Goal: Task Accomplishment & Management: Manage account settings

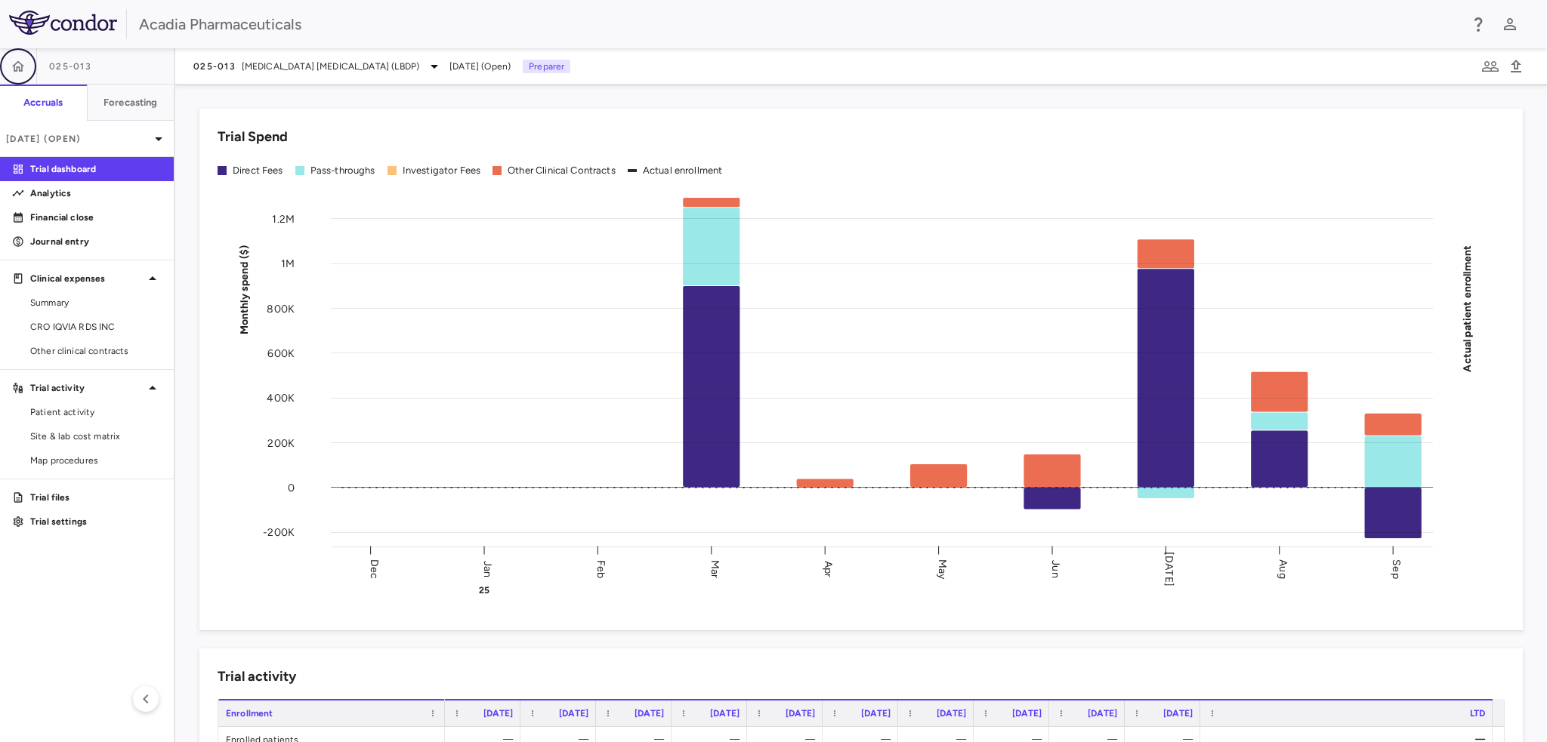
click at [29, 66] on button "button" at bounding box center [18, 66] width 36 height 36
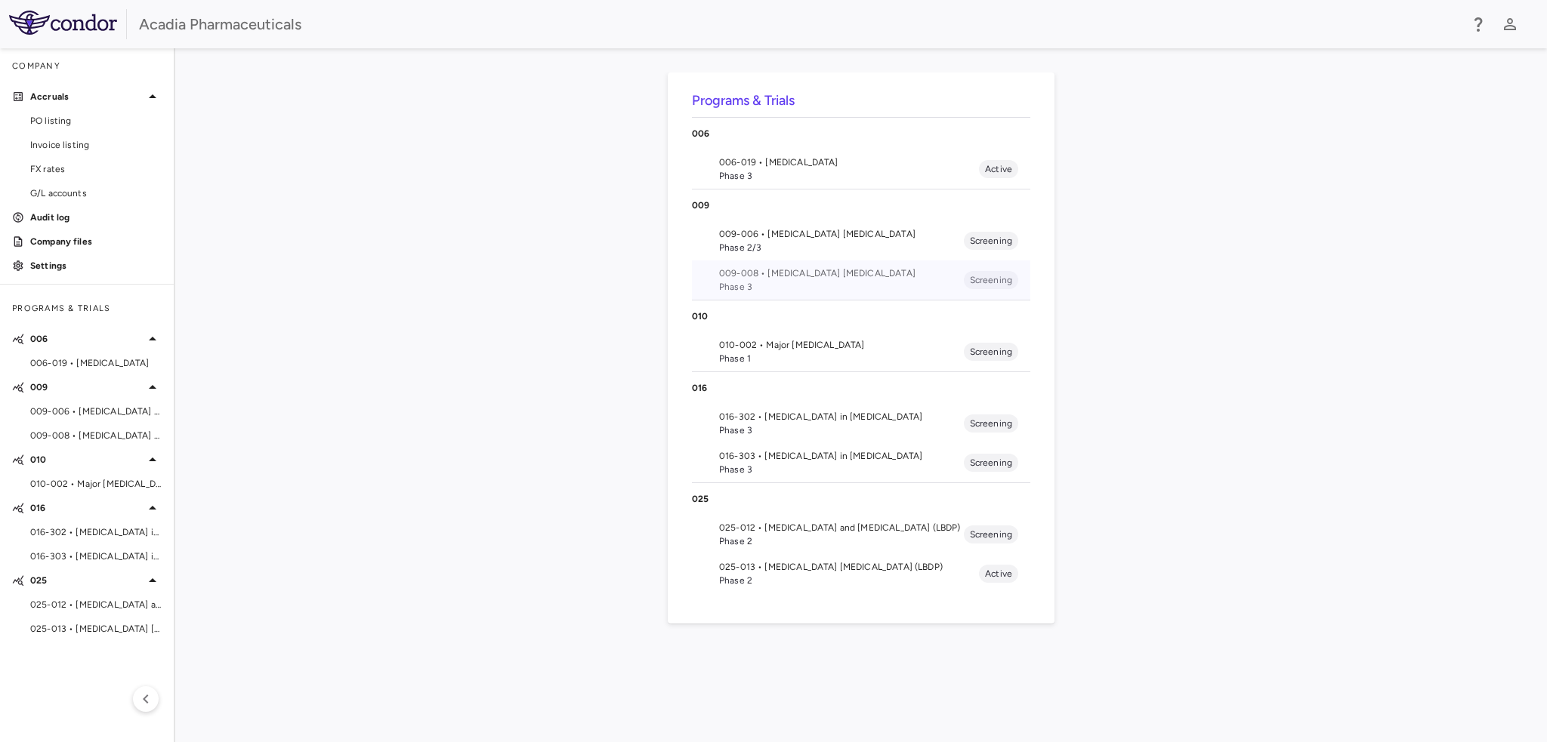
click at [773, 278] on span "009-008 • [MEDICAL_DATA] [MEDICAL_DATA]" at bounding box center [841, 274] width 245 height 14
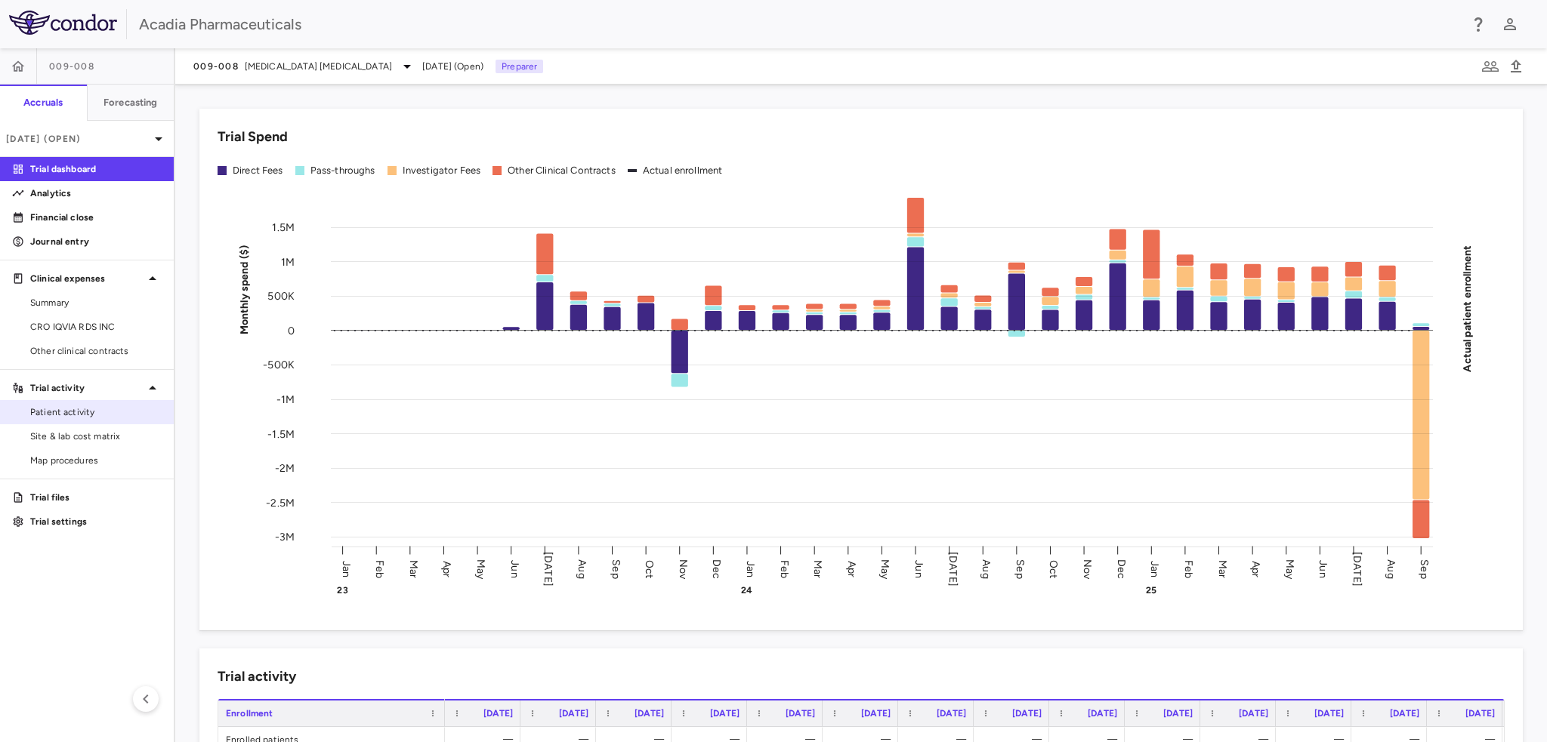
click at [81, 423] on div "Patient activity" at bounding box center [87, 412] width 174 height 24
click at [73, 410] on span "Patient activity" at bounding box center [95, 413] width 131 height 14
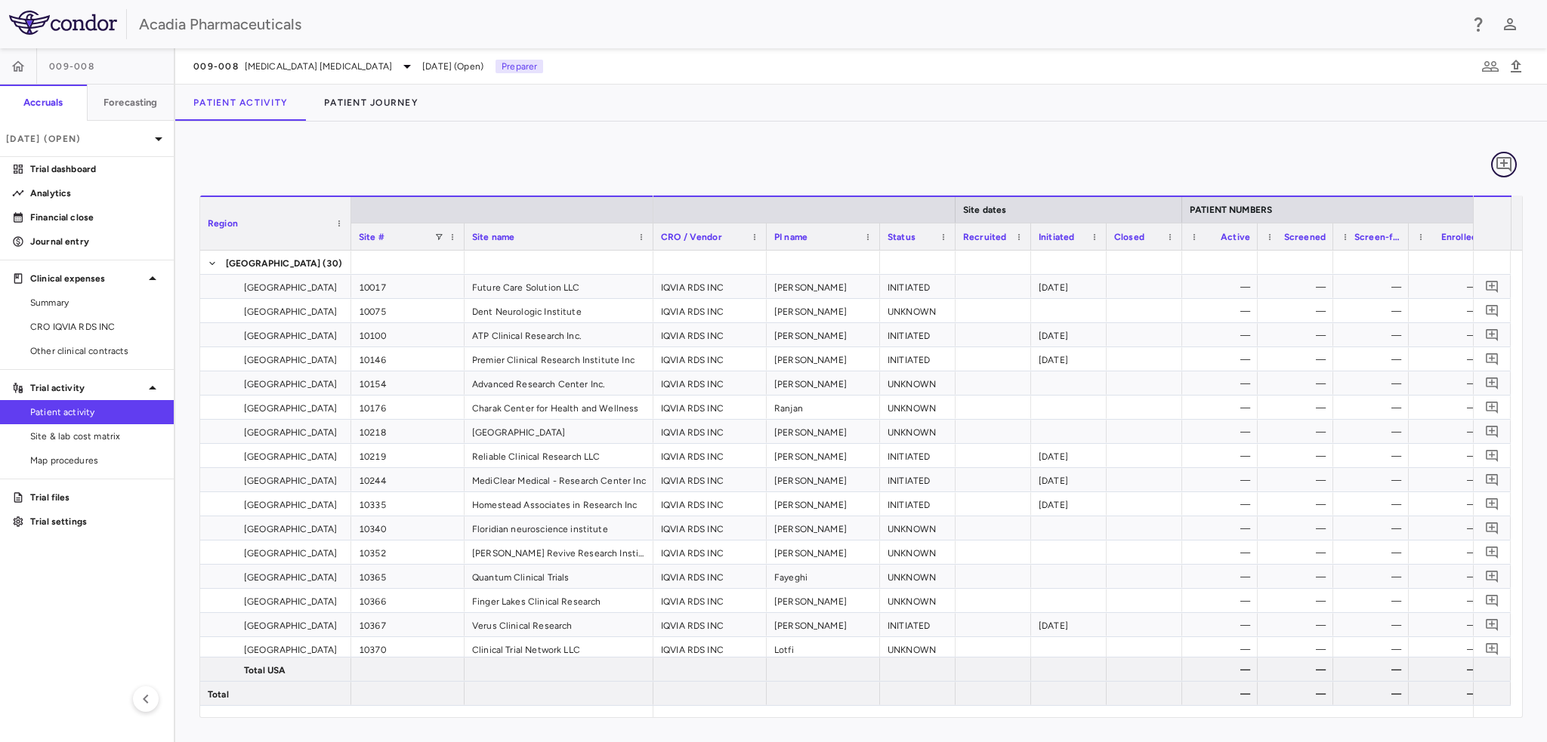
click at [1511, 171] on icon "Add comment" at bounding box center [1503, 164] width 15 height 15
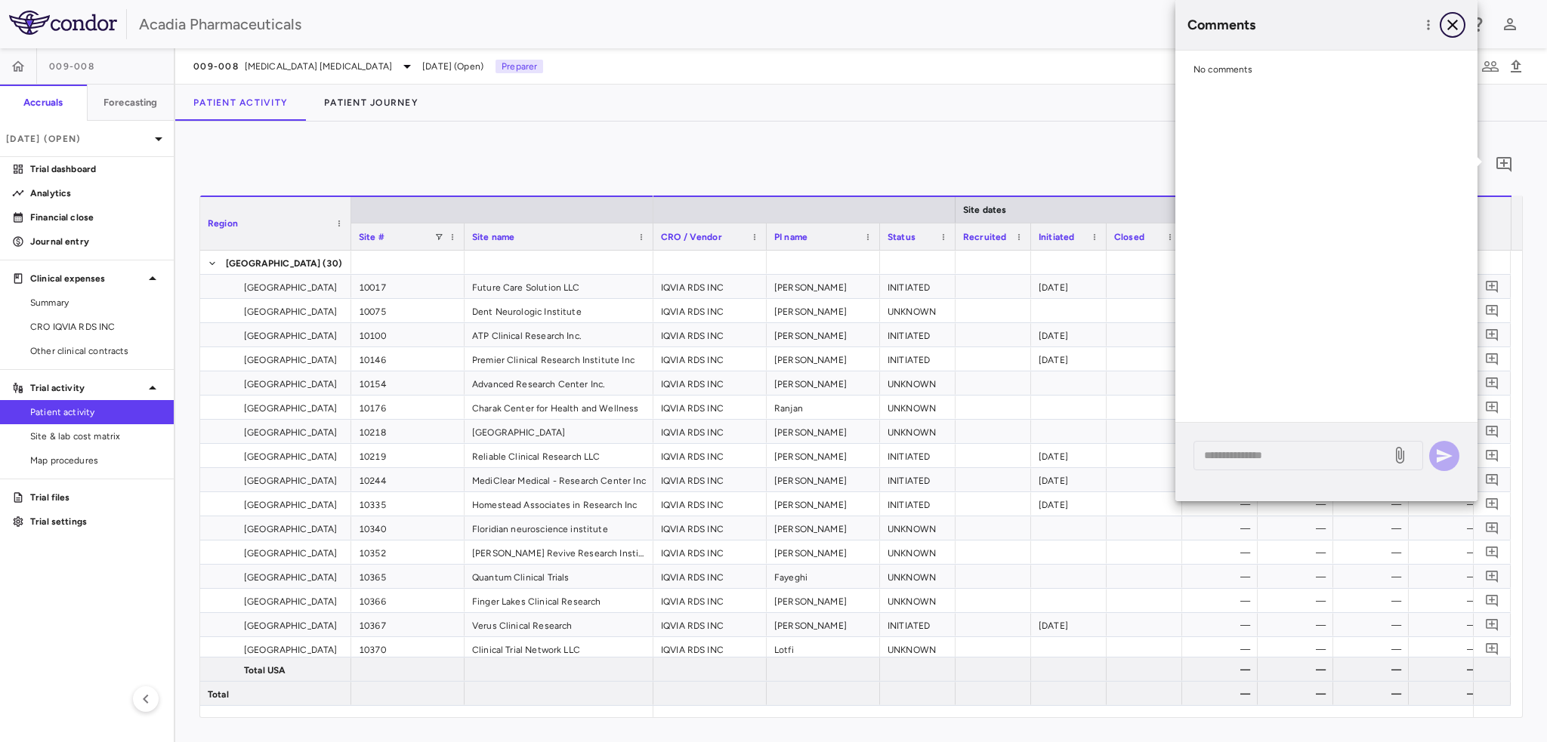
click at [1447, 26] on icon "button" at bounding box center [1452, 25] width 18 height 18
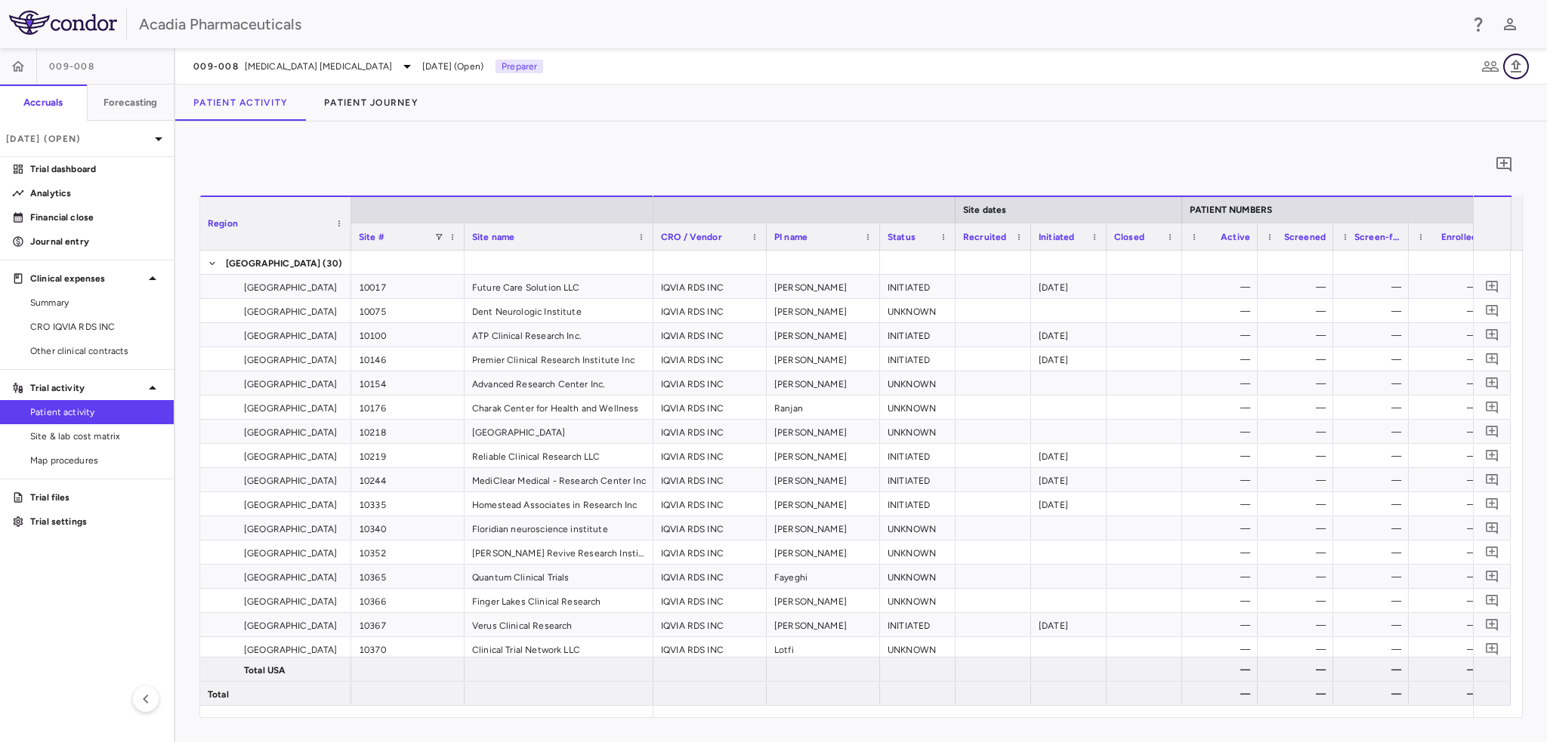
click at [1514, 64] on icon "button" at bounding box center [1516, 66] width 11 height 13
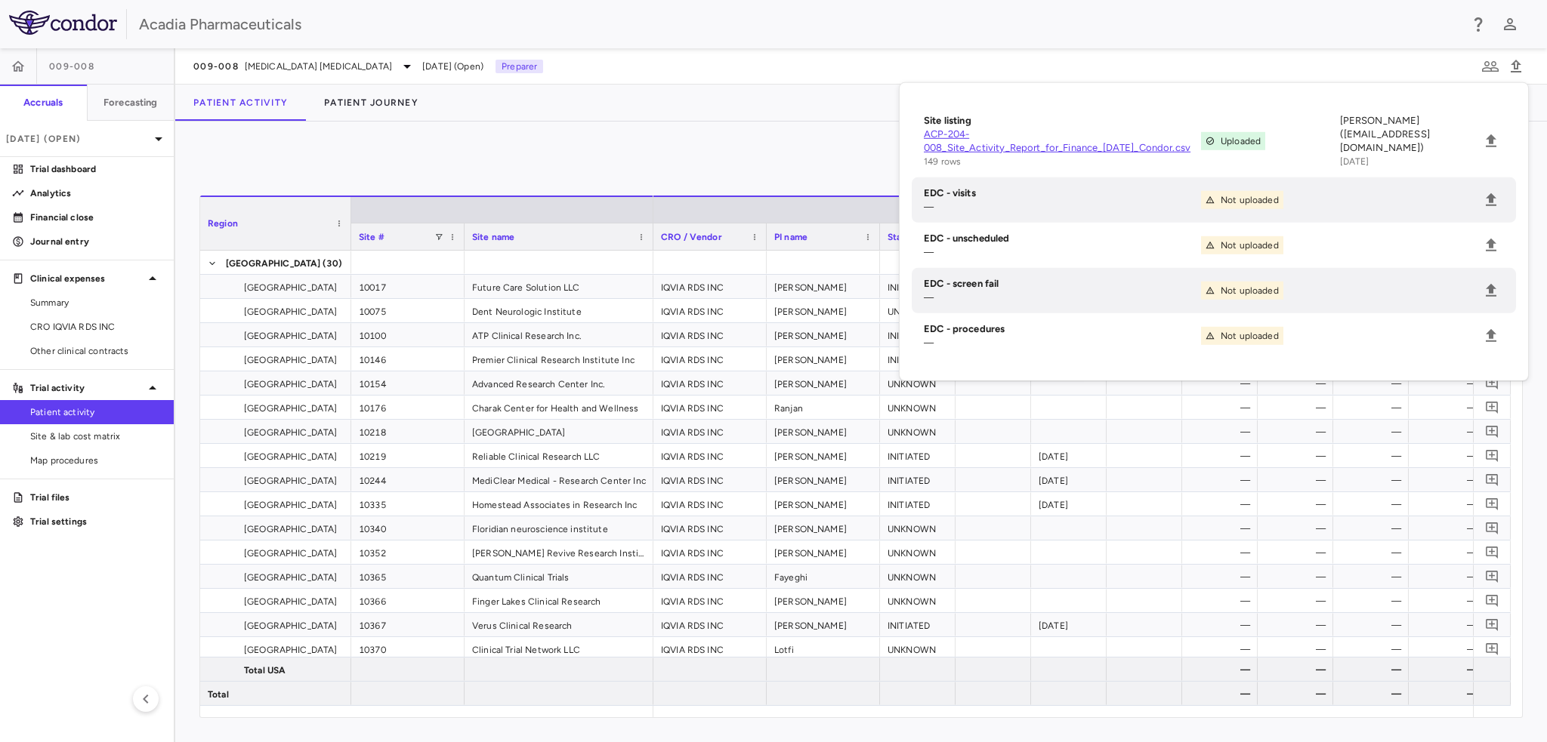
click at [1347, 47] on div "Acadia Pharmaceuticals" at bounding box center [773, 24] width 1547 height 48
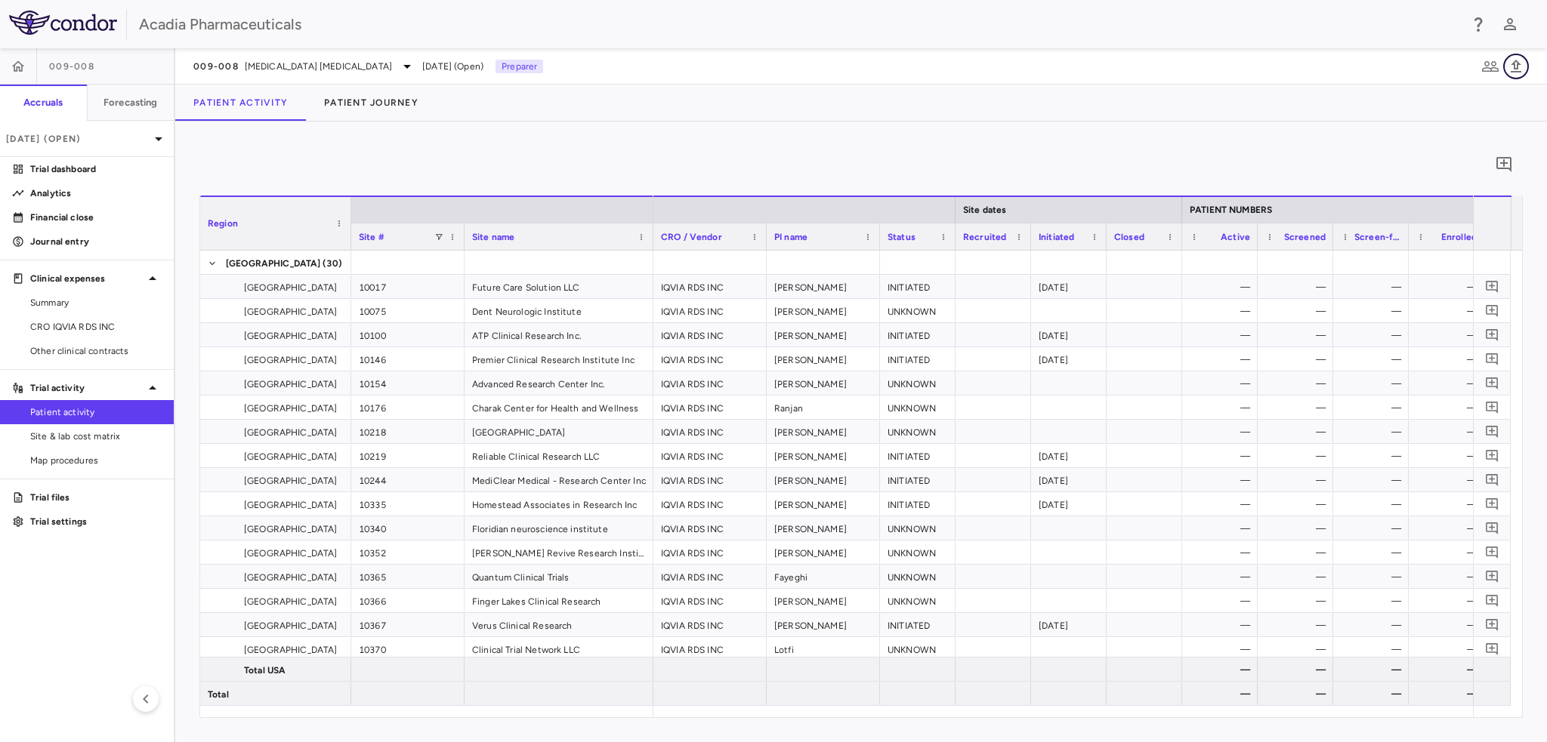
click at [1517, 63] on icon "button" at bounding box center [1516, 66] width 18 height 18
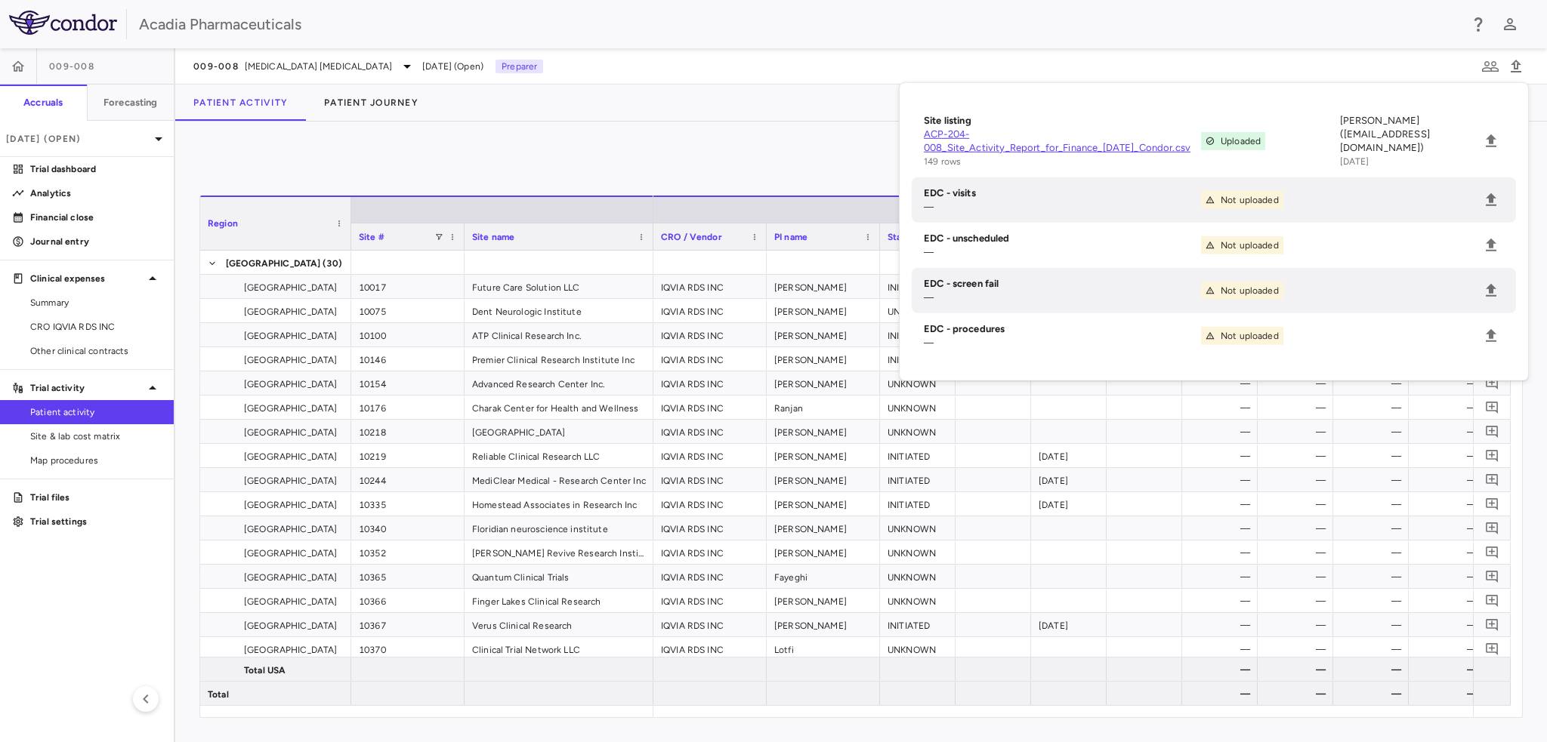
click at [959, 193] on h6 "EDC - visits" at bounding box center [1062, 194] width 277 height 14
click at [1505, 193] on li "EDC - visits — Not uploaded" at bounding box center [1214, 199] width 604 height 45
click at [1495, 196] on icon "Upload" at bounding box center [1491, 200] width 18 height 18
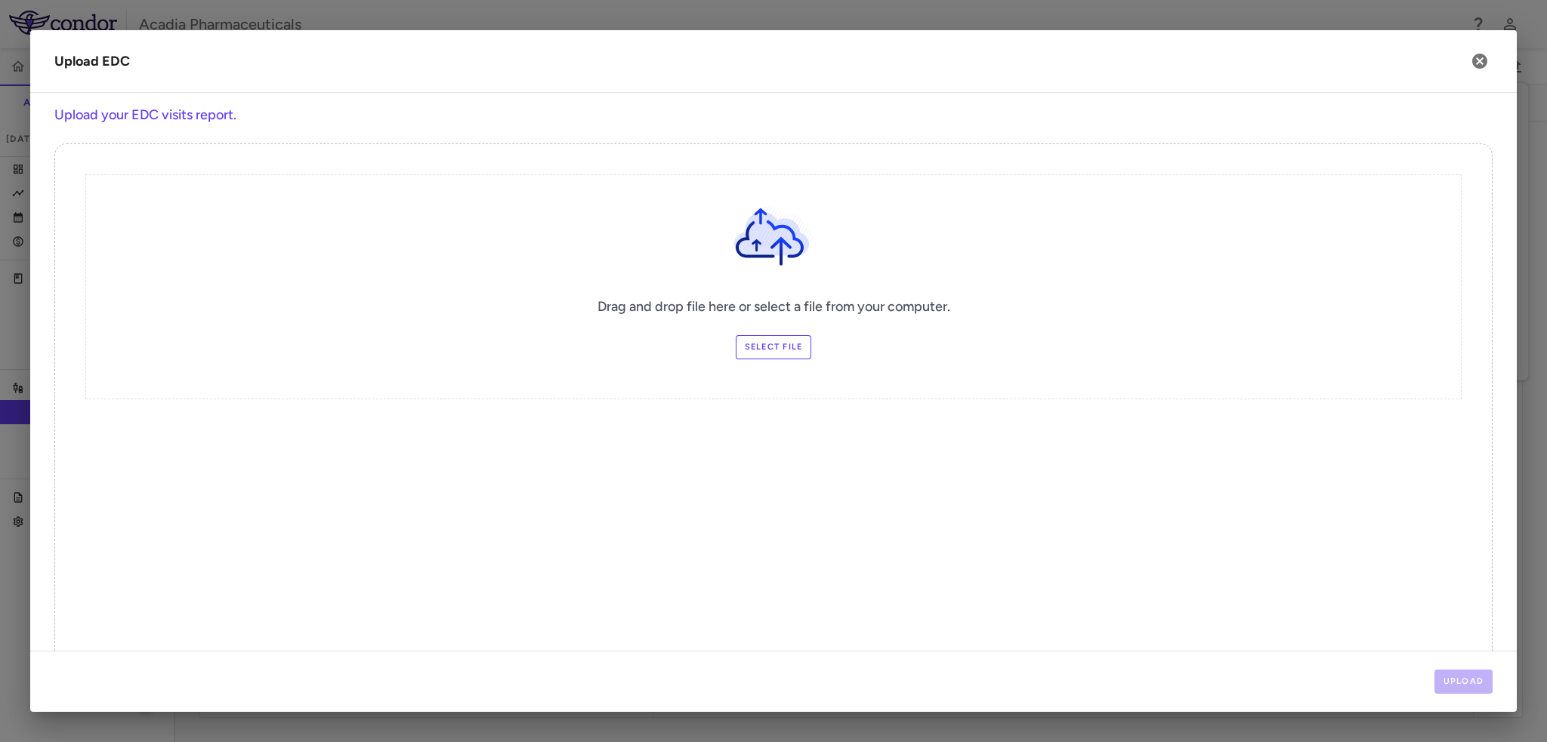
click at [751, 356] on label "Select file" at bounding box center [774, 347] width 76 height 24
click at [0, 0] on input "Select file" at bounding box center [0, 0] width 0 height 0
click at [1459, 677] on button "Upload" at bounding box center [1463, 682] width 59 height 24
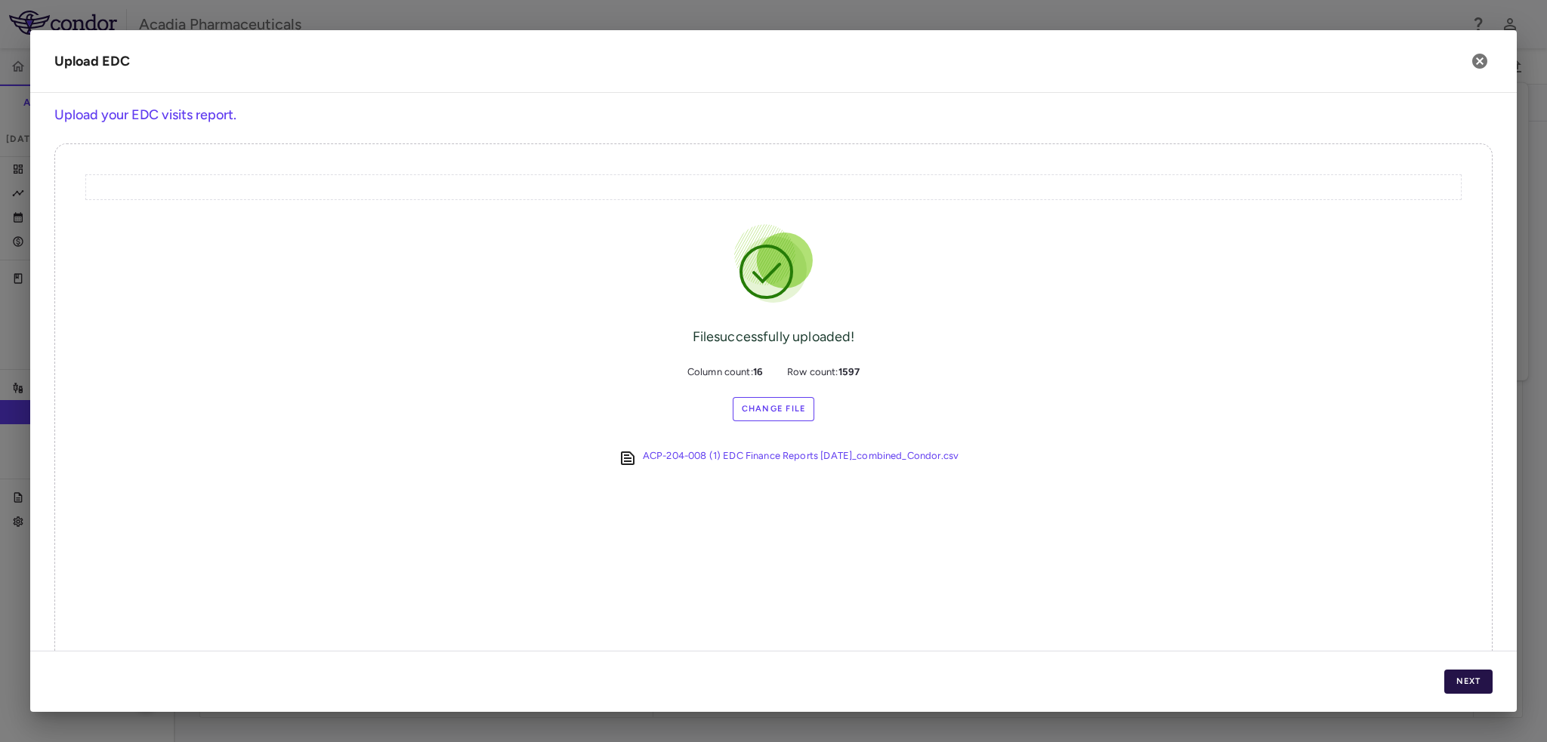
click at [1465, 679] on button "Next" at bounding box center [1468, 682] width 48 height 24
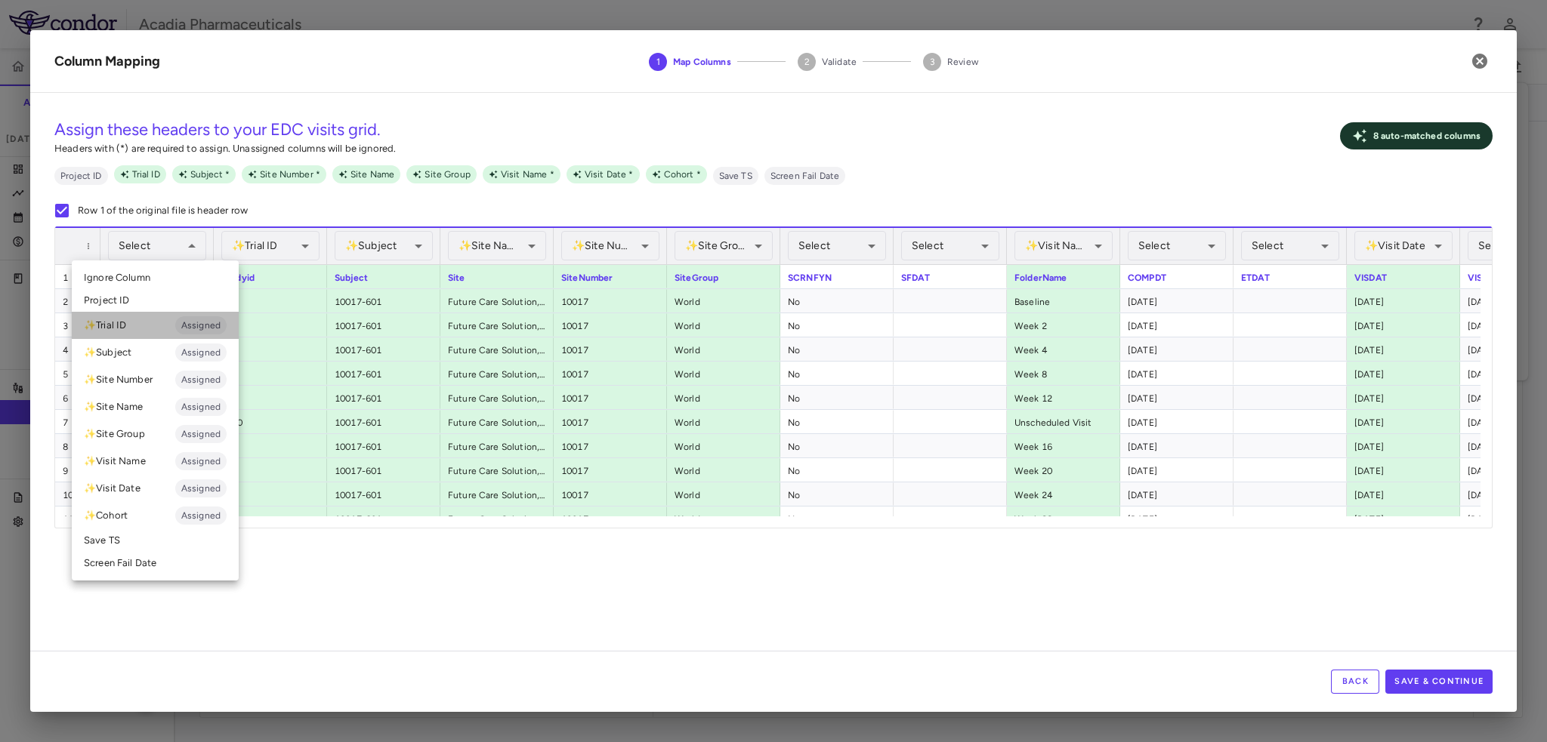
click at [146, 319] on li "✨ Trial ID Assigned" at bounding box center [155, 325] width 167 height 27
click at [162, 332] on li "✨ Trial ID Assigned" at bounding box center [155, 325] width 167 height 27
click at [172, 335] on li "✨ Trial ID Assigned" at bounding box center [155, 325] width 167 height 27
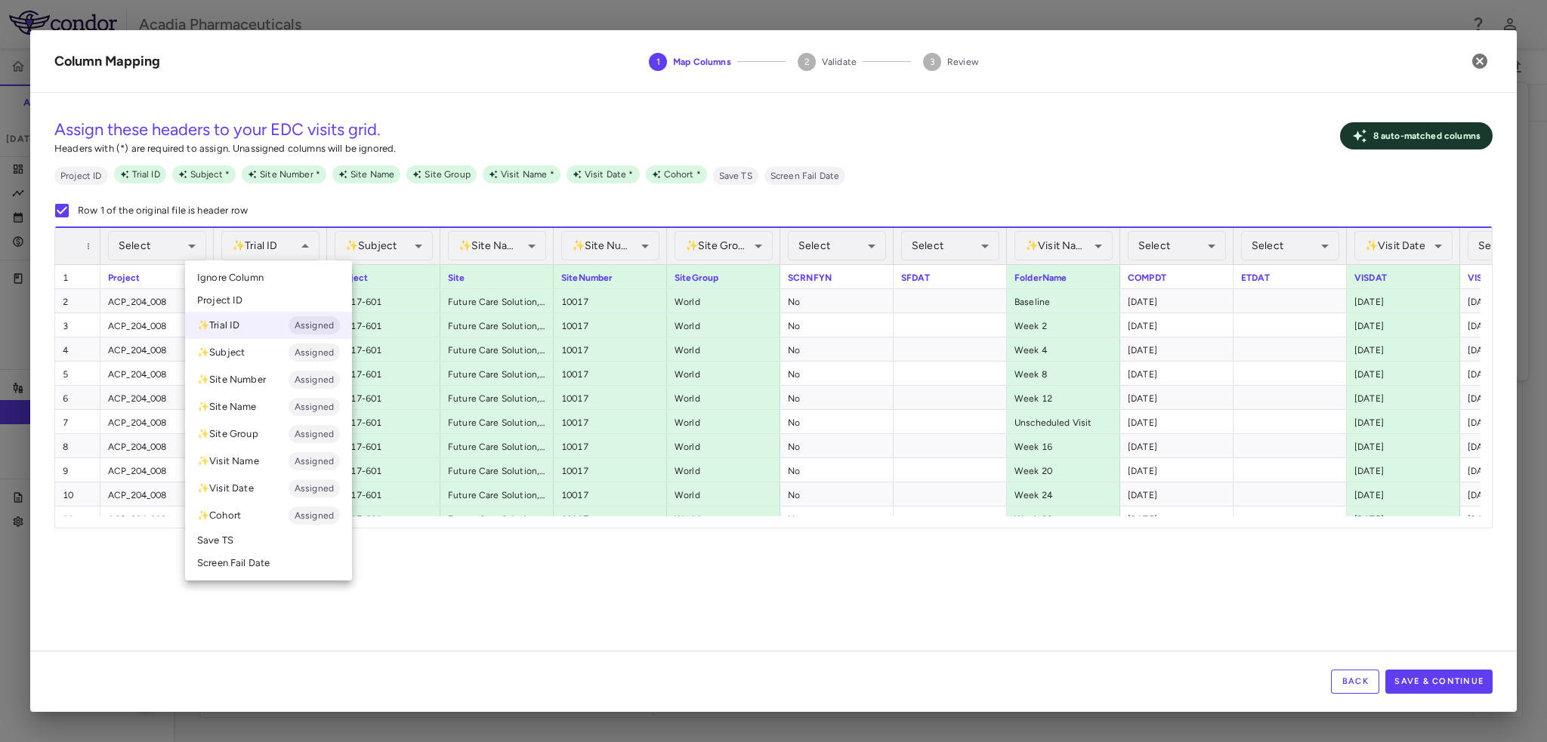
click at [264, 276] on li "Ignore Column" at bounding box center [268, 278] width 167 height 23
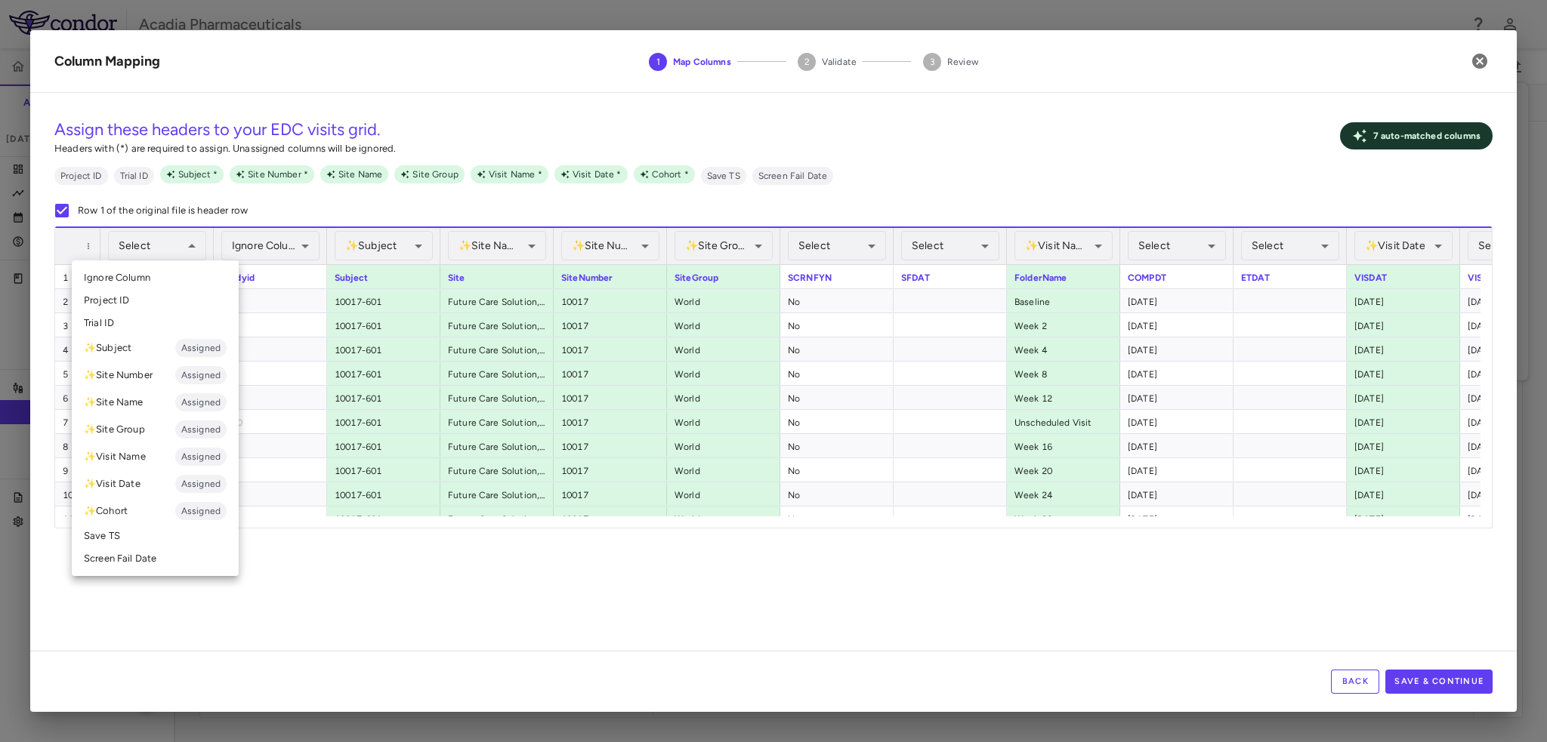
click at [159, 329] on li "Trial ID" at bounding box center [155, 323] width 167 height 23
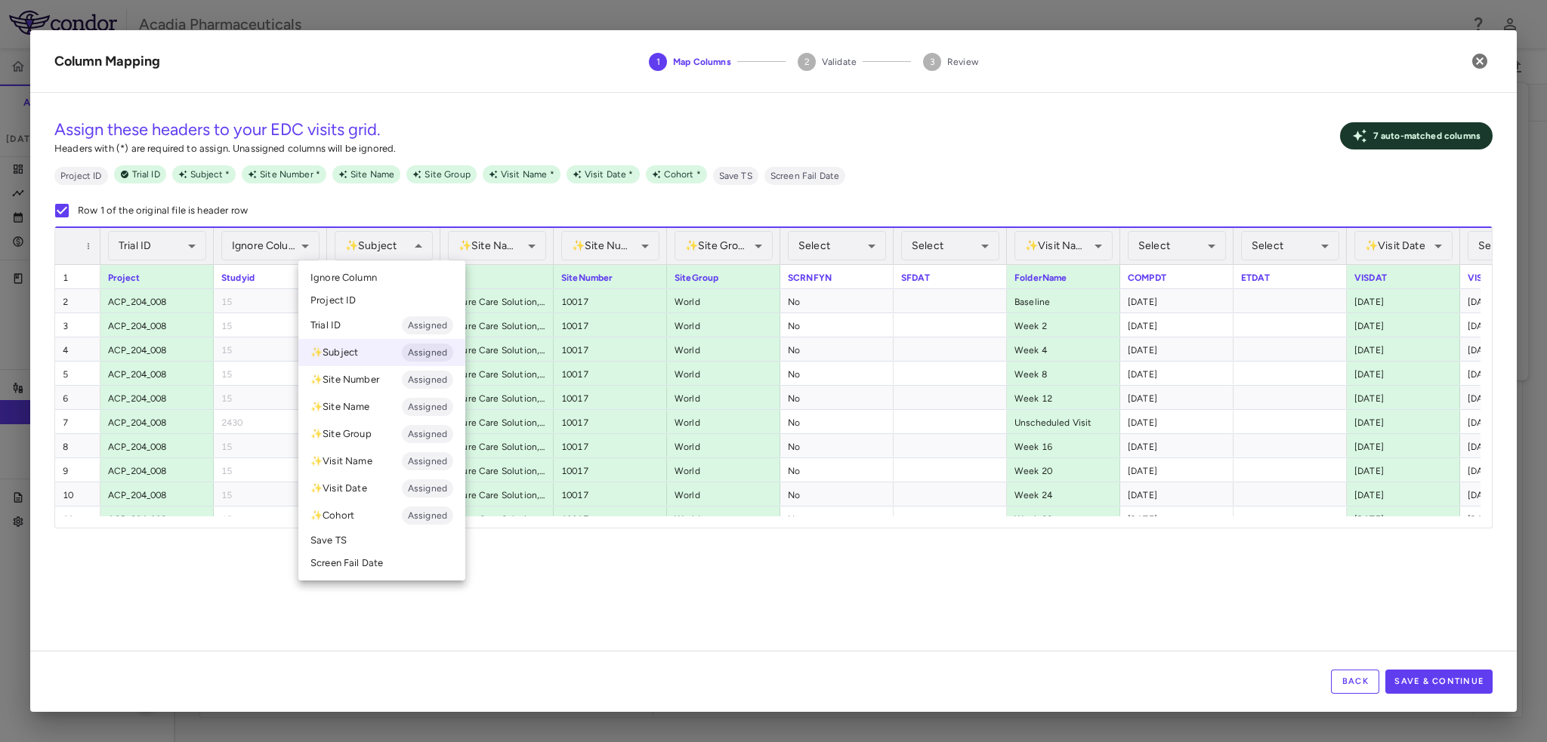
click at [411, 253] on div at bounding box center [773, 371] width 1547 height 742
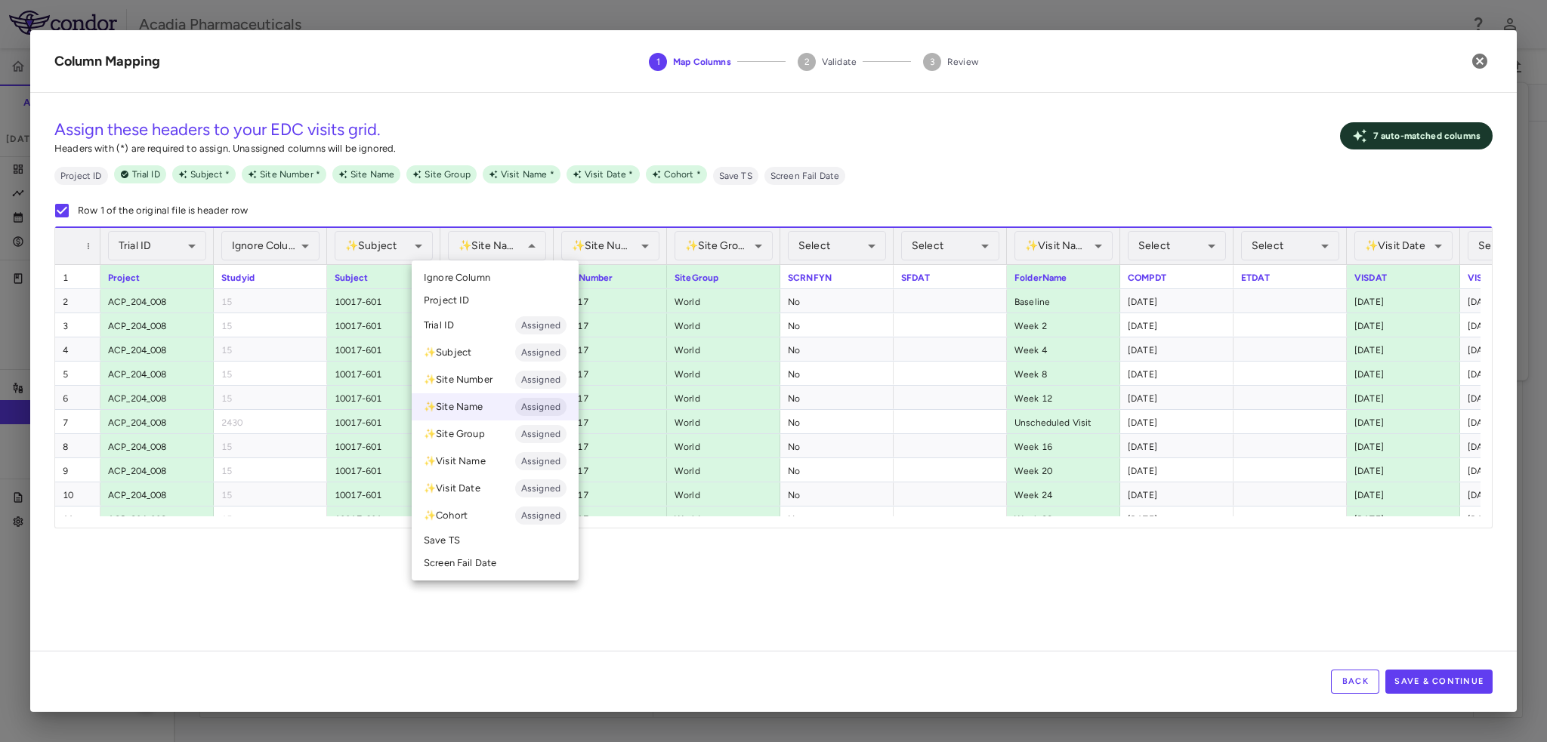
click at [532, 240] on div at bounding box center [773, 371] width 1547 height 742
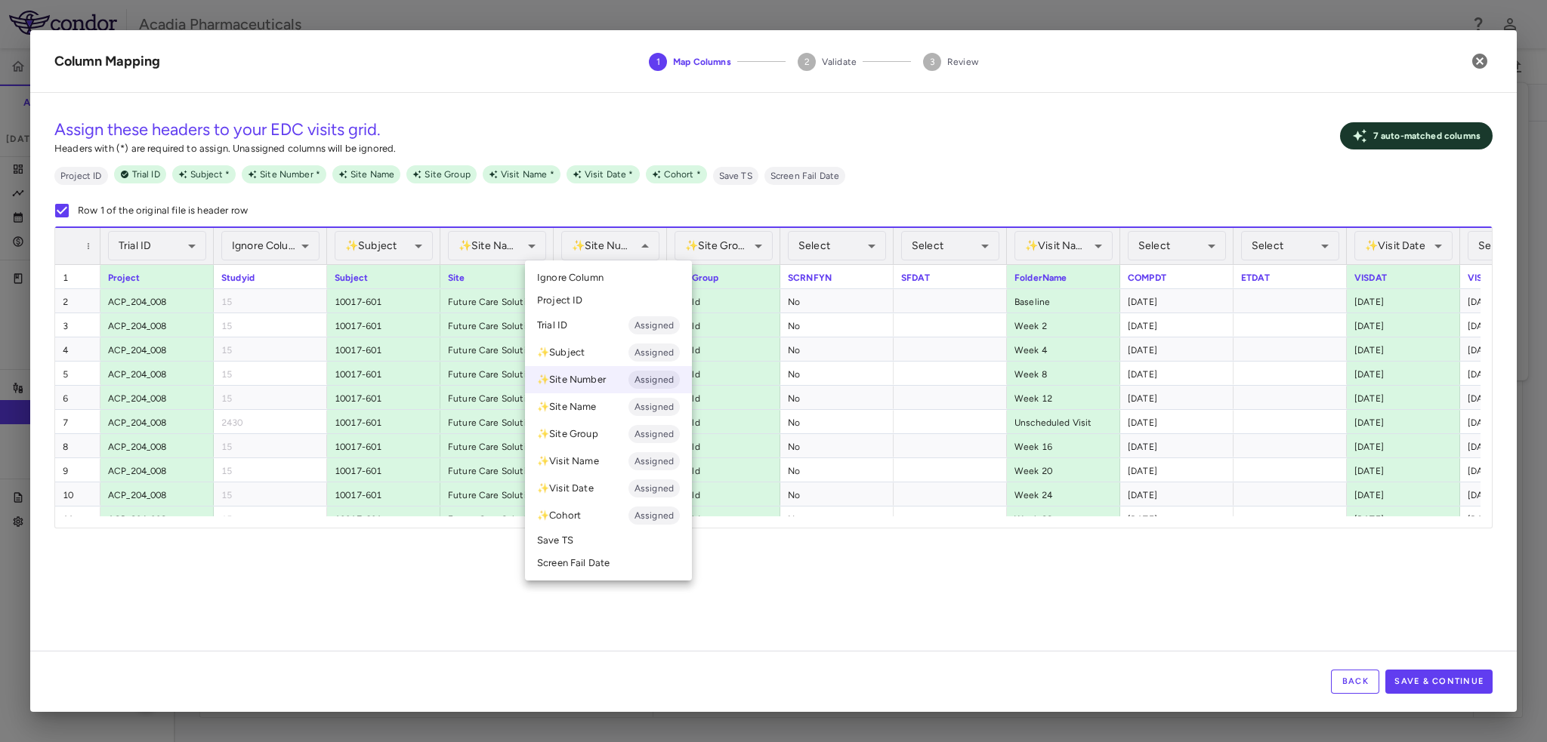
click at [725, 218] on div at bounding box center [773, 371] width 1547 height 742
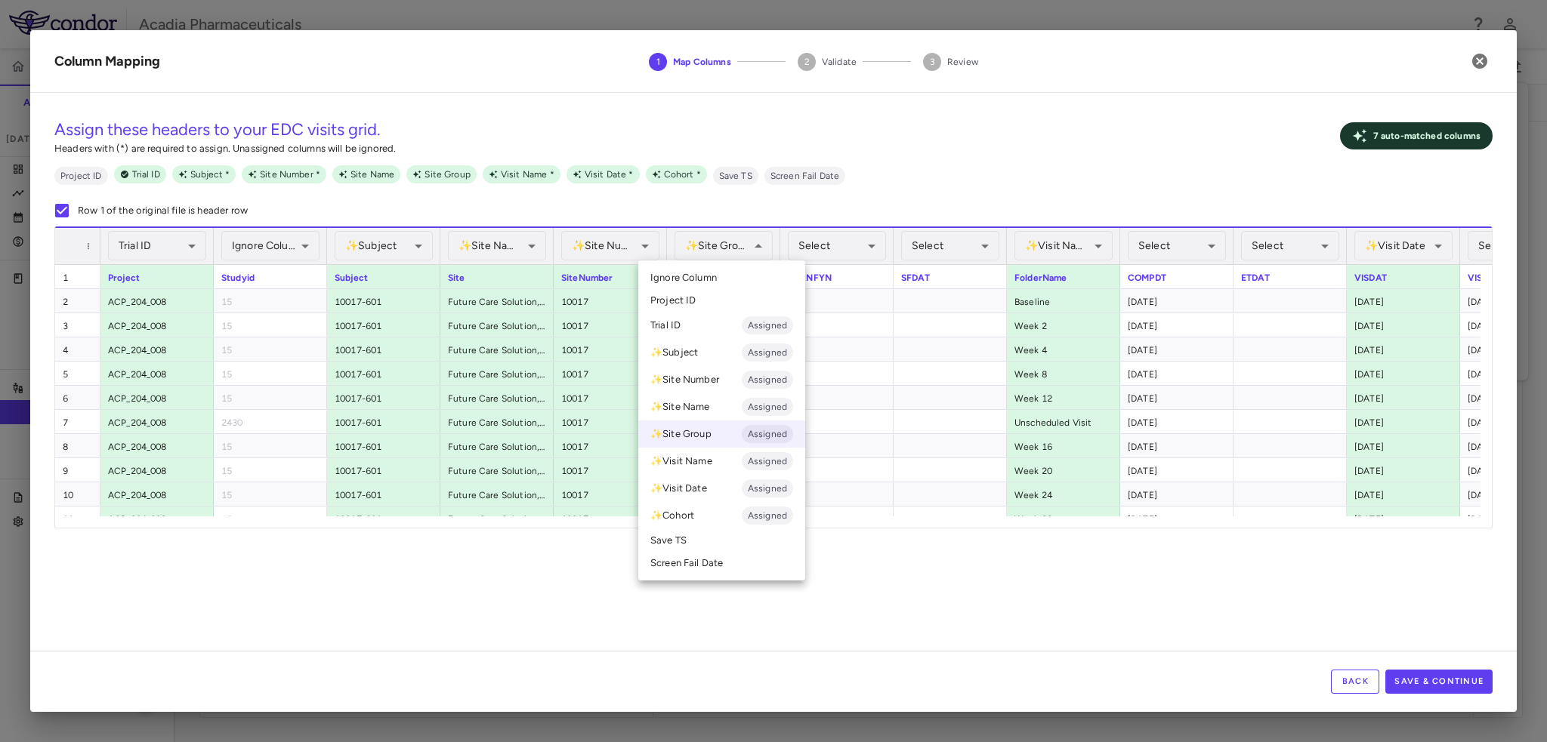
click at [761, 247] on div at bounding box center [773, 371] width 1547 height 742
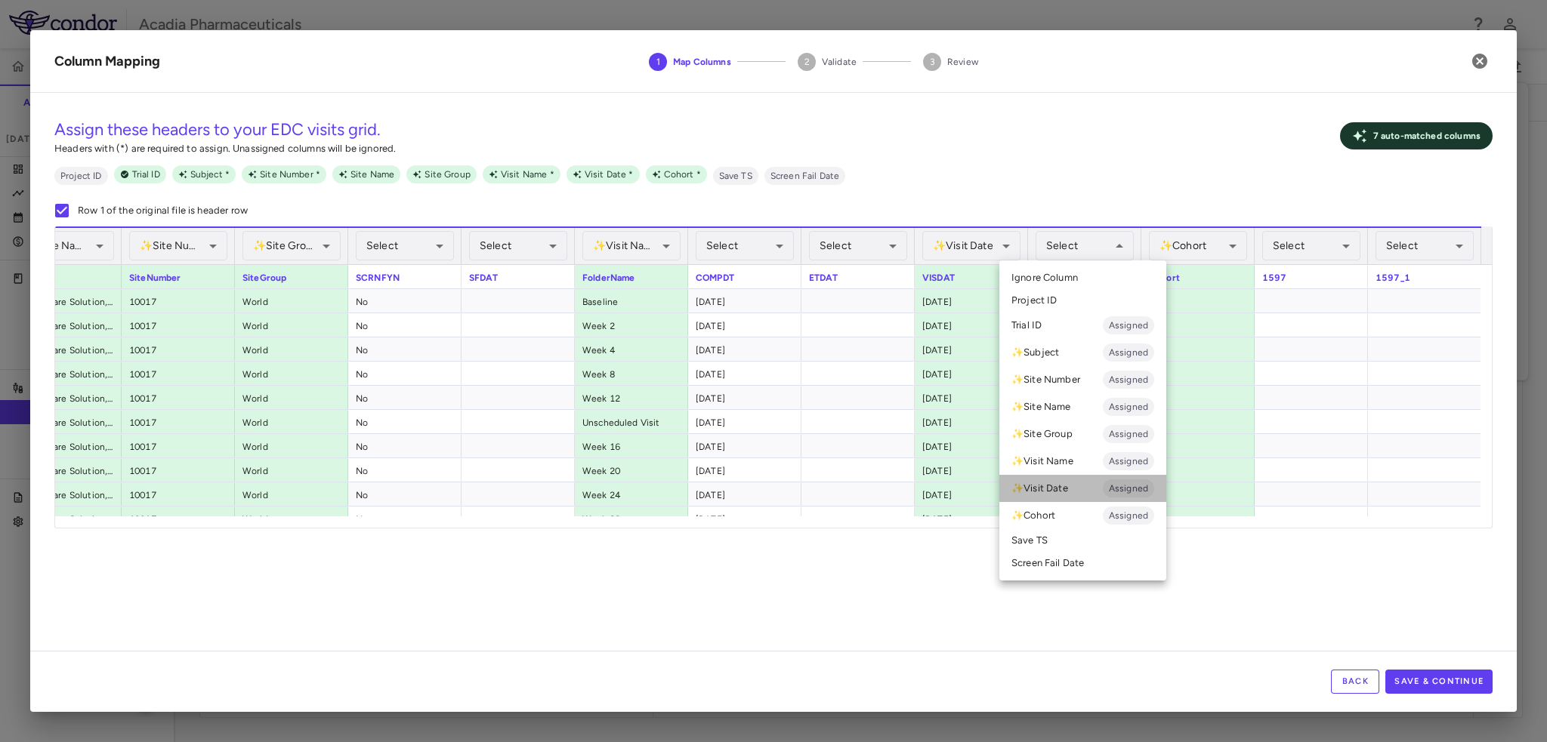
click at [1092, 480] on li "✨ Visit Date Assigned" at bounding box center [1082, 488] width 167 height 27
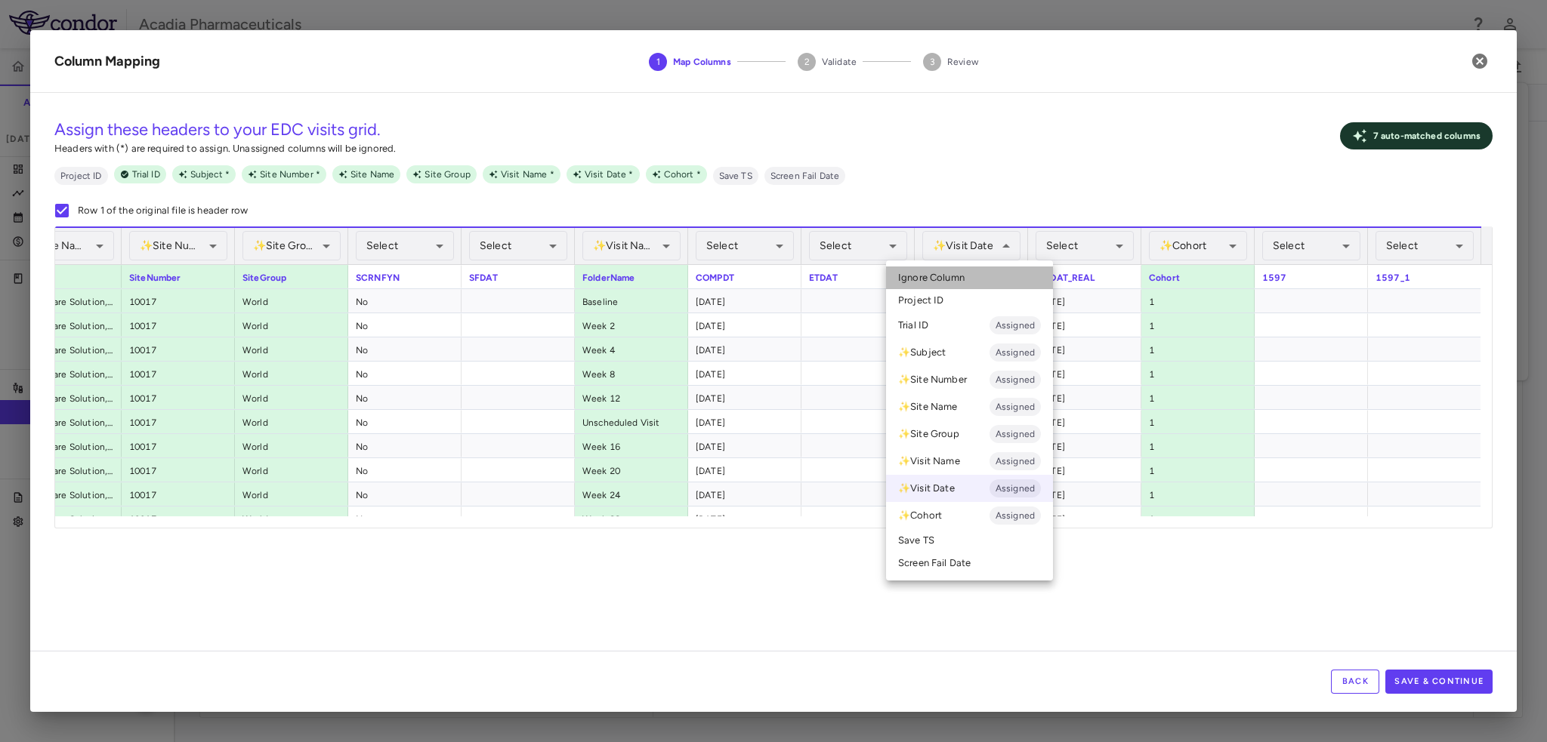
click at [1006, 276] on li "Ignore Column" at bounding box center [969, 278] width 167 height 23
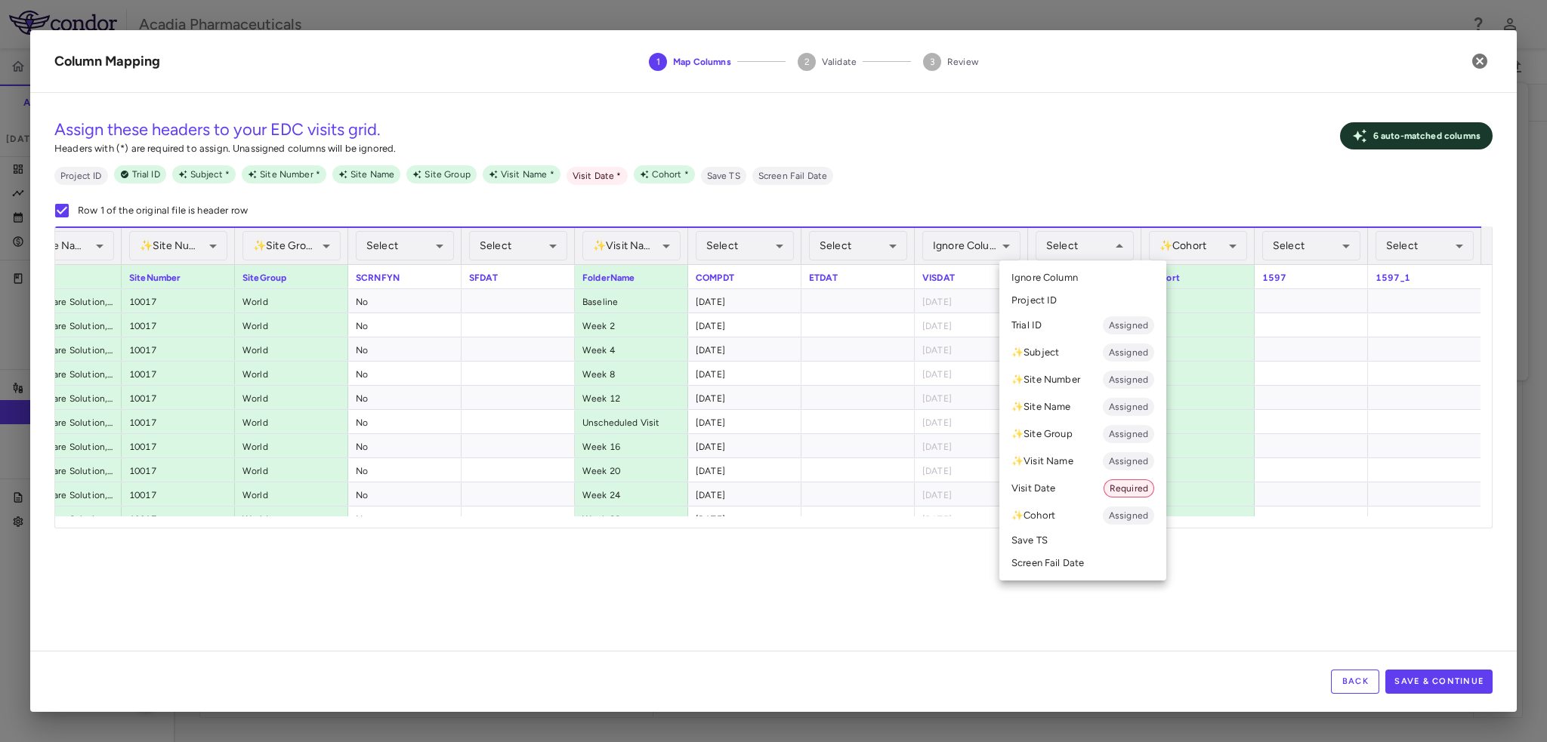
click at [1076, 489] on li "Visit Date Required" at bounding box center [1082, 488] width 167 height 27
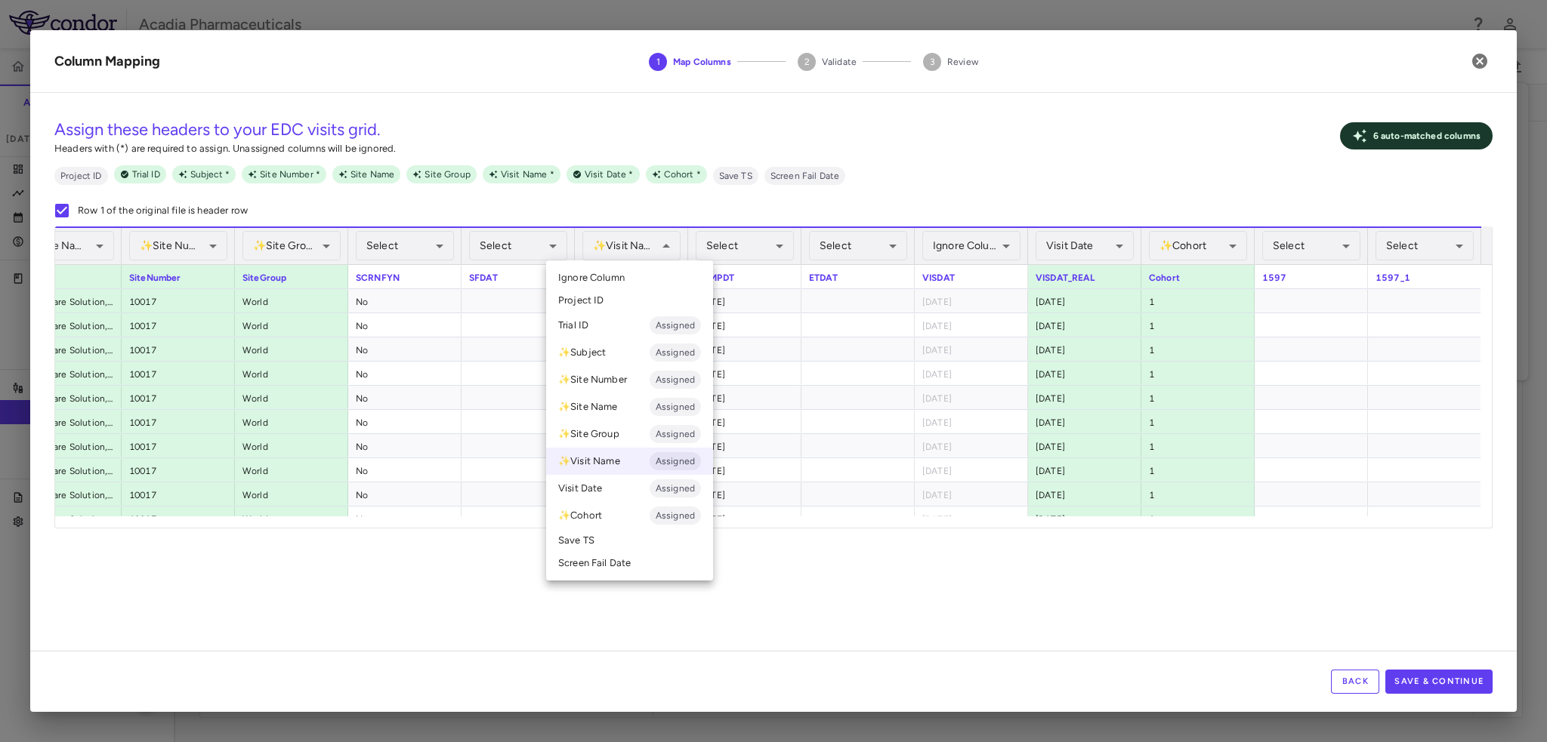
click at [661, 247] on div at bounding box center [773, 371] width 1547 height 742
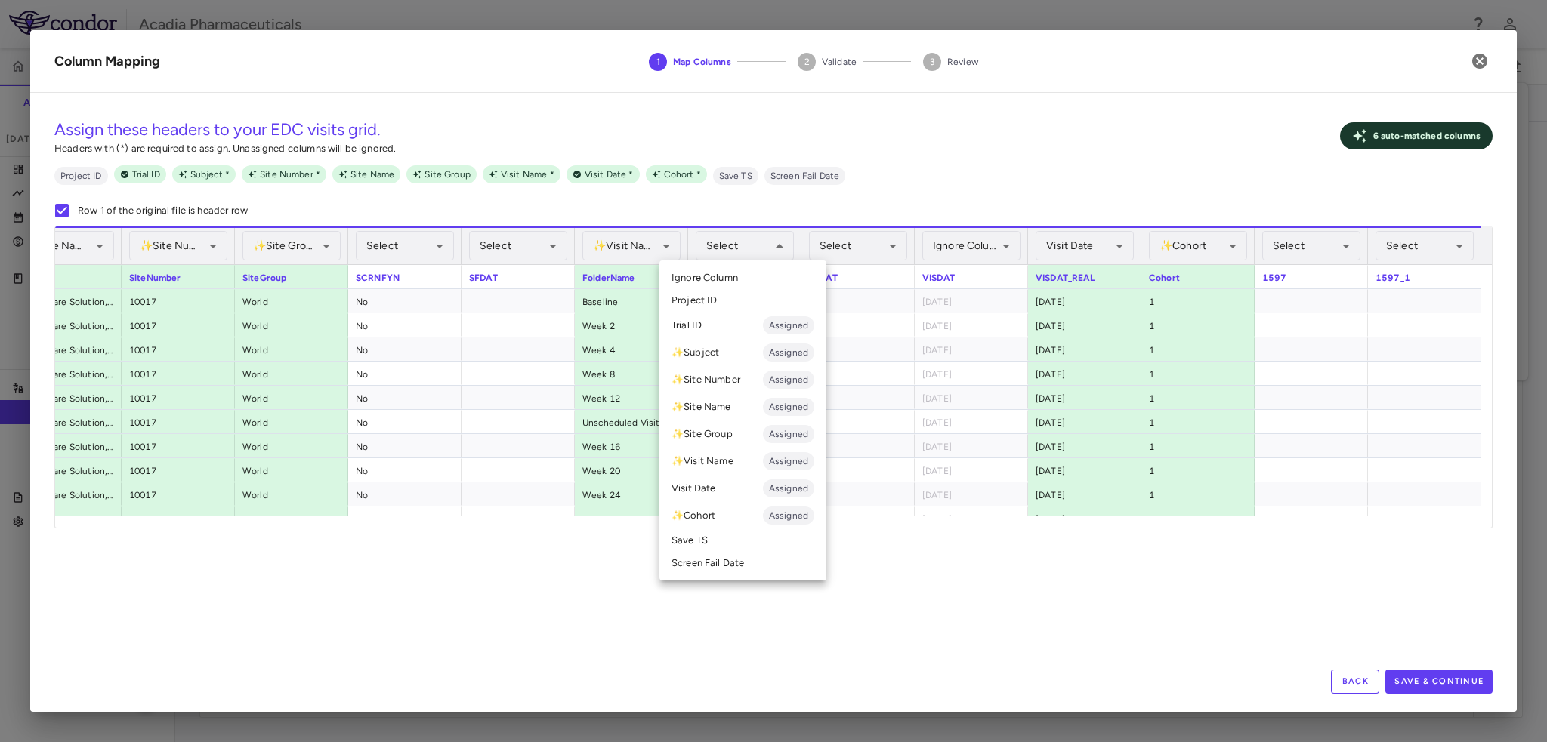
click at [813, 186] on div at bounding box center [773, 371] width 1547 height 742
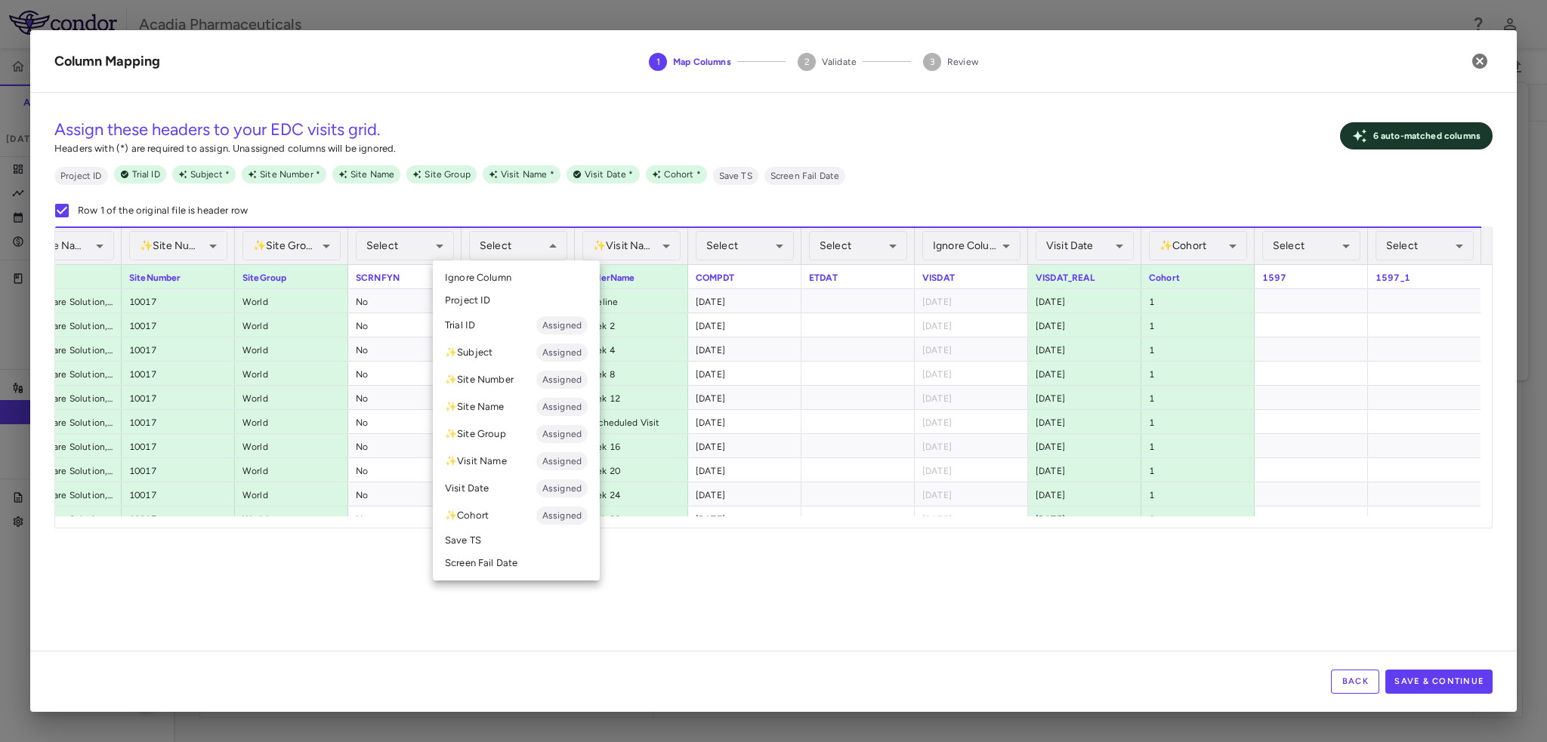
click at [488, 562] on li "Screen Fail Date" at bounding box center [516, 563] width 167 height 23
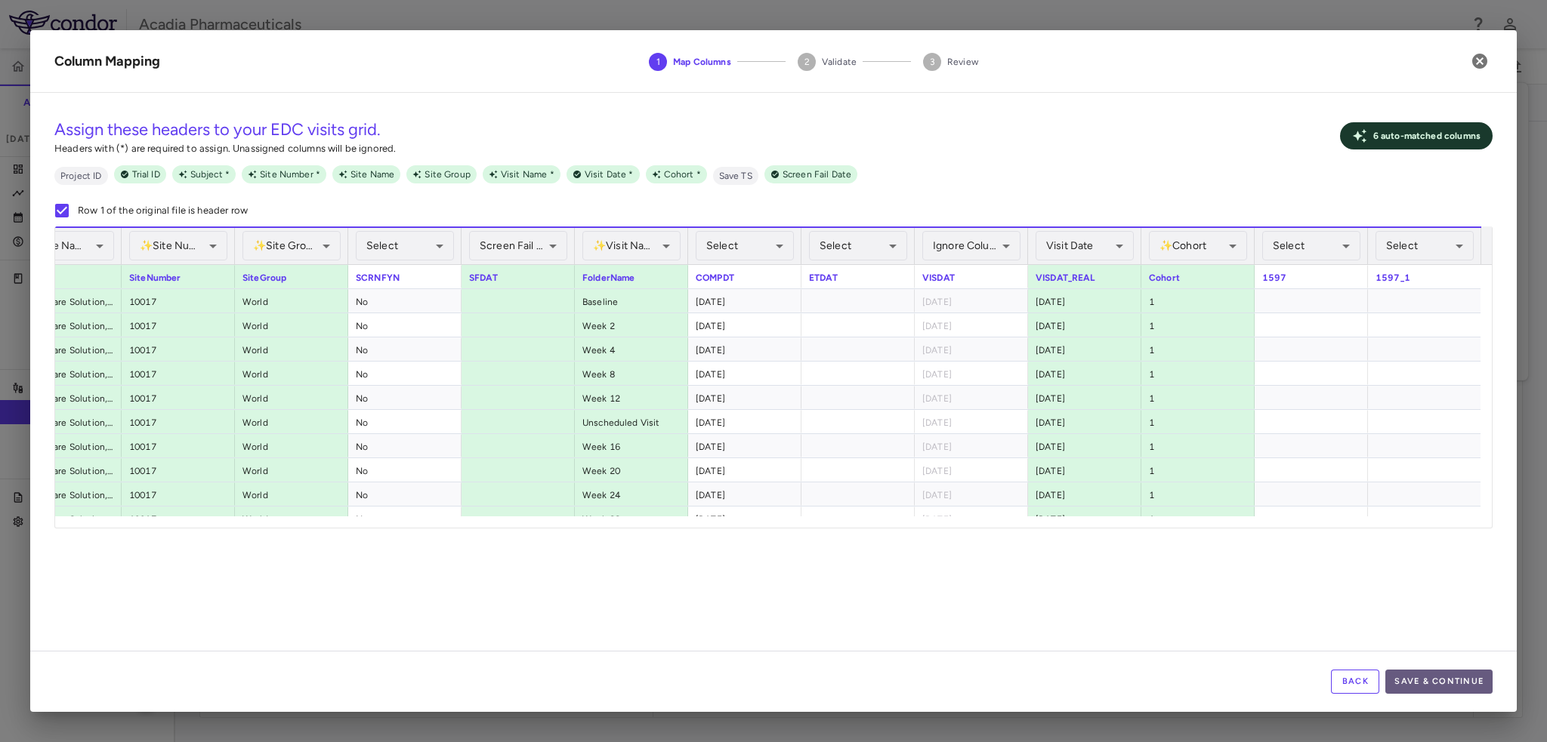
click at [1411, 690] on button "Save & Continue" at bounding box center [1438, 682] width 107 height 24
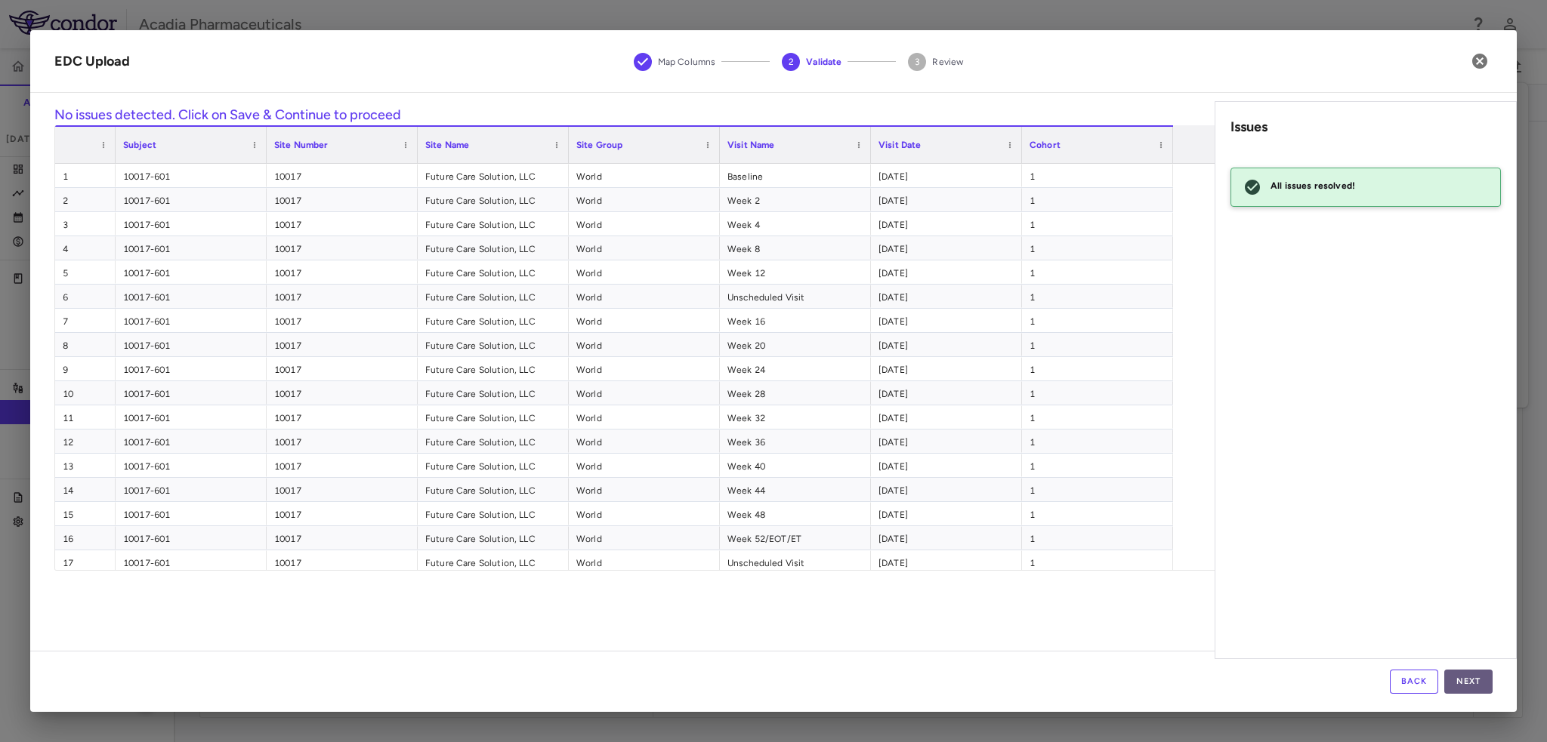
click at [1468, 686] on button "Next" at bounding box center [1468, 682] width 48 height 24
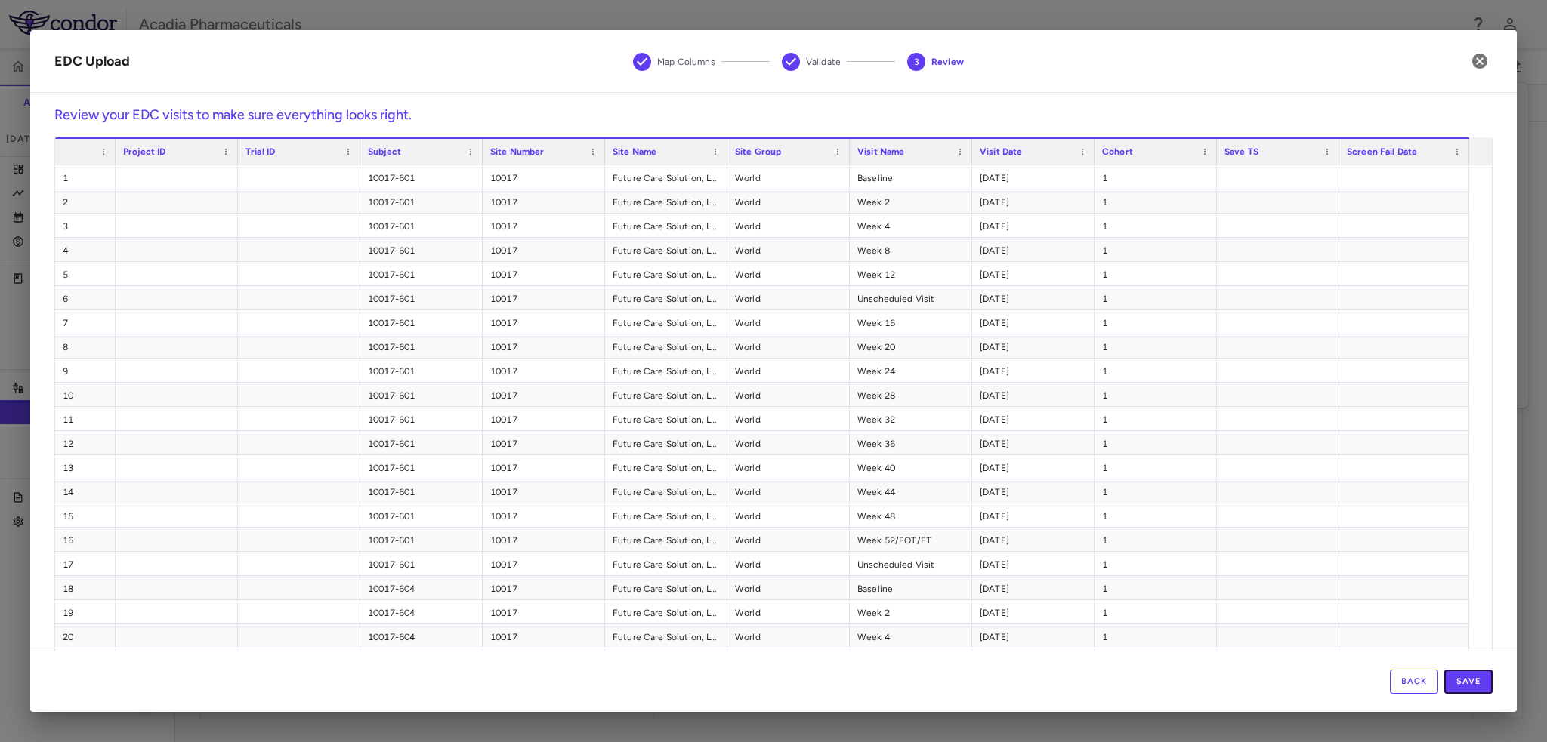
click at [1468, 686] on button "Save" at bounding box center [1468, 682] width 48 height 24
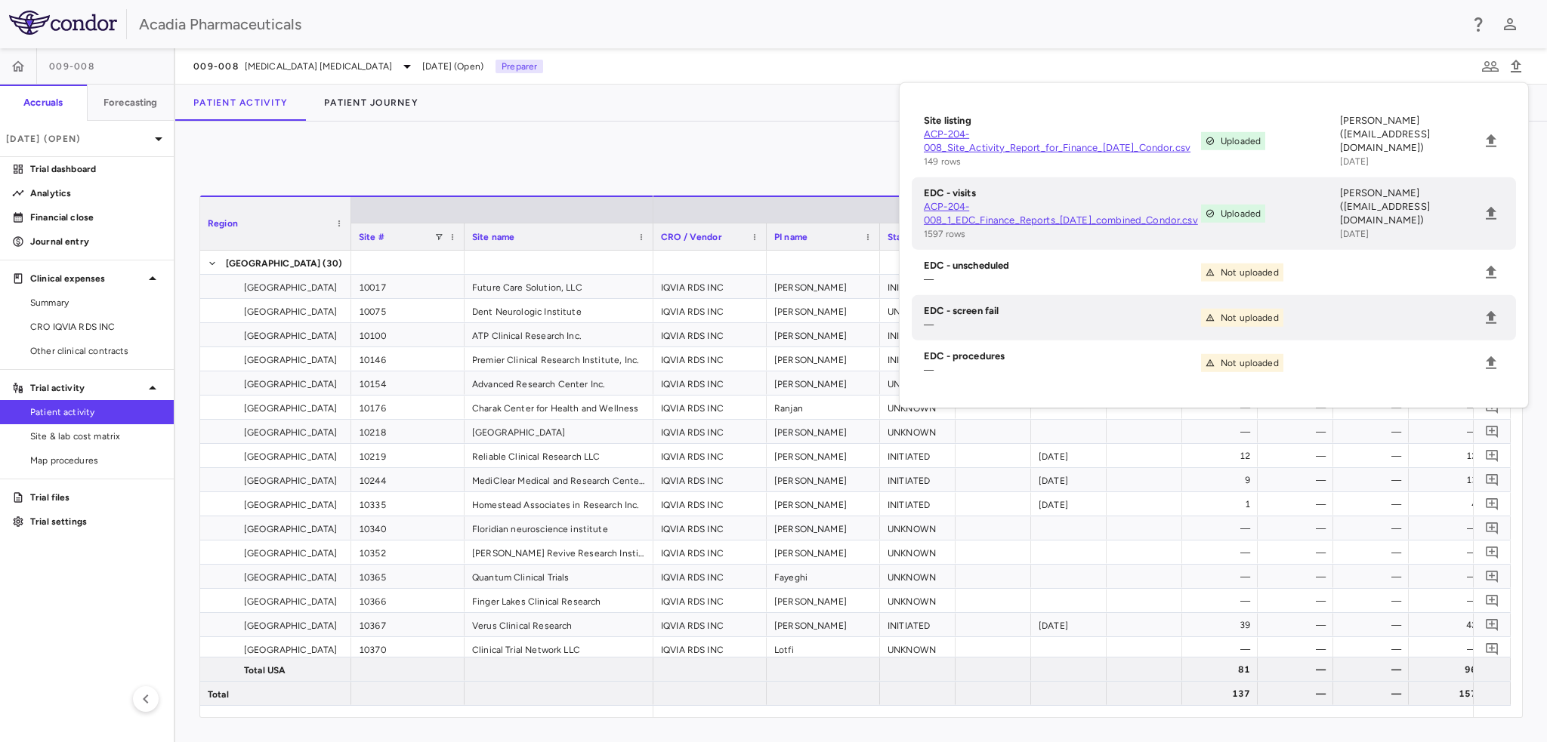
click at [819, 137] on div "0 Region Drag here to set column labels Region Site # Site name 7" at bounding box center [861, 432] width 1372 height 621
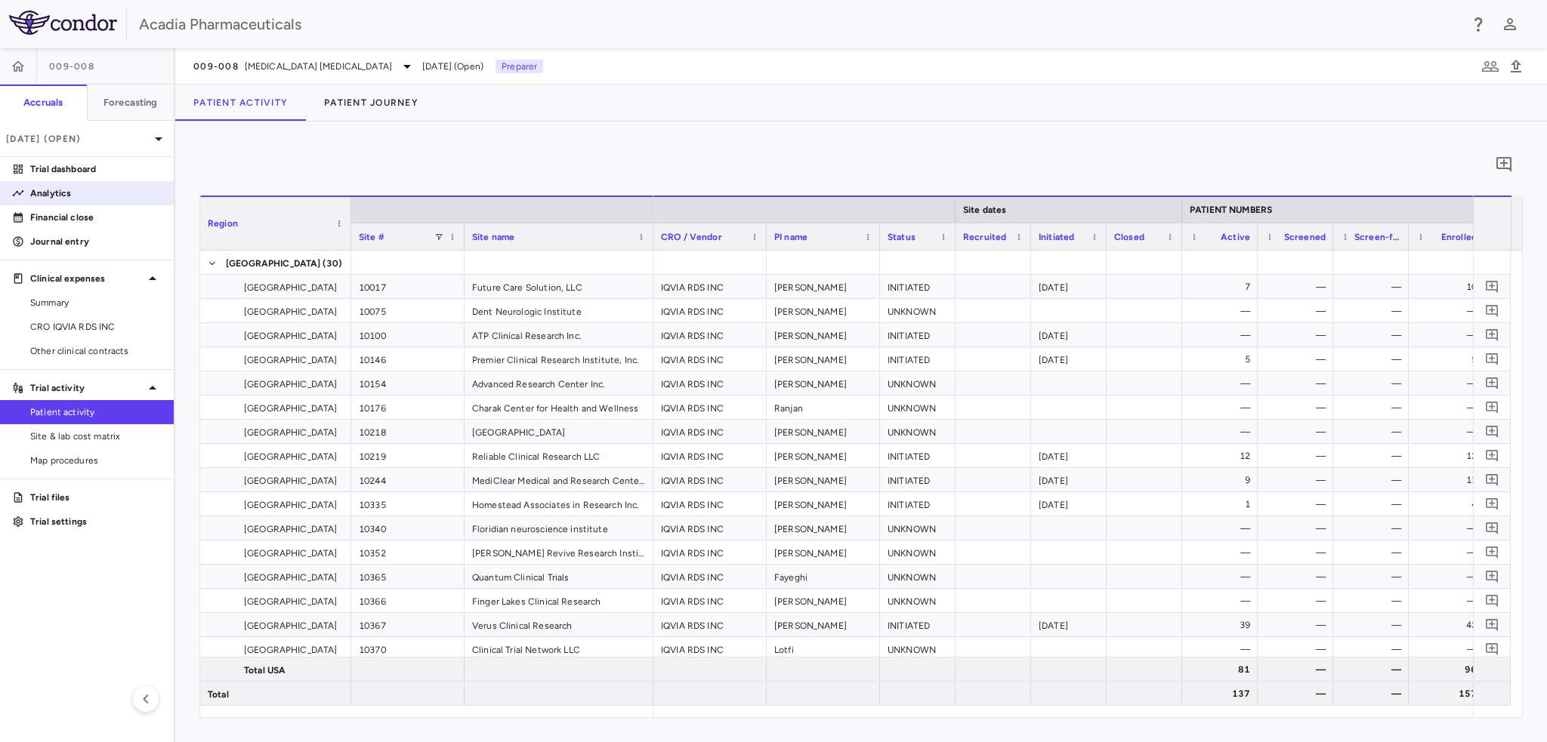
click at [82, 195] on p "Analytics" at bounding box center [95, 194] width 131 height 14
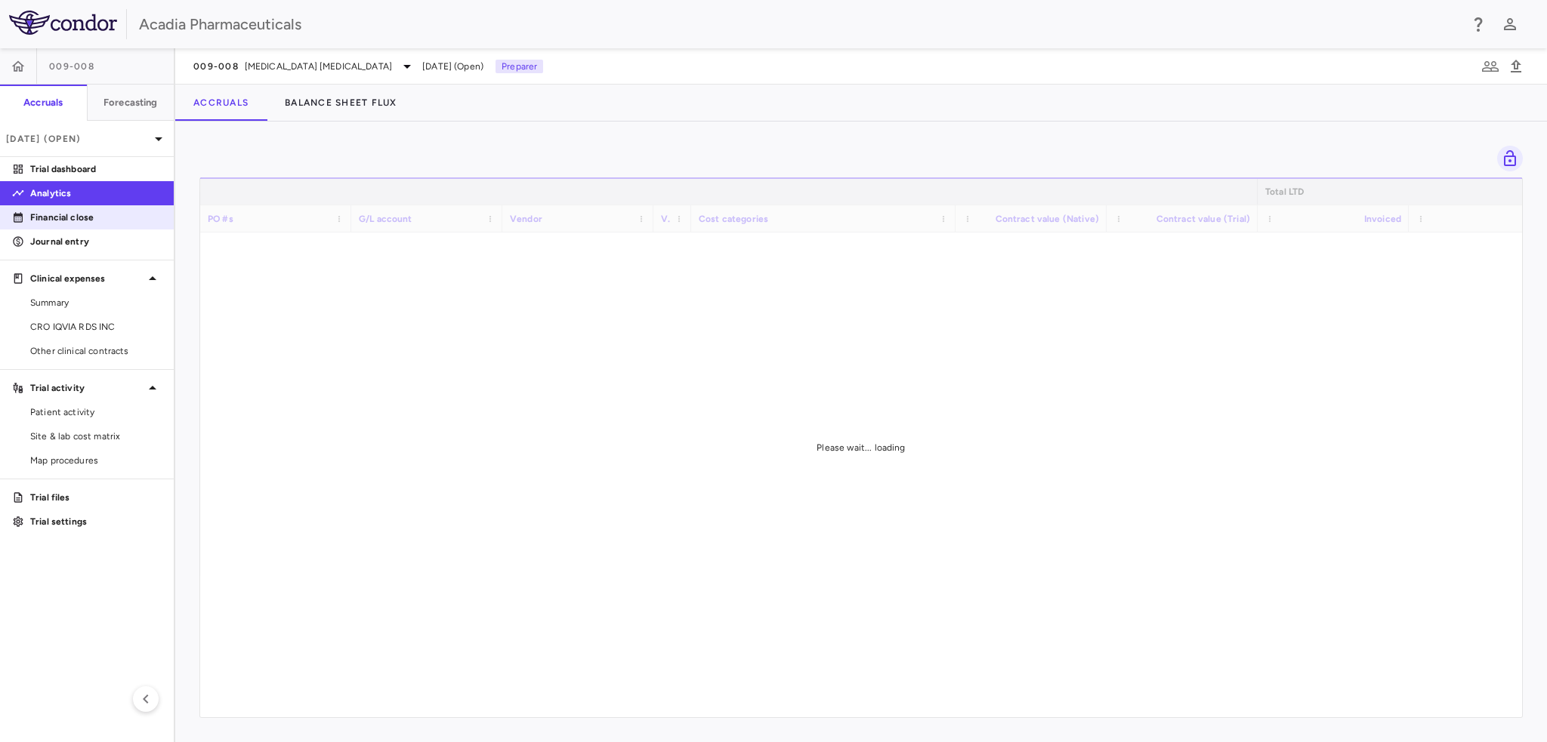
click at [85, 211] on p "Financial close" at bounding box center [95, 218] width 131 height 14
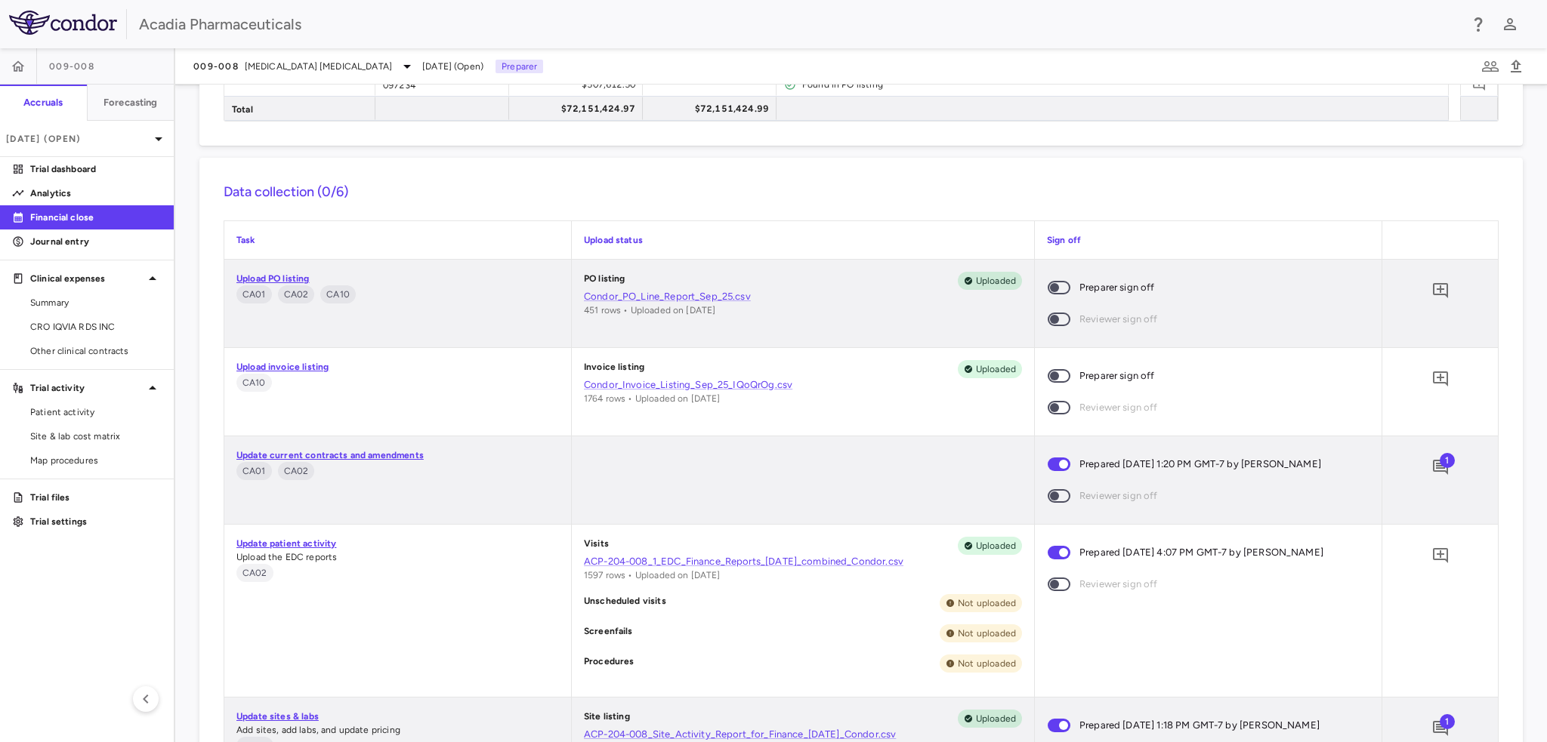
click at [1059, 292] on span at bounding box center [1059, 288] width 23 height 14
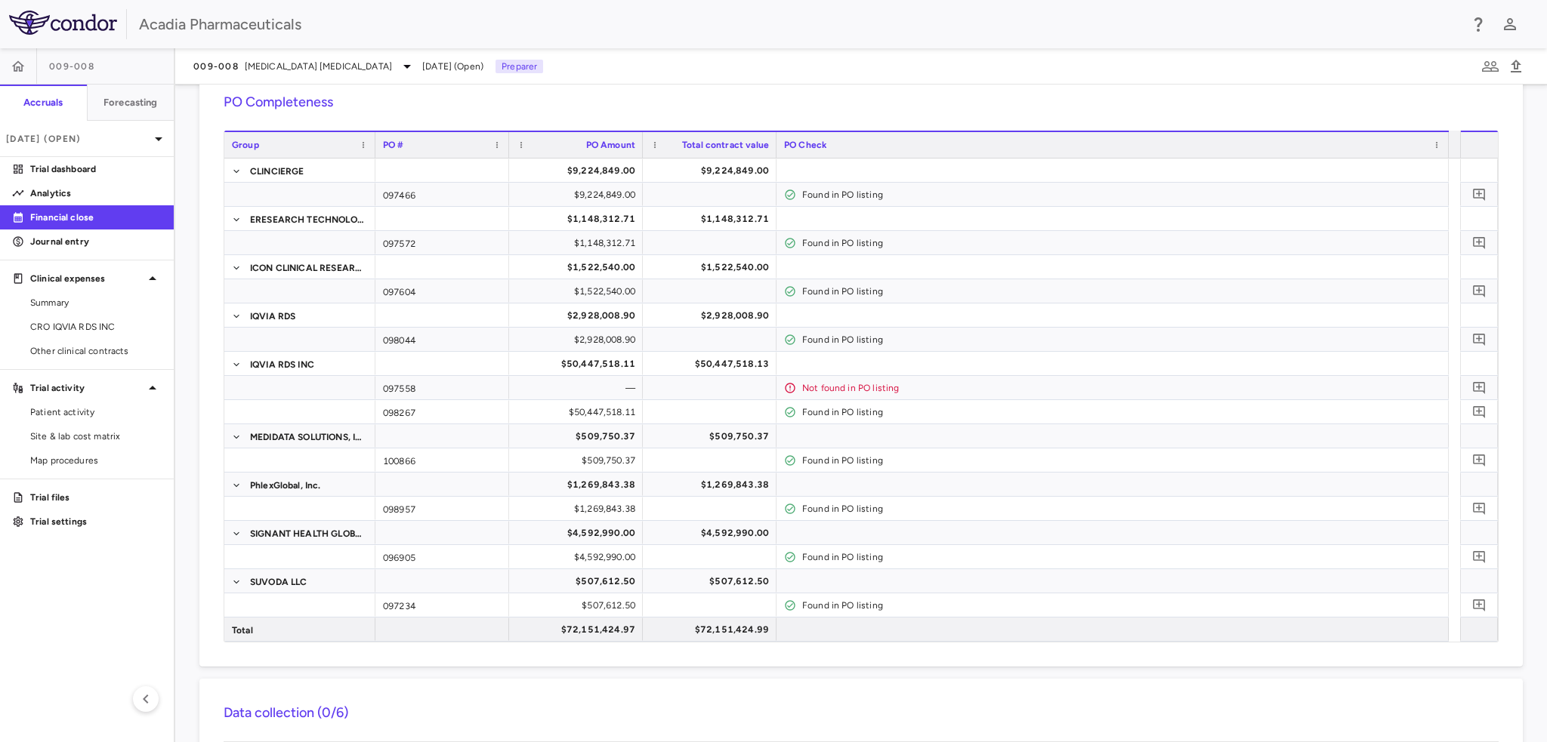
click at [951, 111] on h6 "PO Completeness" at bounding box center [861, 102] width 1275 height 20
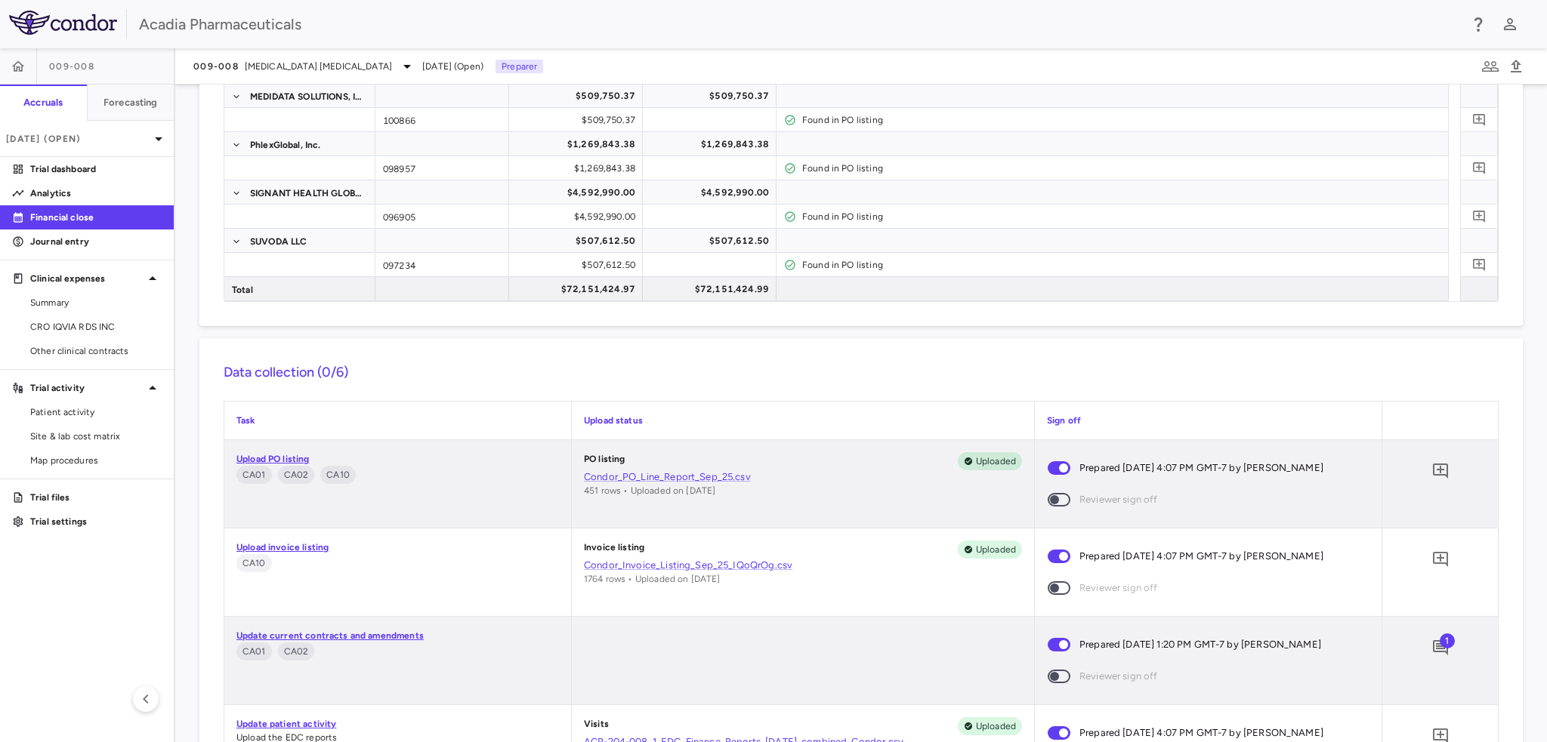
scroll to position [529, 0]
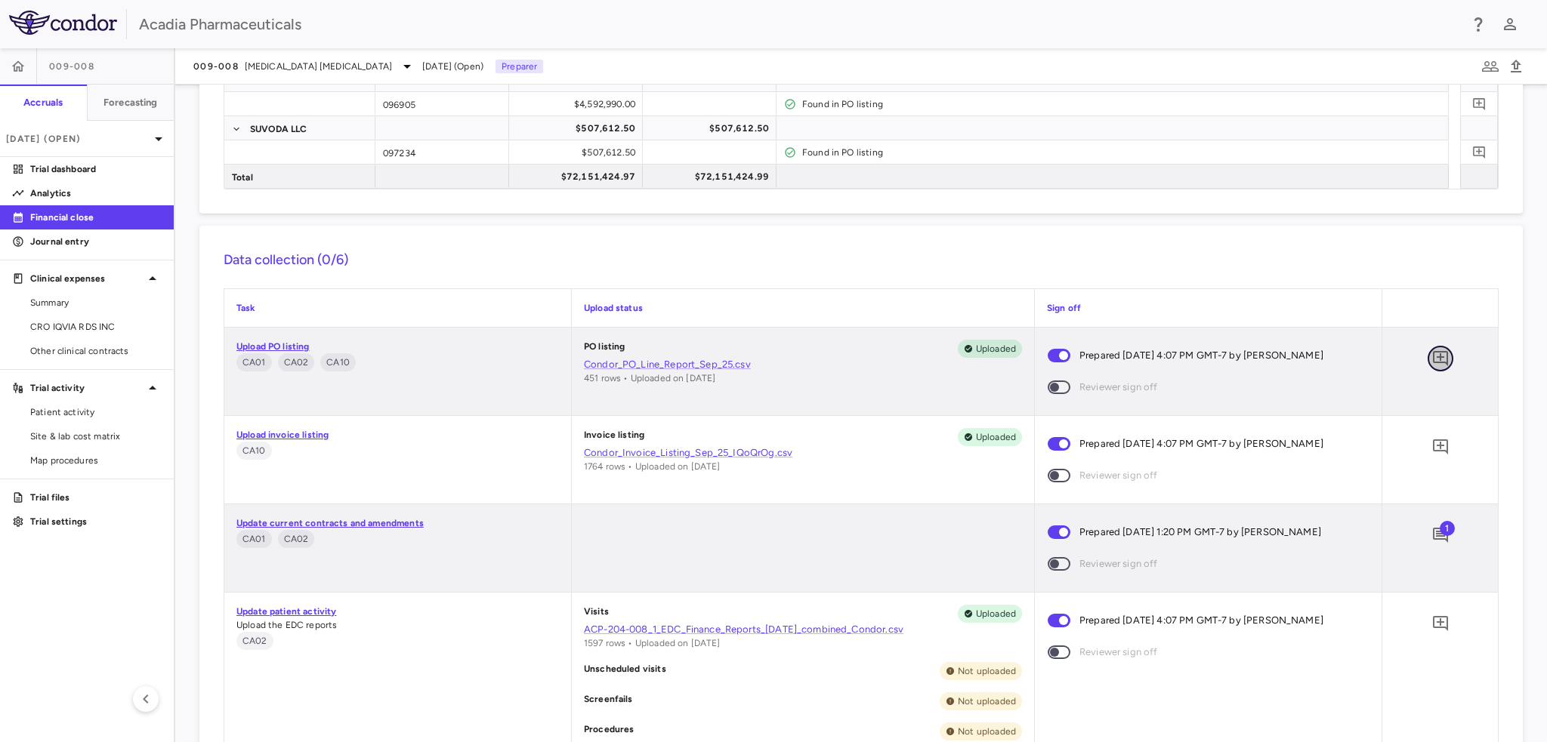
click at [1431, 354] on icon "Add comment" at bounding box center [1440, 359] width 18 height 18
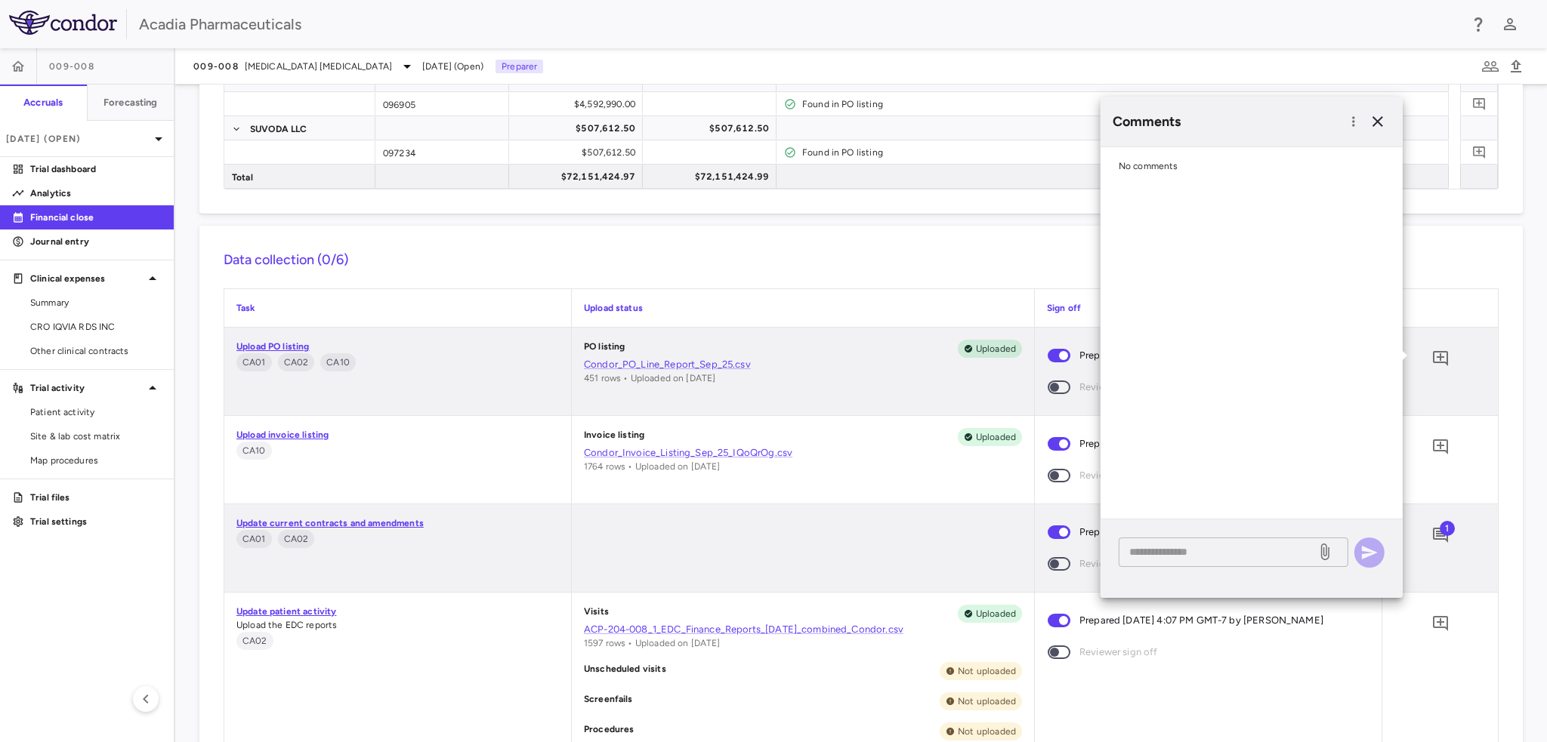
click at [1171, 562] on div "* ​" at bounding box center [1234, 552] width 230 height 29
paste textarea "**********"
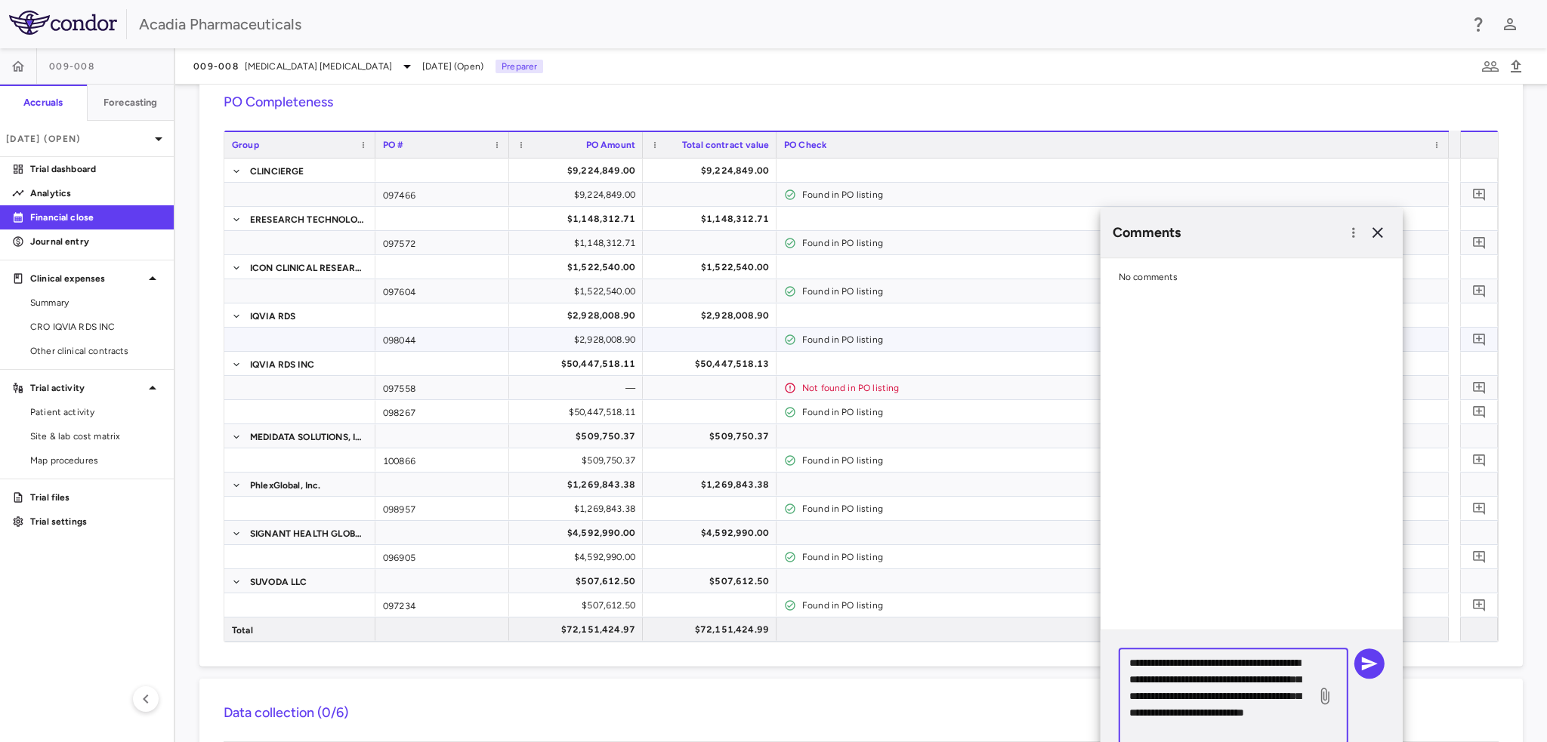
scroll to position [151, 0]
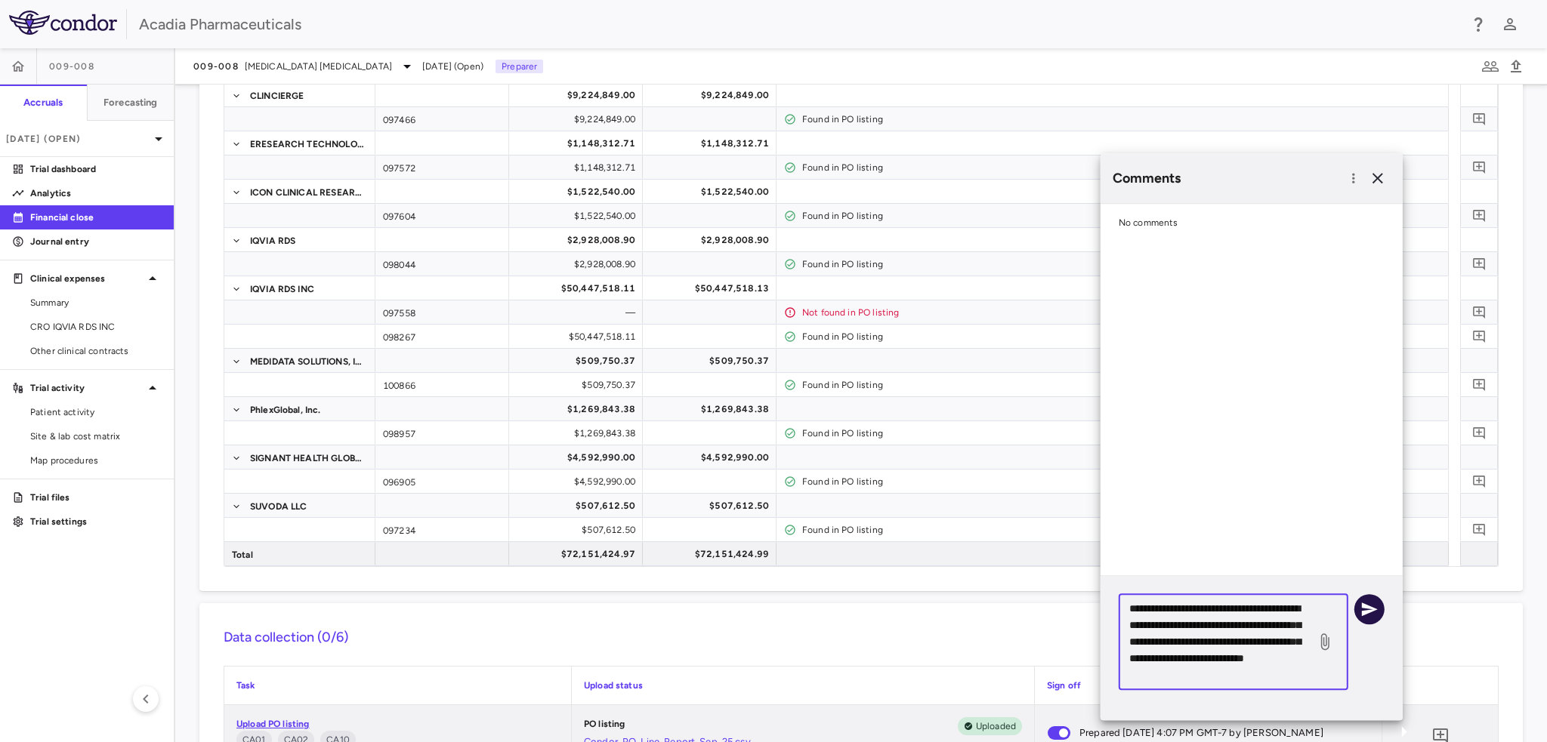
type textarea "**********"
click at [1367, 617] on icon "button" at bounding box center [1369, 609] width 18 height 18
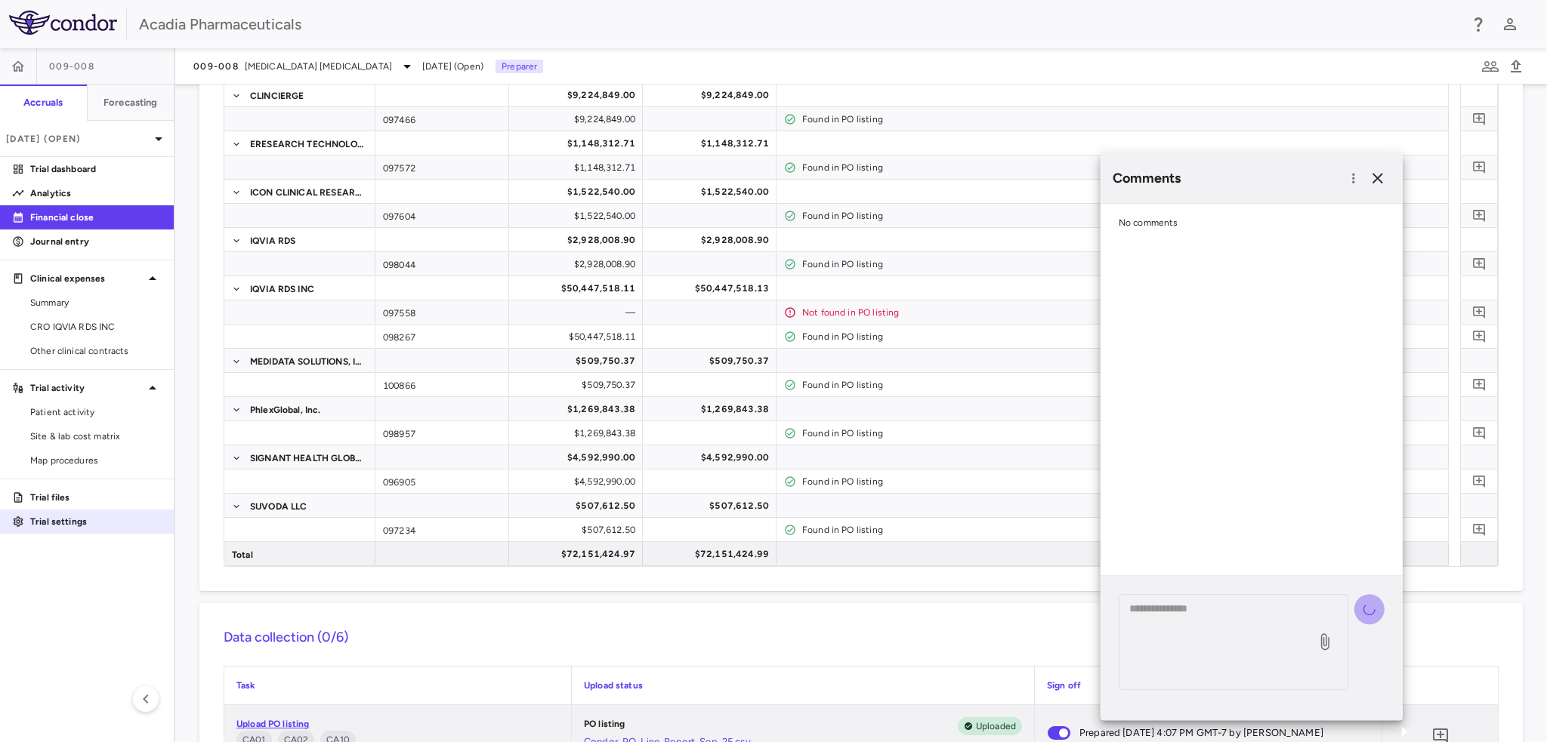
scroll to position [0, 0]
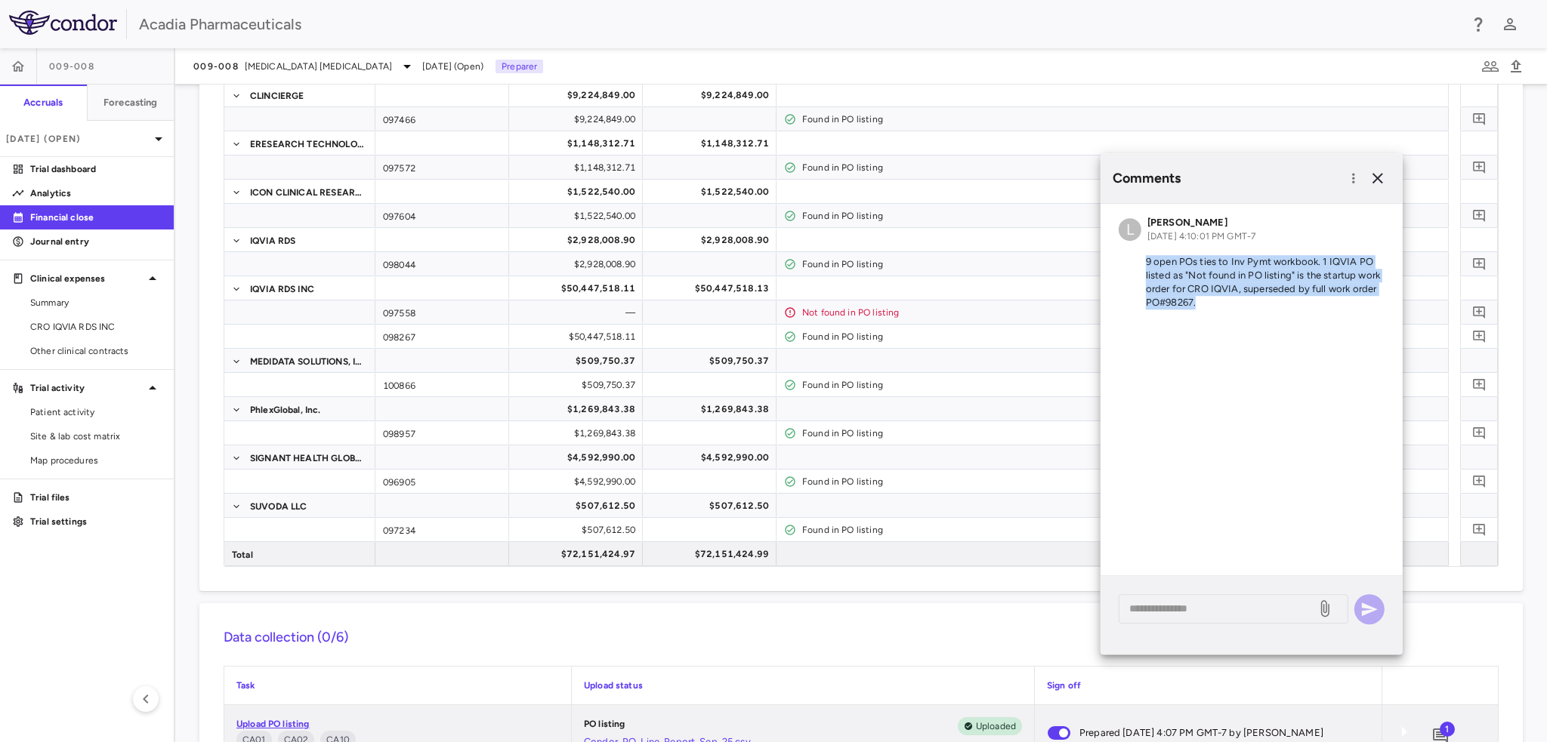
drag, startPoint x: 1206, startPoint y: 304, endPoint x: 1125, endPoint y: 256, distance: 94.2
click at [1125, 256] on p "9 open POs ties to Inv Pymt workbook. 1 IQVIA PO listed as "Not found in PO lis…" at bounding box center [1252, 282] width 266 height 54
copy p "9 open POs ties to Inv Pymt workbook. 1 IQVIA PO listed as "Not found in PO lis…"
click at [1383, 176] on icon "button" at bounding box center [1378, 178] width 18 height 18
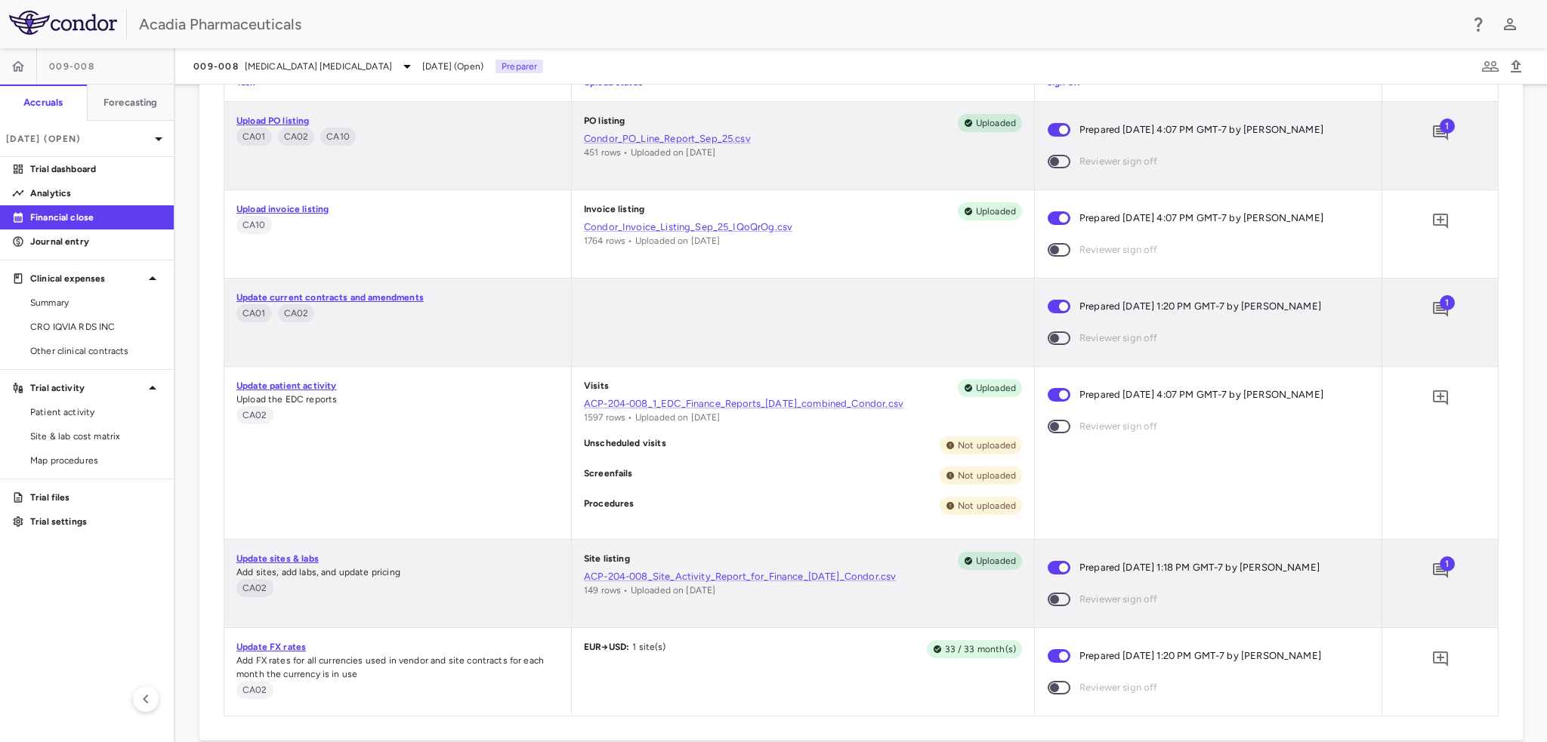
scroll to position [755, 0]
click at [1434, 311] on icon "Add comment" at bounding box center [1440, 309] width 18 height 18
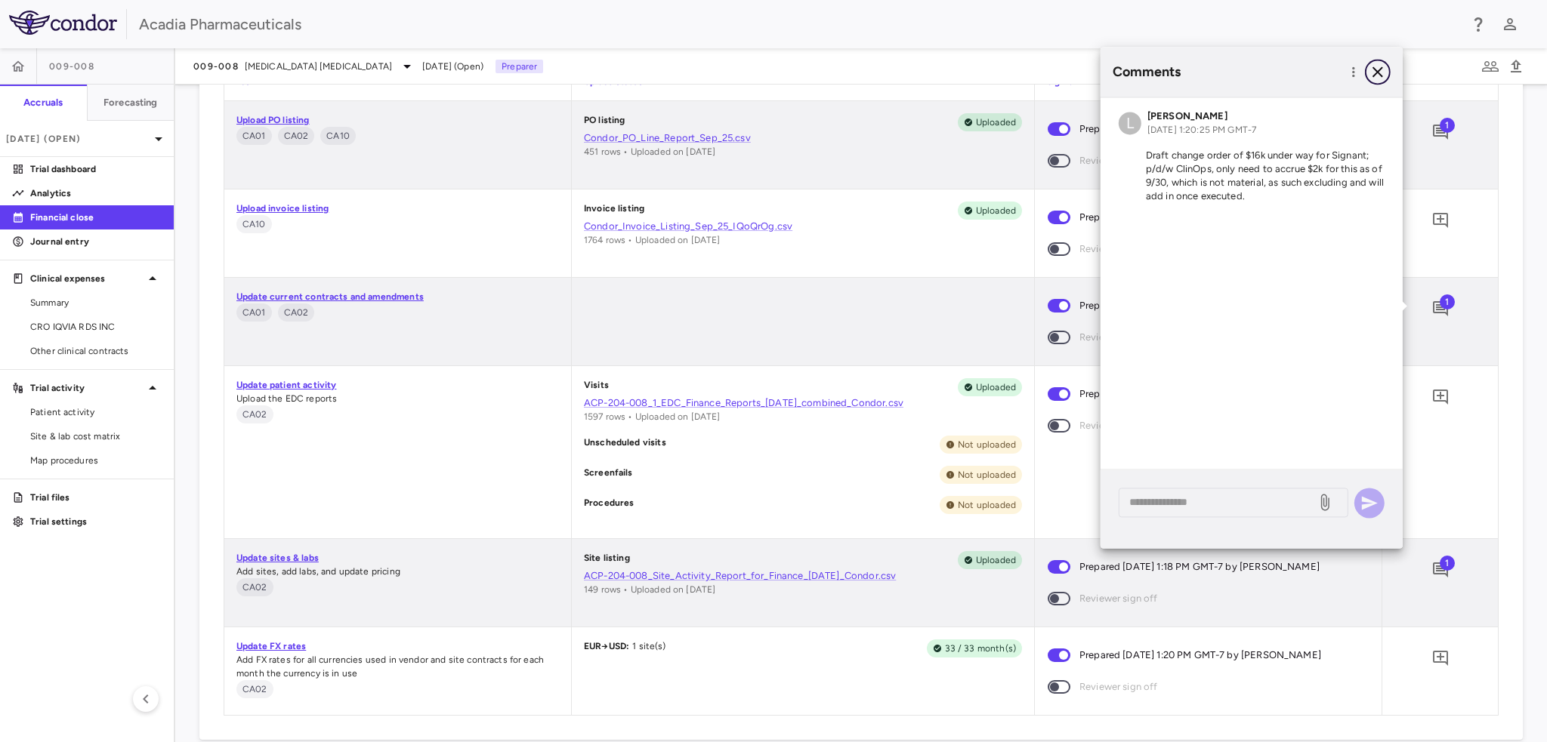
click at [1378, 73] on icon "button" at bounding box center [1377, 71] width 11 height 11
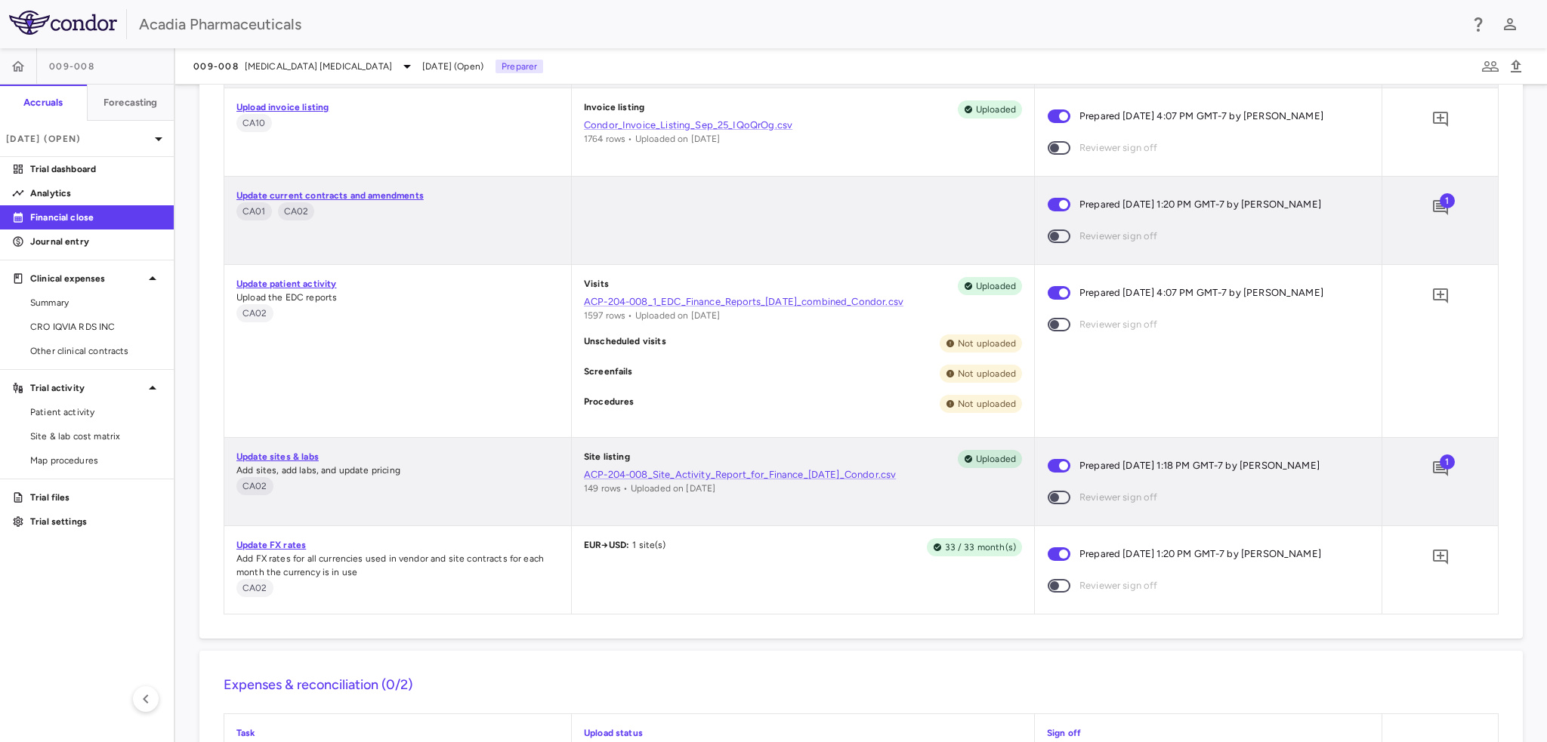
scroll to position [831, 0]
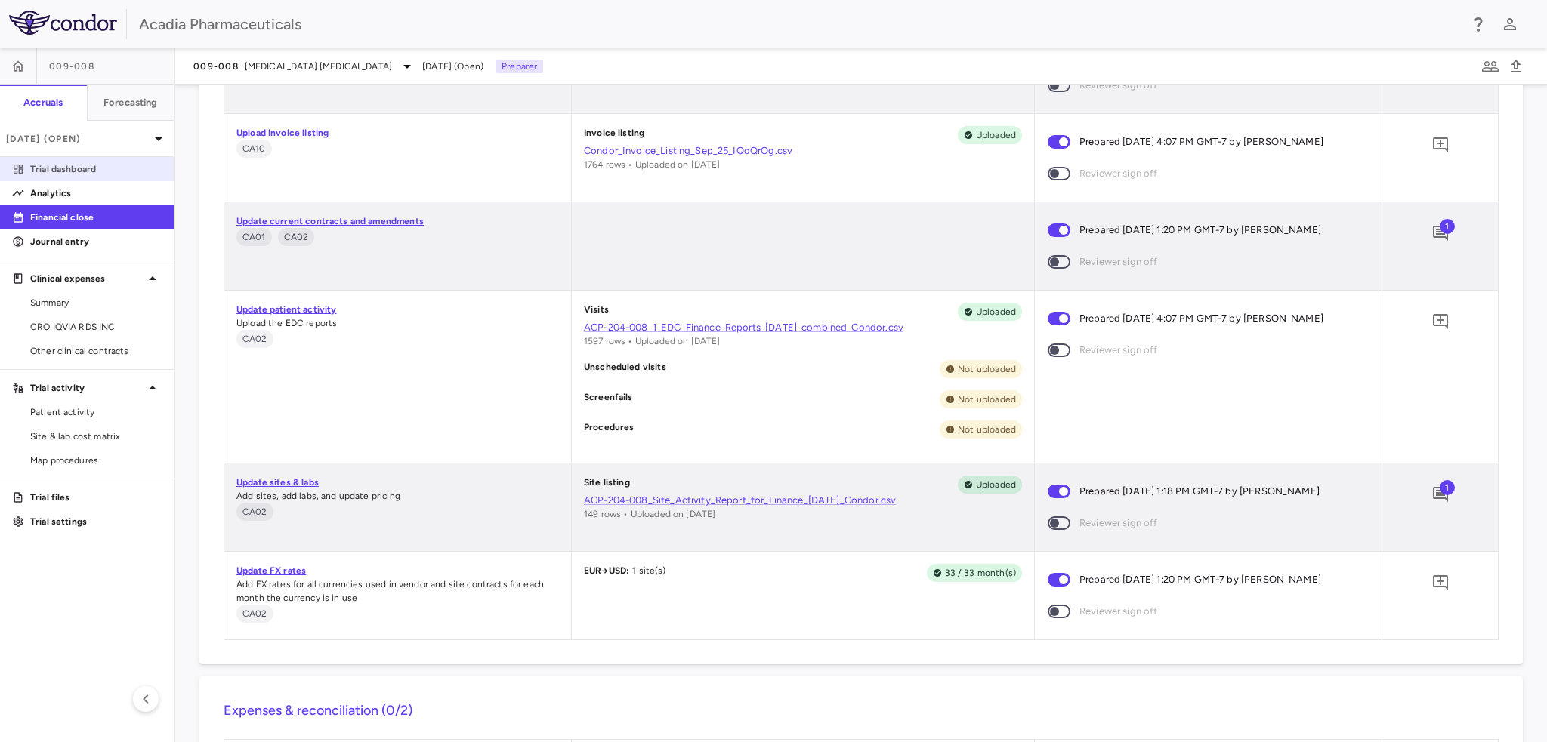
click at [79, 167] on p "Trial dashboard" at bounding box center [95, 169] width 131 height 14
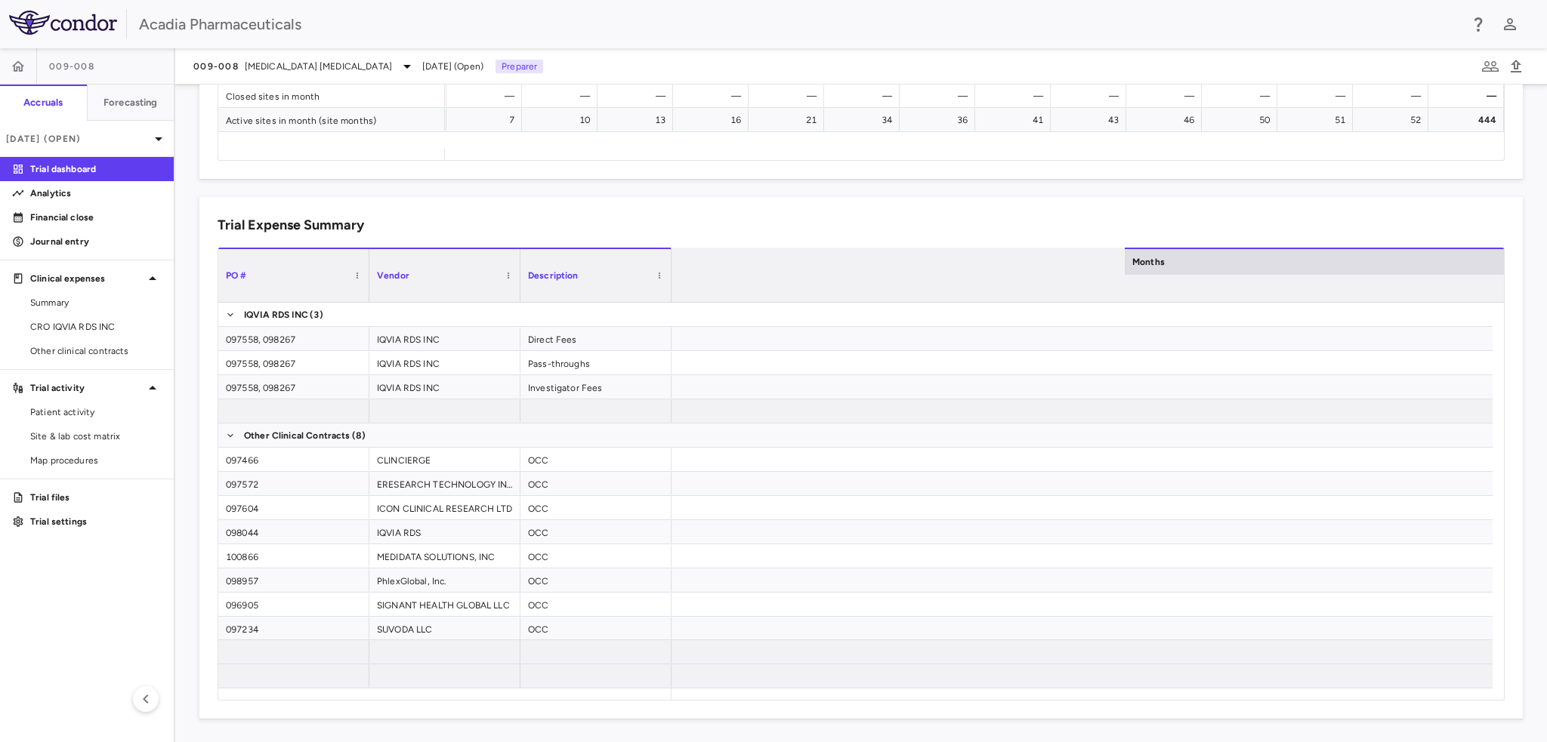
scroll to position [0, 4628]
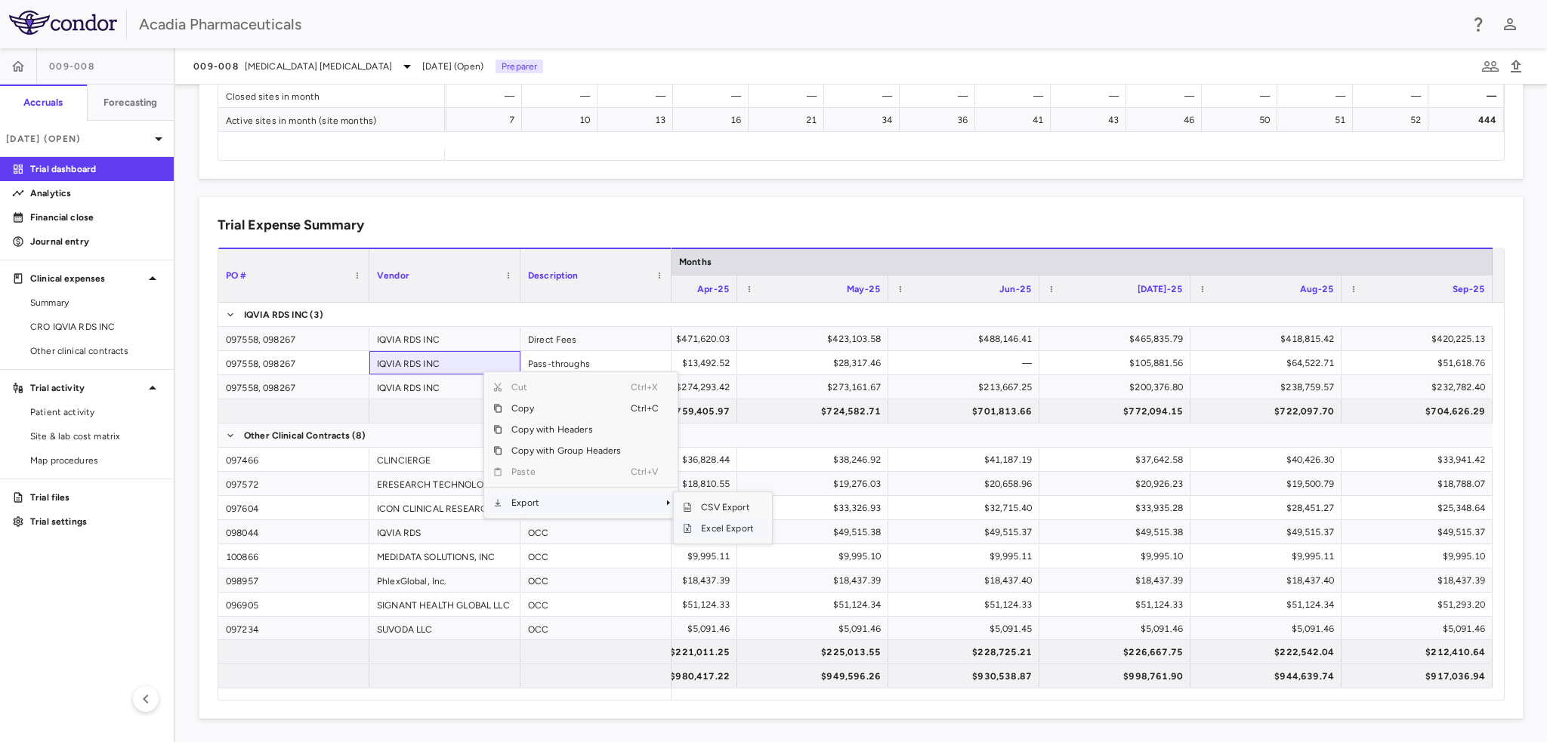
click at [720, 526] on span "Excel Export" at bounding box center [727, 528] width 71 height 21
click at [63, 216] on p "Financial close" at bounding box center [95, 218] width 131 height 14
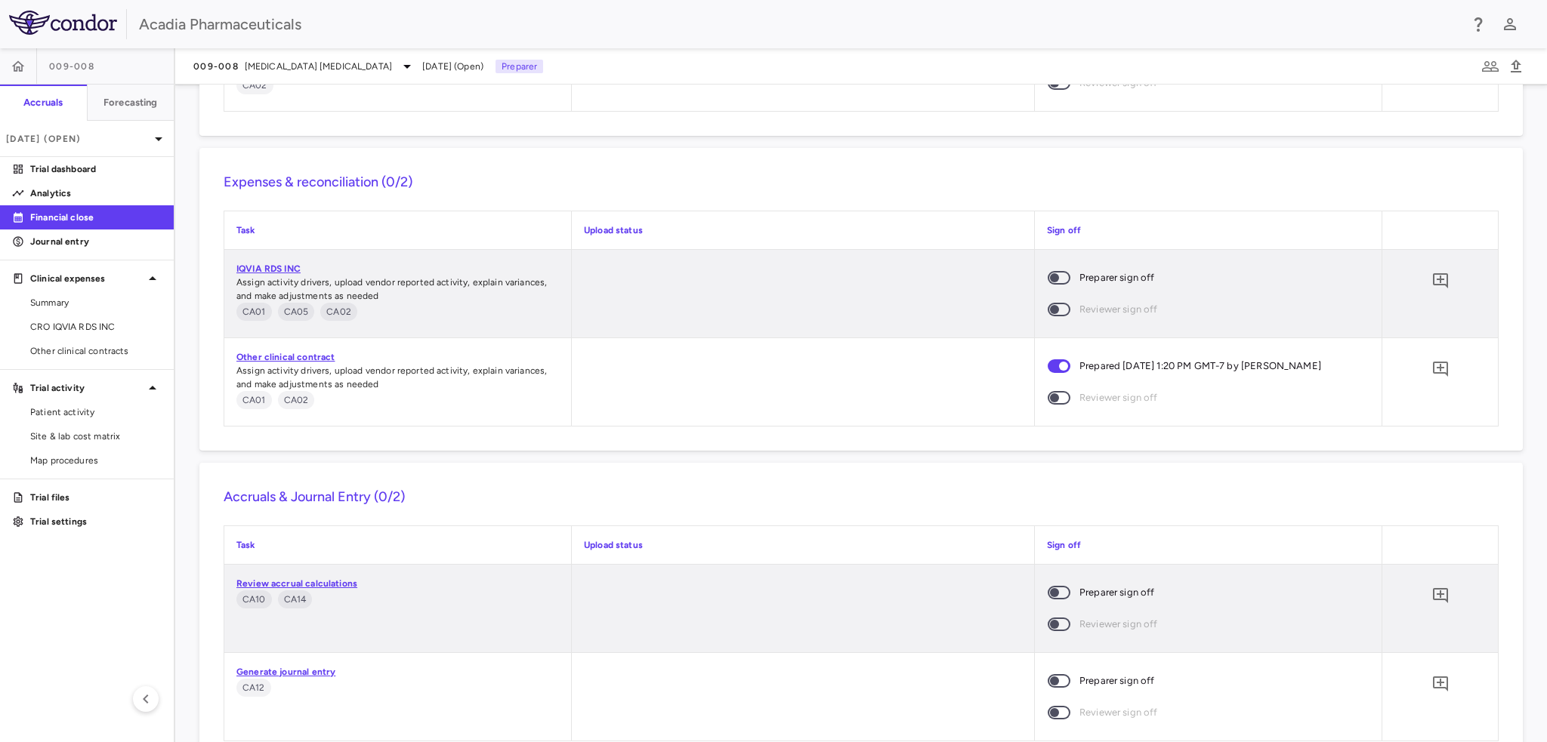
scroll to position [1406, 0]
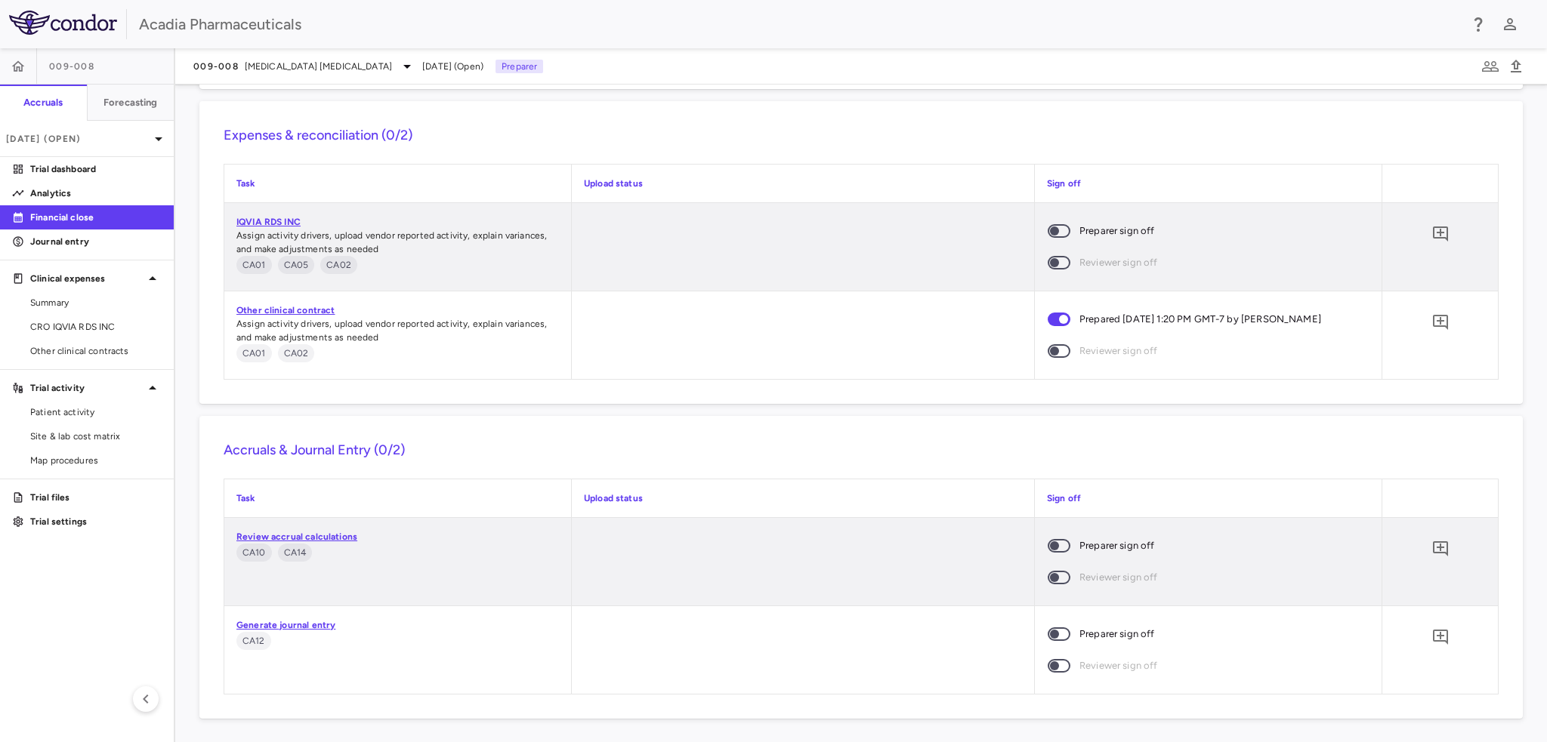
click at [1057, 551] on span at bounding box center [1059, 546] width 23 height 14
click at [80, 196] on p "Analytics" at bounding box center [95, 194] width 131 height 14
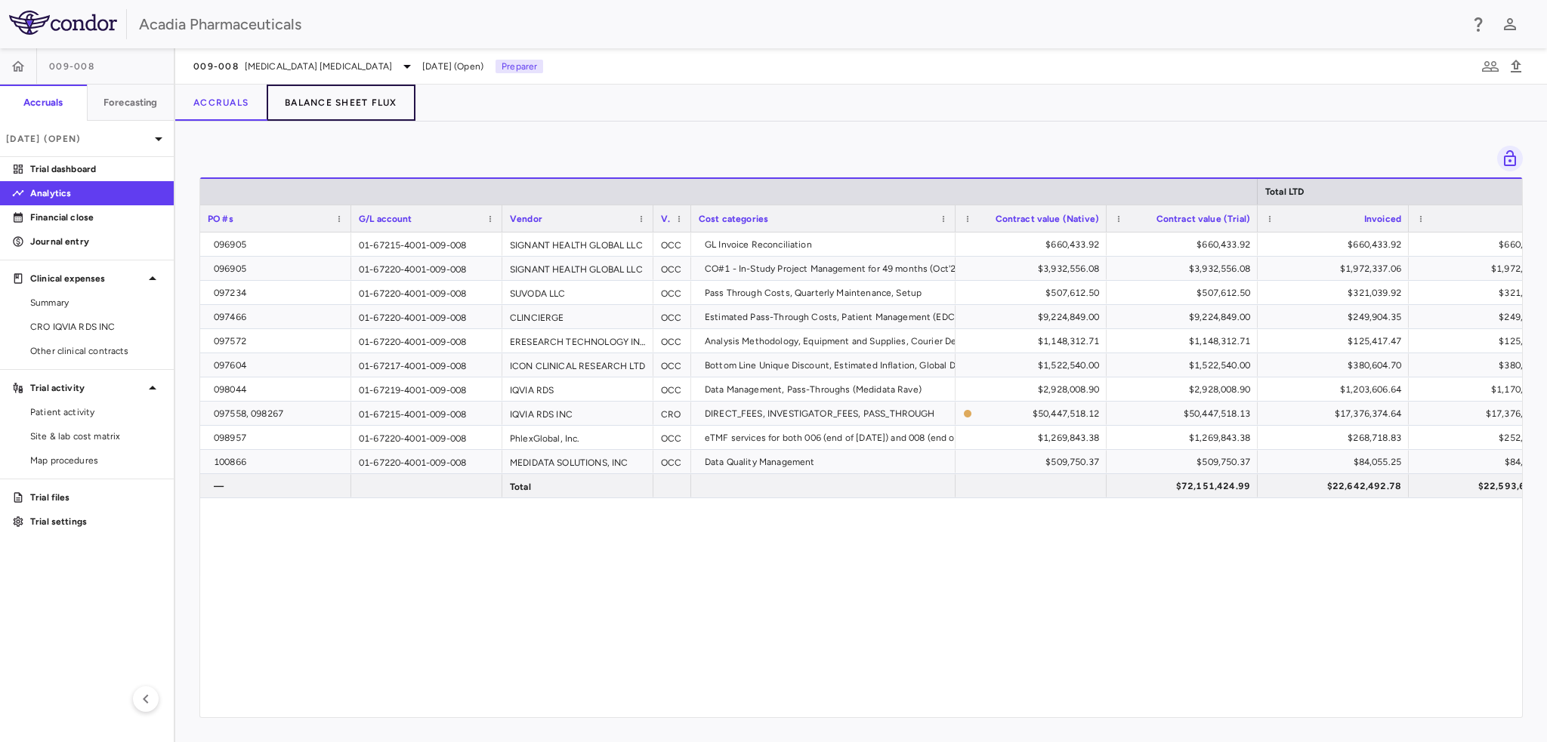
click at [313, 105] on button "Balance Sheet Flux" at bounding box center [341, 103] width 149 height 36
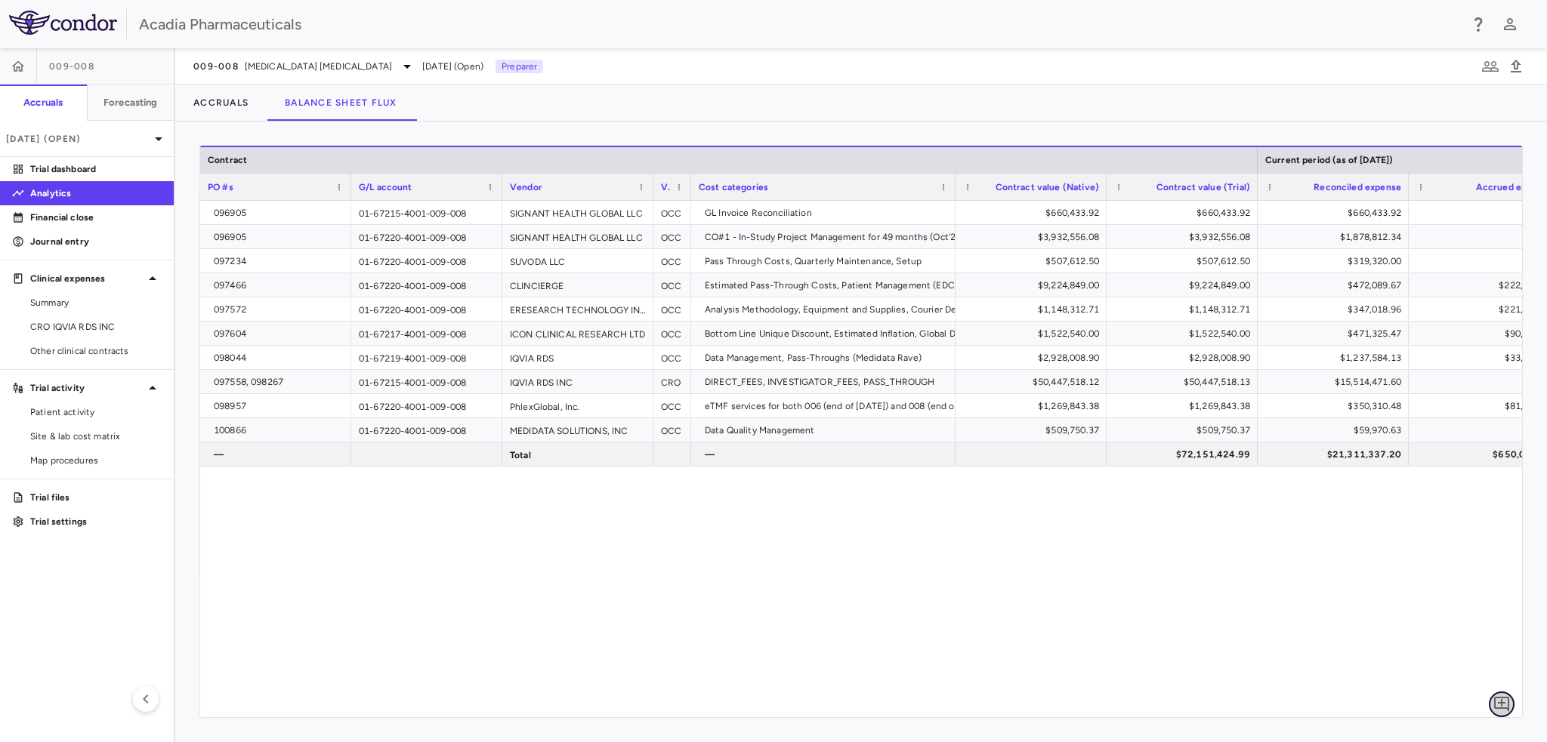
click at [1505, 700] on icon "Add comment" at bounding box center [1501, 705] width 18 height 18
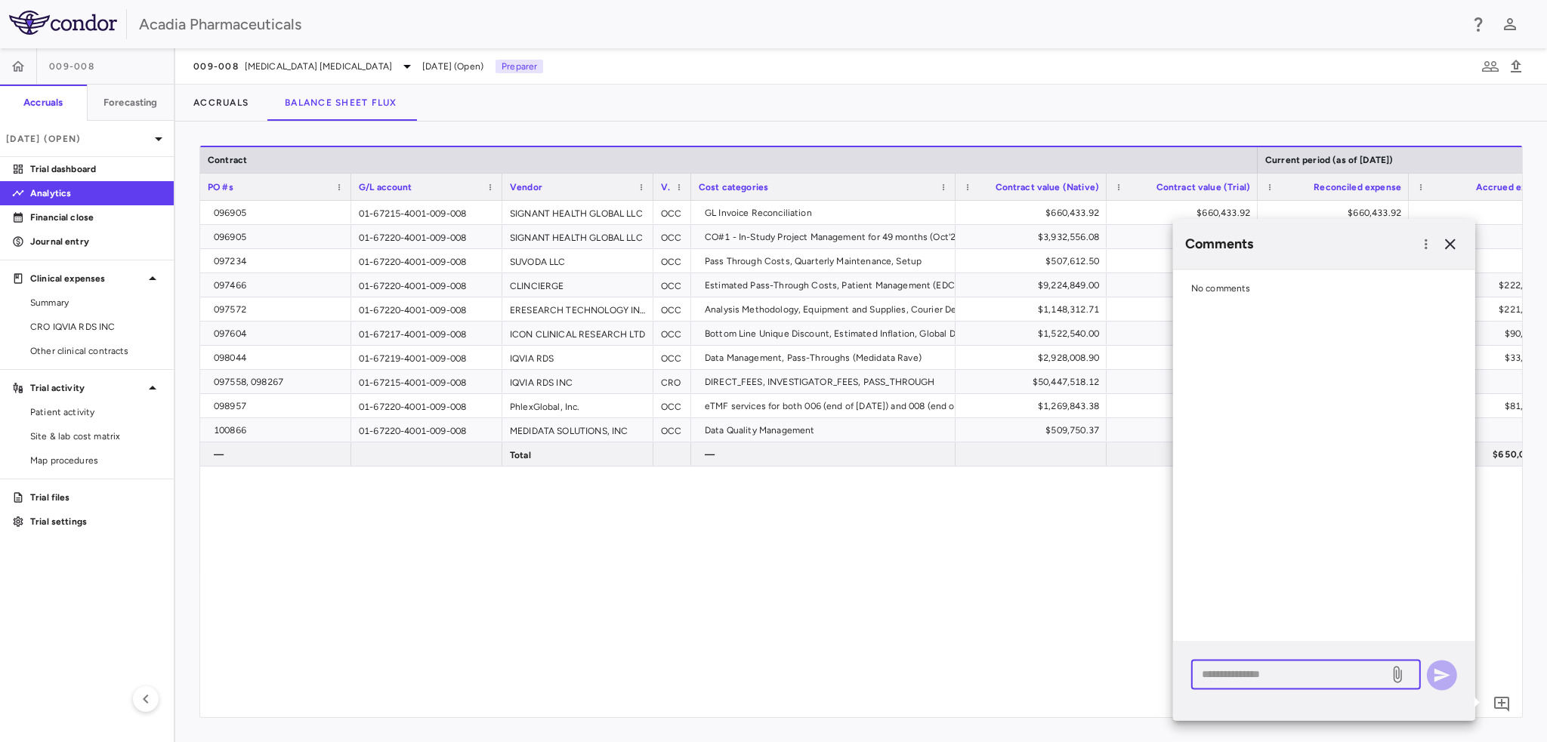
click at [1323, 671] on textarea at bounding box center [1290, 674] width 177 height 17
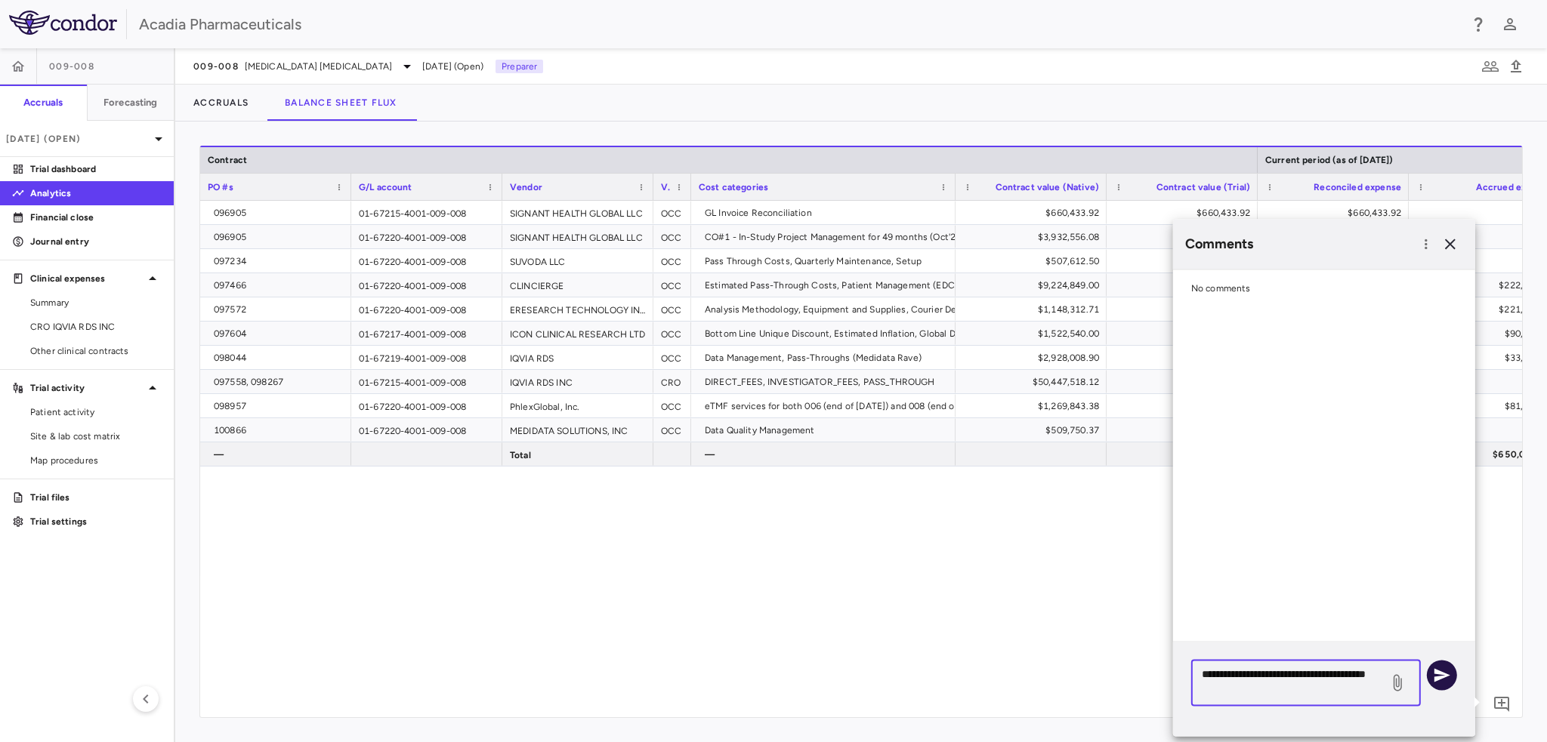
type textarea "**********"
click at [1453, 672] on button "button" at bounding box center [1442, 675] width 30 height 30
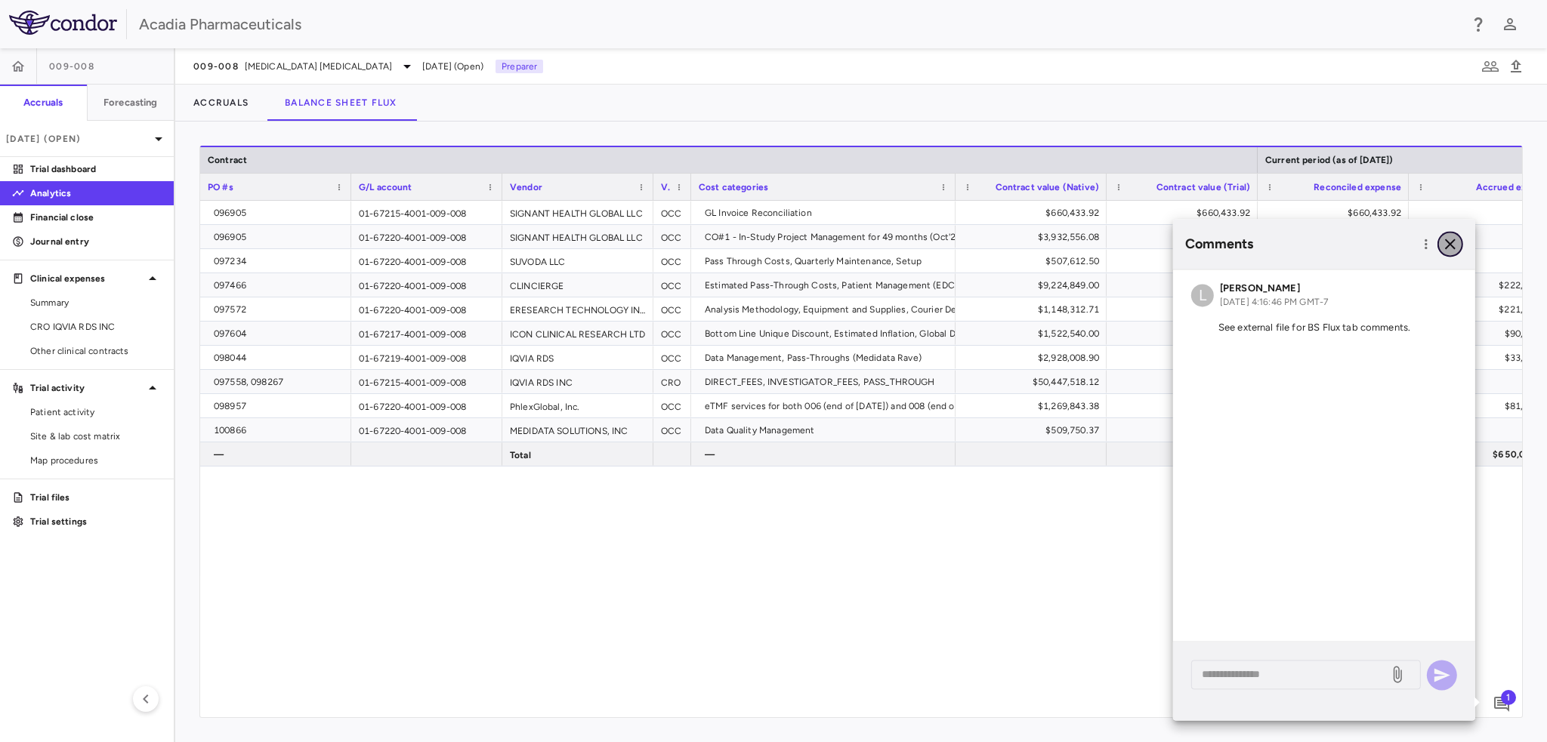
click at [1447, 241] on icon "button" at bounding box center [1450, 244] width 11 height 11
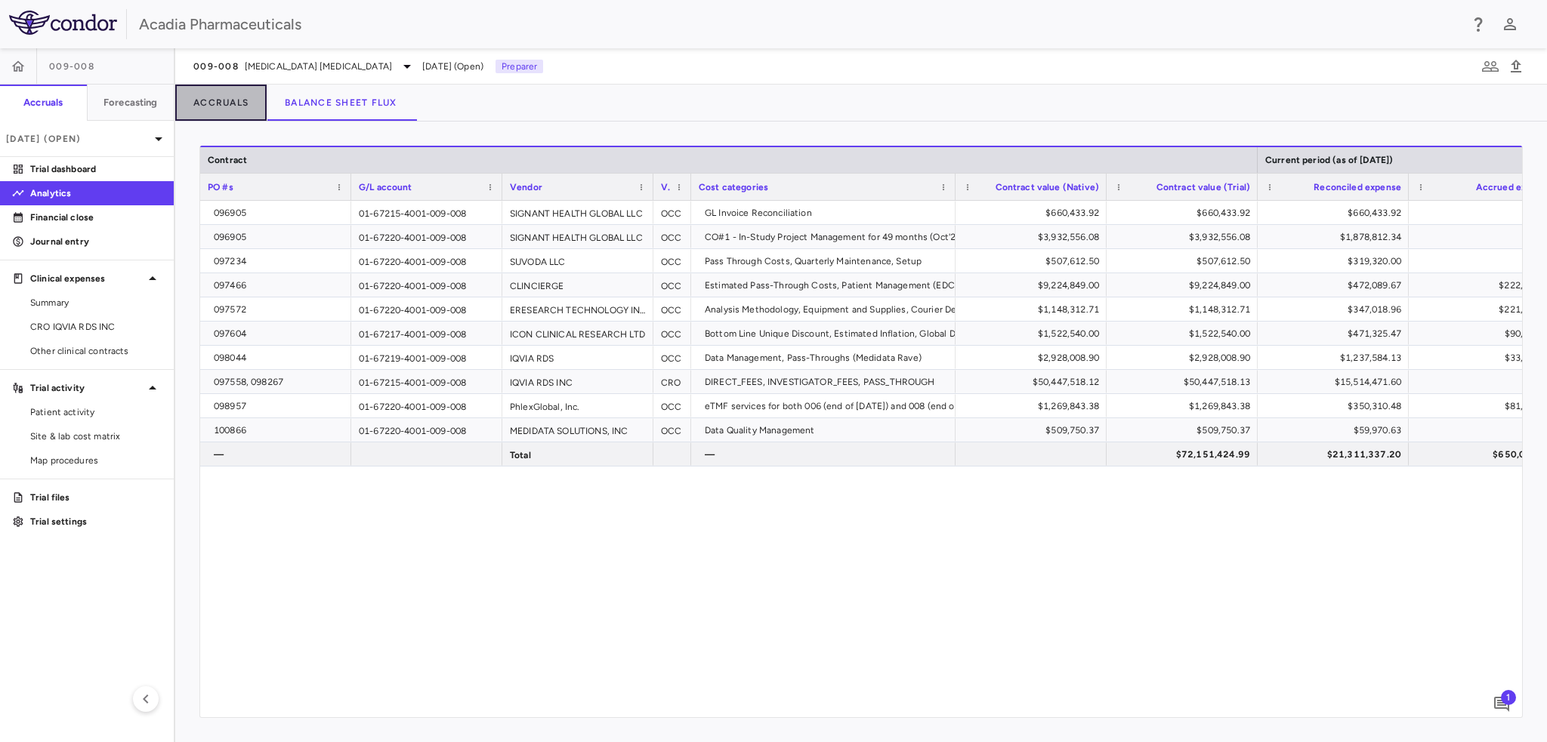
drag, startPoint x: 222, startPoint y: 94, endPoint x: 355, endPoint y: 136, distance: 139.3
click at [222, 94] on button "Accruals" at bounding box center [220, 103] width 91 height 36
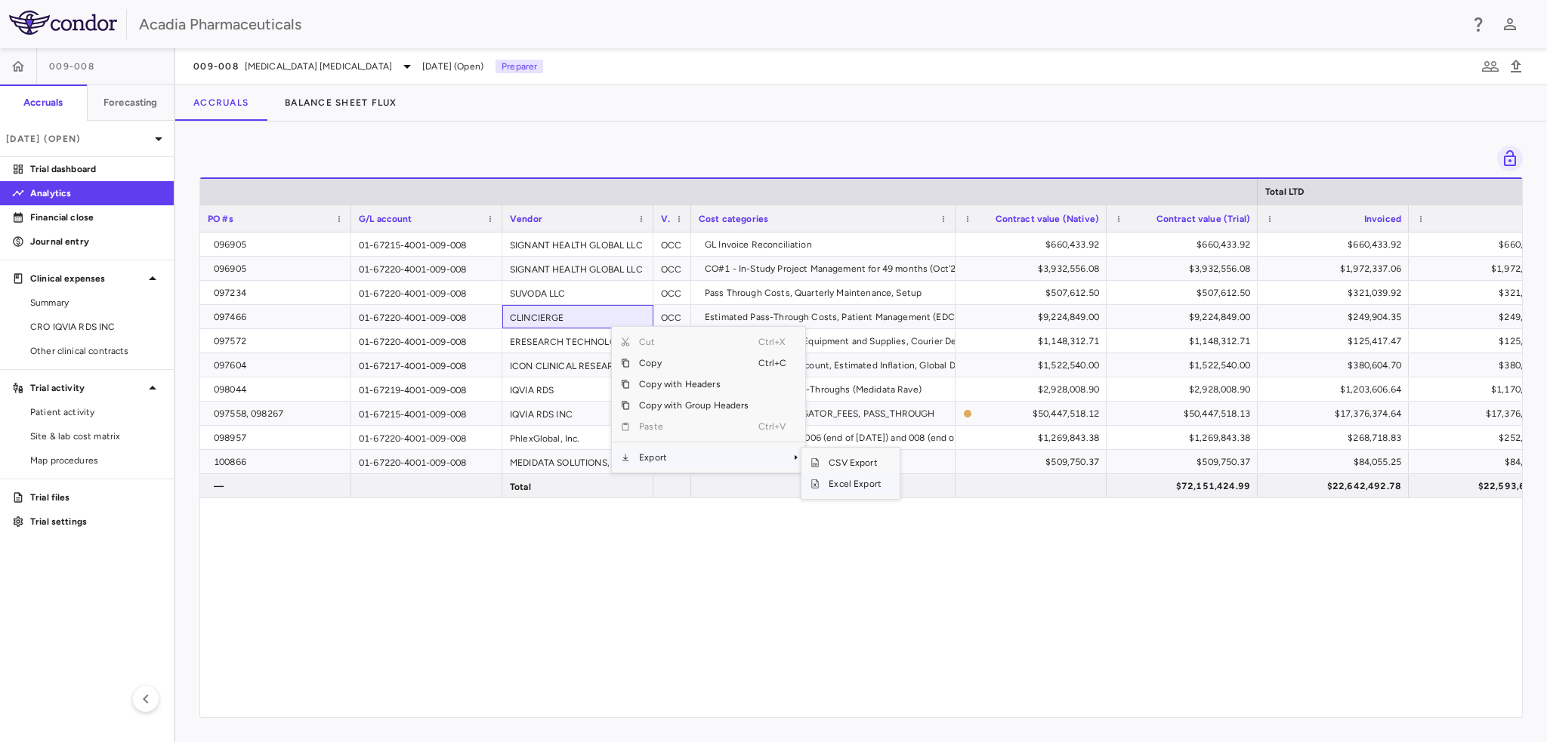
click at [852, 477] on span "Excel Export" at bounding box center [854, 484] width 71 height 21
click at [955, 96] on div "Accruals Balance Sheet Flux" at bounding box center [861, 103] width 1372 height 36
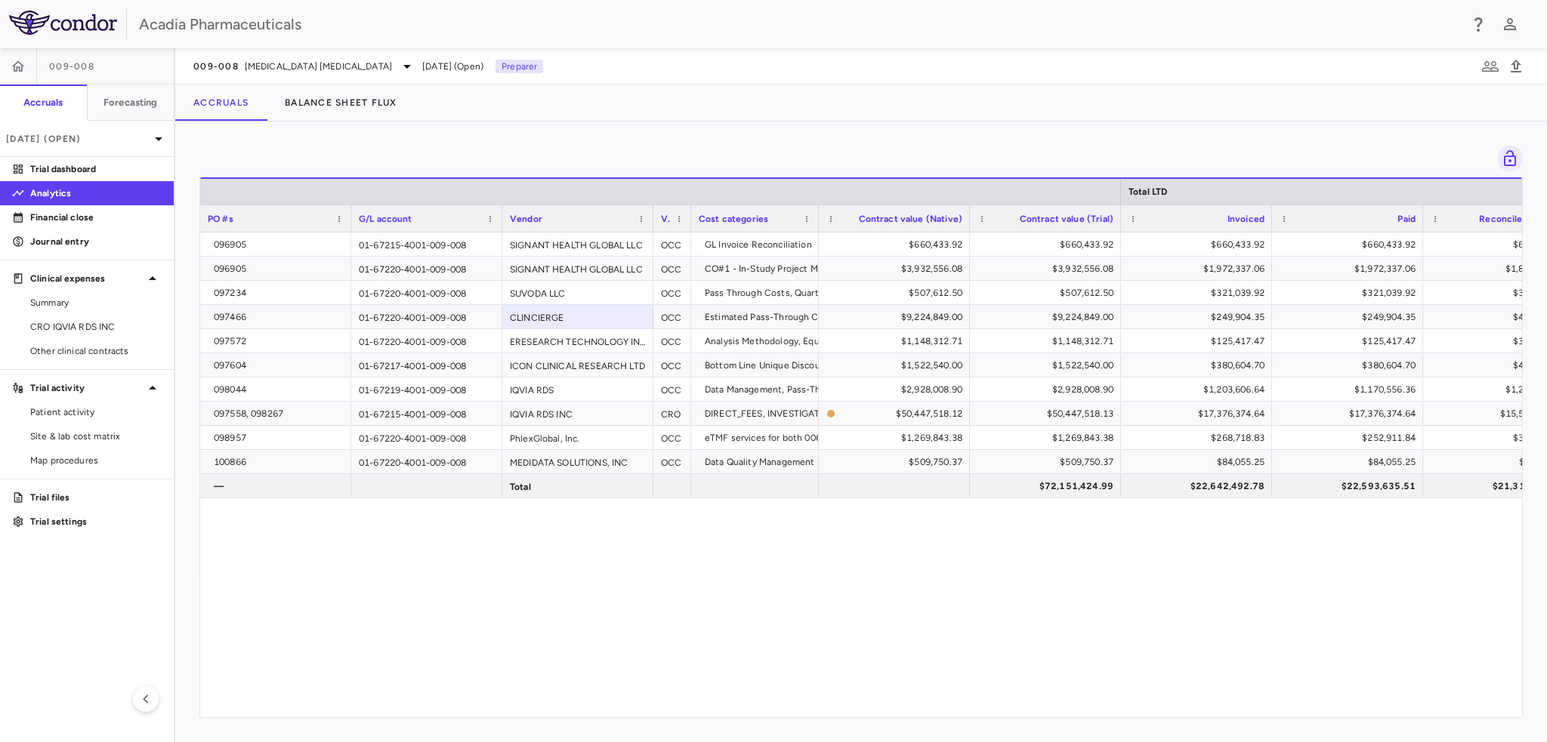
drag, startPoint x: 954, startPoint y: 224, endPoint x: 817, endPoint y: 252, distance: 139.7
click at [817, 252] on div "Total LTD PO #s G/L account Vendor Vendor type" at bounding box center [861, 447] width 1322 height 540
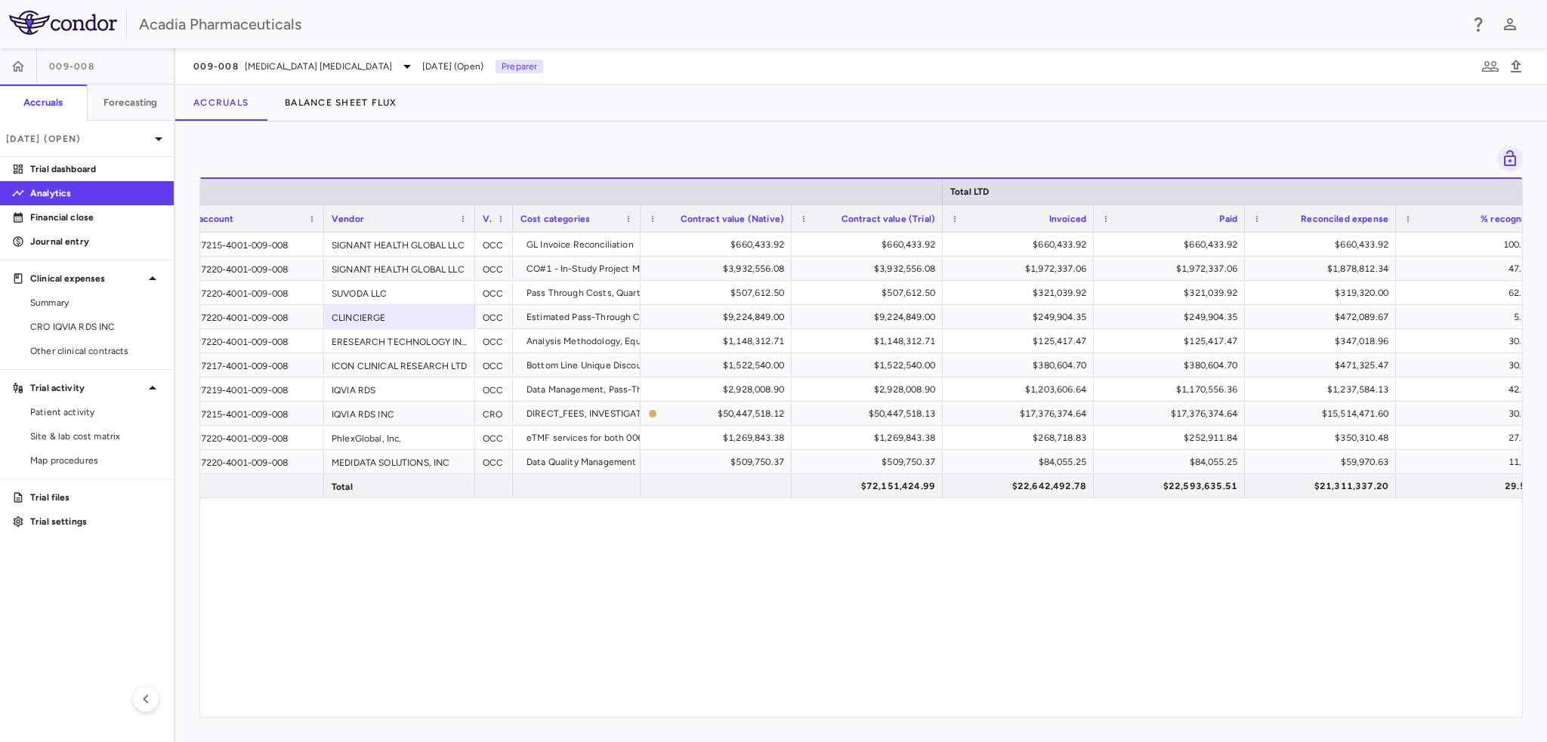
scroll to position [0, 224]
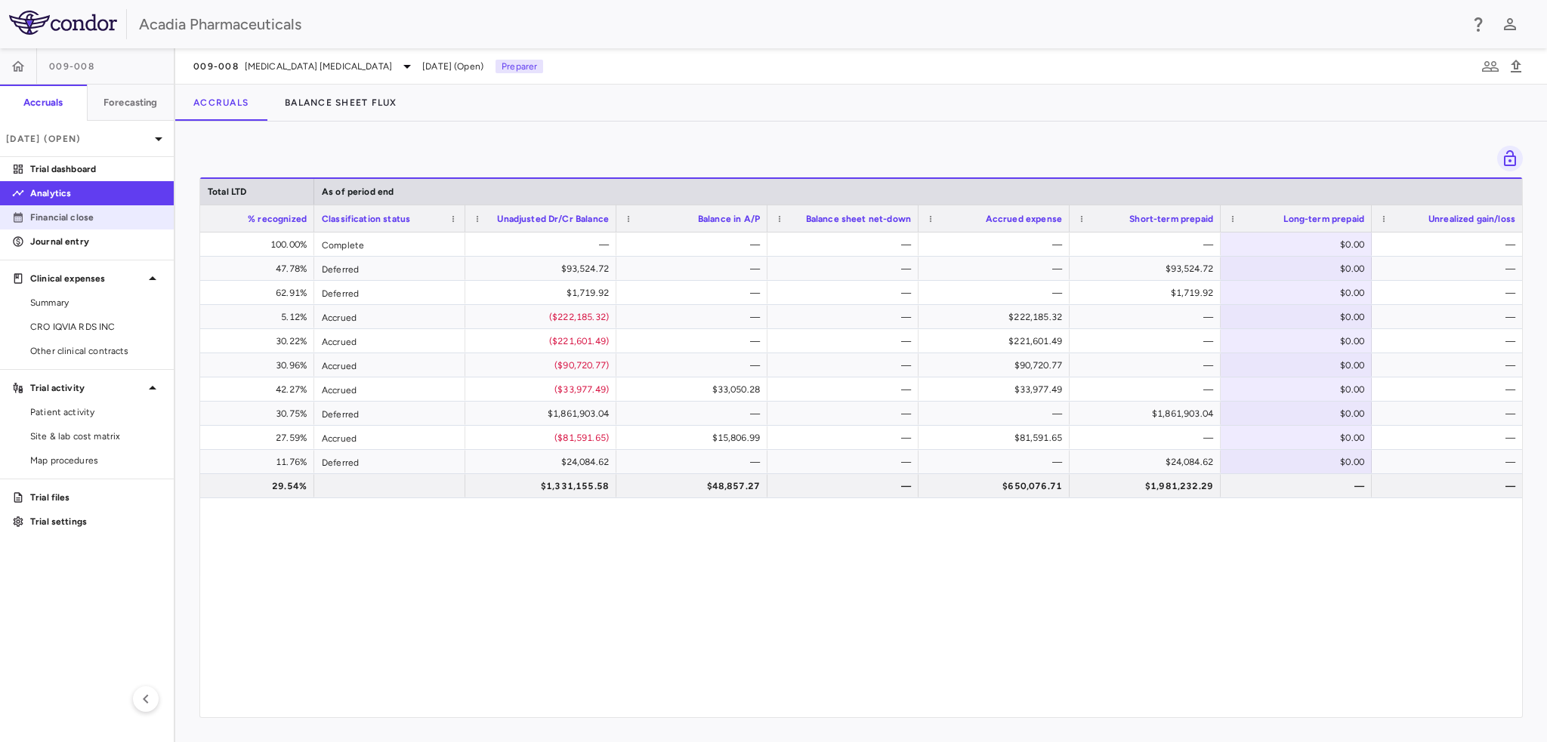
click at [92, 221] on p "Financial close" at bounding box center [95, 218] width 131 height 14
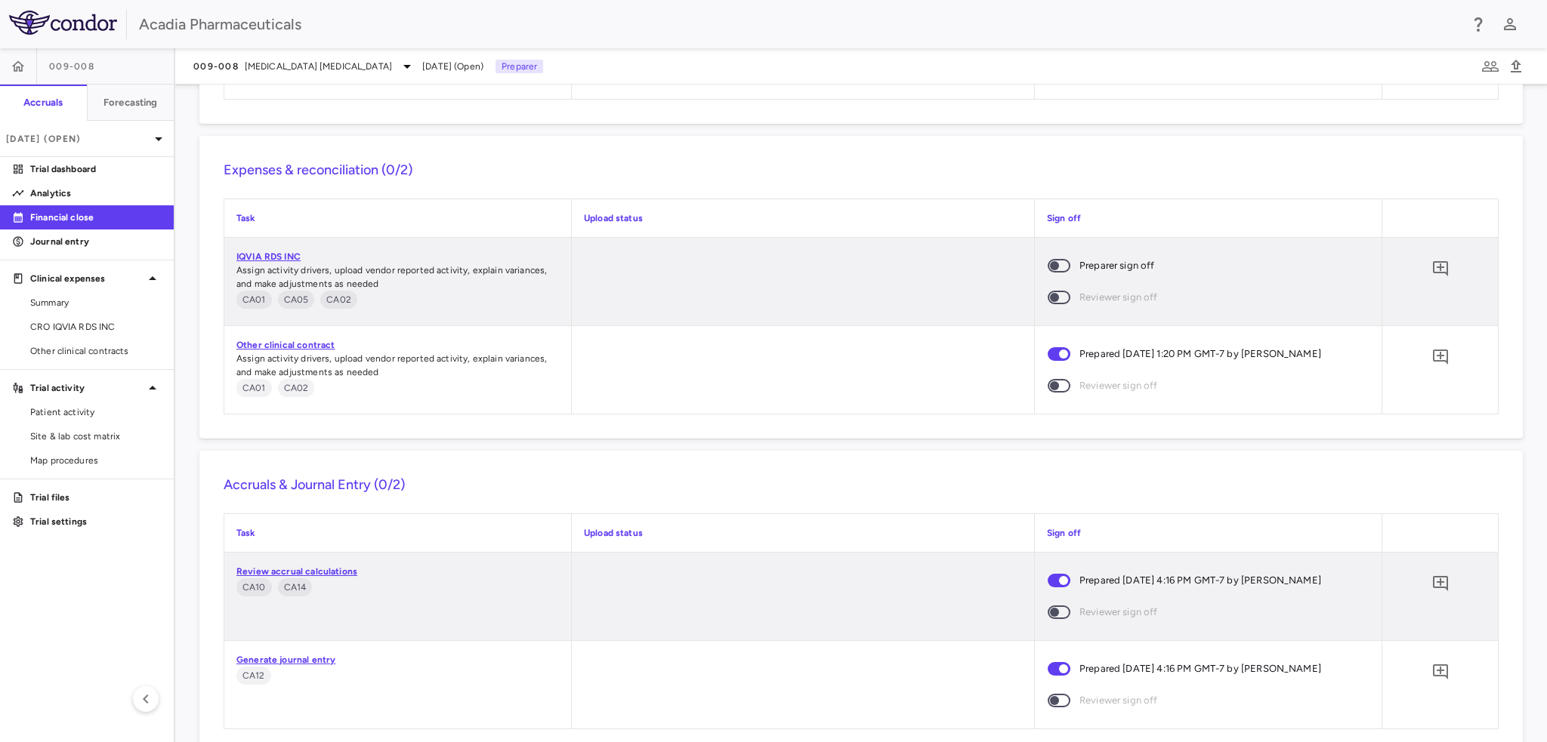
scroll to position [1406, 0]
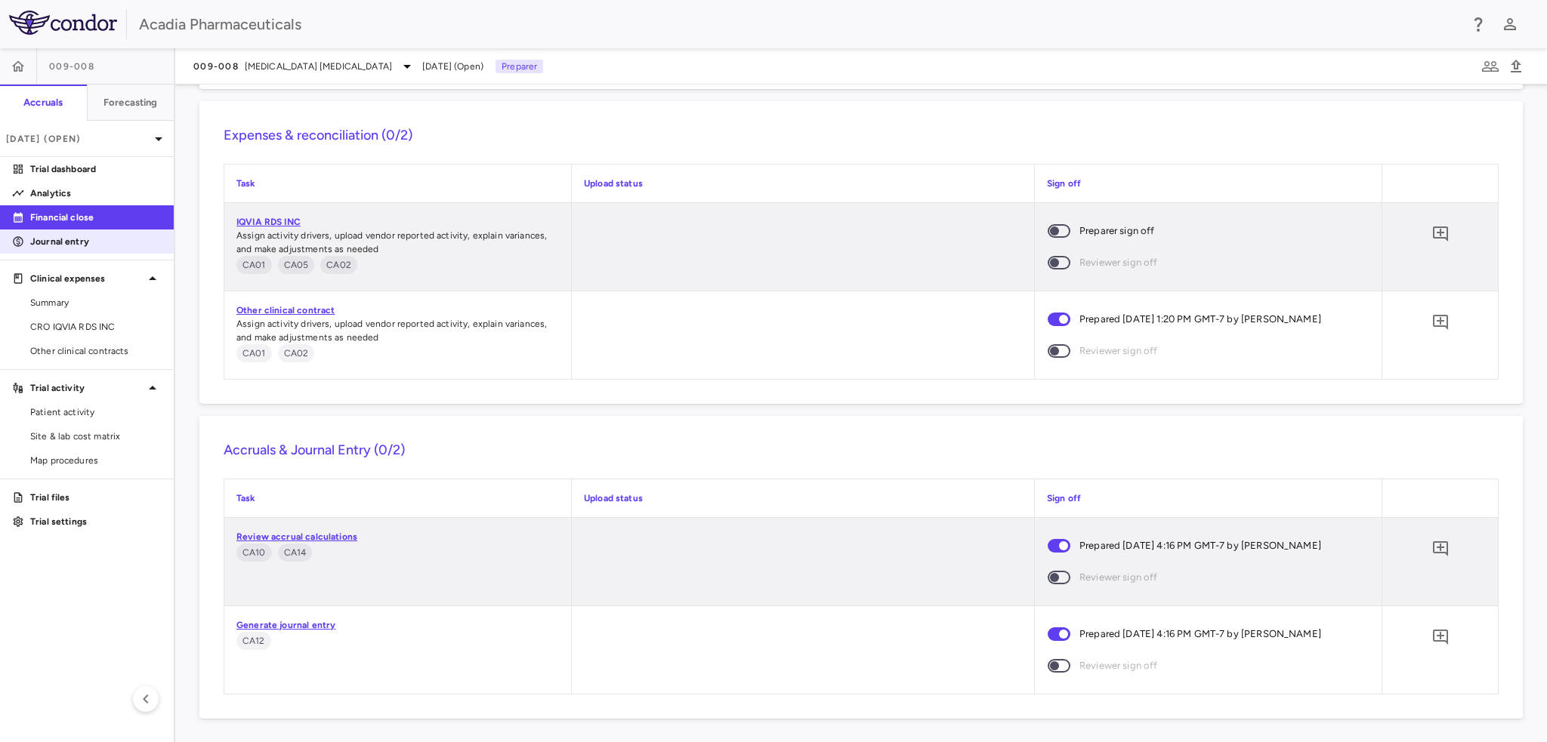
click at [75, 247] on p "Journal entry" at bounding box center [95, 242] width 131 height 14
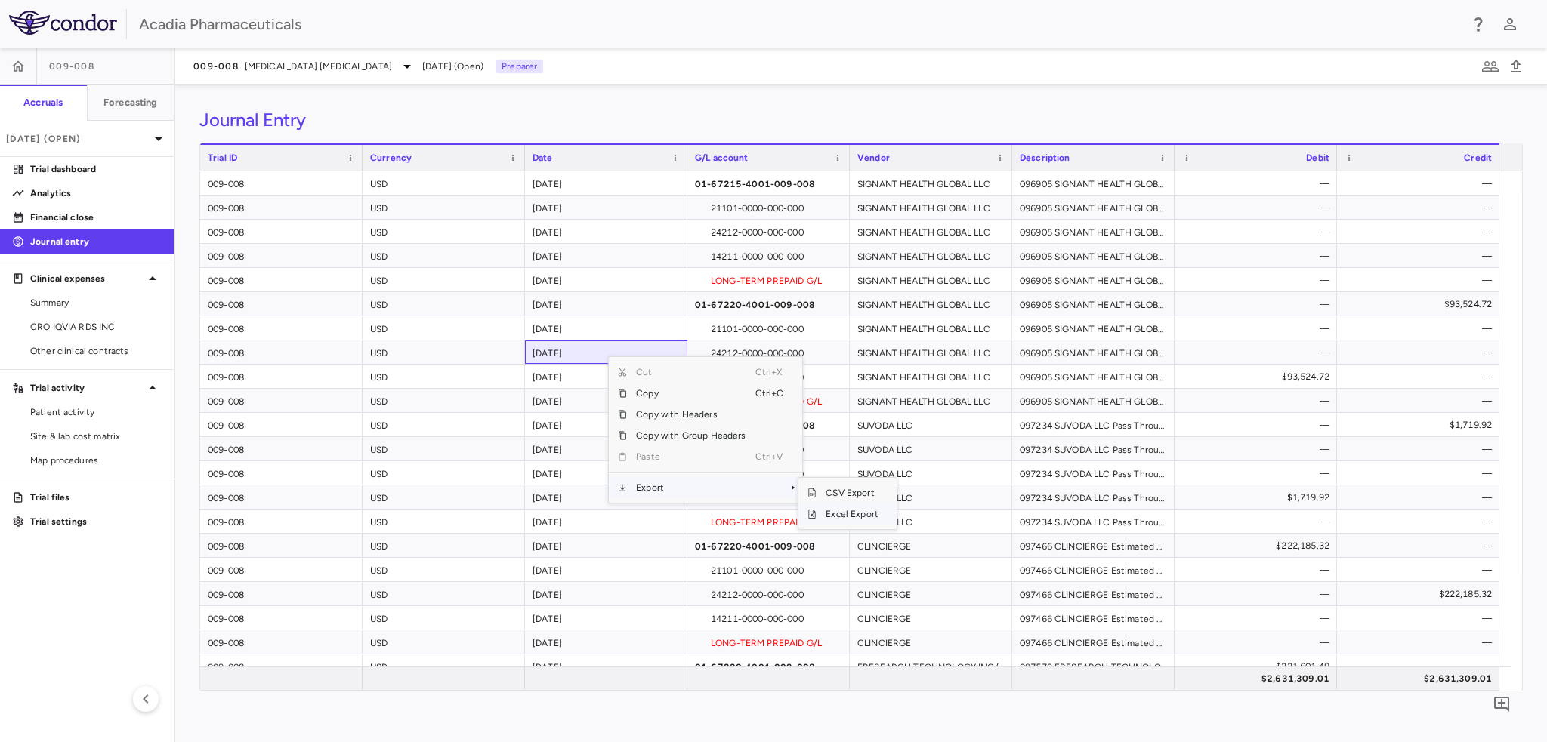
click at [820, 519] on span "Excel Export" at bounding box center [851, 514] width 71 height 21
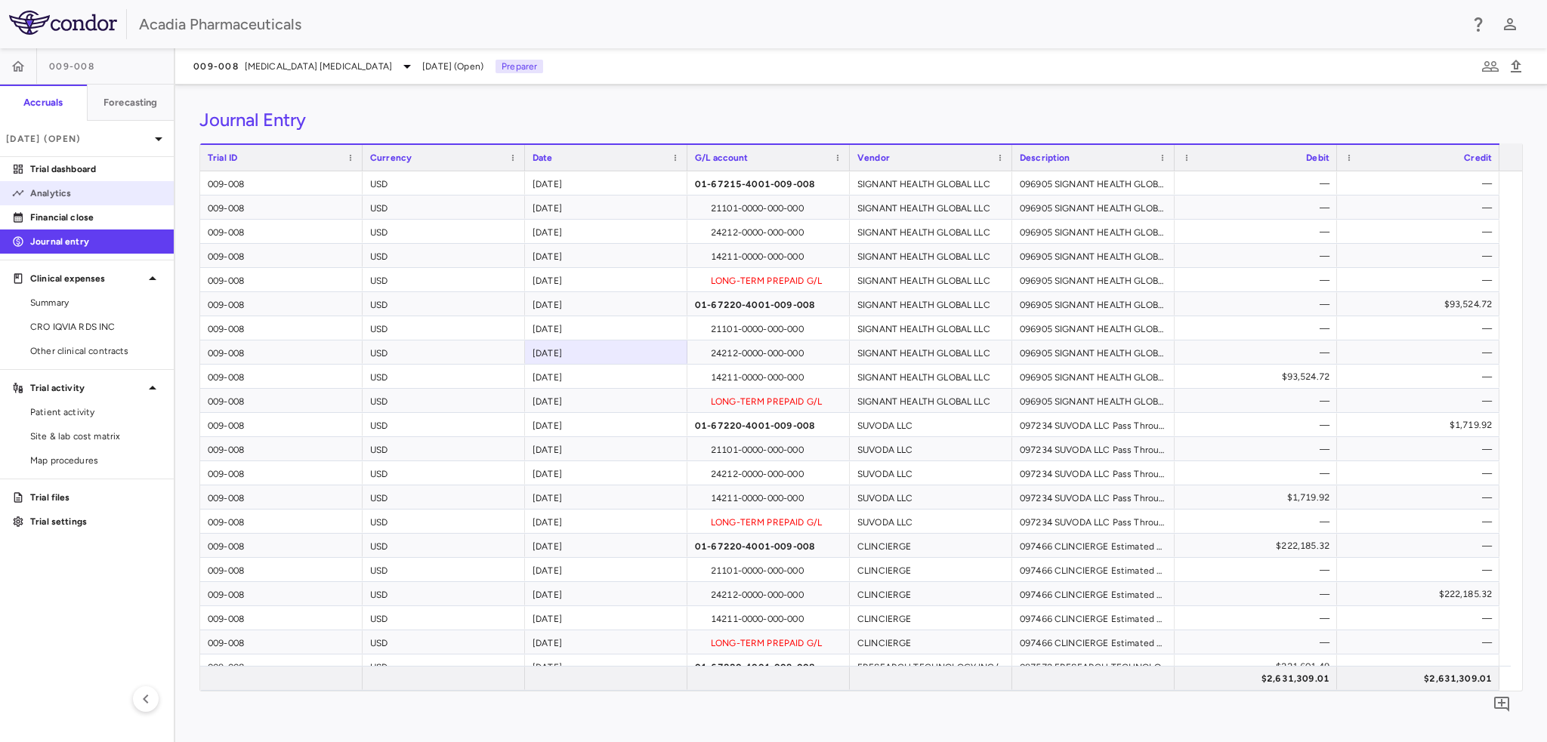
click at [62, 204] on link "Analytics" at bounding box center [87, 193] width 174 height 23
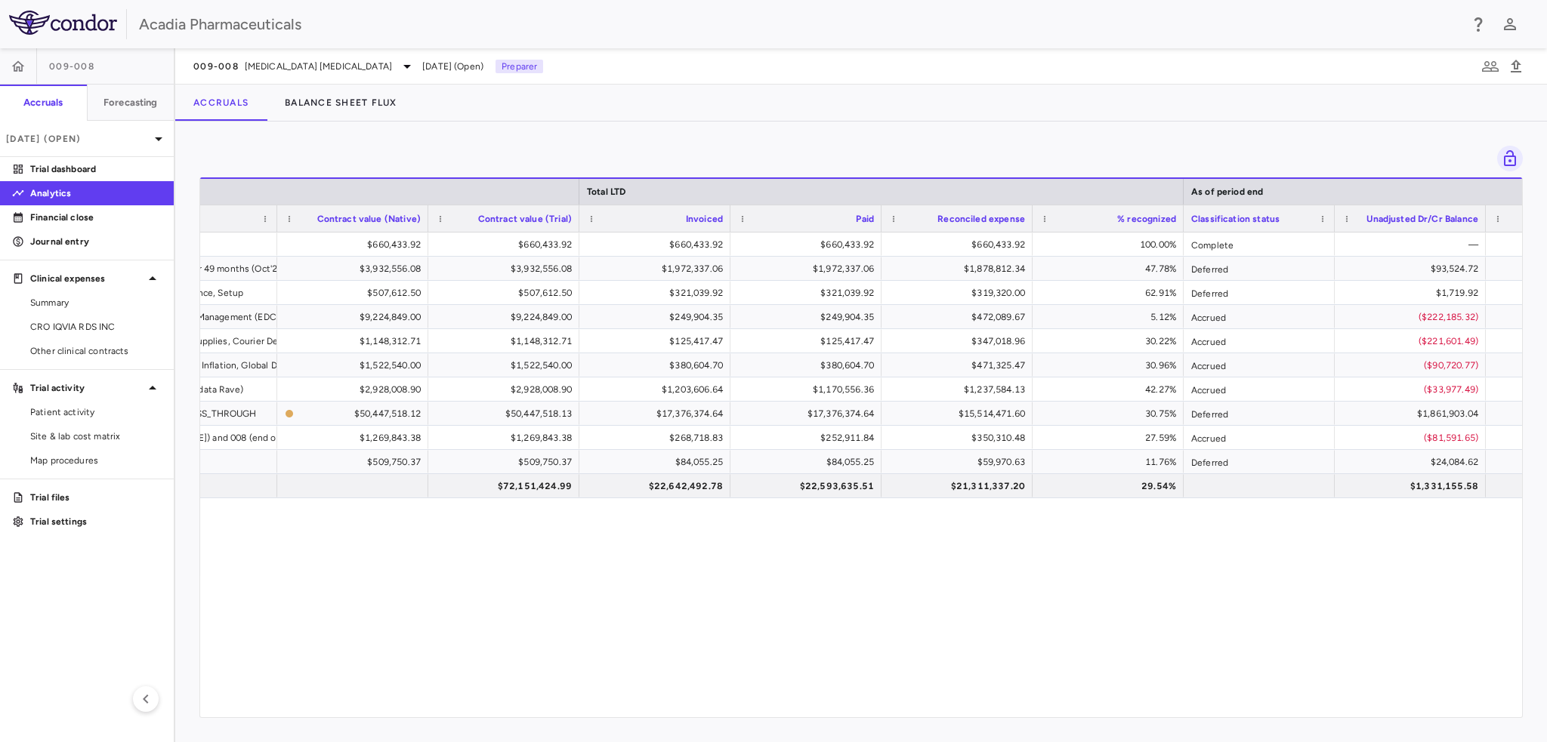
scroll to position [0, 549]
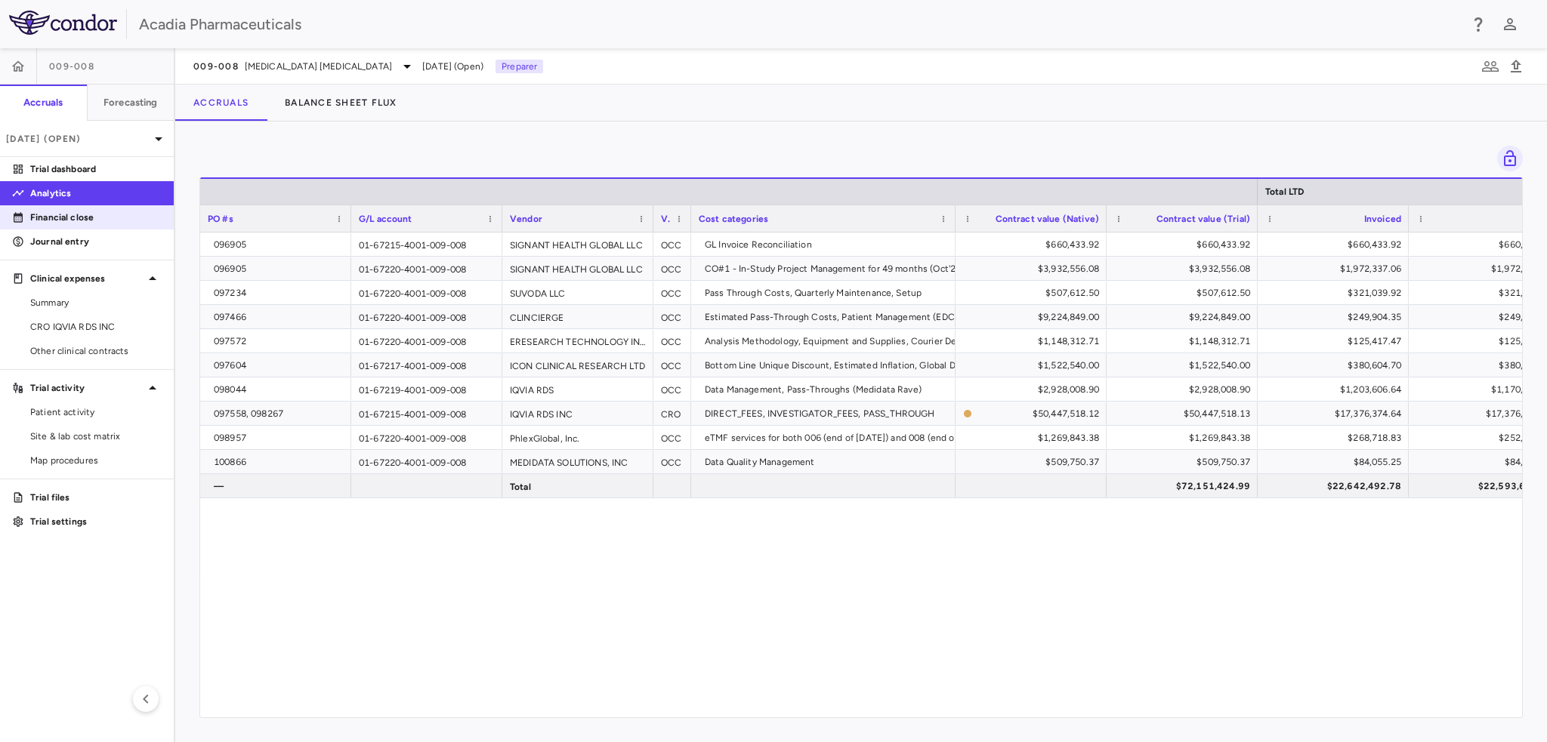
click at [90, 217] on p "Financial close" at bounding box center [95, 218] width 131 height 14
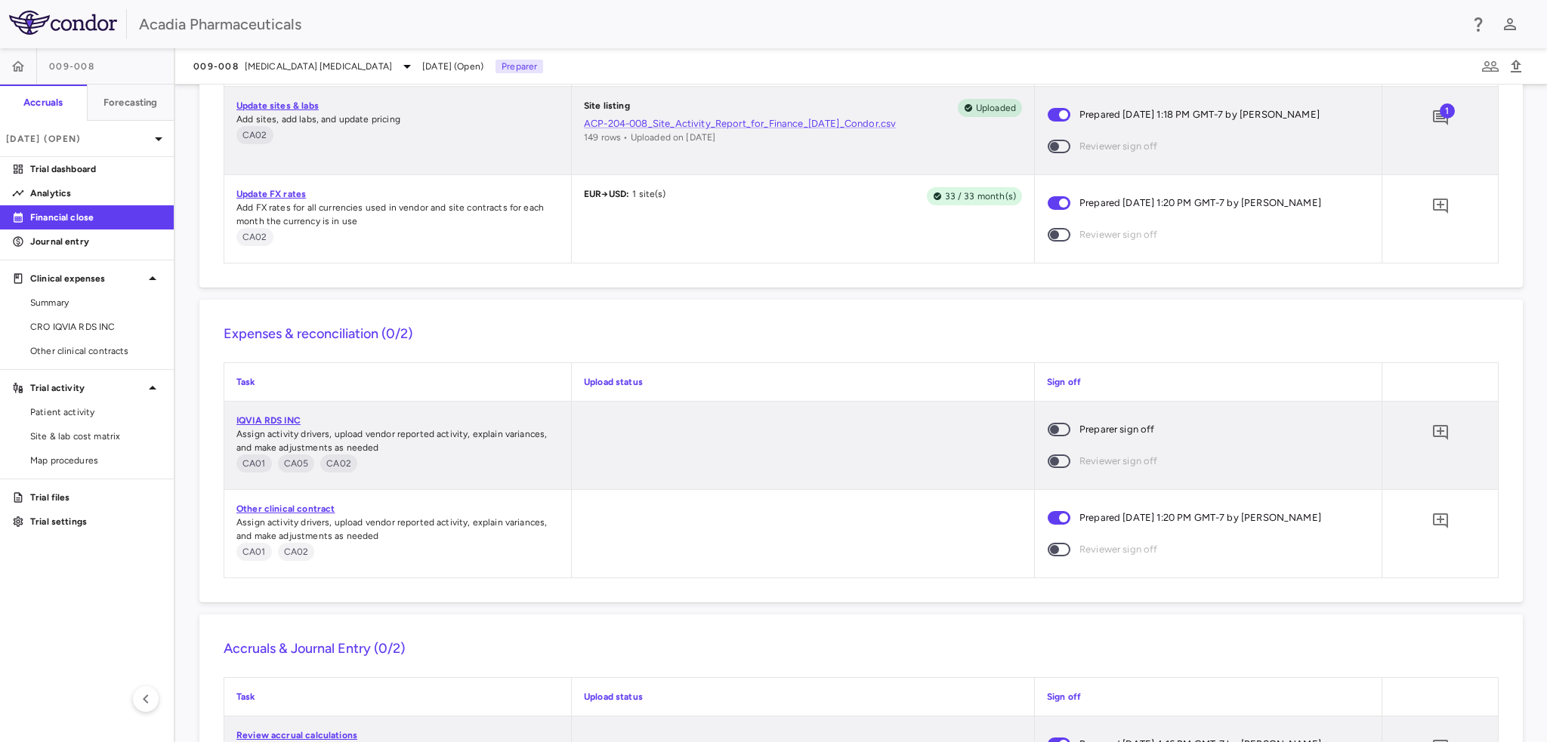
scroll to position [1406, 0]
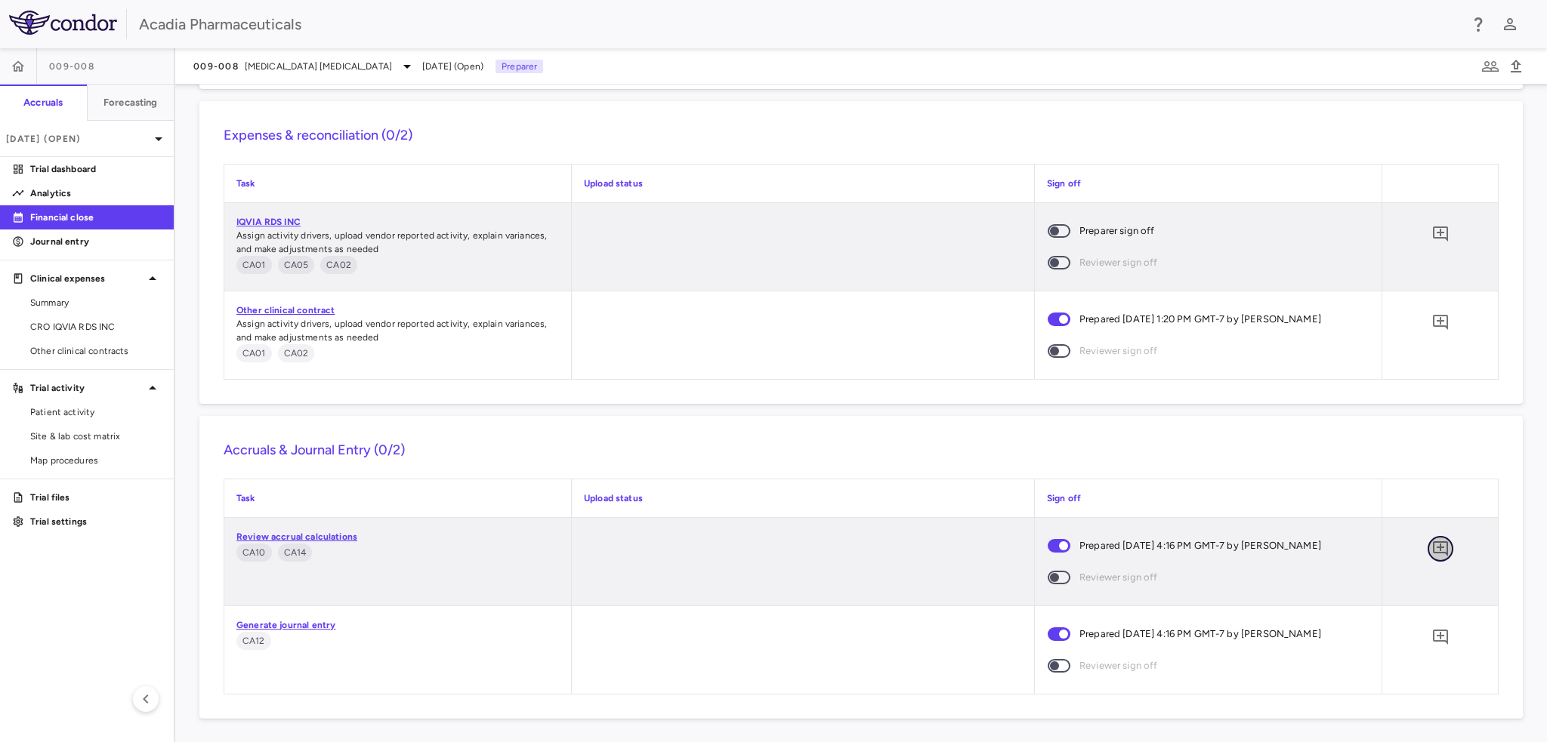
click at [1432, 546] on icon "Add comment" at bounding box center [1440, 549] width 18 height 18
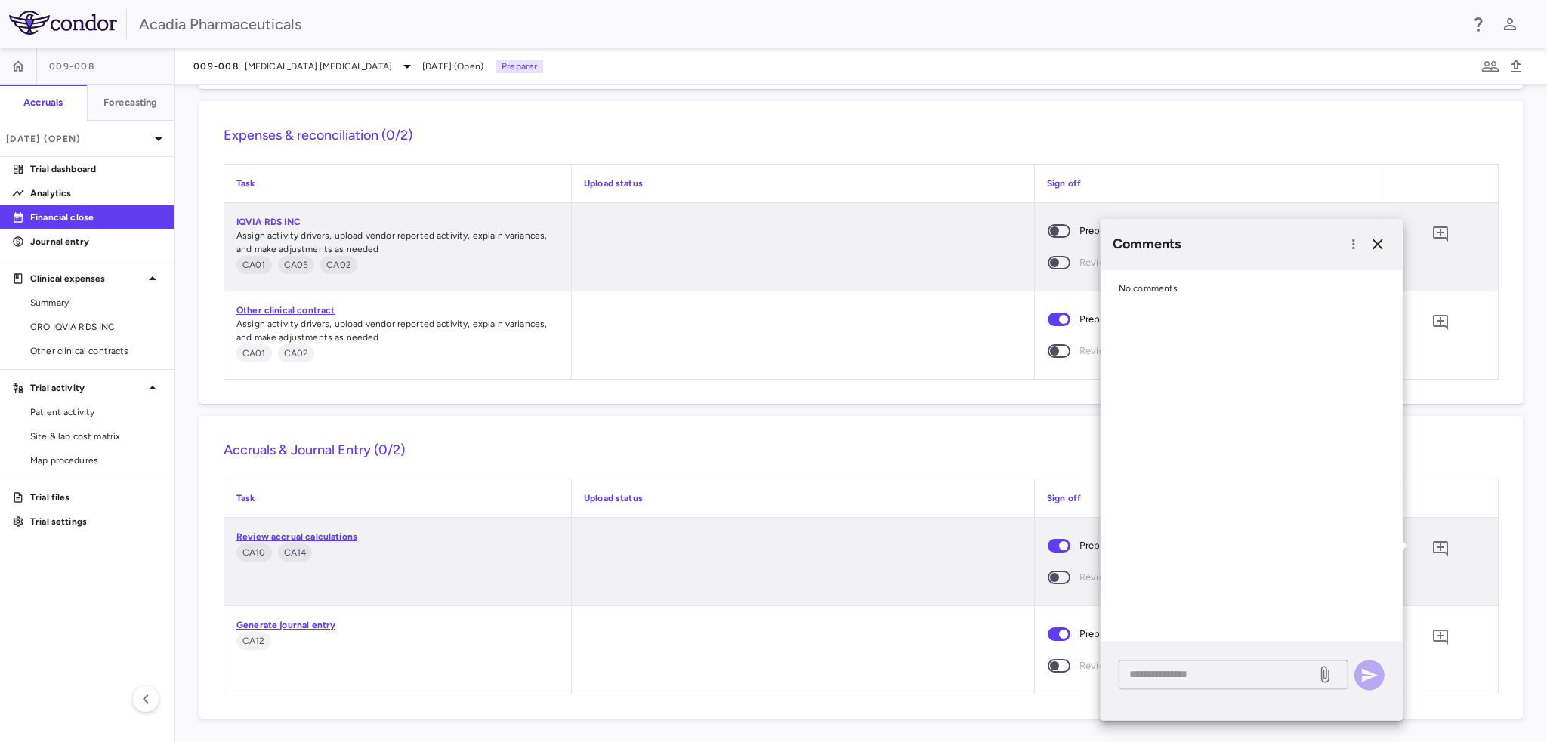
click at [1228, 677] on textarea at bounding box center [1217, 674] width 177 height 17
paste textarea "**********"
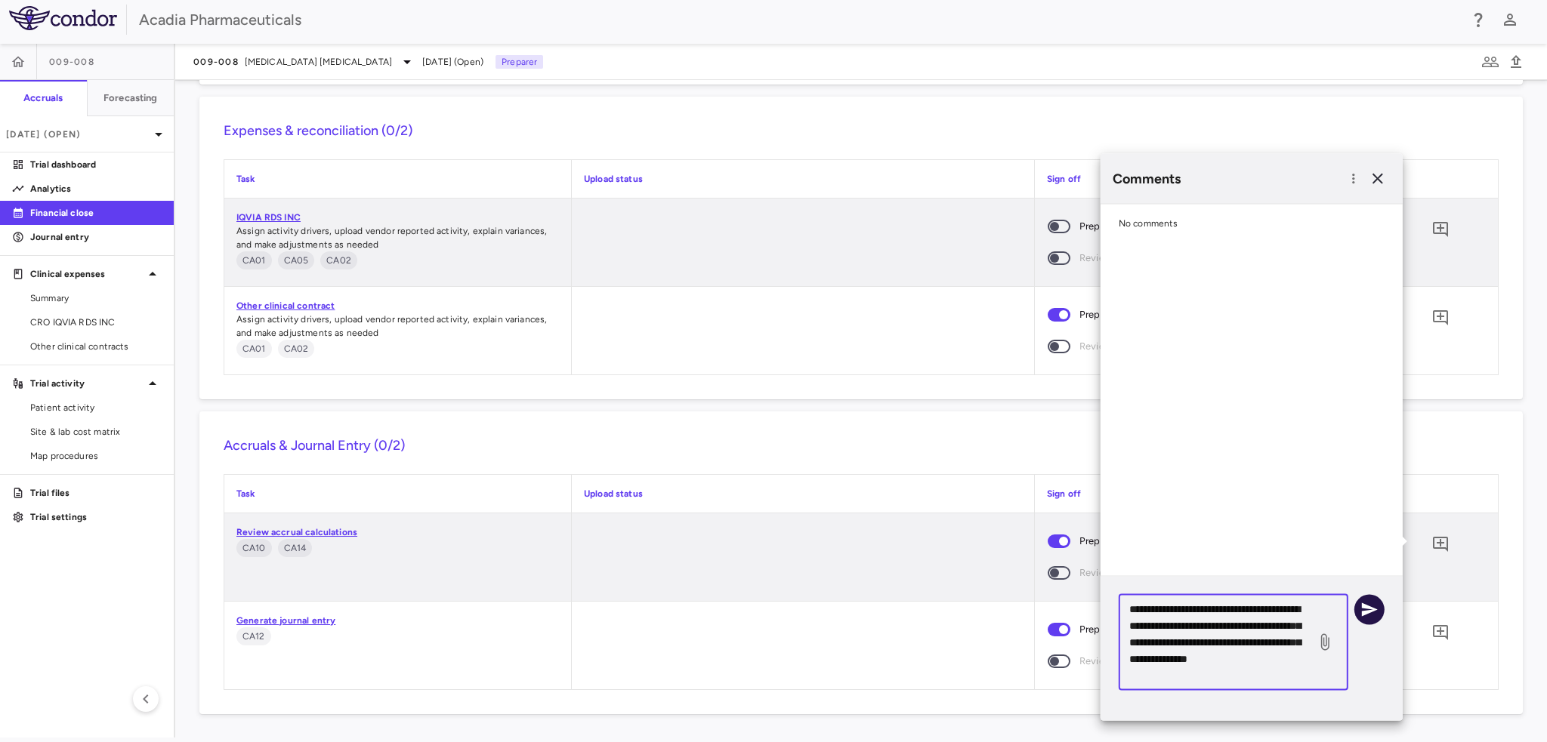
type textarea "**********"
click at [1377, 619] on button "button" at bounding box center [1369, 609] width 30 height 30
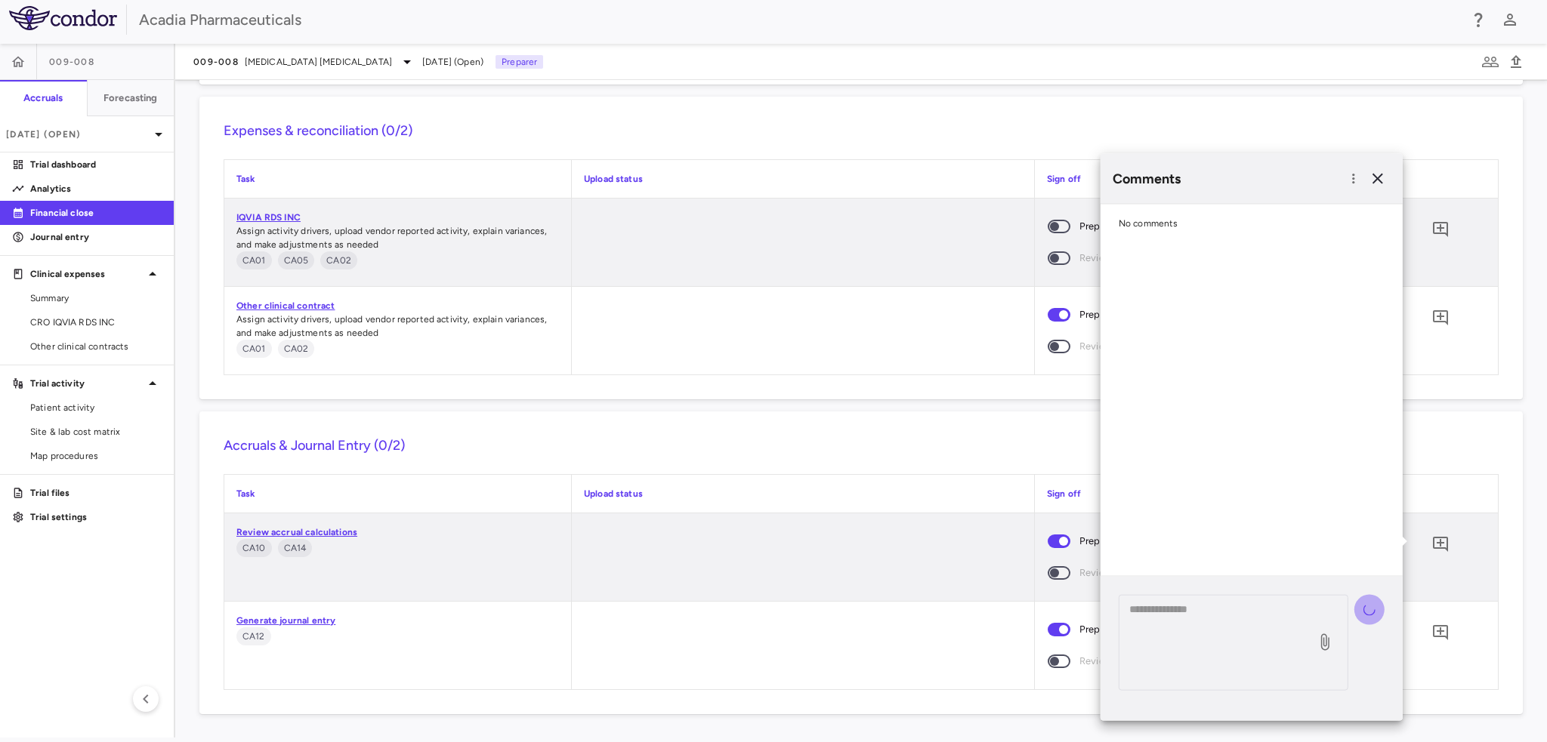
scroll to position [0, 0]
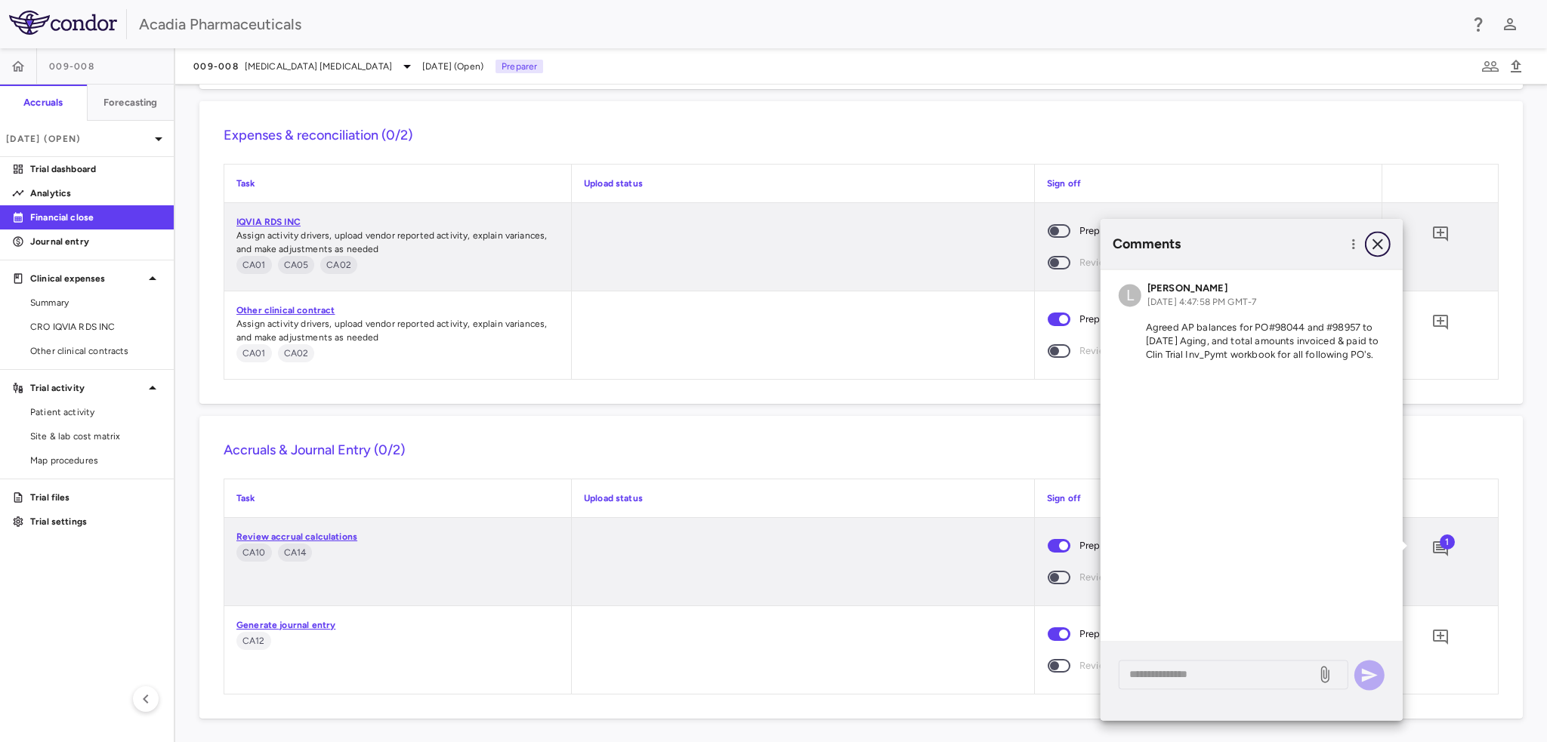
click at [1384, 245] on icon "button" at bounding box center [1378, 244] width 18 height 18
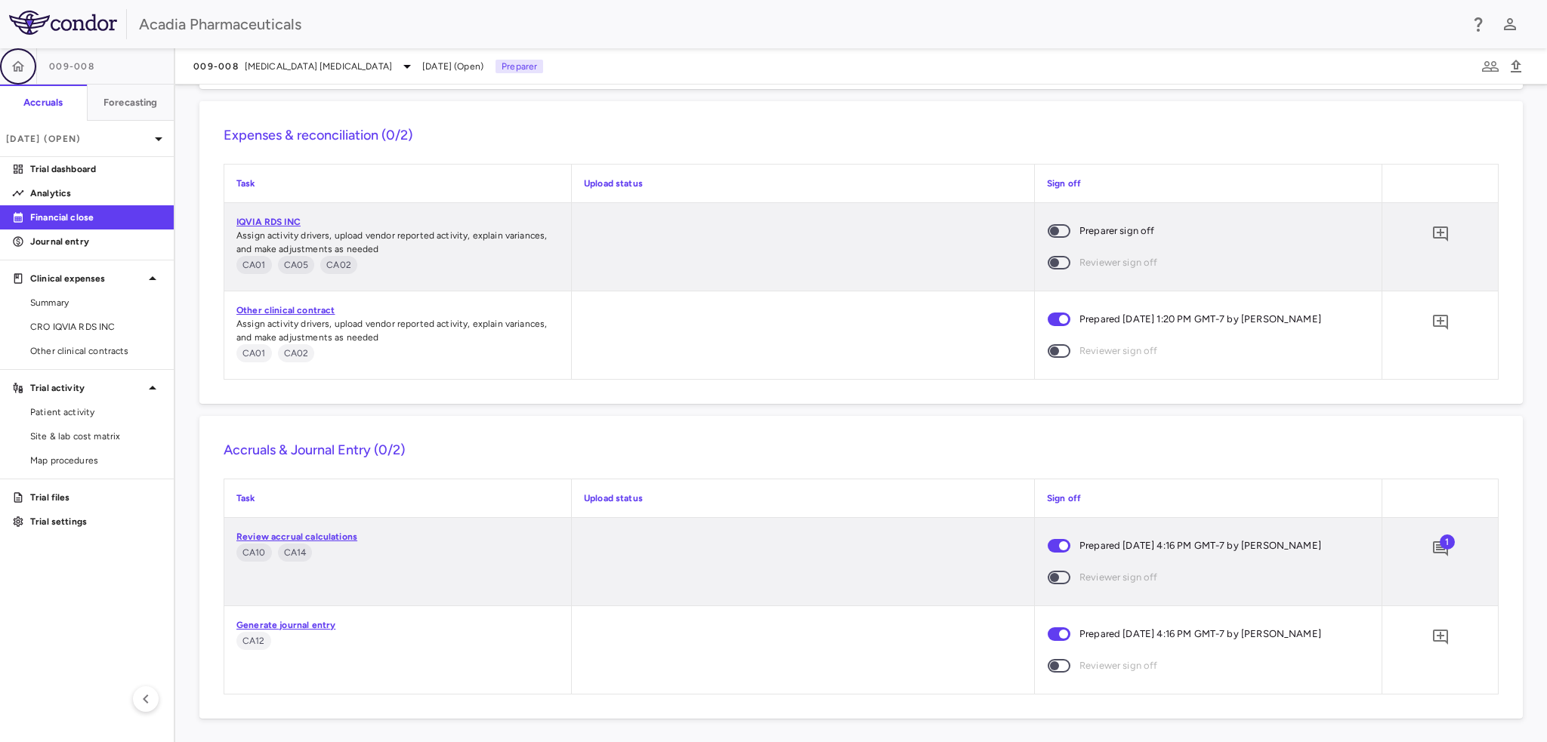
click at [15, 62] on icon "button" at bounding box center [18, 66] width 15 height 15
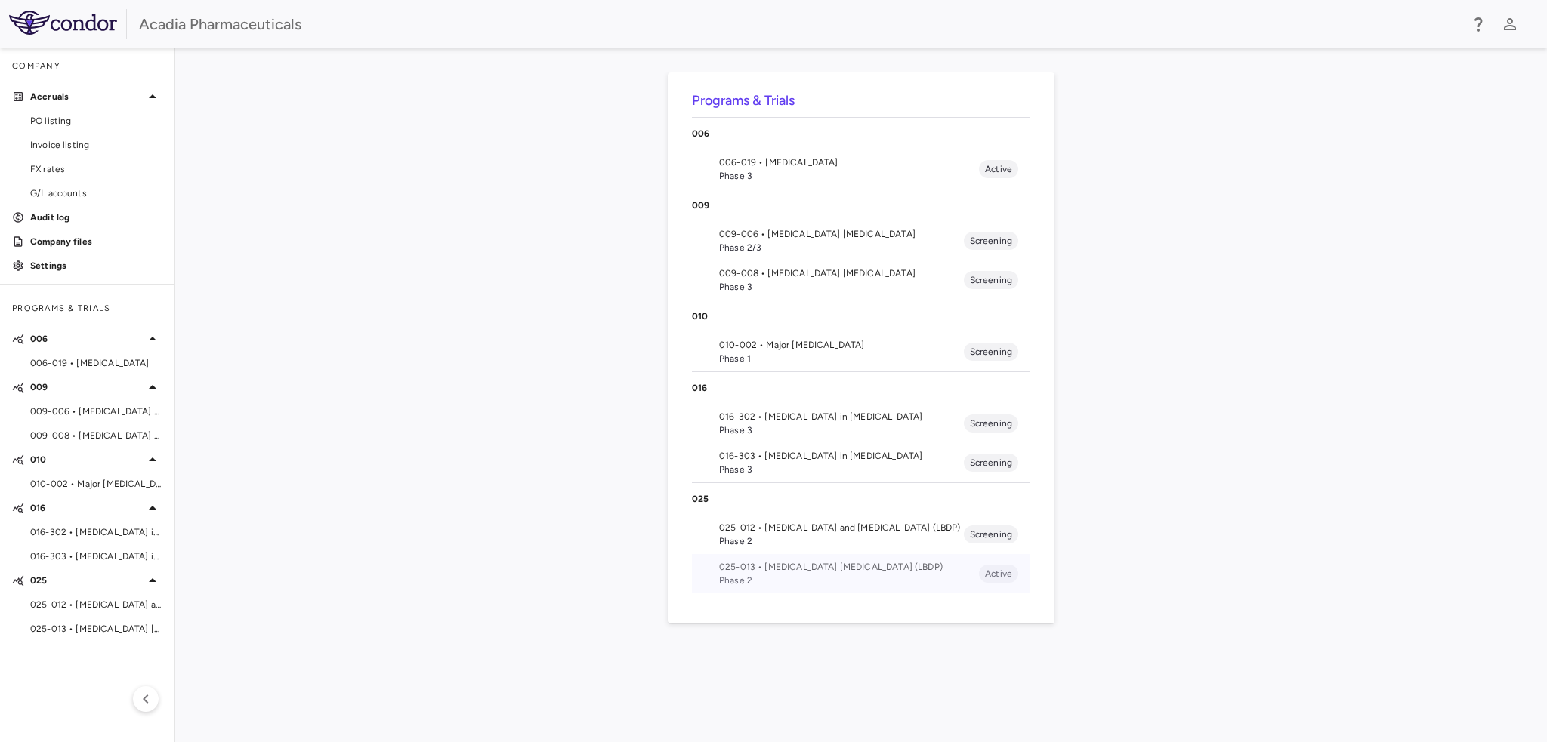
click at [846, 561] on span "025-013 • [MEDICAL_DATA] [MEDICAL_DATA] (LBDP)" at bounding box center [849, 567] width 260 height 14
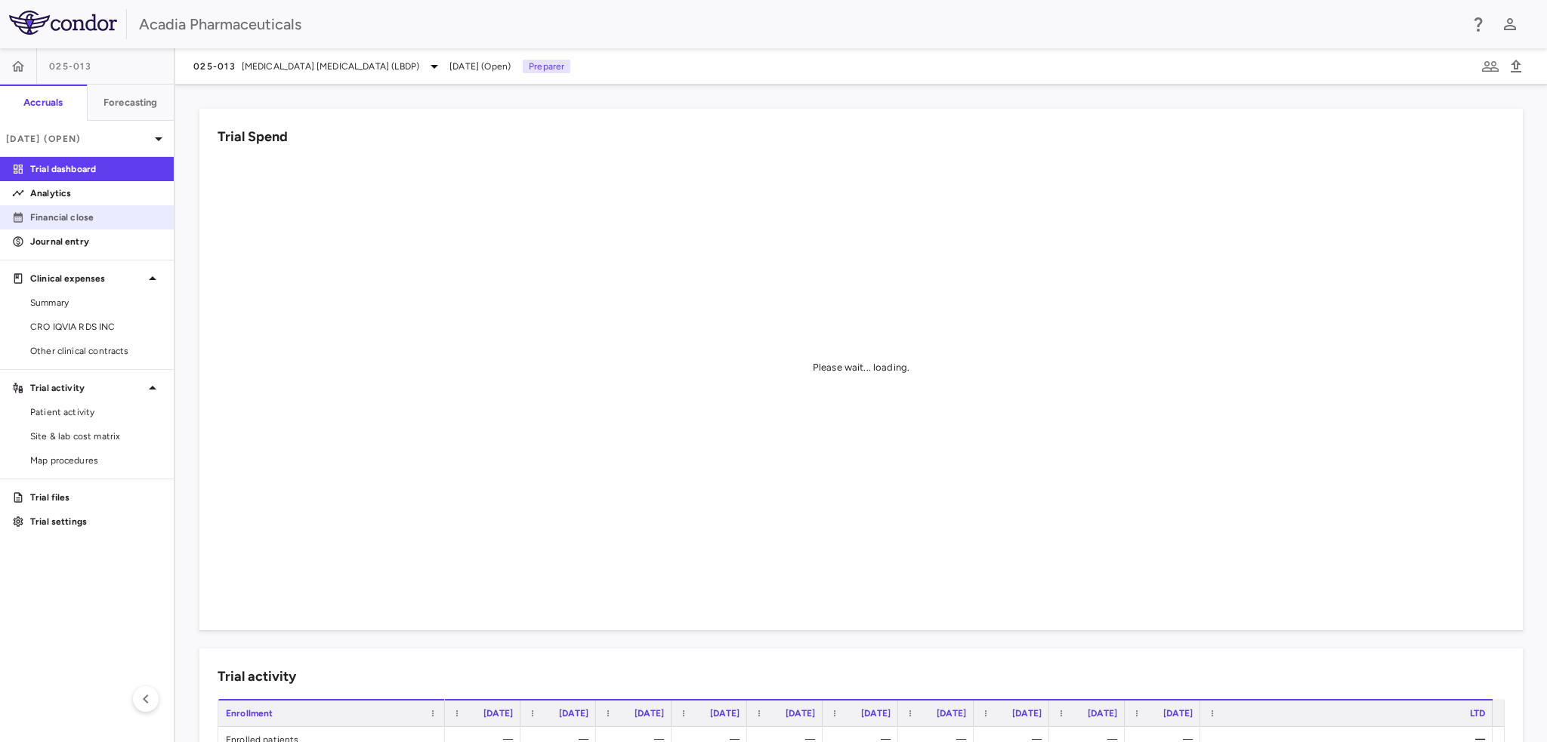
click at [79, 209] on link "Financial close" at bounding box center [87, 217] width 174 height 23
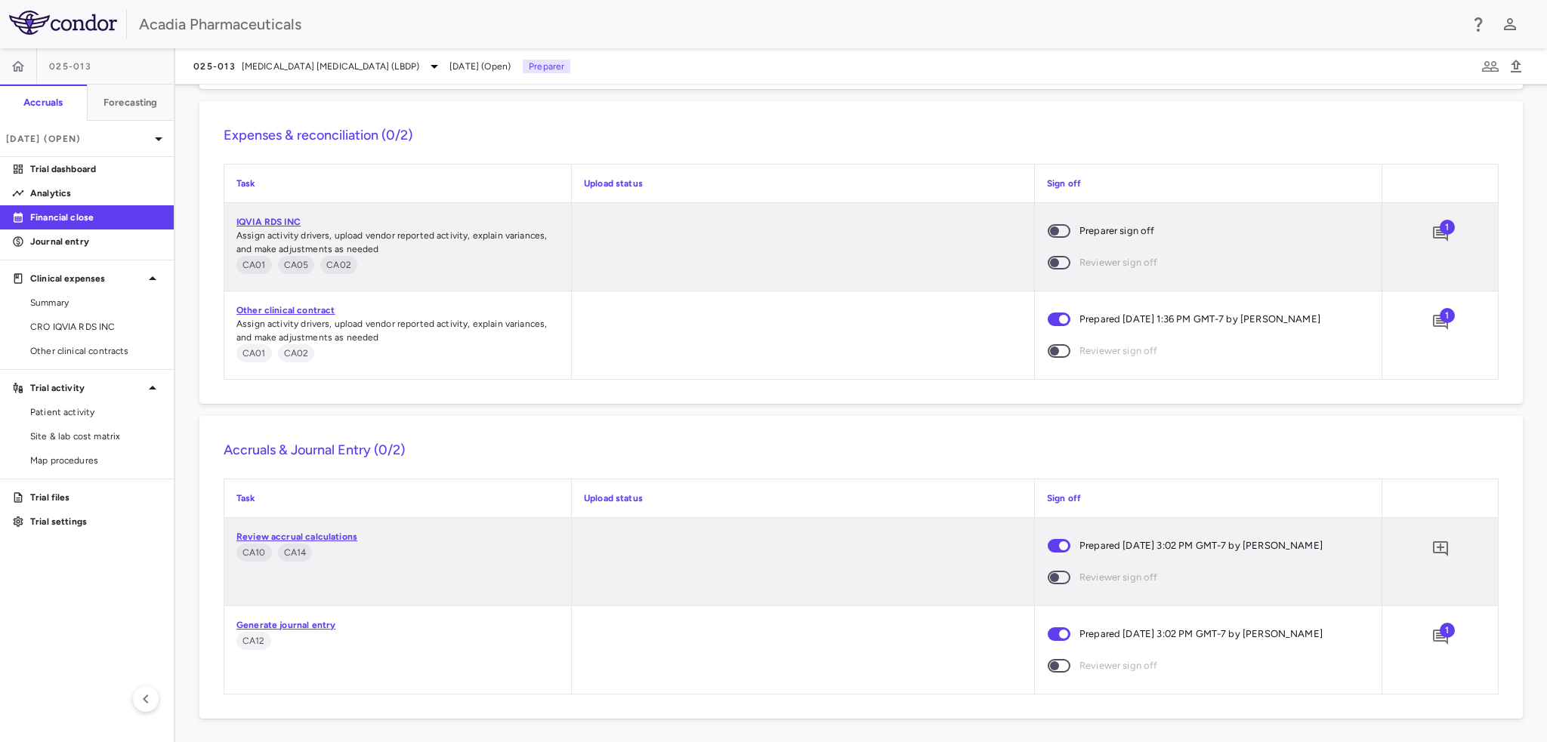
scroll to position [1307, 0]
click at [1431, 543] on icon "Add comment" at bounding box center [1440, 549] width 18 height 18
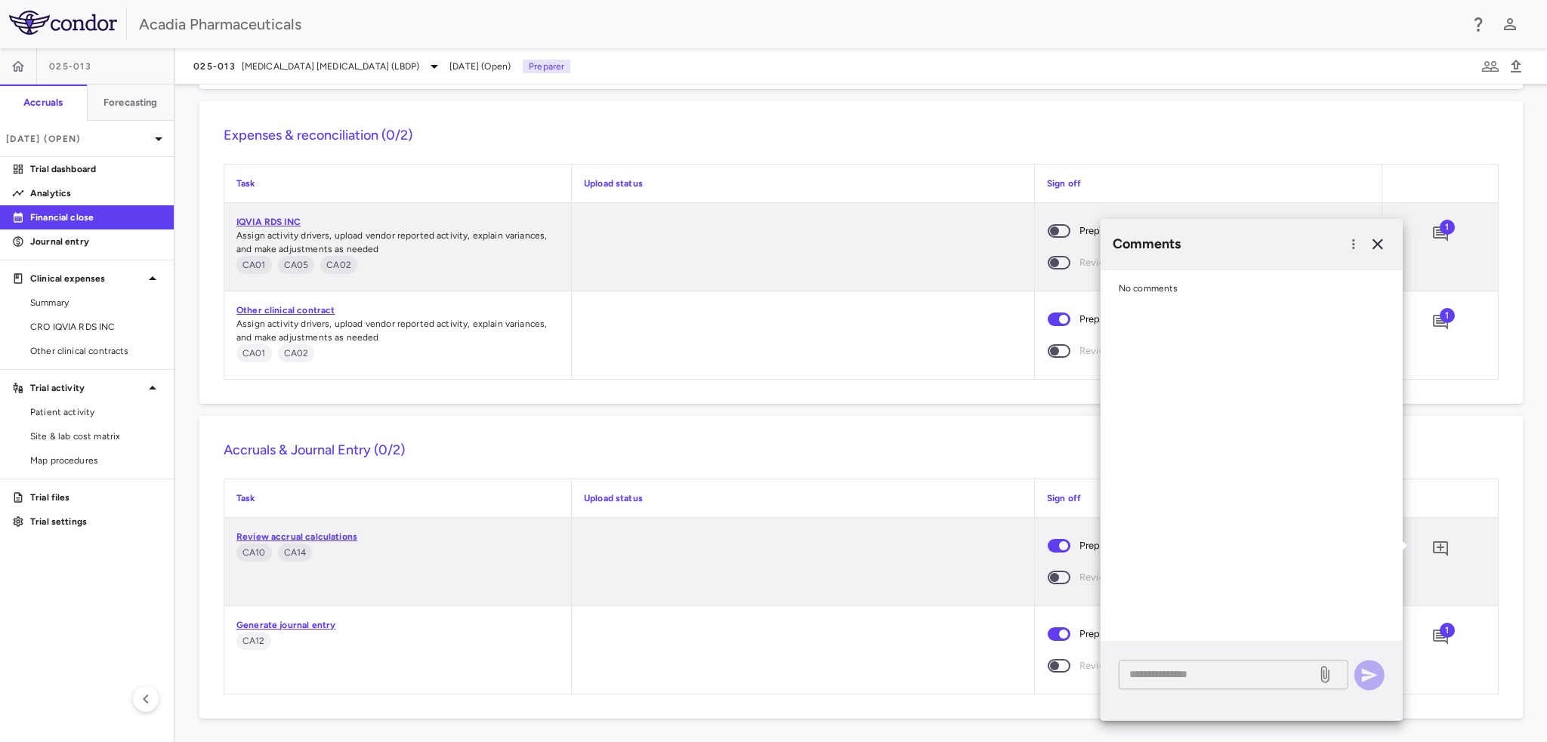
click at [1218, 670] on textarea at bounding box center [1217, 674] width 177 height 17
paste textarea "**********"
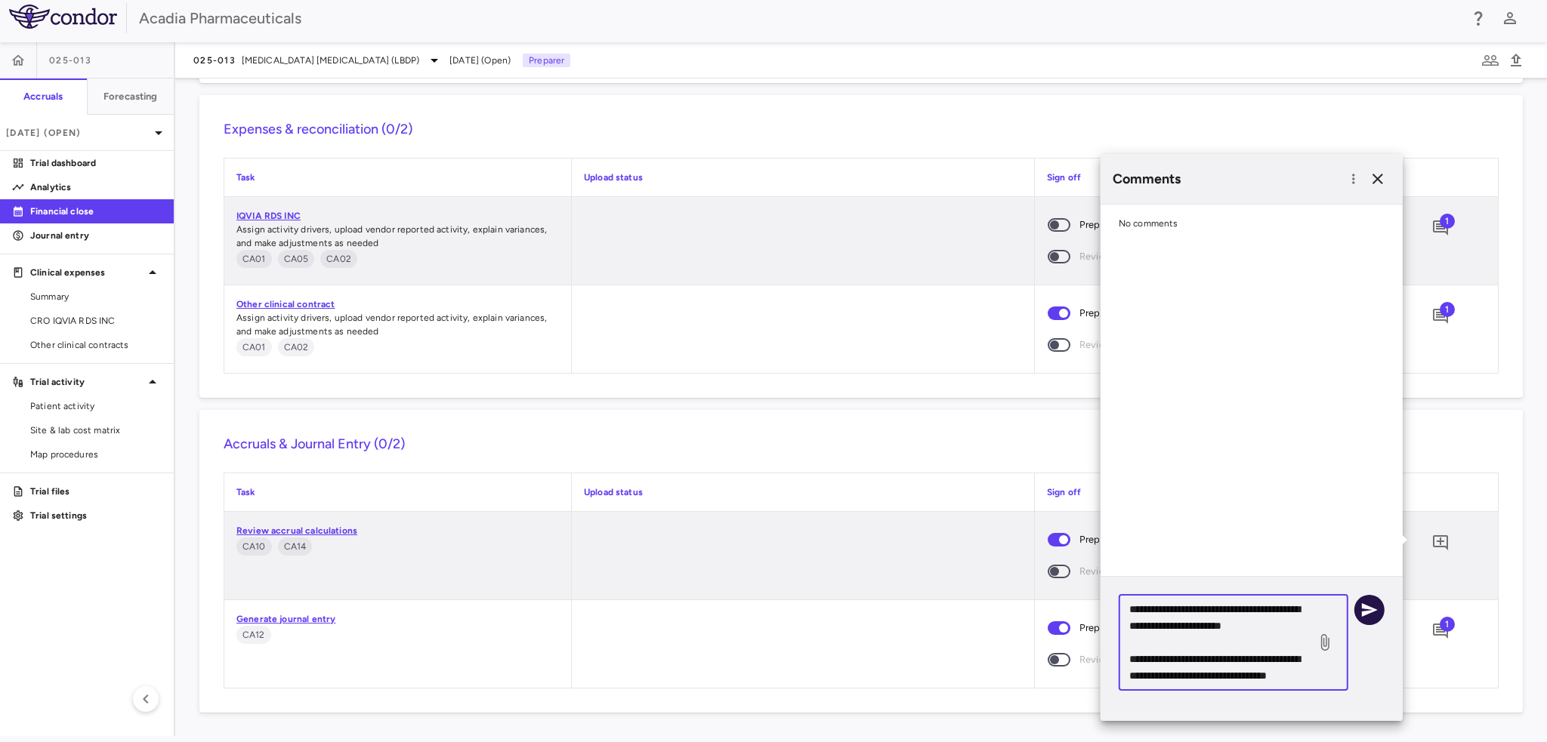
type textarea "**********"
click at [1366, 613] on icon "button" at bounding box center [1370, 610] width 16 height 14
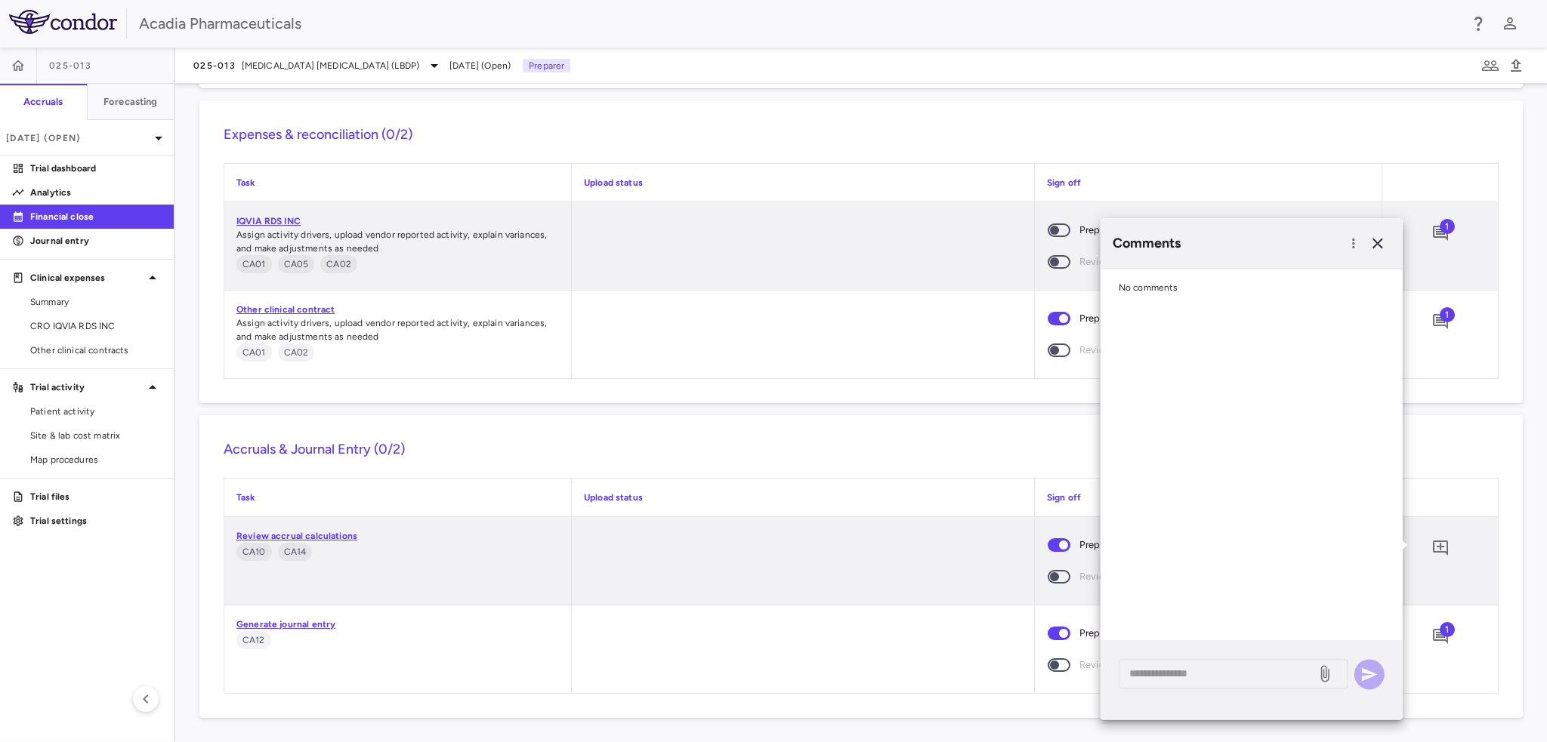
scroll to position [0, 0]
click at [1381, 245] on icon "button" at bounding box center [1378, 244] width 18 height 18
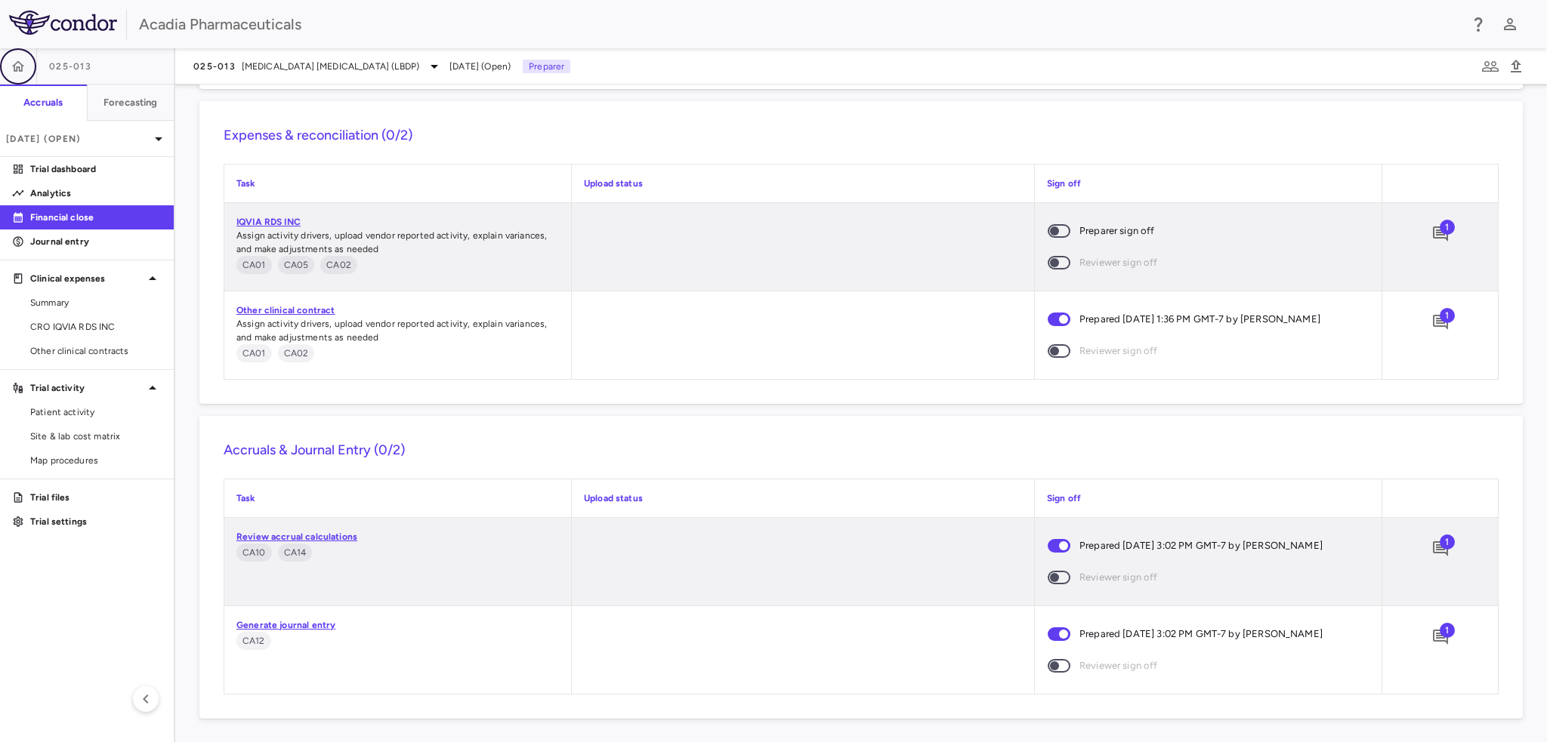
click at [23, 67] on icon "button" at bounding box center [18, 66] width 15 height 15
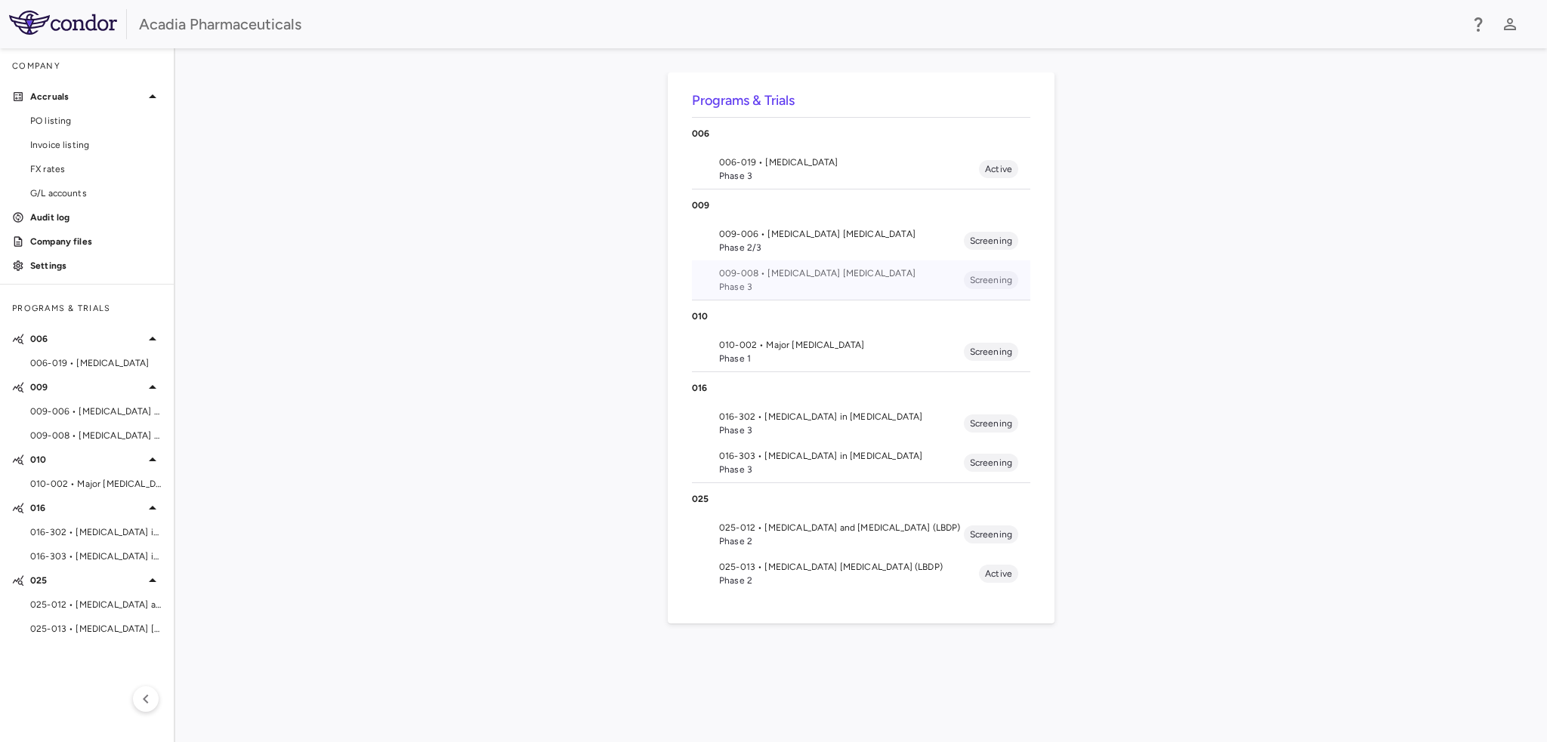
click at [771, 285] on span "Phase 3" at bounding box center [841, 287] width 245 height 14
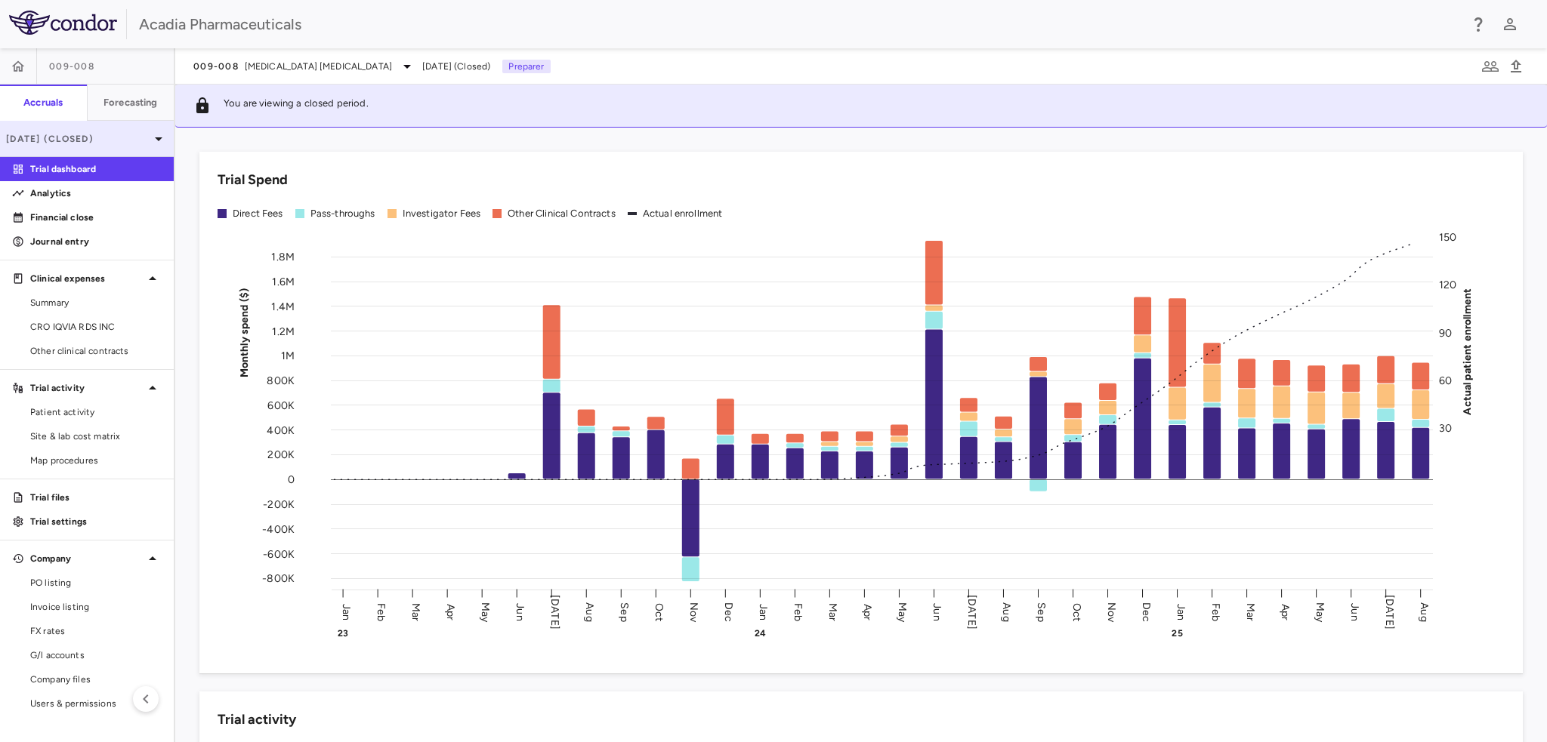
click at [107, 144] on p "[DATE] (Closed)" at bounding box center [78, 139] width 144 height 14
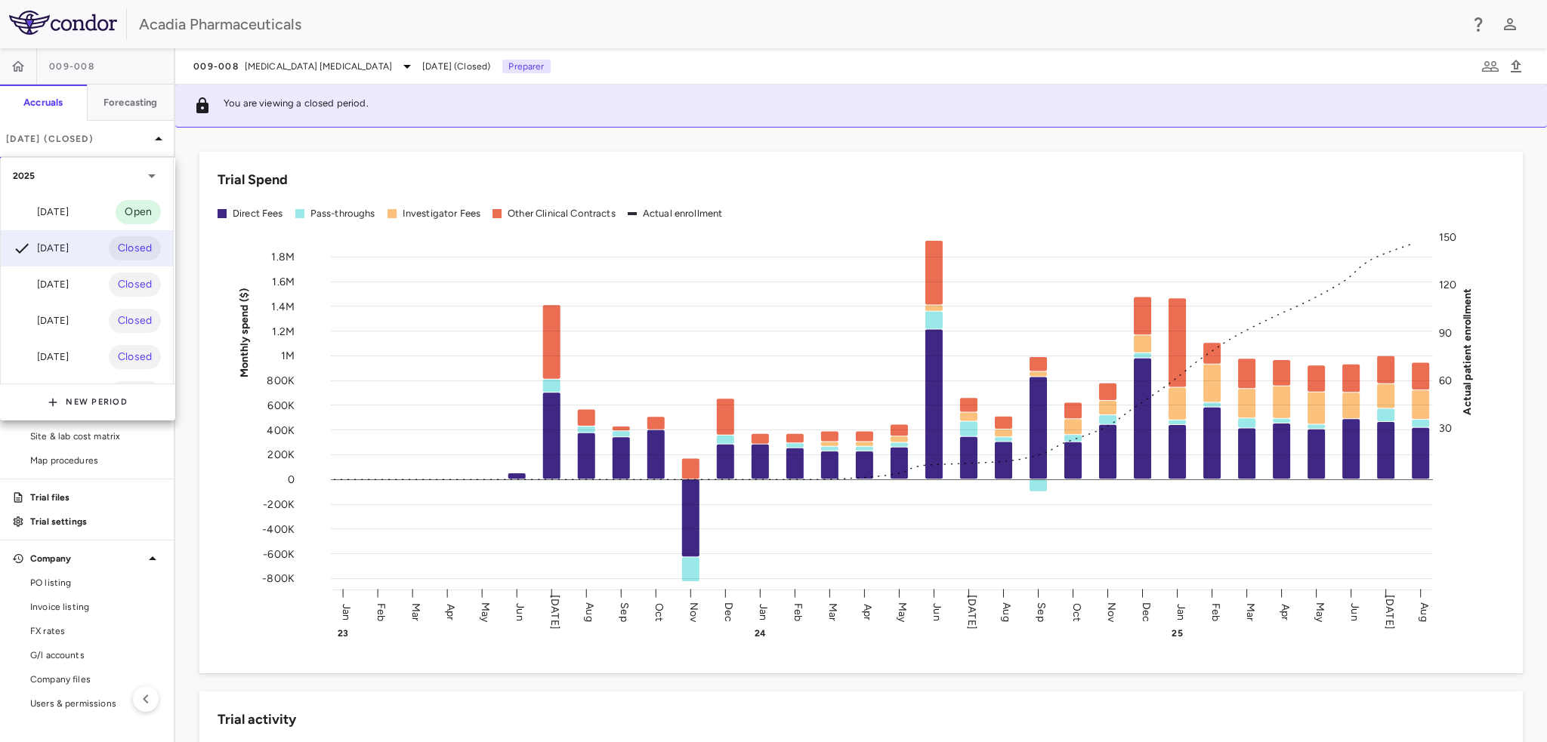
click at [133, 204] on span "Open" at bounding box center [138, 212] width 45 height 17
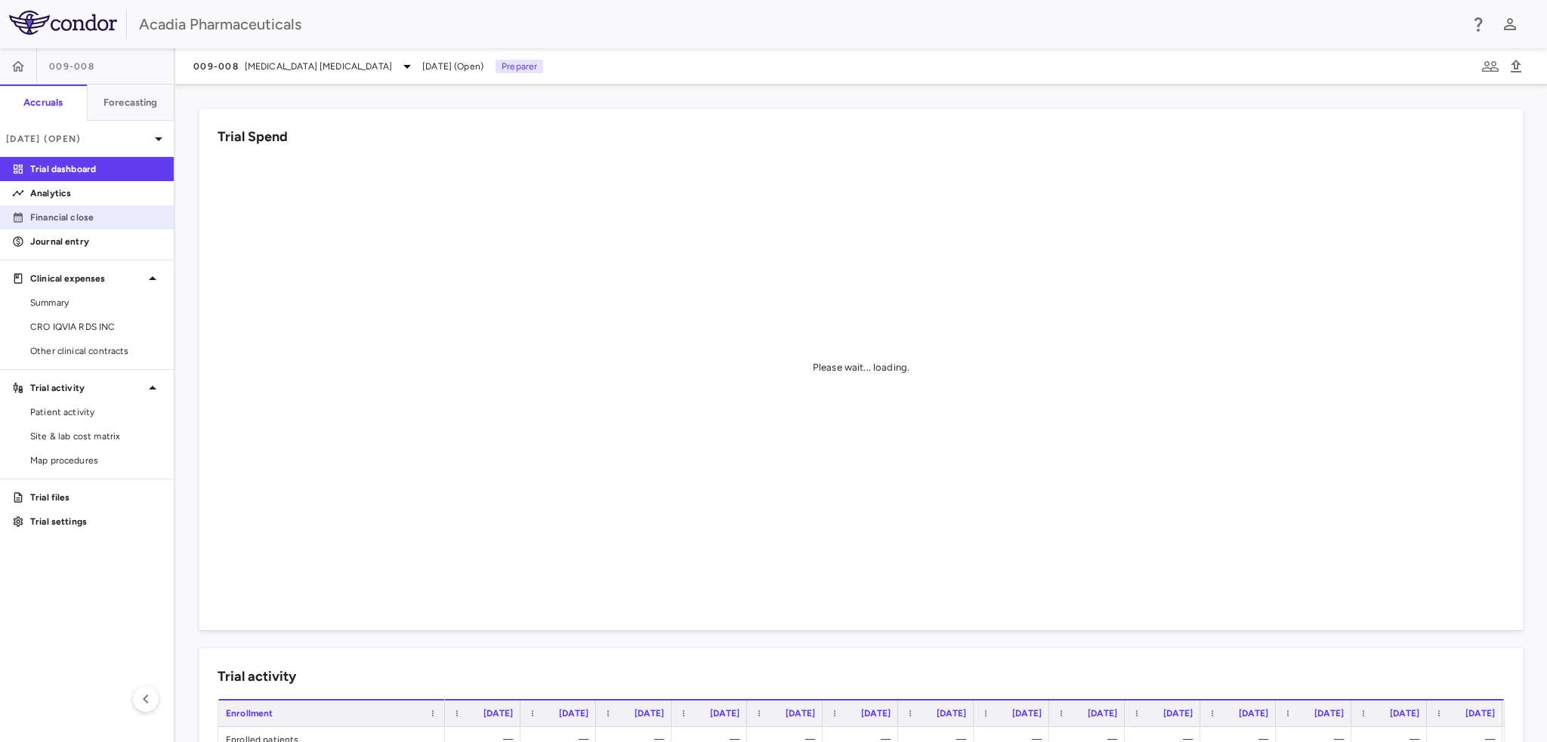
click at [83, 214] on p "Financial close" at bounding box center [95, 218] width 131 height 14
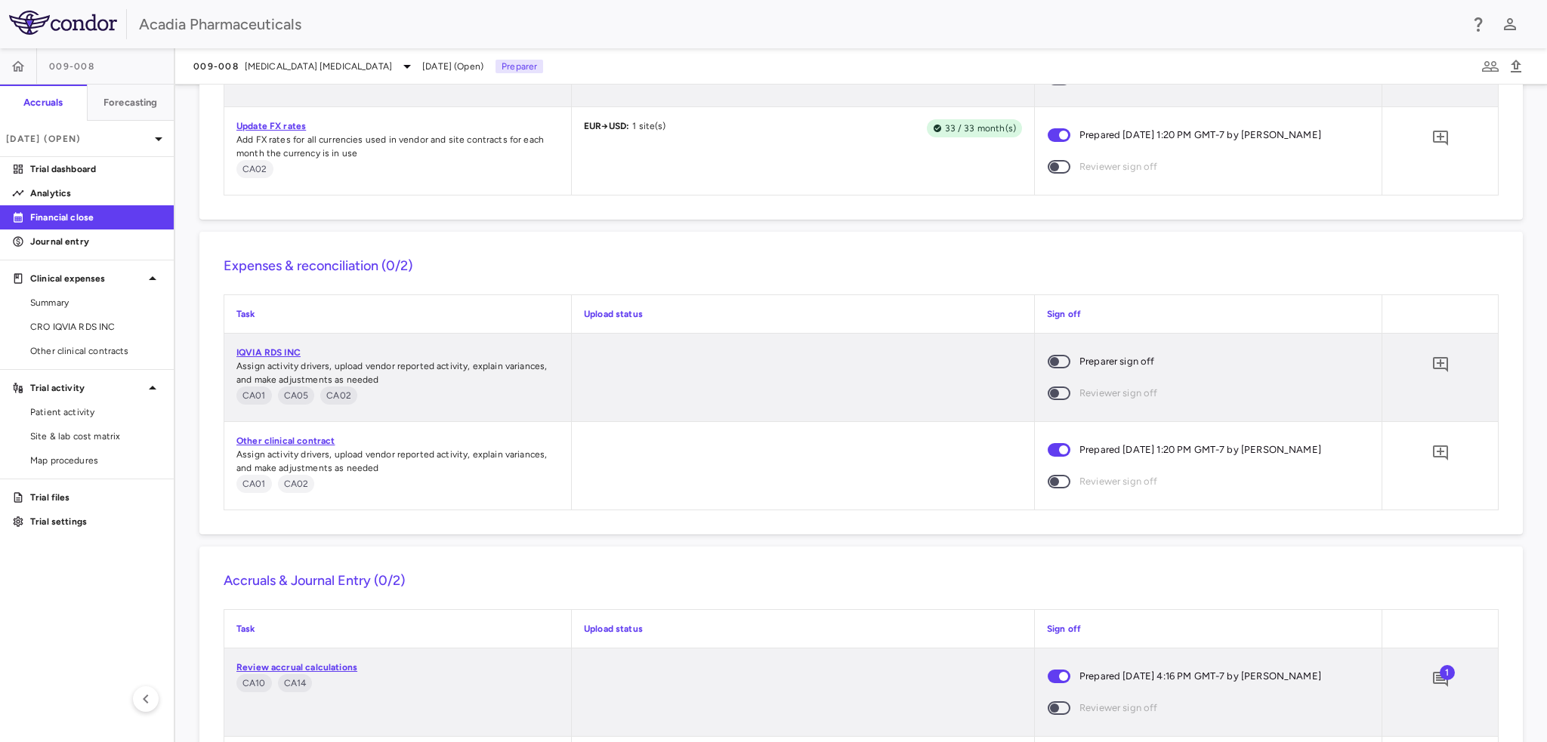
scroll to position [1406, 0]
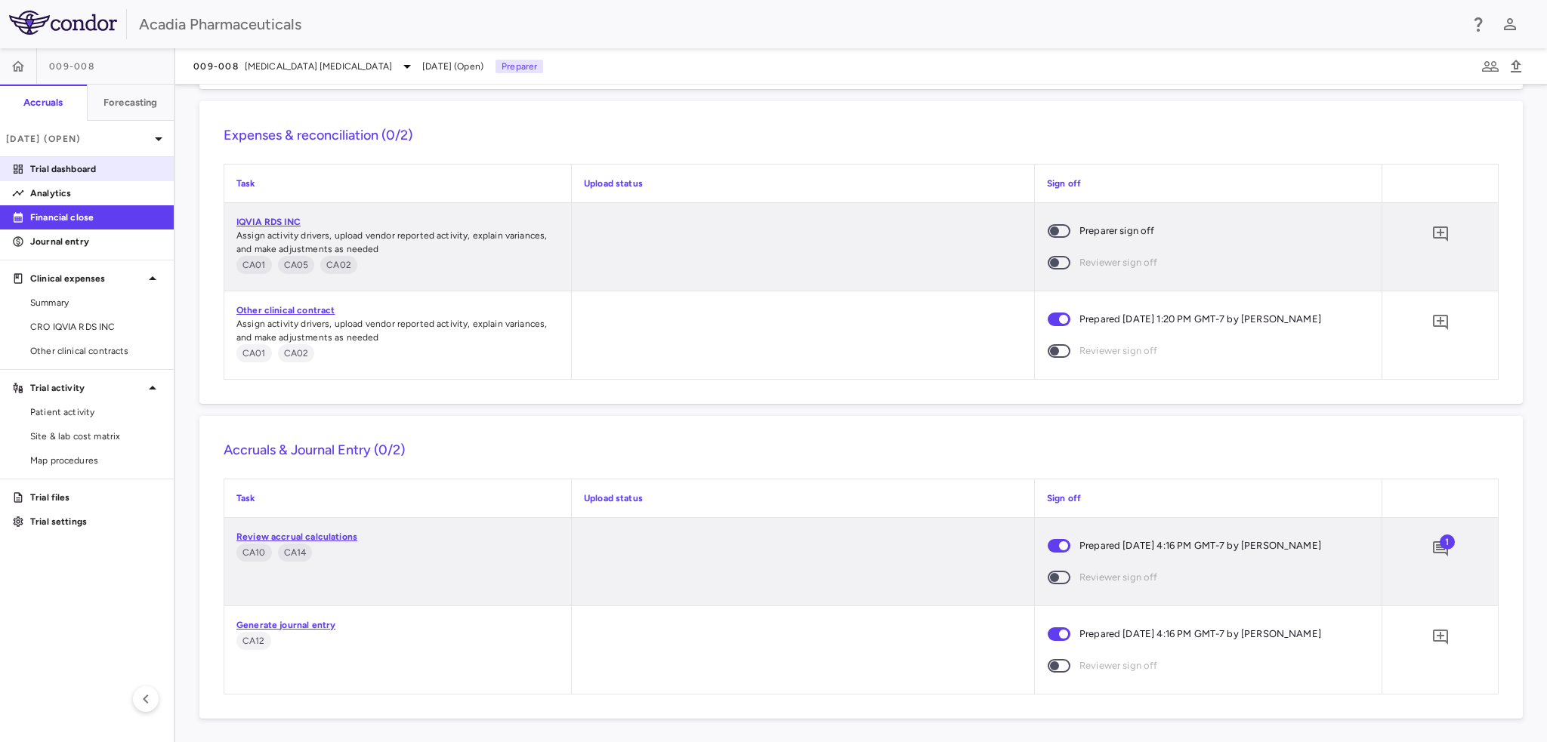
drag, startPoint x: 73, startPoint y: 172, endPoint x: 110, endPoint y: 177, distance: 38.1
click at [73, 171] on p "Trial dashboard" at bounding box center [95, 169] width 131 height 14
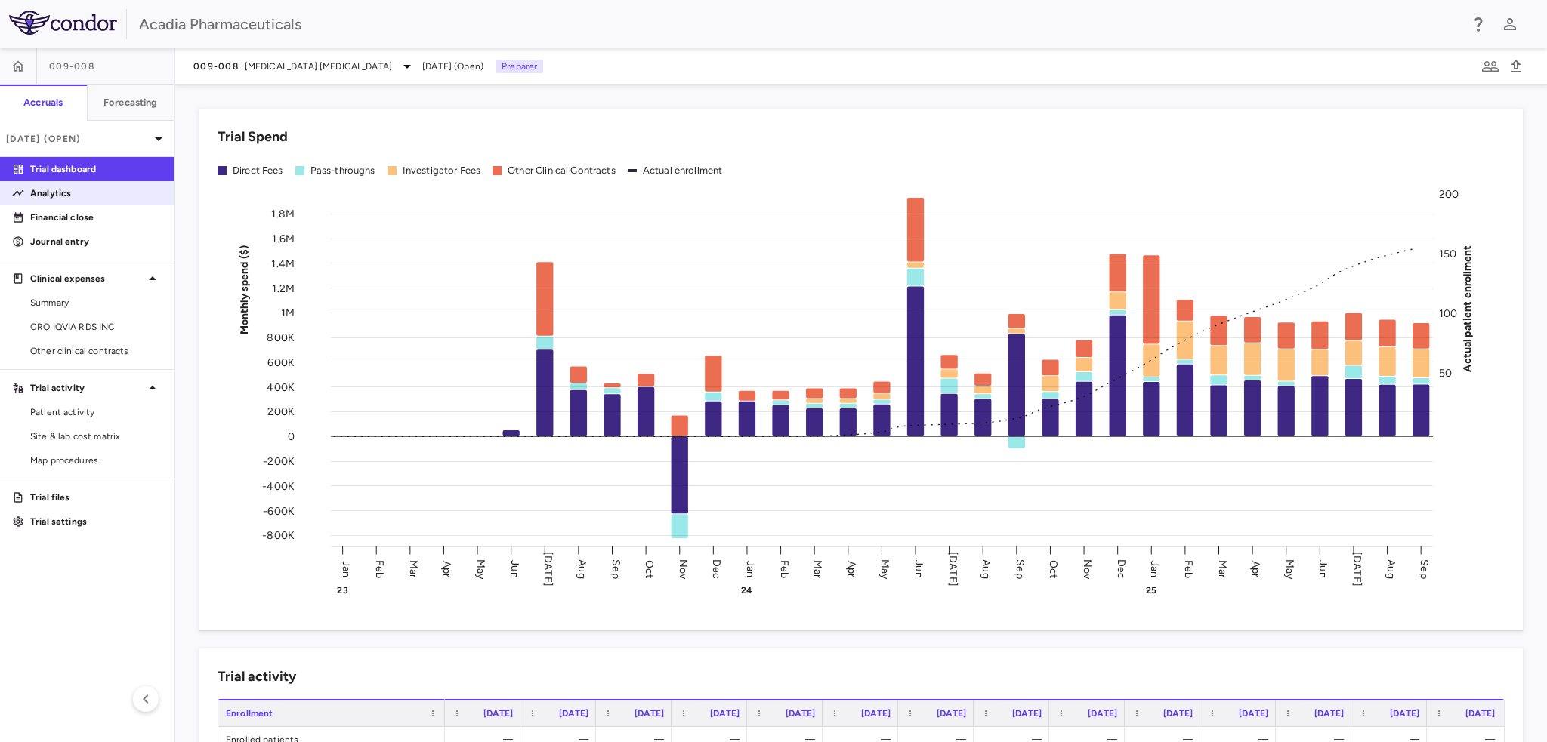
click at [136, 195] on p "Analytics" at bounding box center [95, 194] width 131 height 14
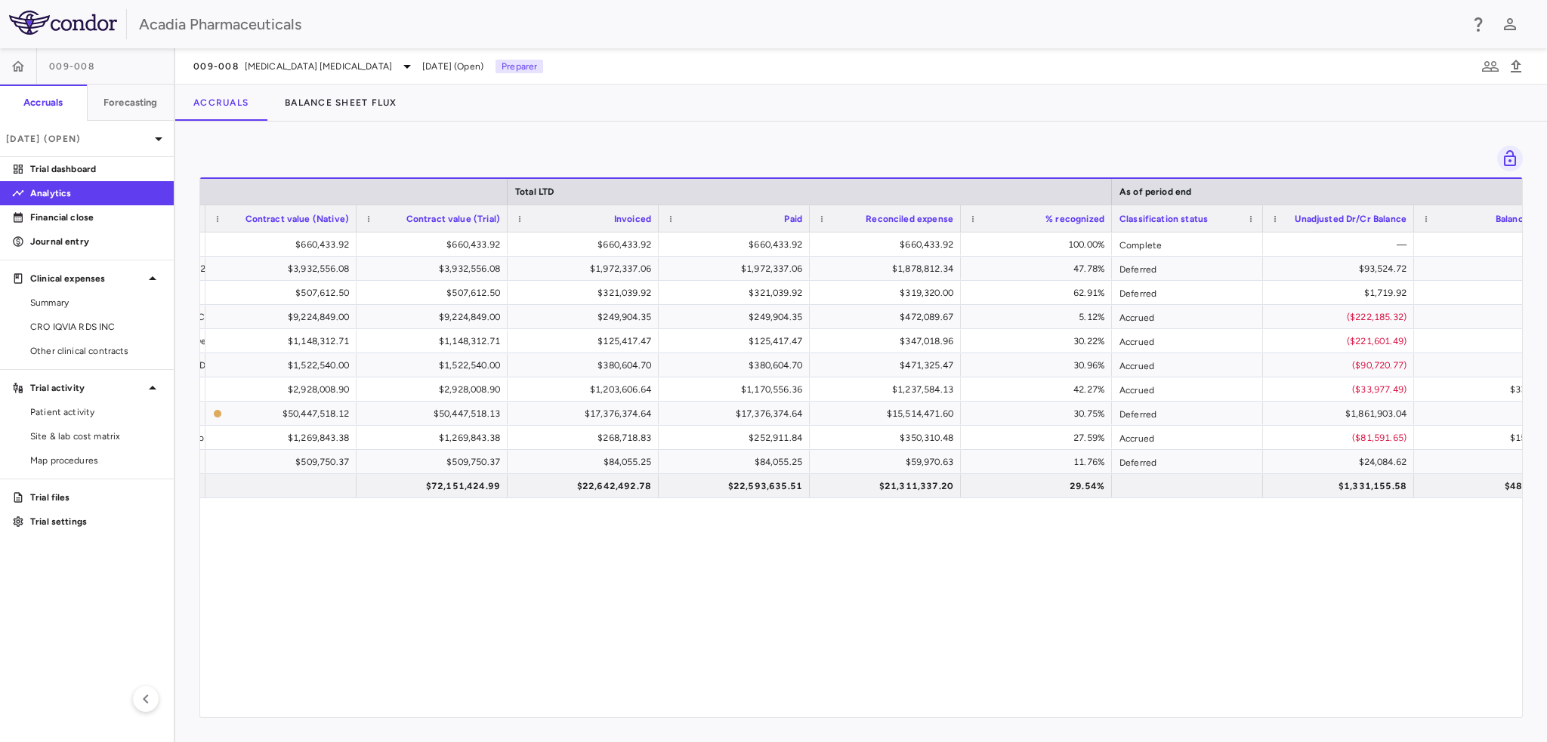
scroll to position [0, 752]
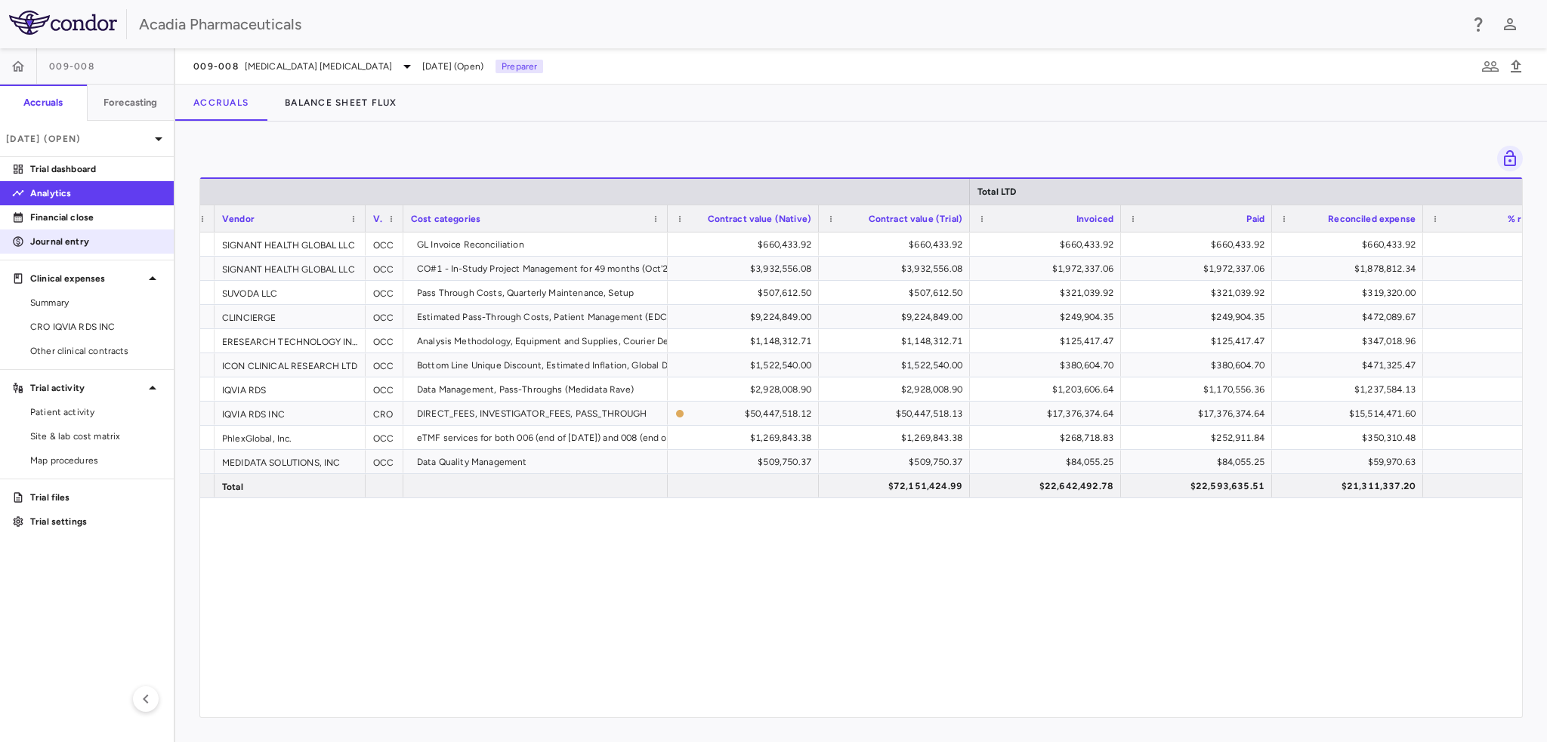
click at [66, 230] on link "Journal entry" at bounding box center [87, 241] width 174 height 23
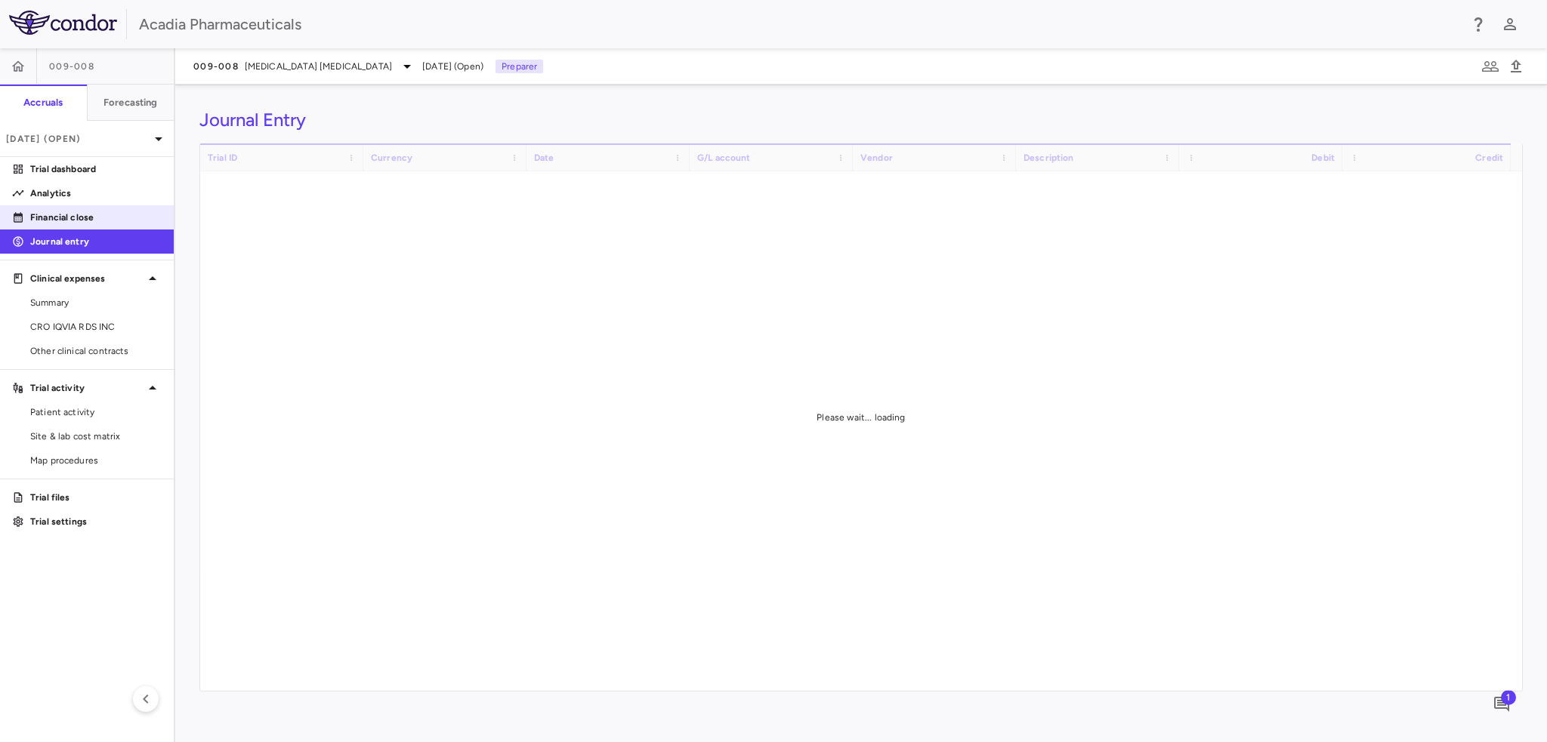
click at [100, 217] on p "Financial close" at bounding box center [95, 218] width 131 height 14
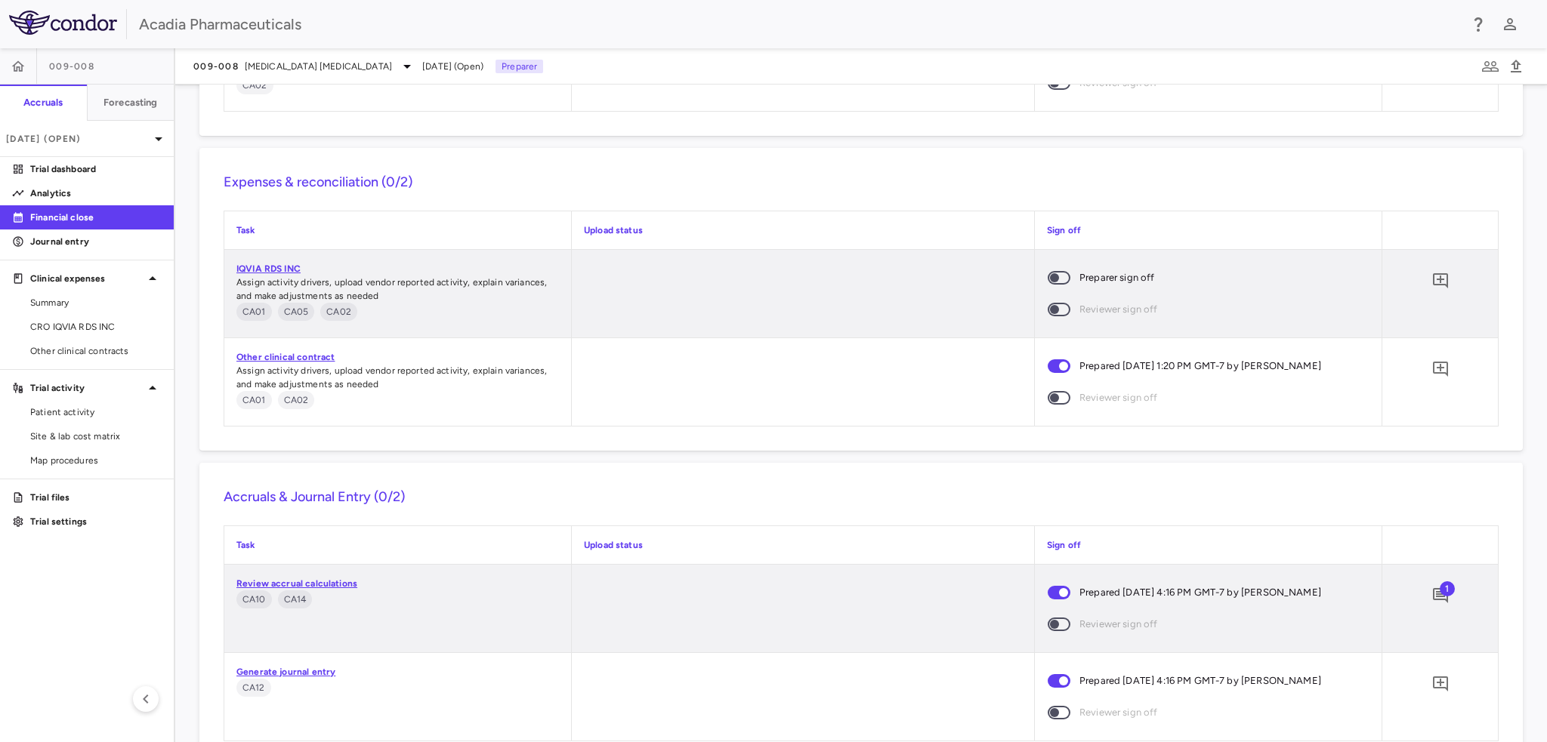
scroll to position [1406, 0]
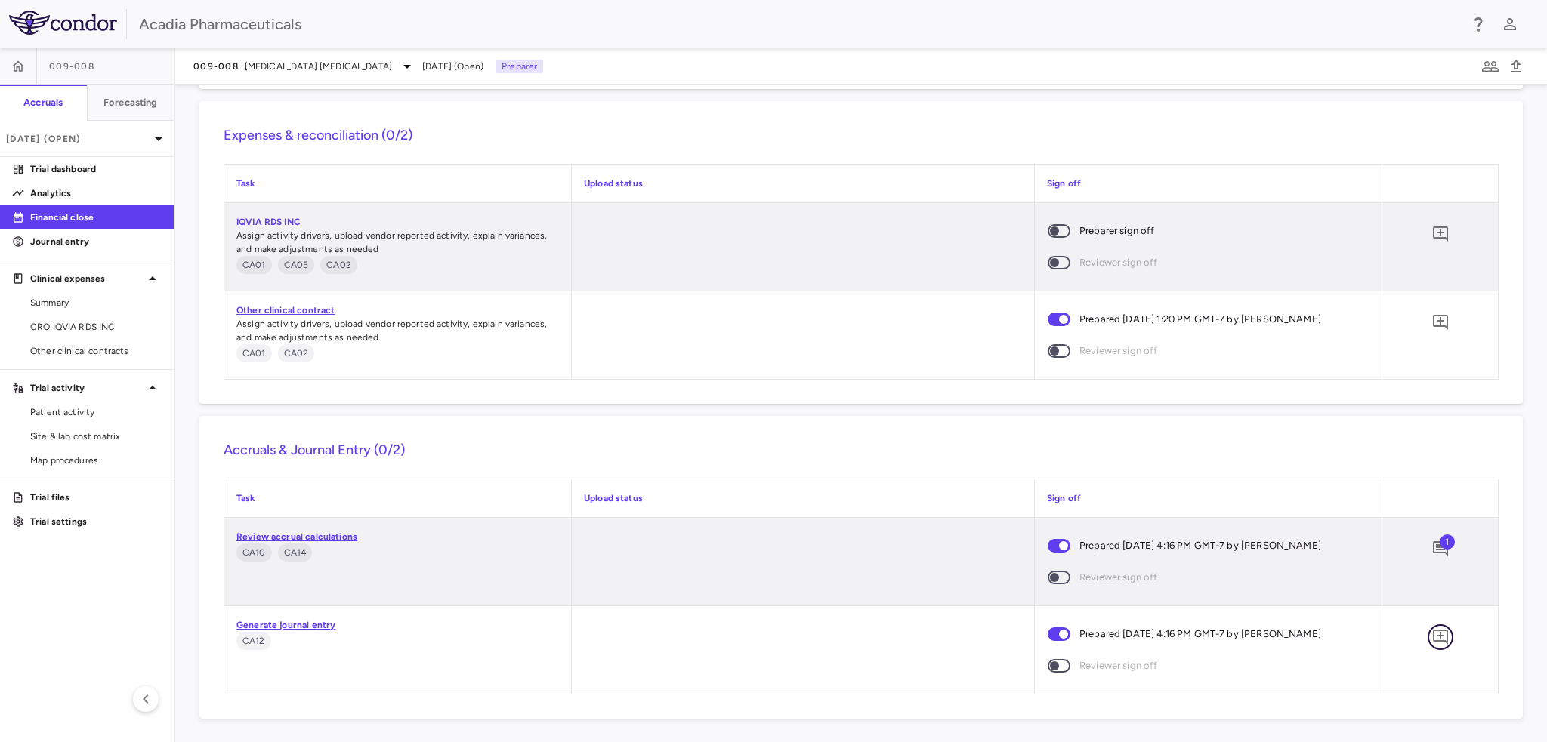
click at [1431, 631] on icon "Add comment" at bounding box center [1440, 637] width 18 height 18
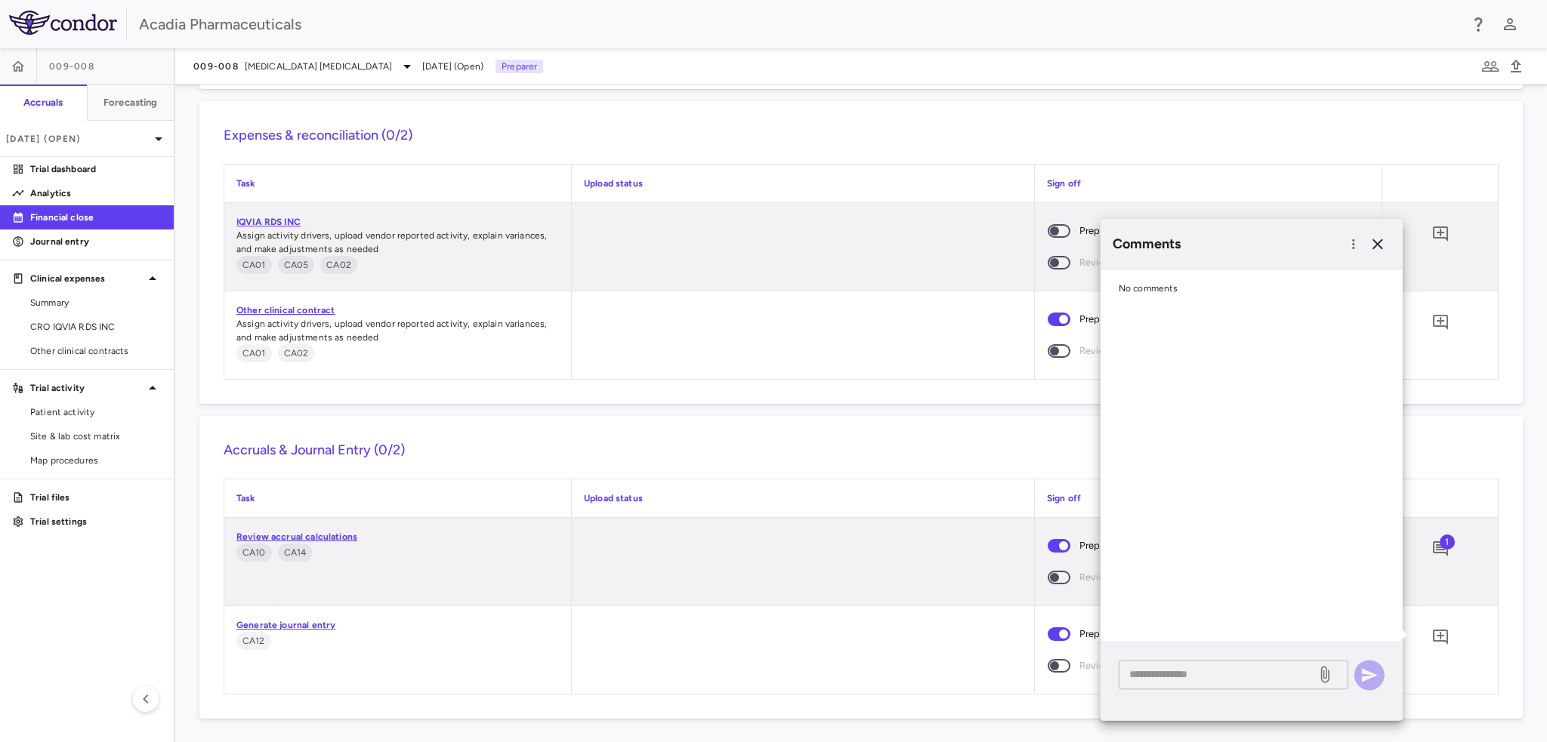
click at [1171, 681] on textarea at bounding box center [1217, 674] width 177 height 17
type textarea "**********"
click at [1378, 675] on button "button" at bounding box center [1369, 675] width 30 height 30
click at [1376, 238] on icon "button" at bounding box center [1378, 244] width 18 height 18
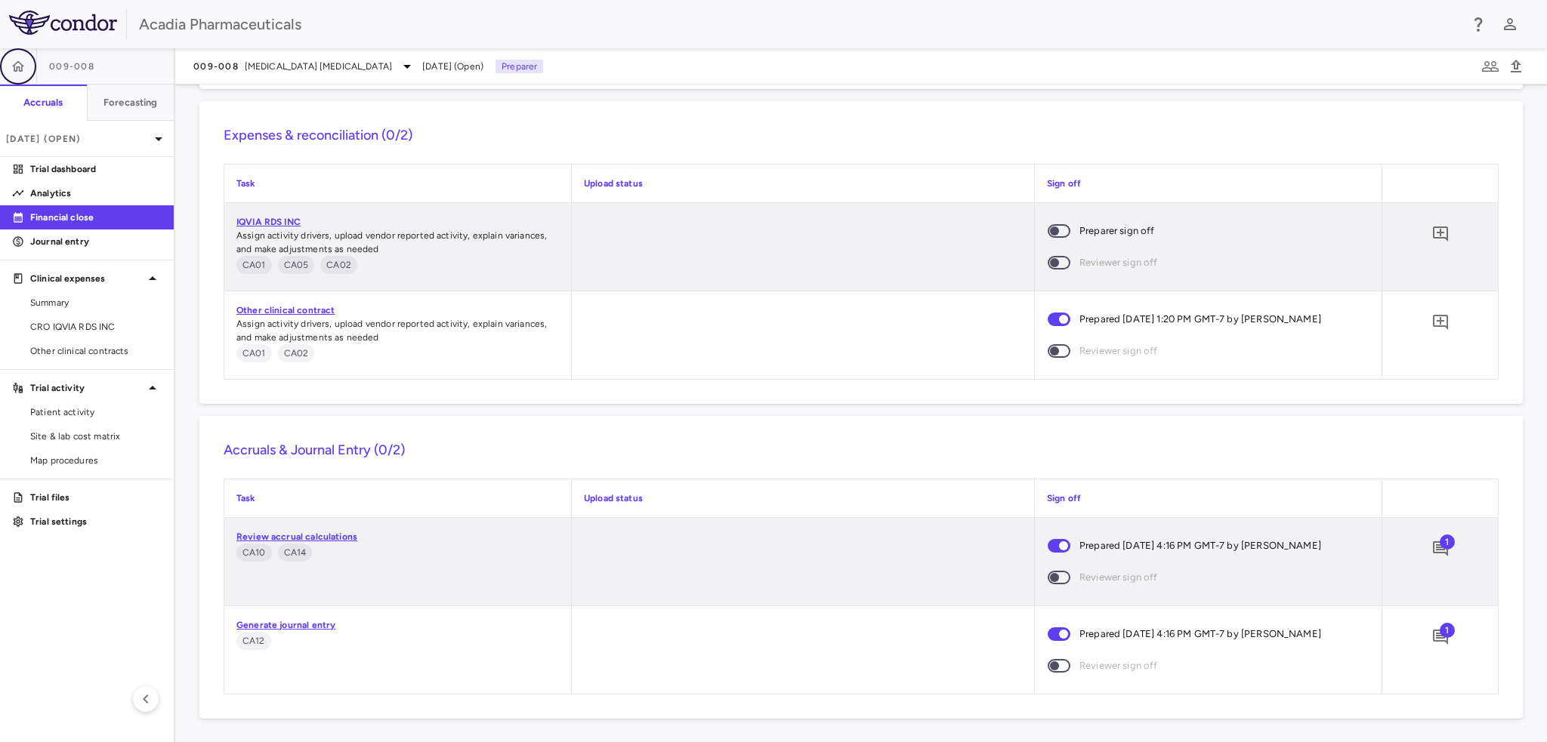
click at [29, 73] on button "button" at bounding box center [18, 66] width 36 height 36
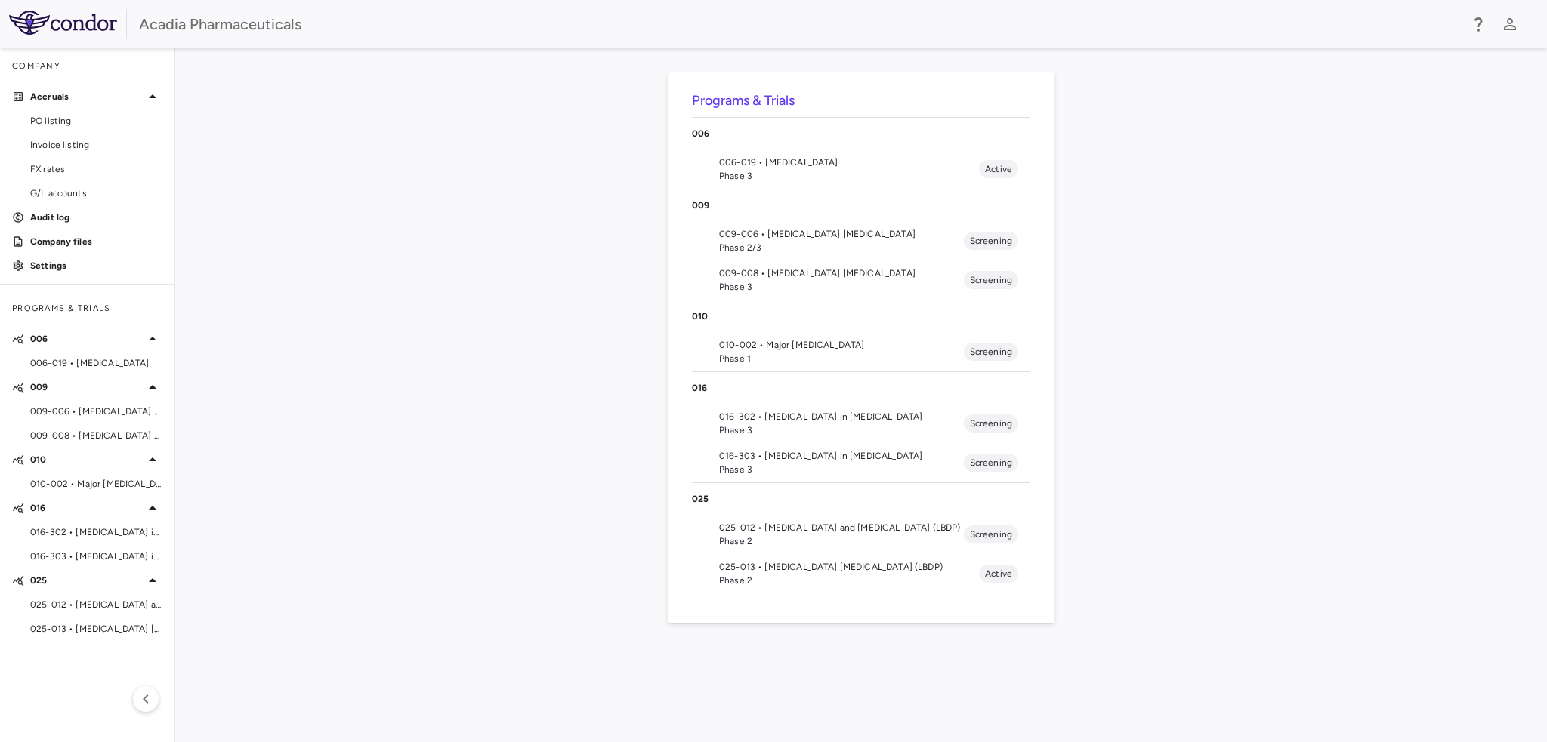
click at [814, 239] on span "009-006 • [MEDICAL_DATA] [MEDICAL_DATA]" at bounding box center [841, 234] width 245 height 14
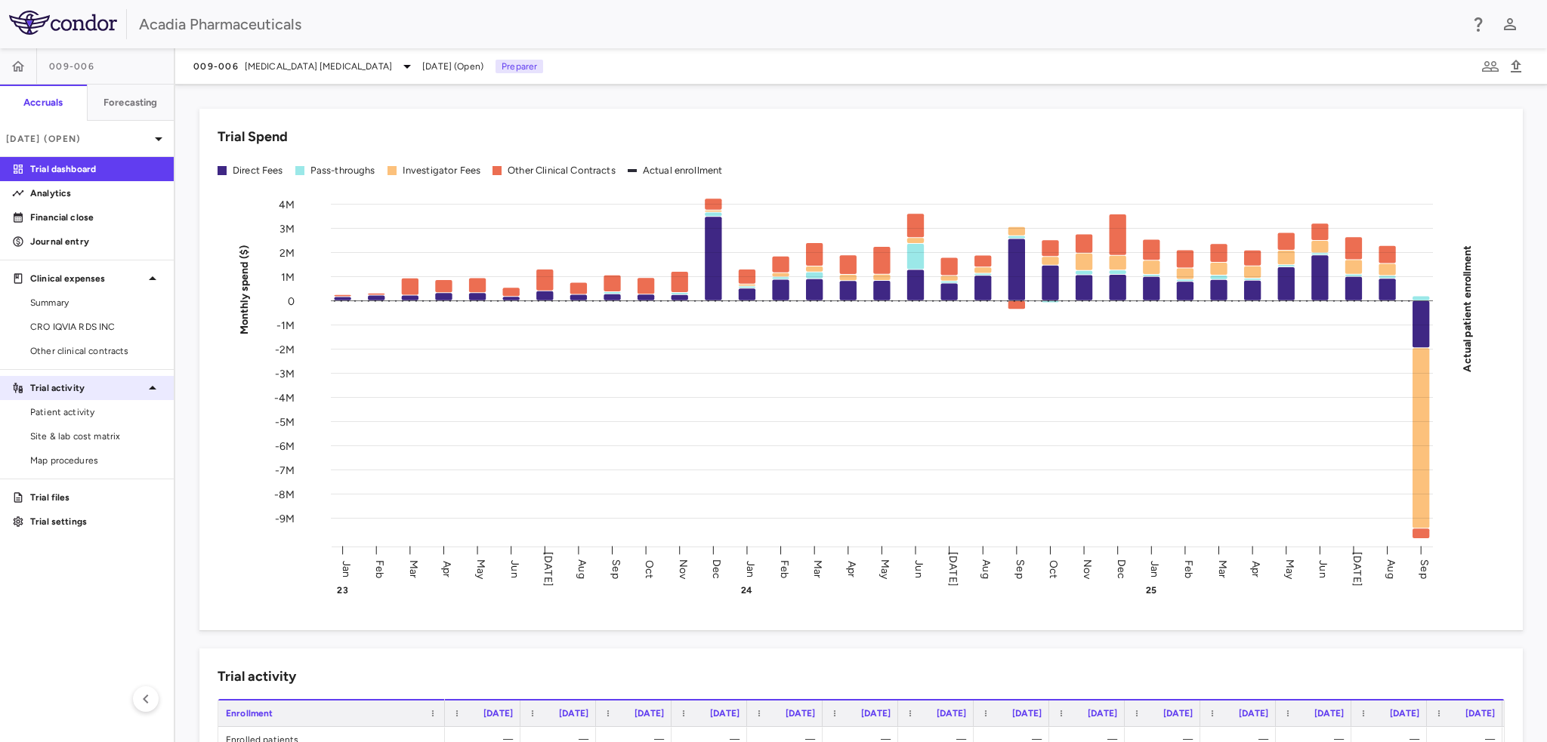
drag, startPoint x: 66, startPoint y: 410, endPoint x: 46, endPoint y: 398, distance: 23.7
click at [66, 410] on span "Patient activity" at bounding box center [95, 413] width 131 height 14
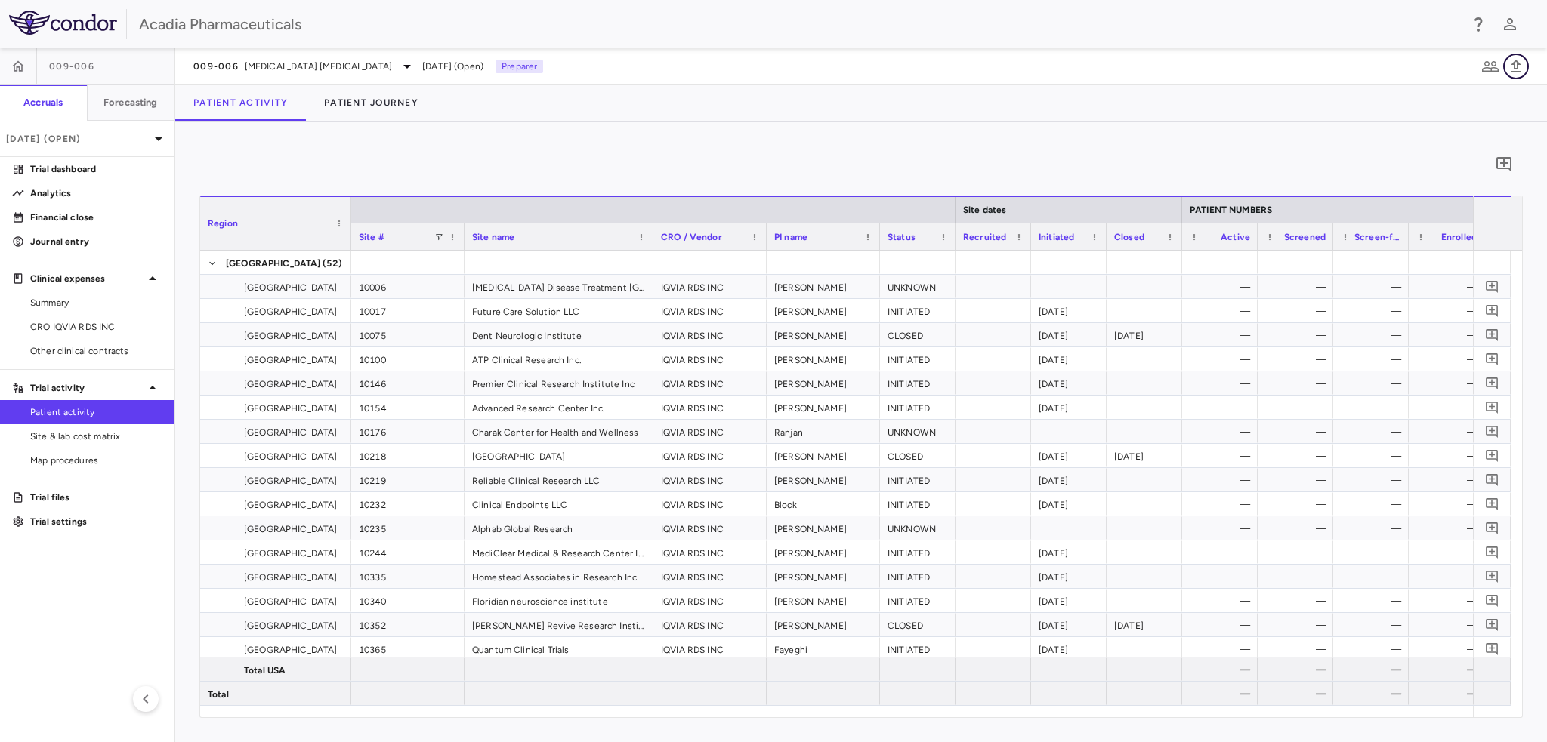
click at [1520, 65] on icon "button" at bounding box center [1516, 66] width 18 height 18
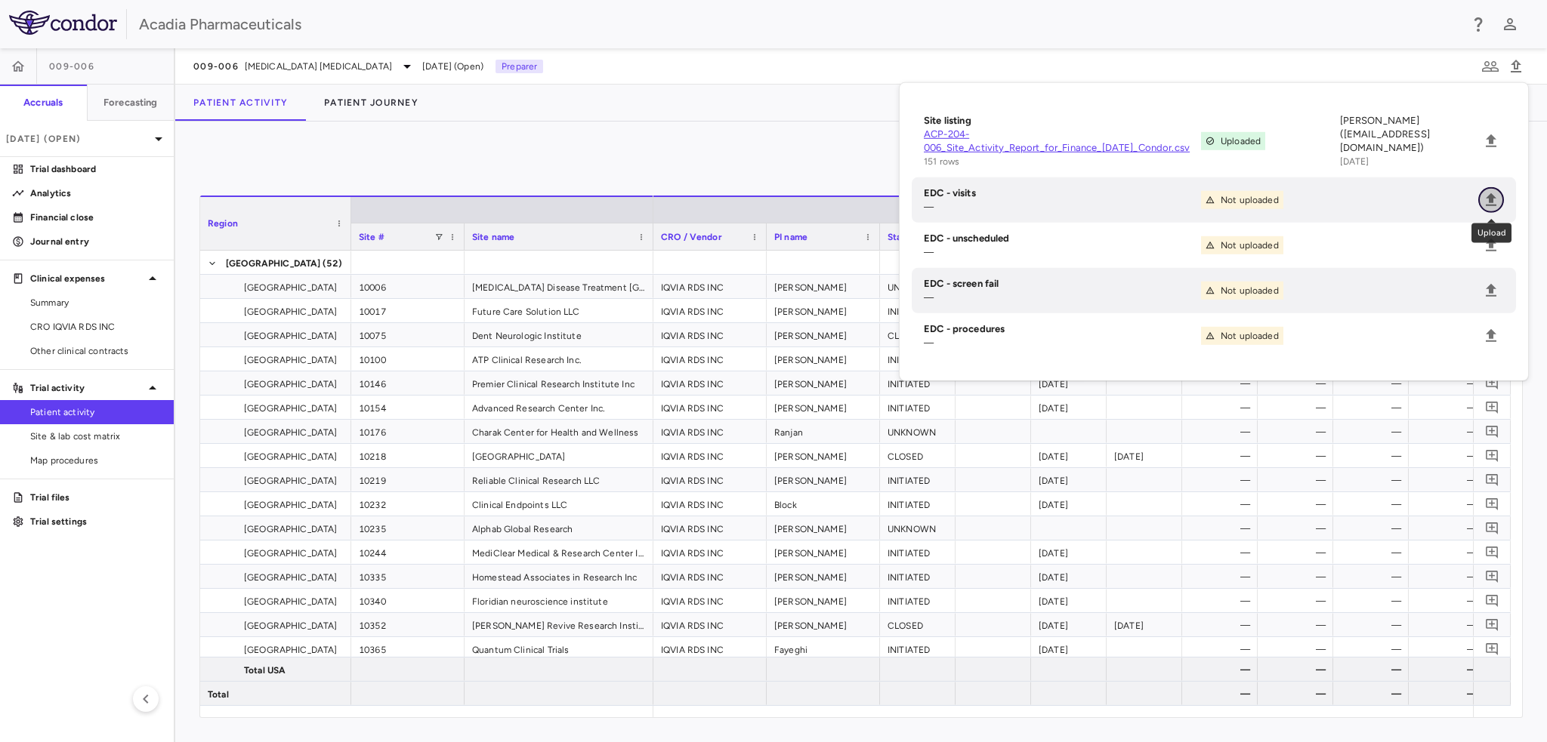
click at [1494, 195] on icon "Upload" at bounding box center [1491, 200] width 18 height 18
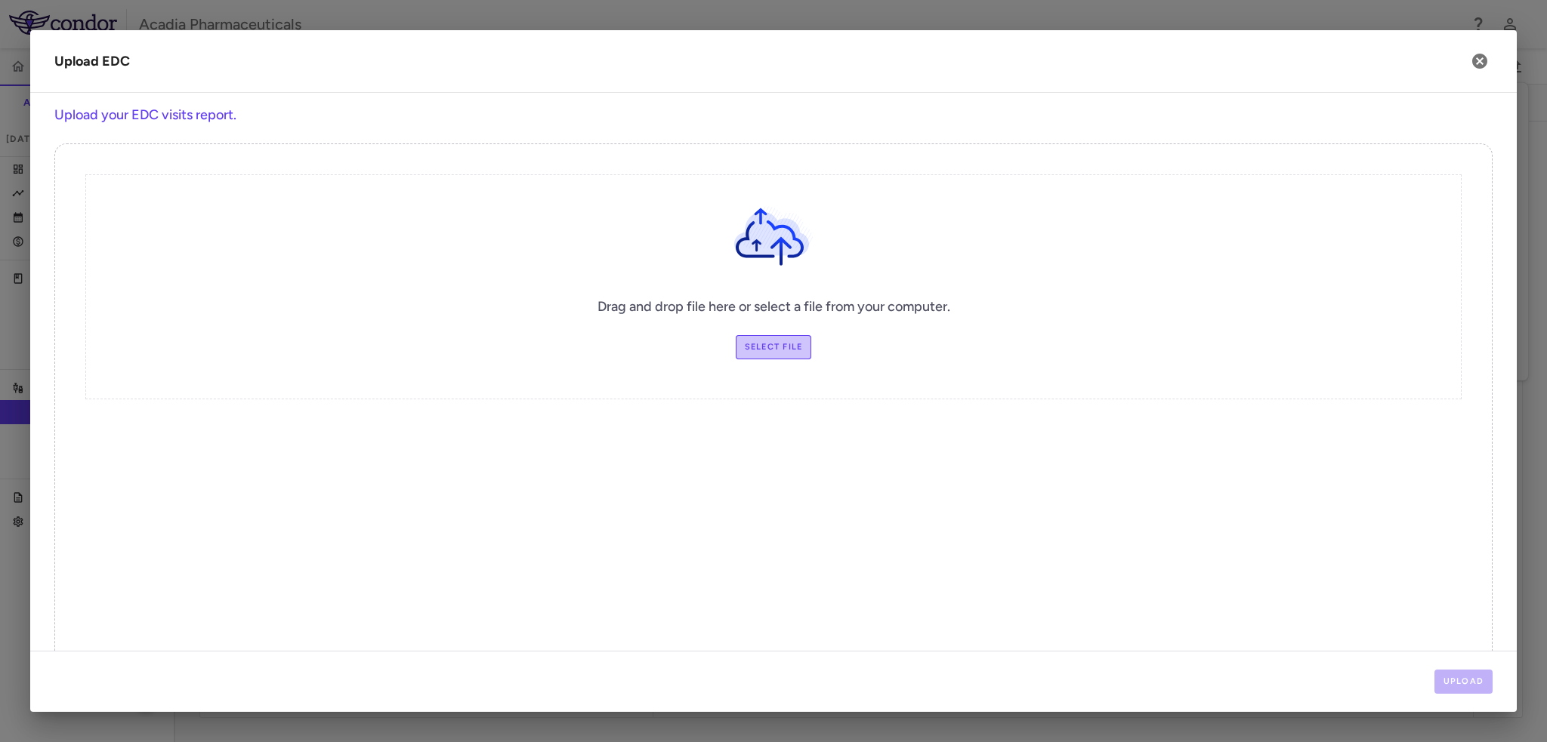
click at [736, 353] on label "Select file" at bounding box center [774, 347] width 76 height 24
click at [0, 0] on input "Select file" at bounding box center [0, 0] width 0 height 0
click at [1441, 680] on button "Upload" at bounding box center [1463, 682] width 59 height 24
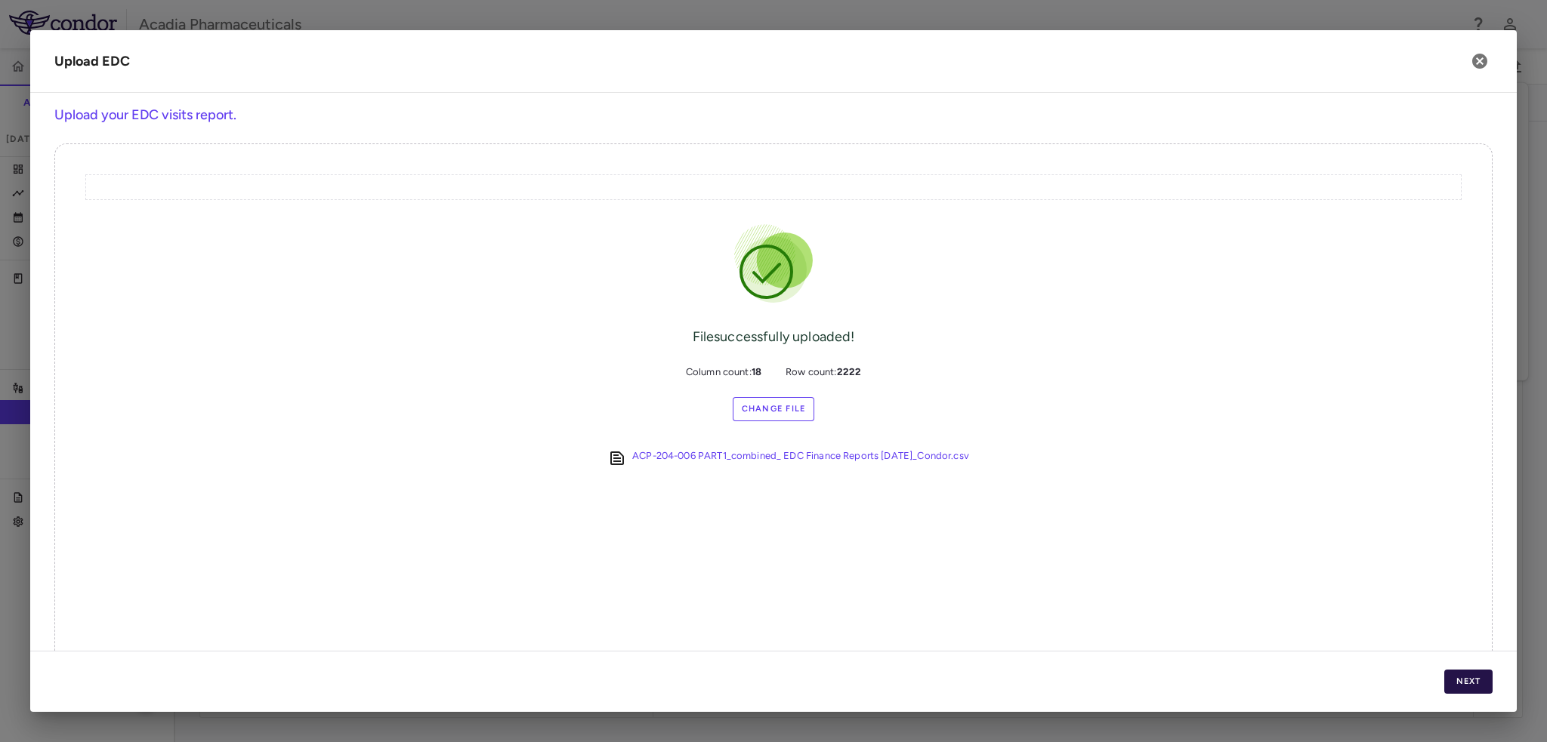
click at [1489, 673] on button "Next" at bounding box center [1468, 682] width 48 height 24
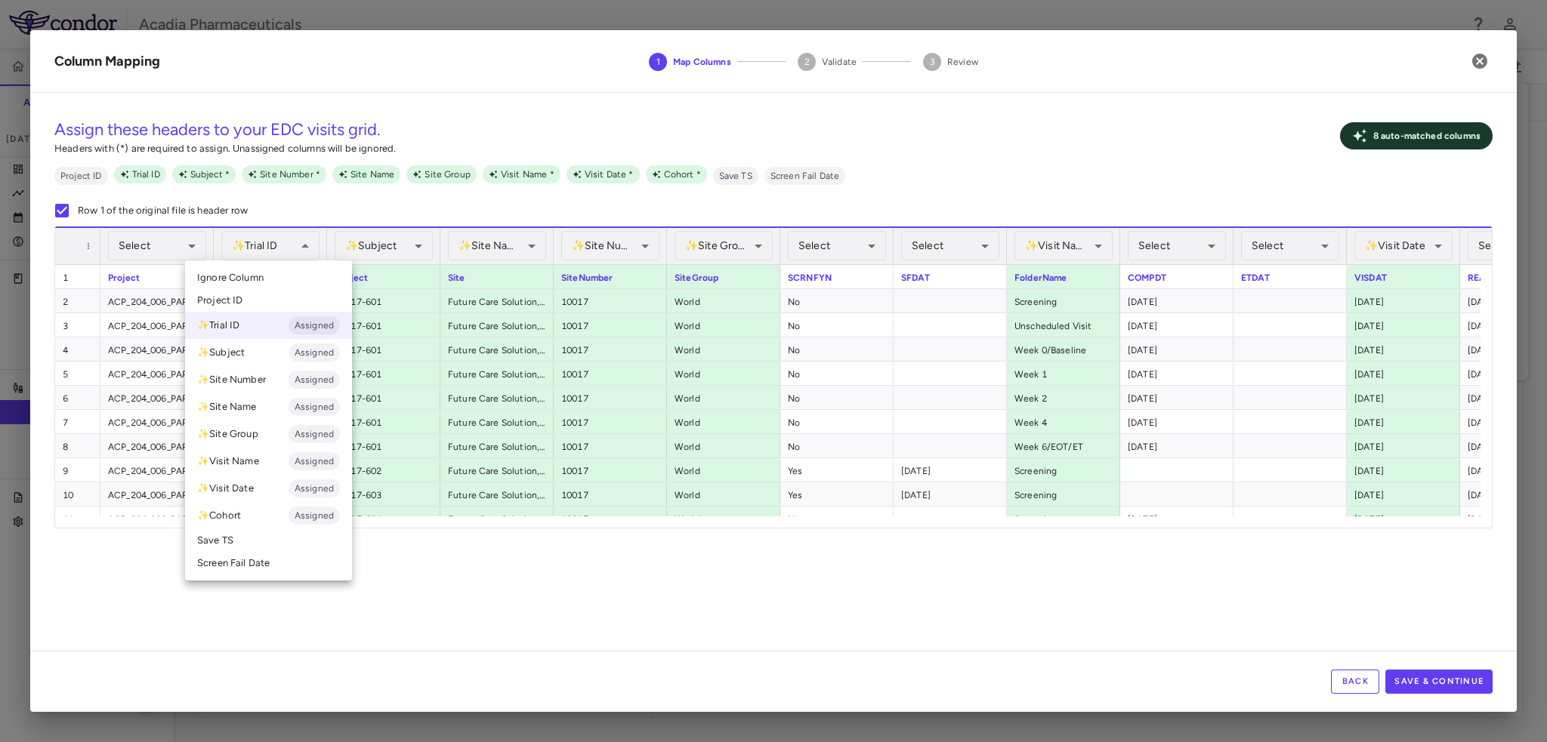
click at [266, 276] on li "Ignore Column" at bounding box center [268, 278] width 167 height 23
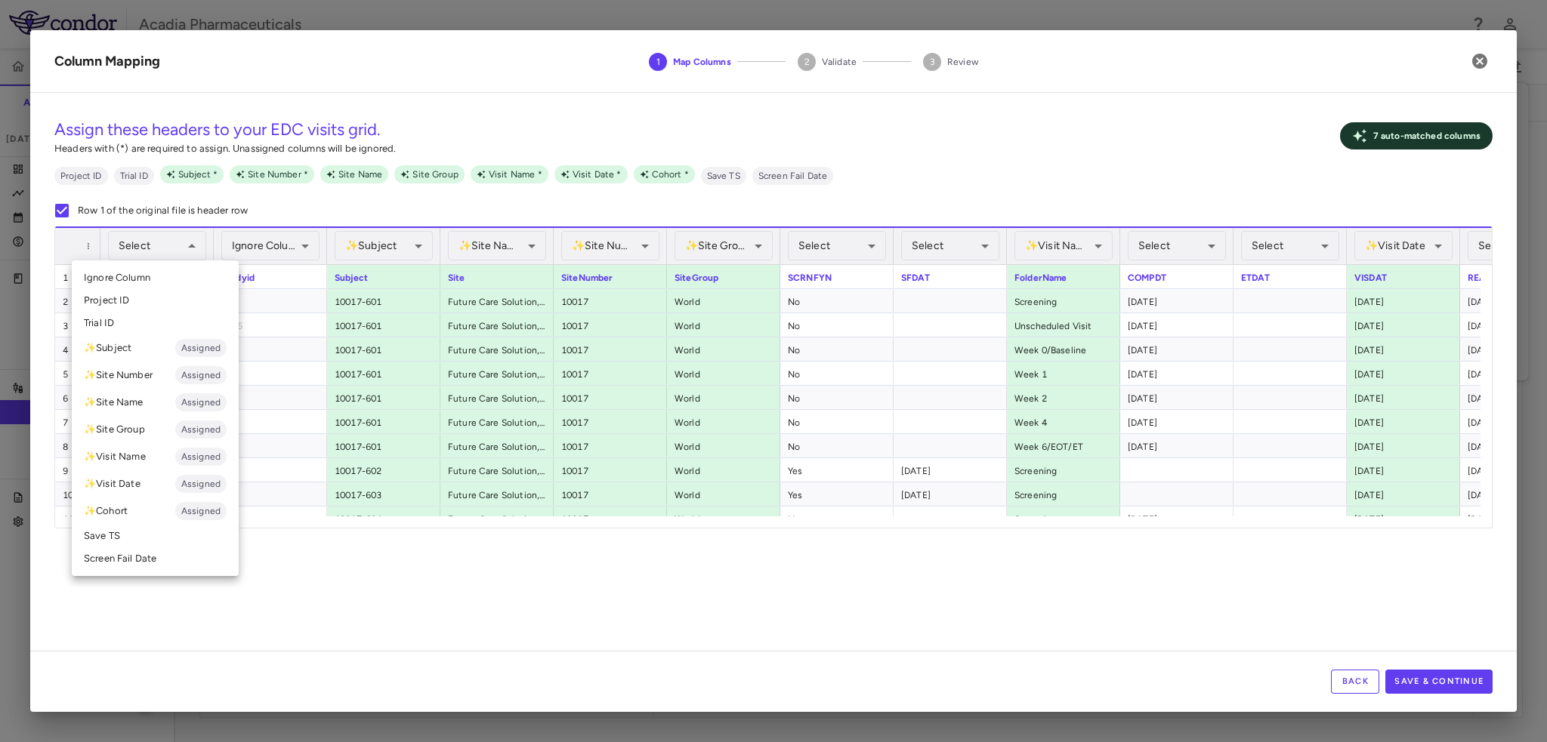
click at [133, 326] on li "Trial ID" at bounding box center [155, 323] width 167 height 23
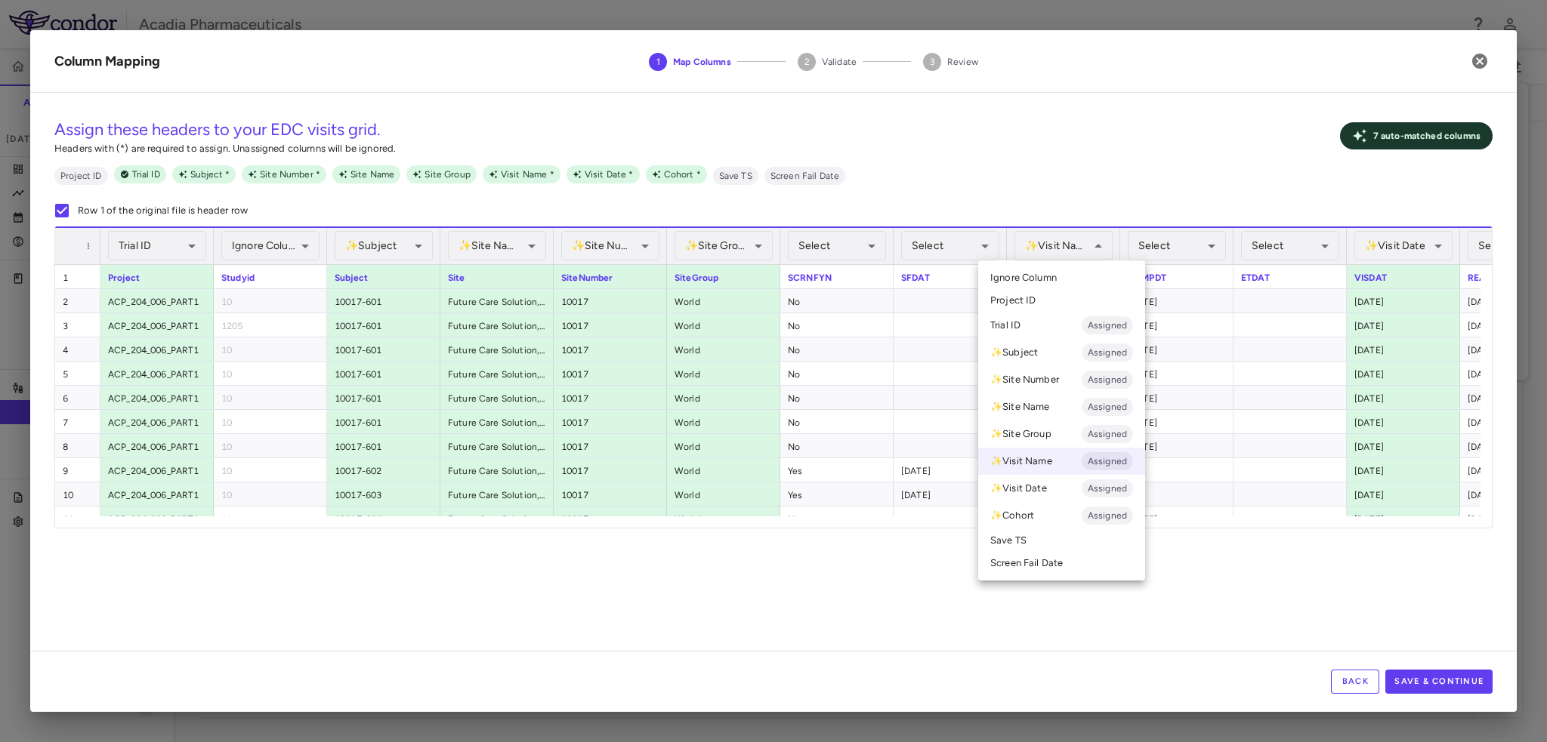
click at [1104, 273] on li "Ignore Column" at bounding box center [1061, 278] width 167 height 23
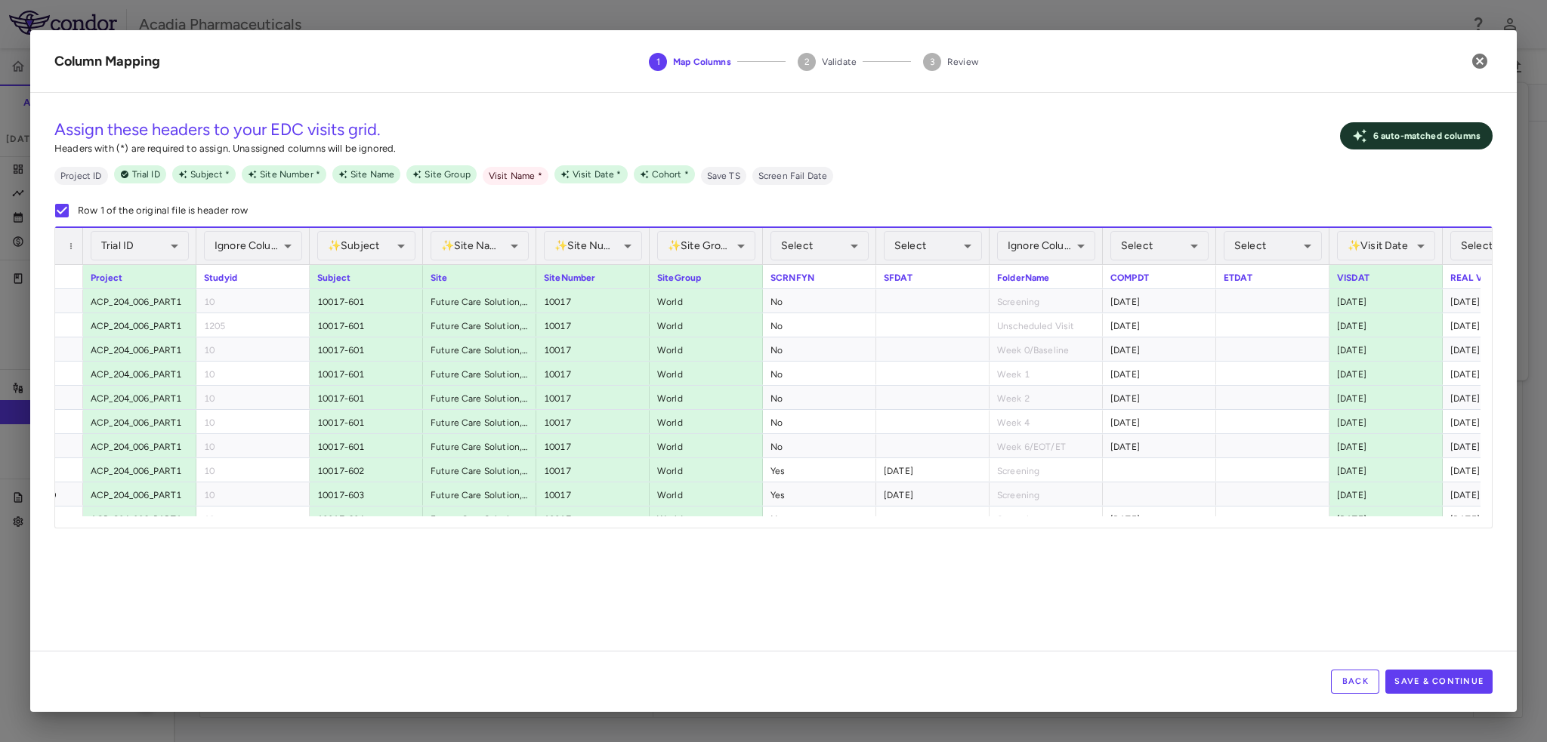
scroll to position [0, 54]
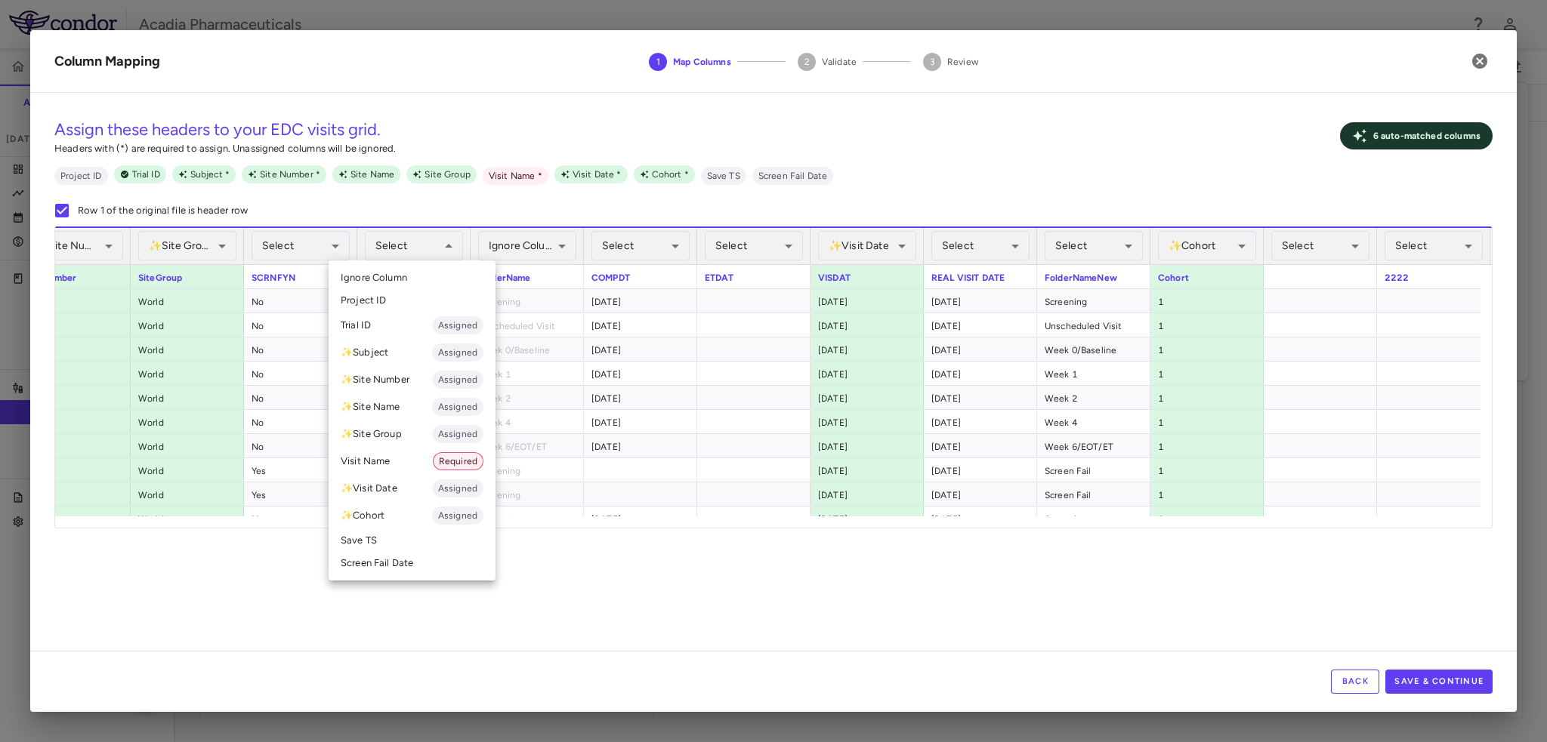
click at [396, 564] on li "Screen Fail Date" at bounding box center [412, 563] width 167 height 23
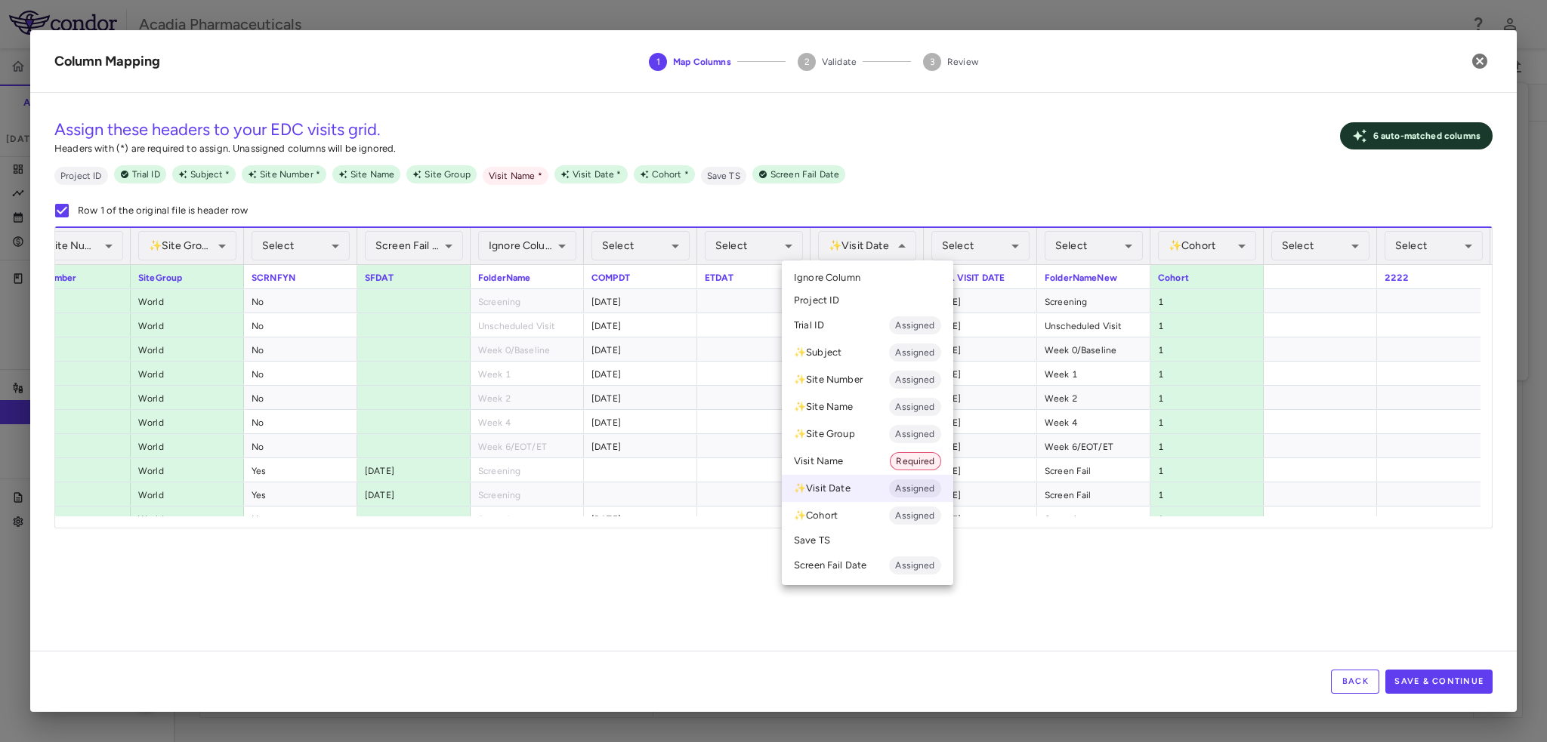
drag, startPoint x: 841, startPoint y: 273, endPoint x: 958, endPoint y: 263, distance: 117.5
click at [841, 273] on span "Ignore Column" at bounding box center [827, 278] width 66 height 14
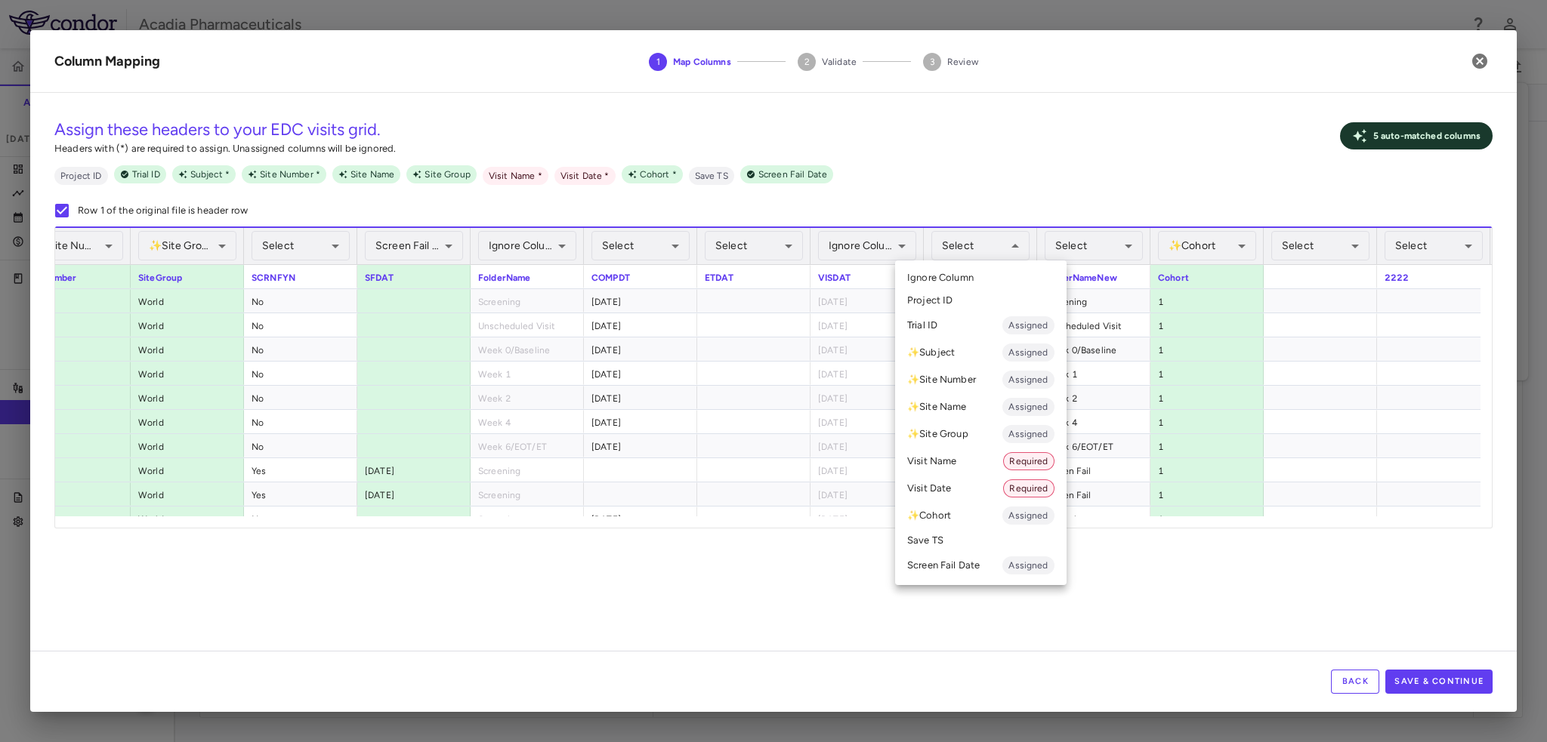
click at [976, 486] on li "Visit Date Required" at bounding box center [980, 488] width 171 height 27
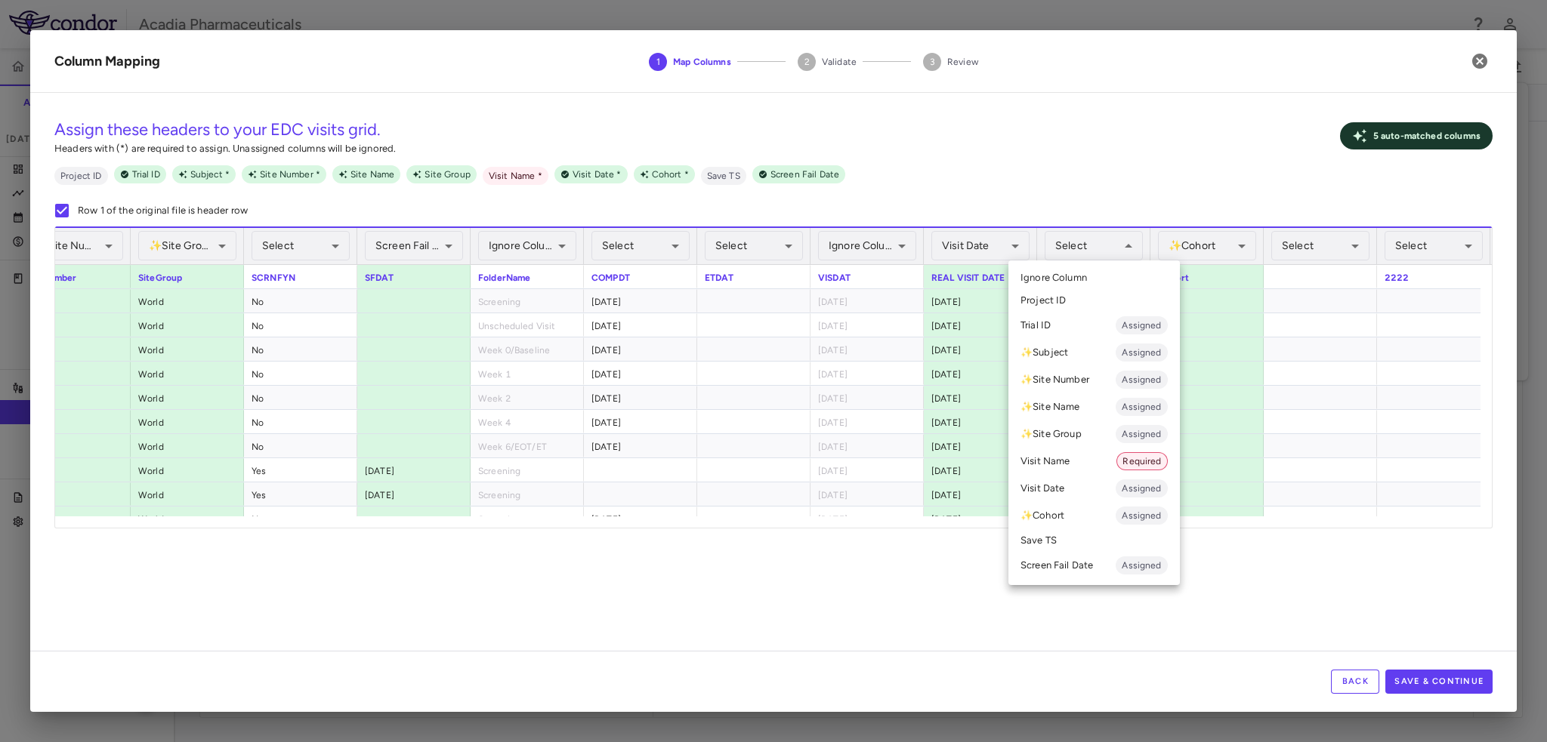
click at [1076, 458] on li "Visit Name Required" at bounding box center [1093, 461] width 171 height 27
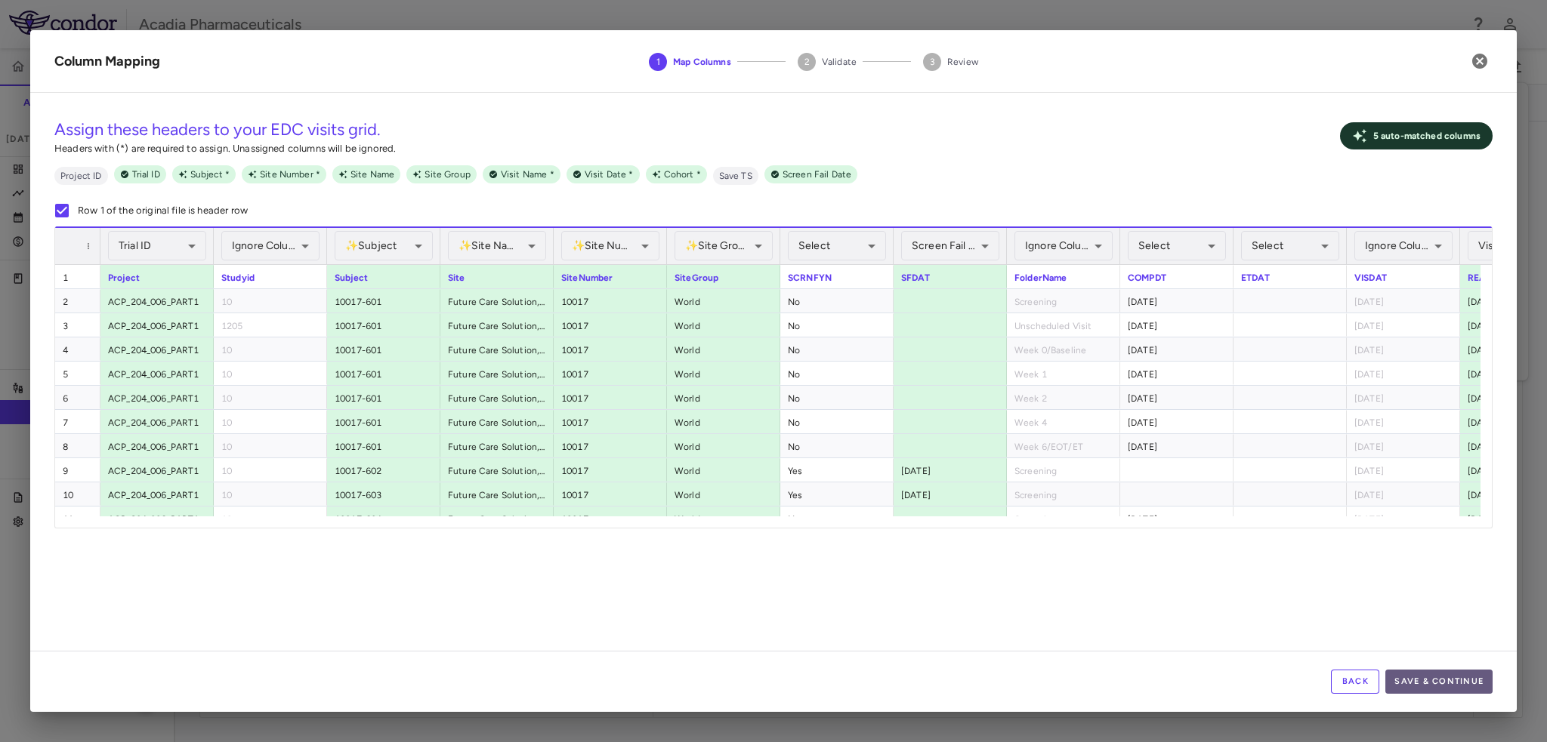
click at [1403, 675] on button "Save & Continue" at bounding box center [1438, 682] width 107 height 24
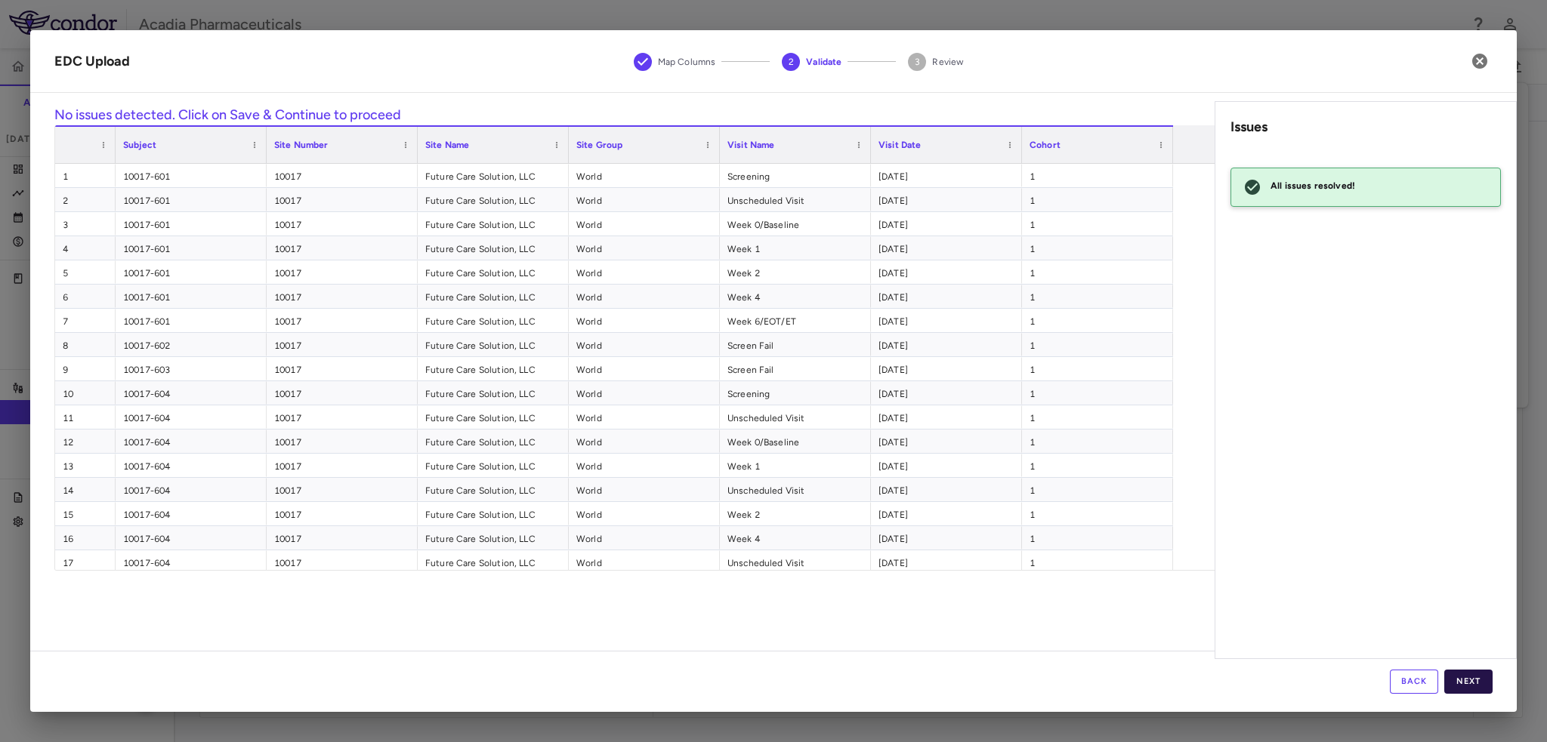
click at [1471, 679] on button "Next" at bounding box center [1468, 682] width 48 height 24
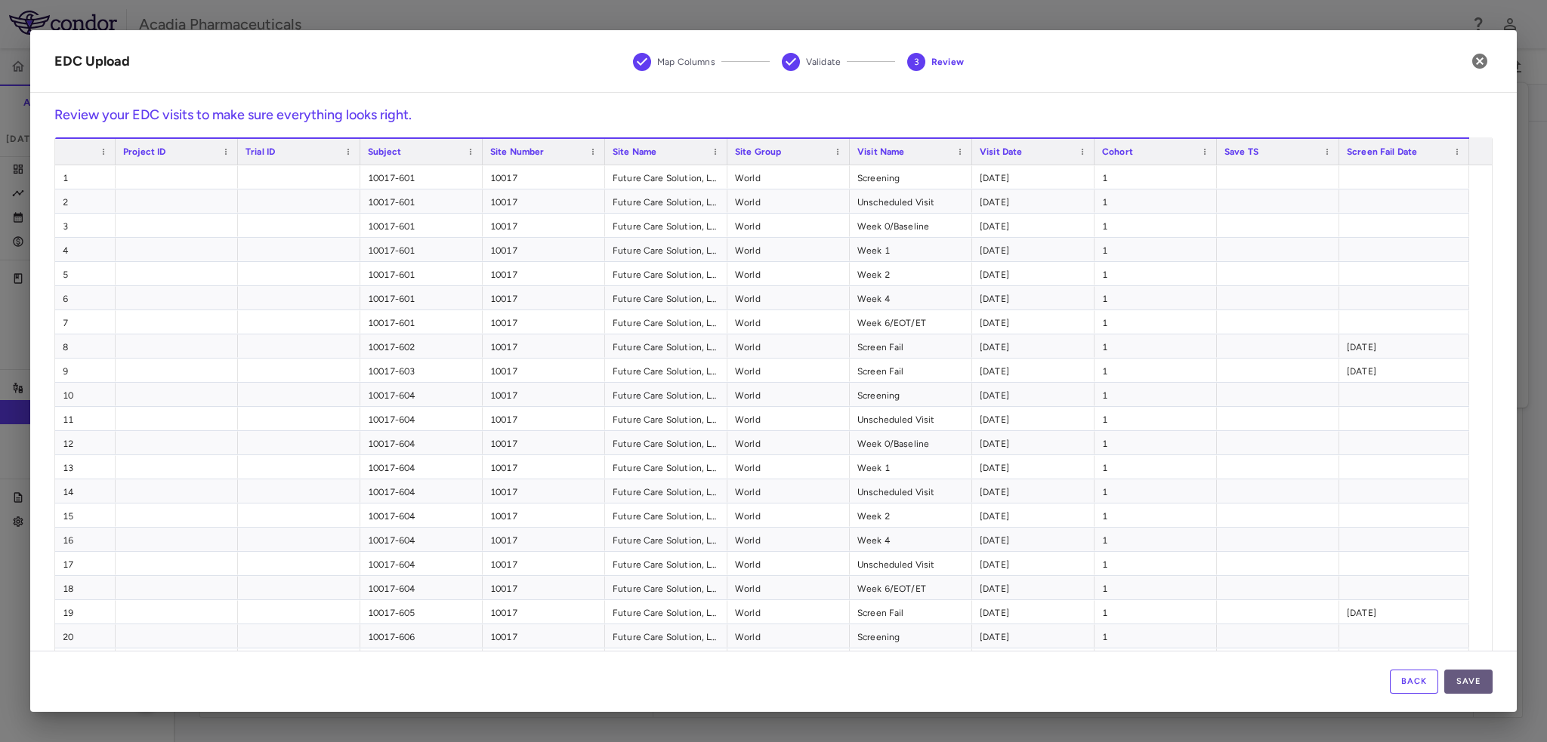
click at [1464, 685] on button "Save" at bounding box center [1468, 682] width 48 height 24
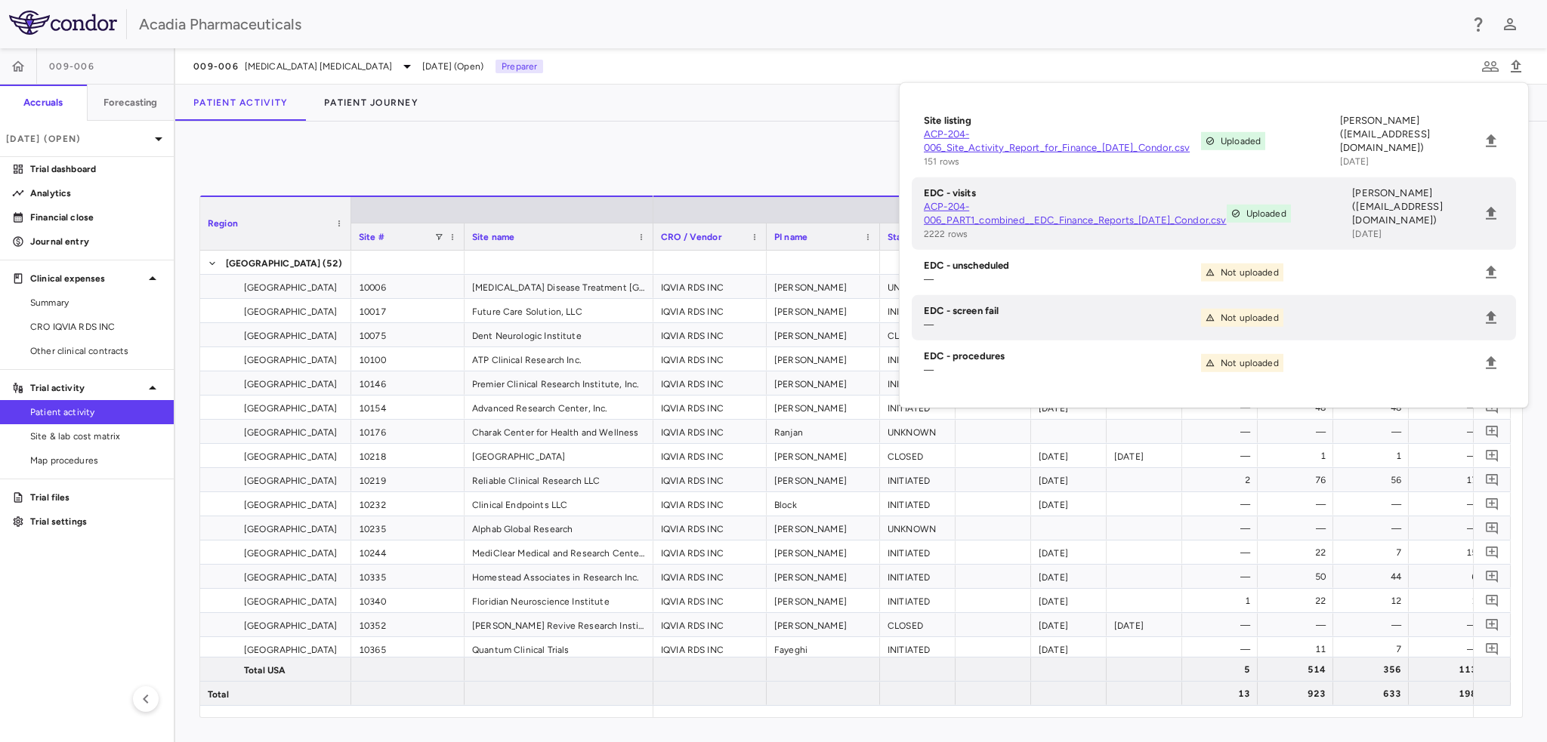
click at [849, 132] on div "0 Region Drag here to set column labels Region Site # Site name 31" at bounding box center [861, 432] width 1372 height 621
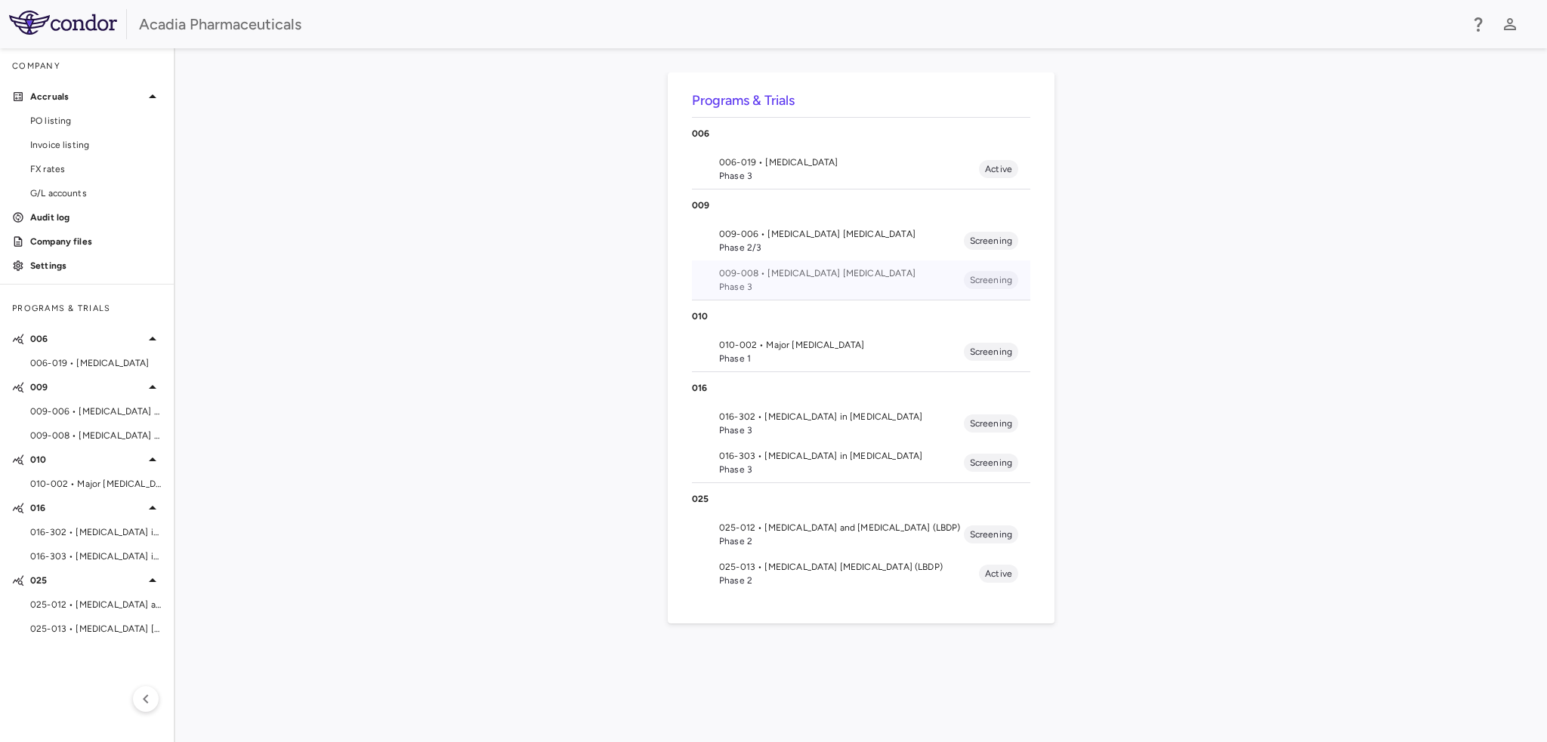
click at [789, 280] on span "Phase 3" at bounding box center [841, 287] width 245 height 14
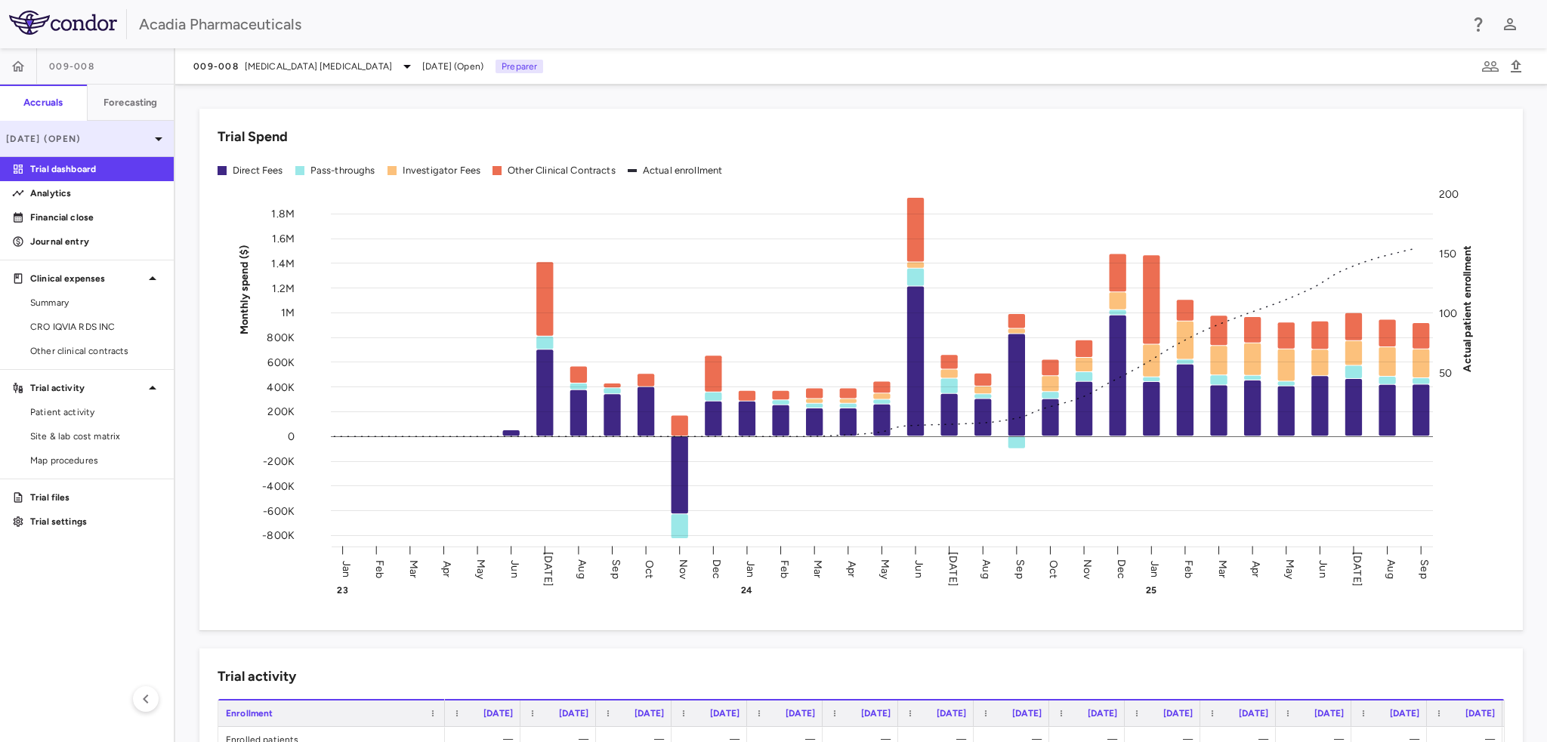
click at [144, 129] on div "[DATE] (Open)" at bounding box center [87, 139] width 174 height 36
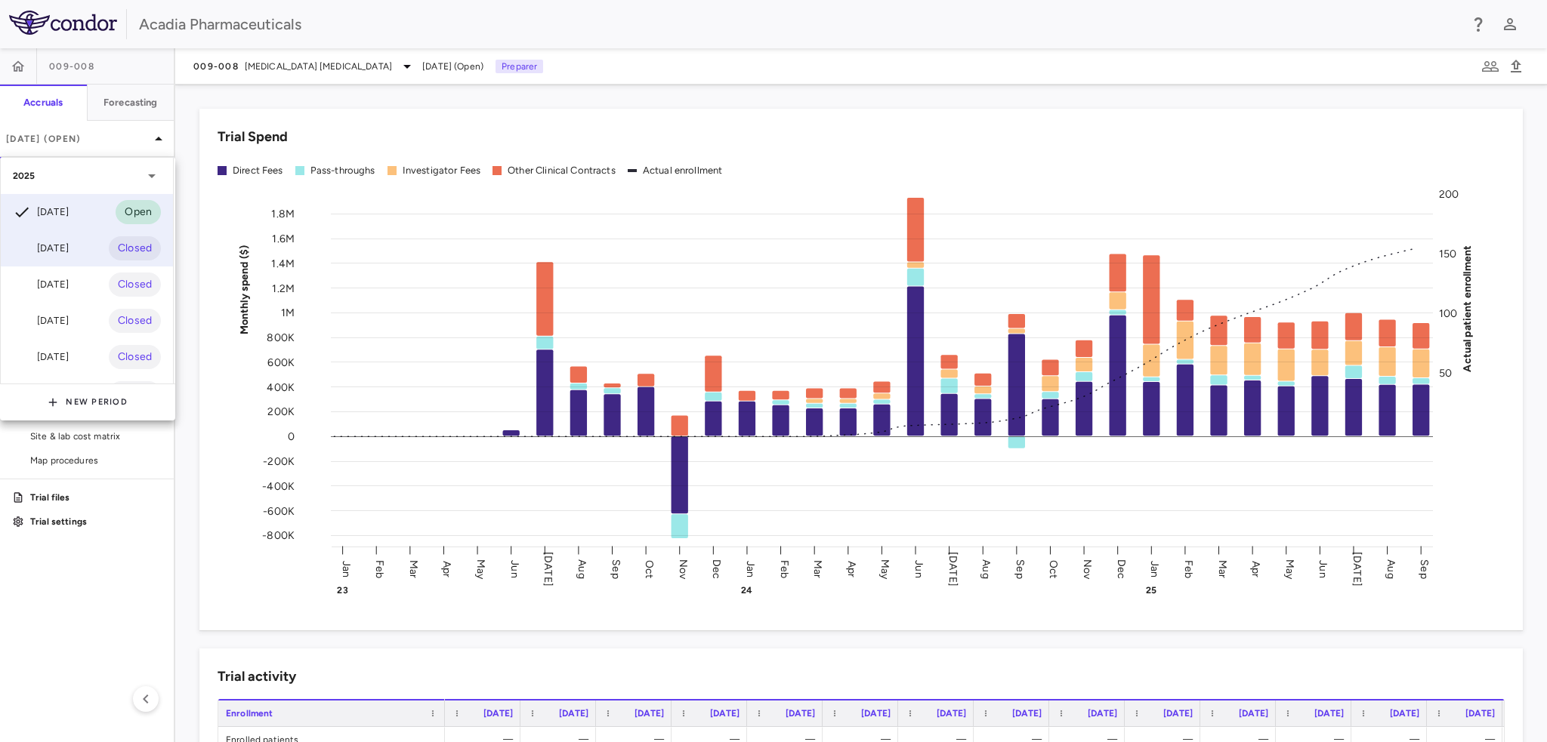
click at [100, 239] on div "Aug 2025 Closed" at bounding box center [87, 248] width 172 height 36
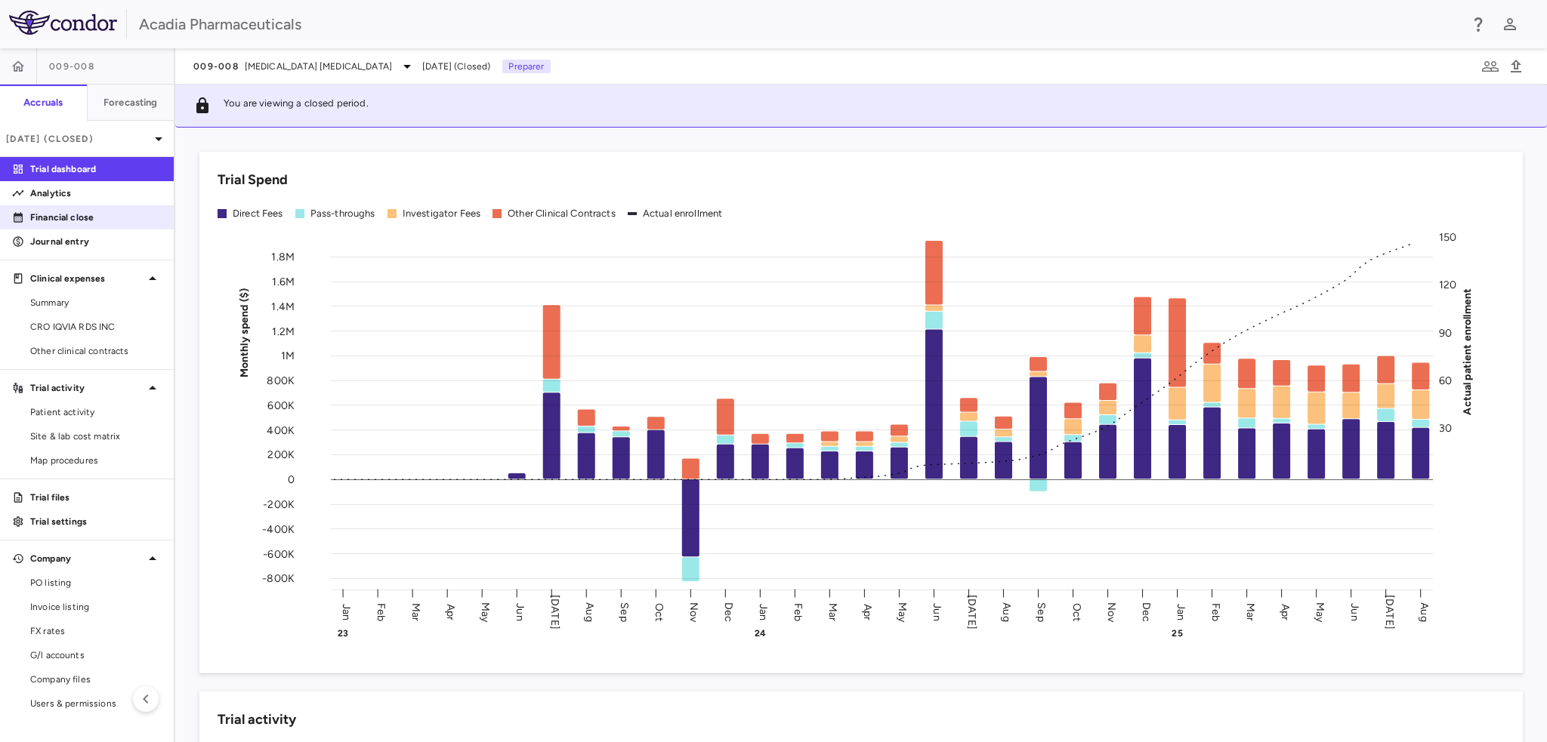
click at [106, 227] on link "Financial close" at bounding box center [87, 217] width 174 height 23
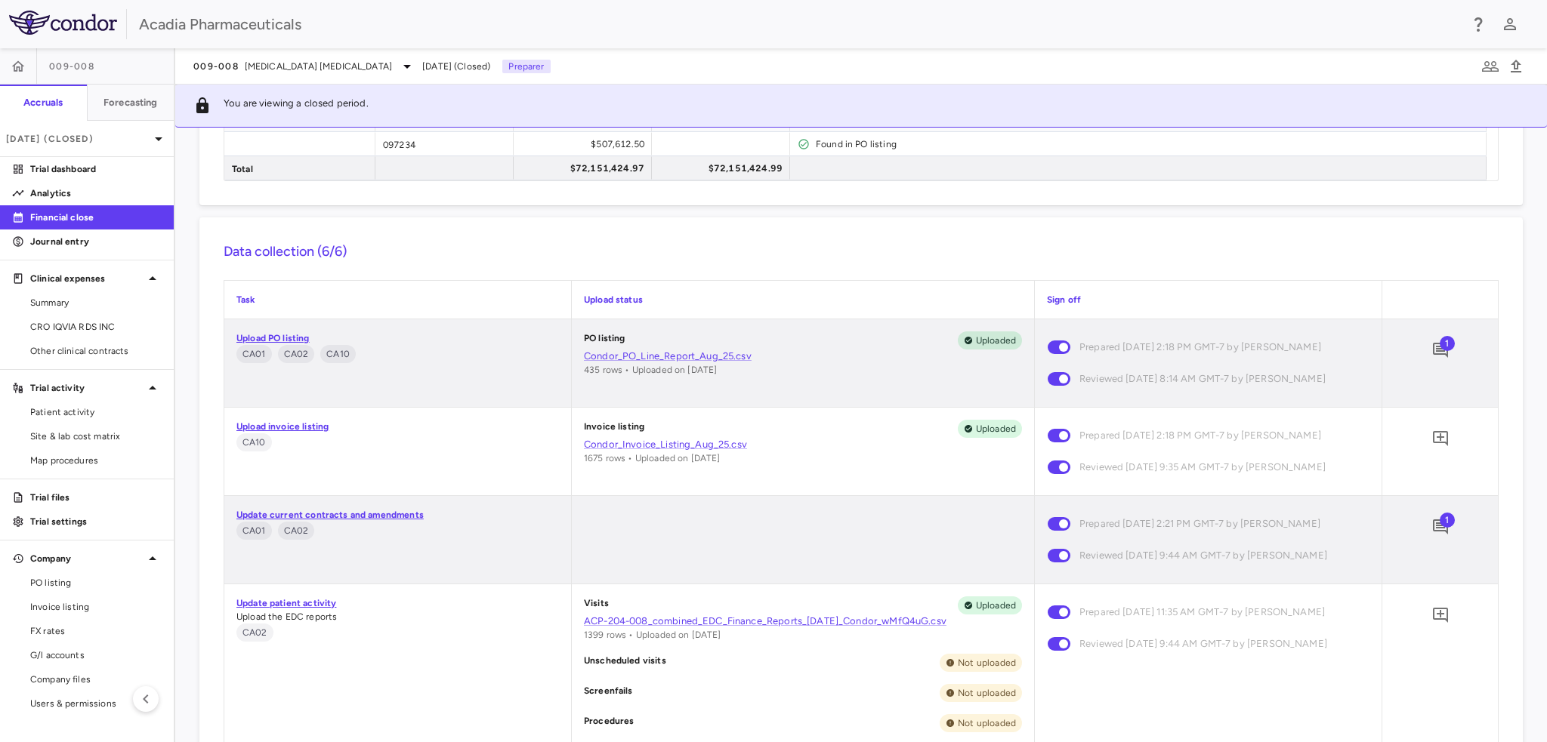
scroll to position [604, 0]
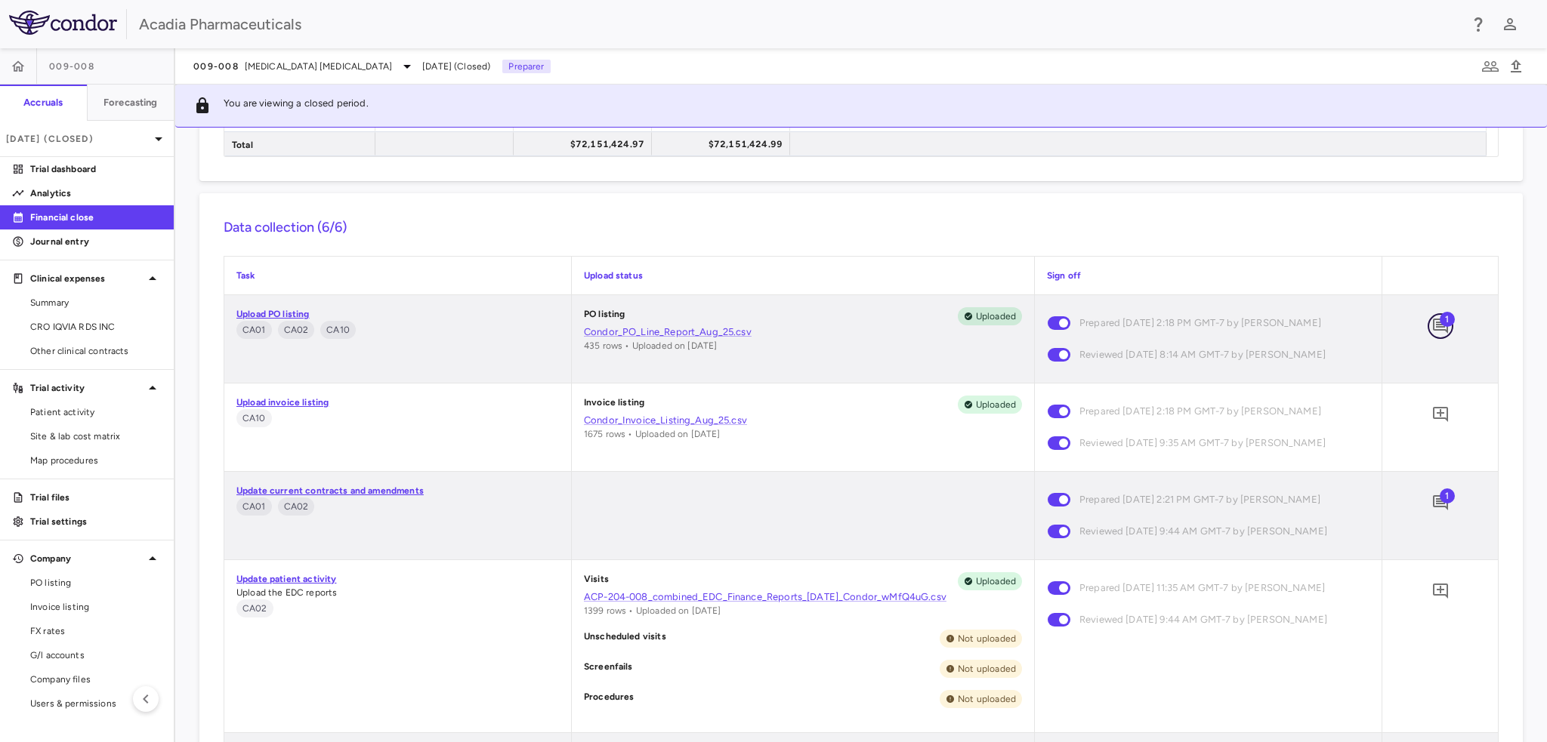
click at [1431, 328] on icon "Add comment" at bounding box center [1440, 326] width 18 height 18
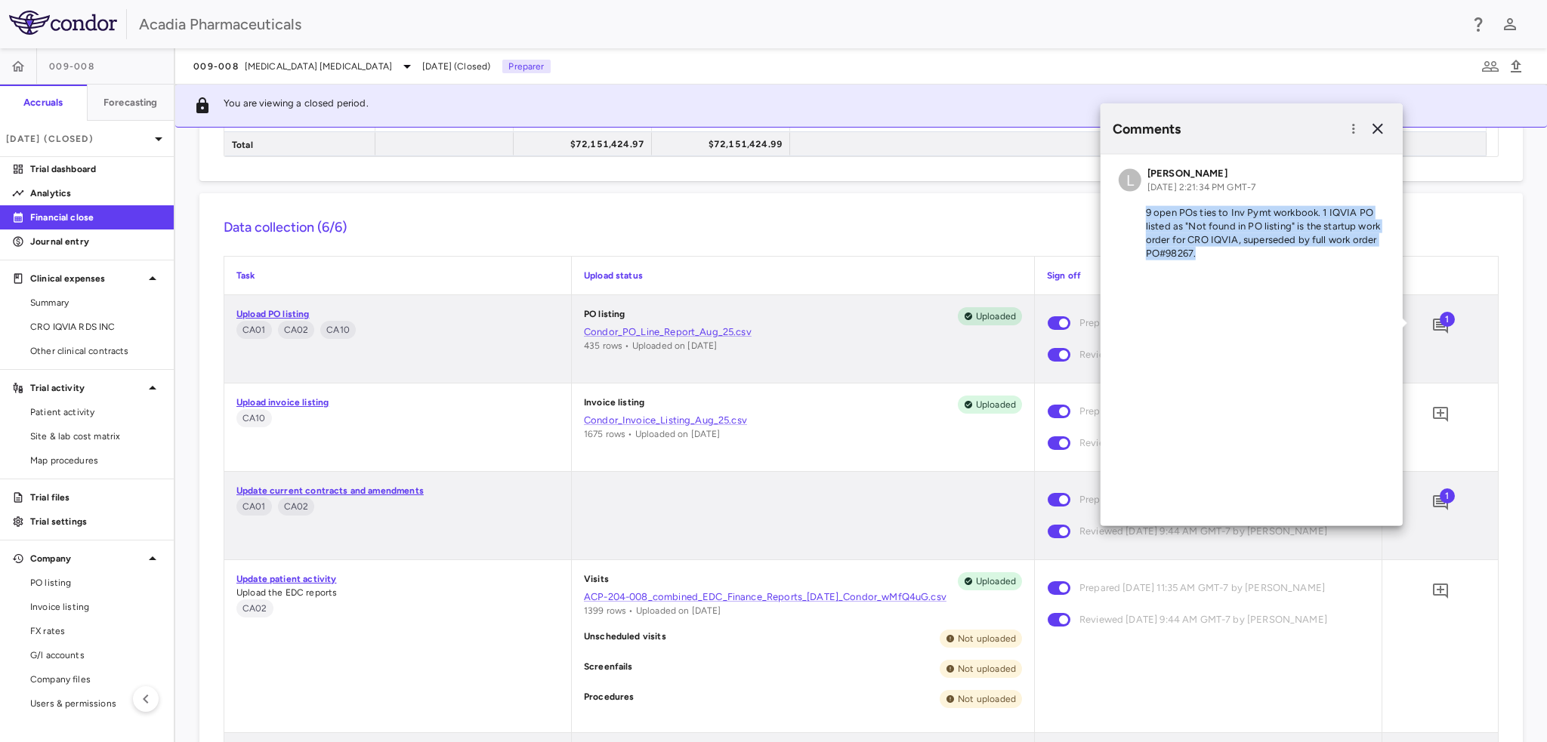
drag, startPoint x: 1202, startPoint y: 255, endPoint x: 1113, endPoint y: 212, distance: 98.7
click at [1113, 212] on div "L Lindsey Dugan Sep 04, 2025, 2:21:34 PM GMT-7 9 open POs ties to Inv Pymt work…" at bounding box center [1251, 217] width 302 height 124
copy p "9 open POs ties to Inv Pymt workbook. 1 IQVIA PO listed as "Not found in PO lis…"
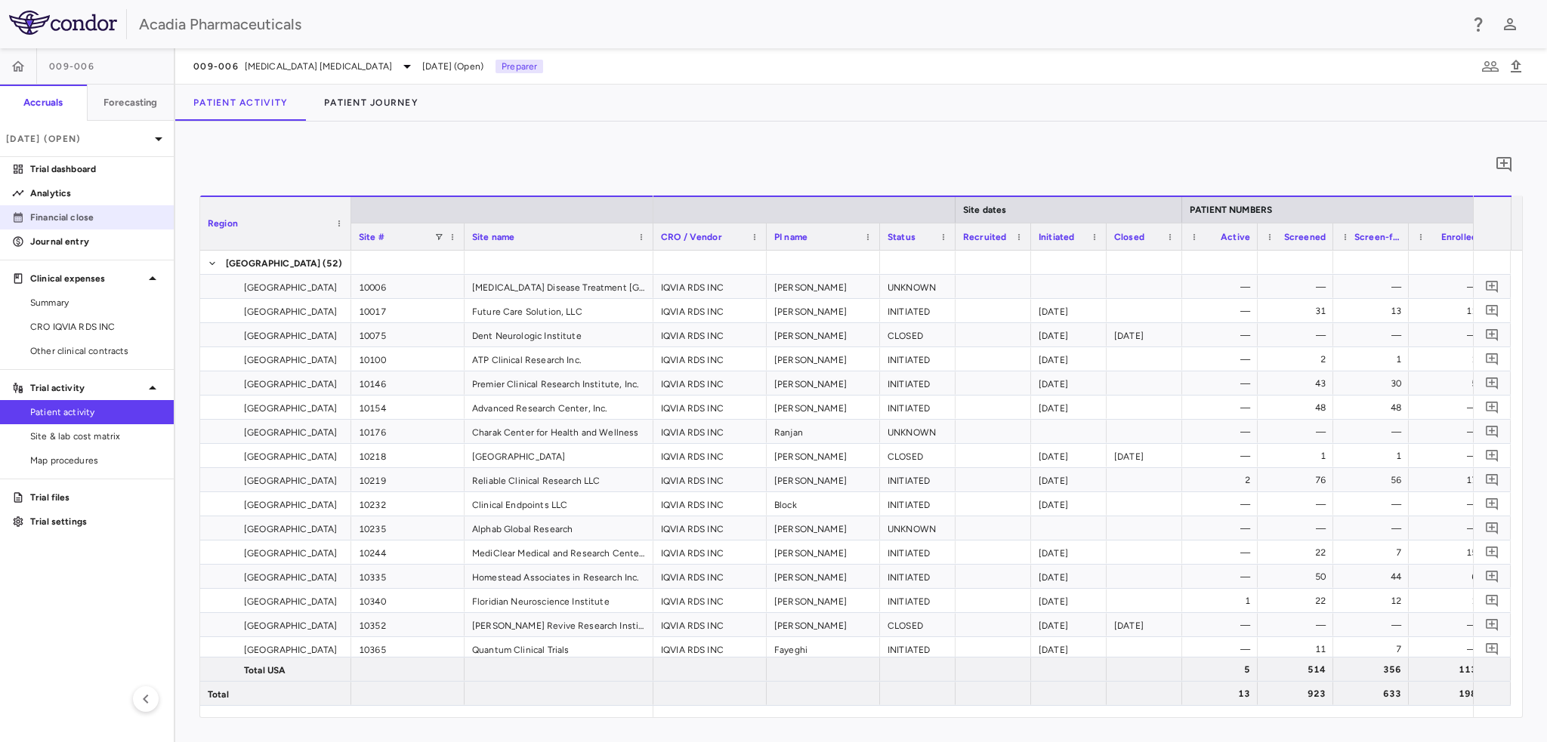
click at [73, 209] on link "Financial close" at bounding box center [87, 217] width 174 height 23
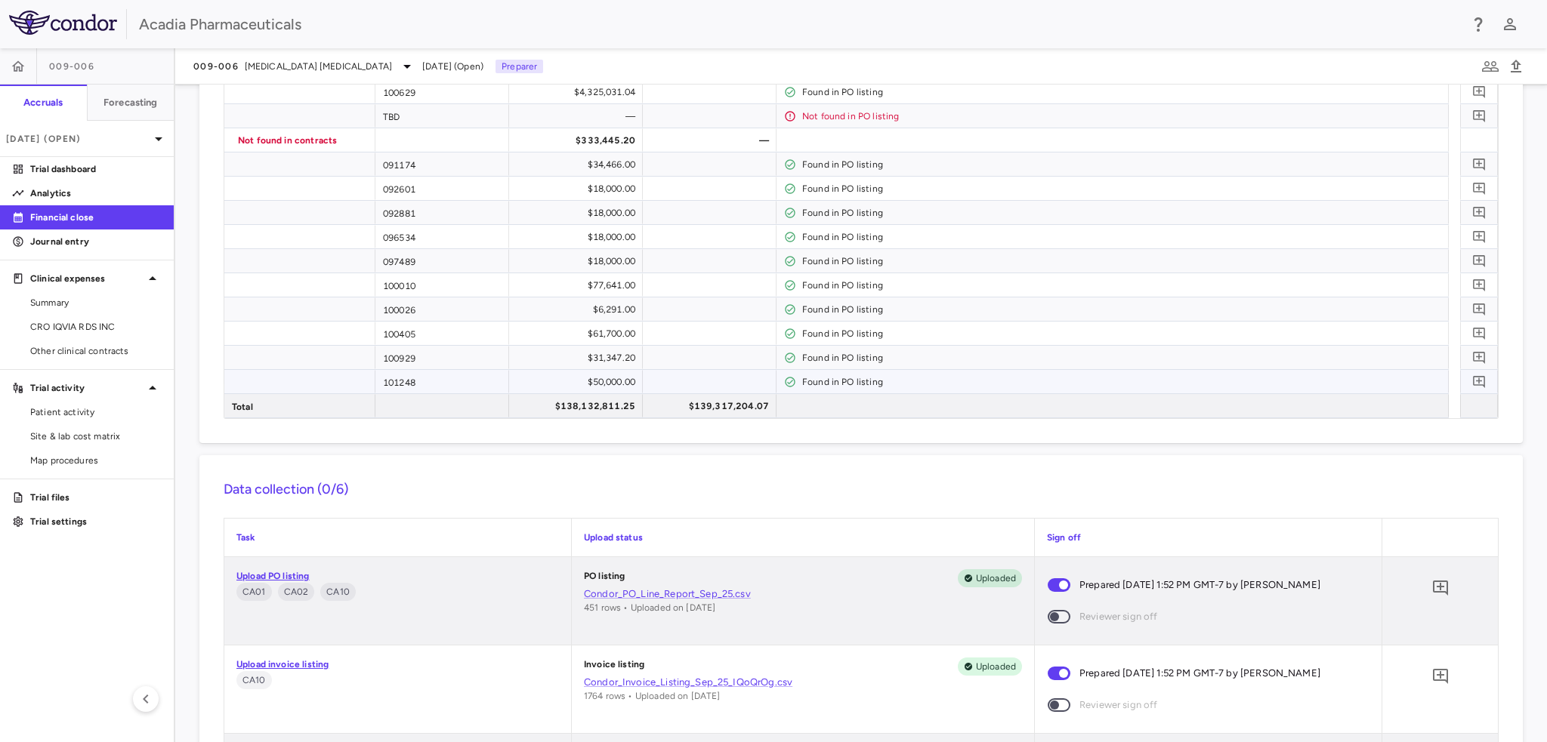
scroll to position [1586, 0]
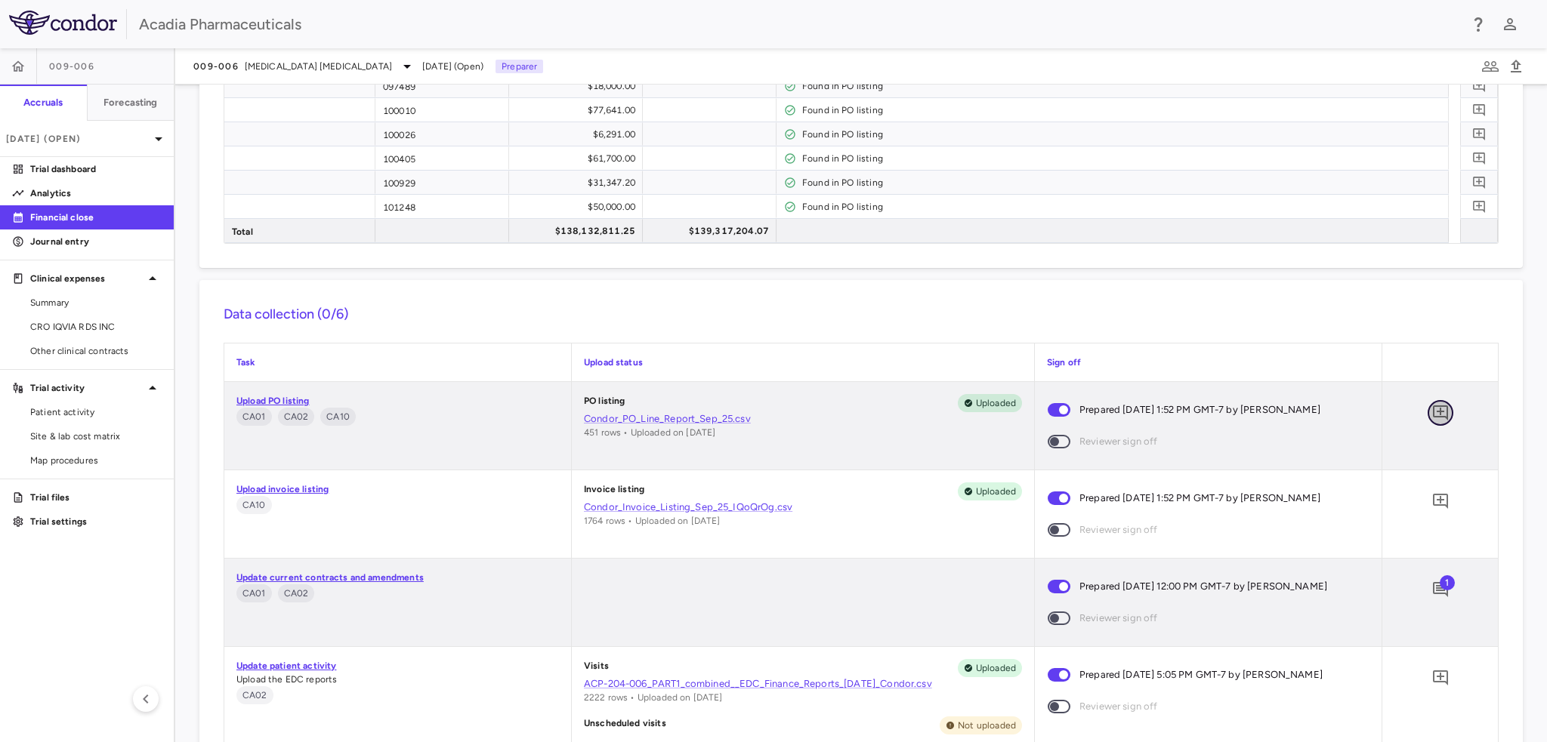
click at [1431, 415] on icon "Add comment" at bounding box center [1440, 413] width 18 height 18
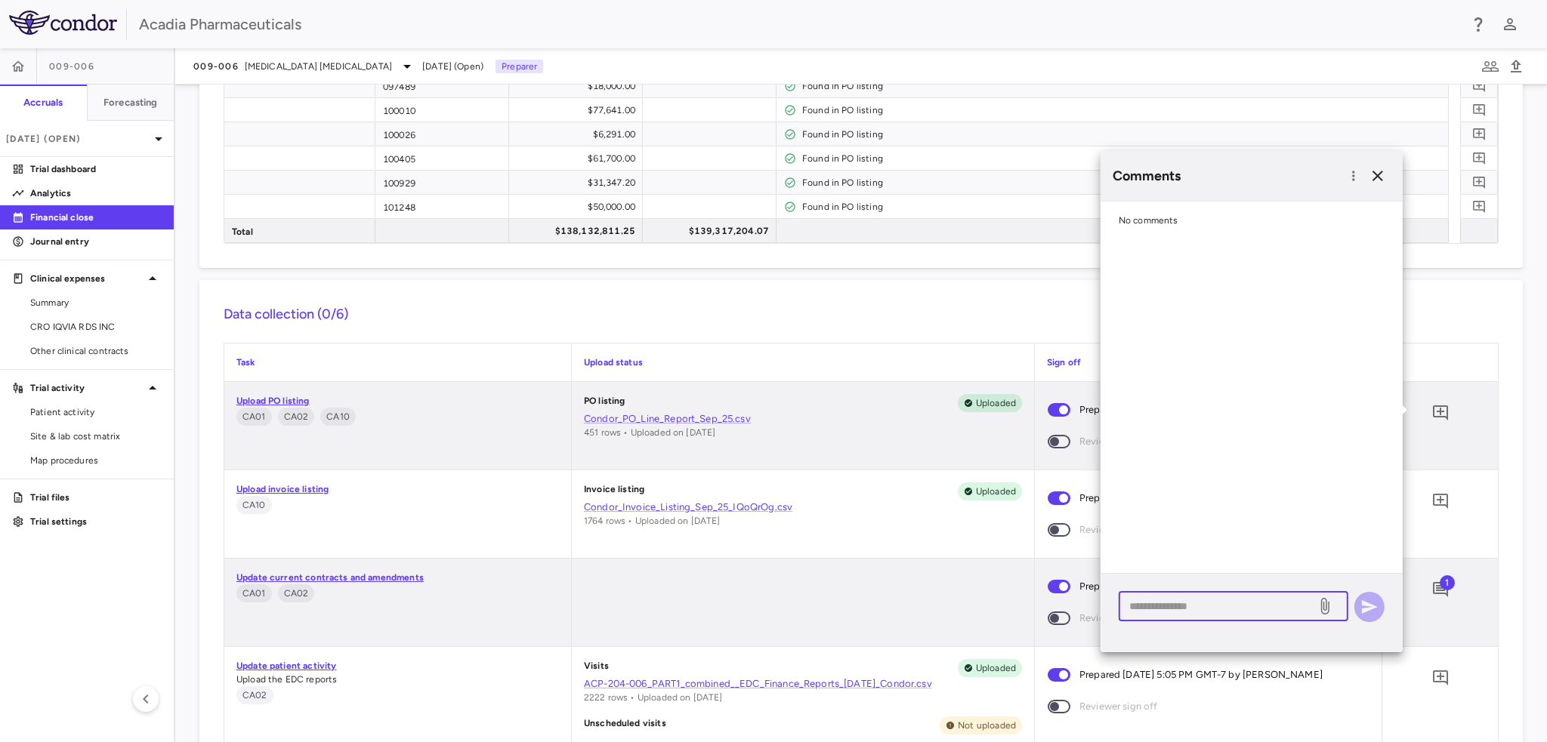
click at [1192, 607] on textarea at bounding box center [1217, 606] width 177 height 17
paste textarea "**********"
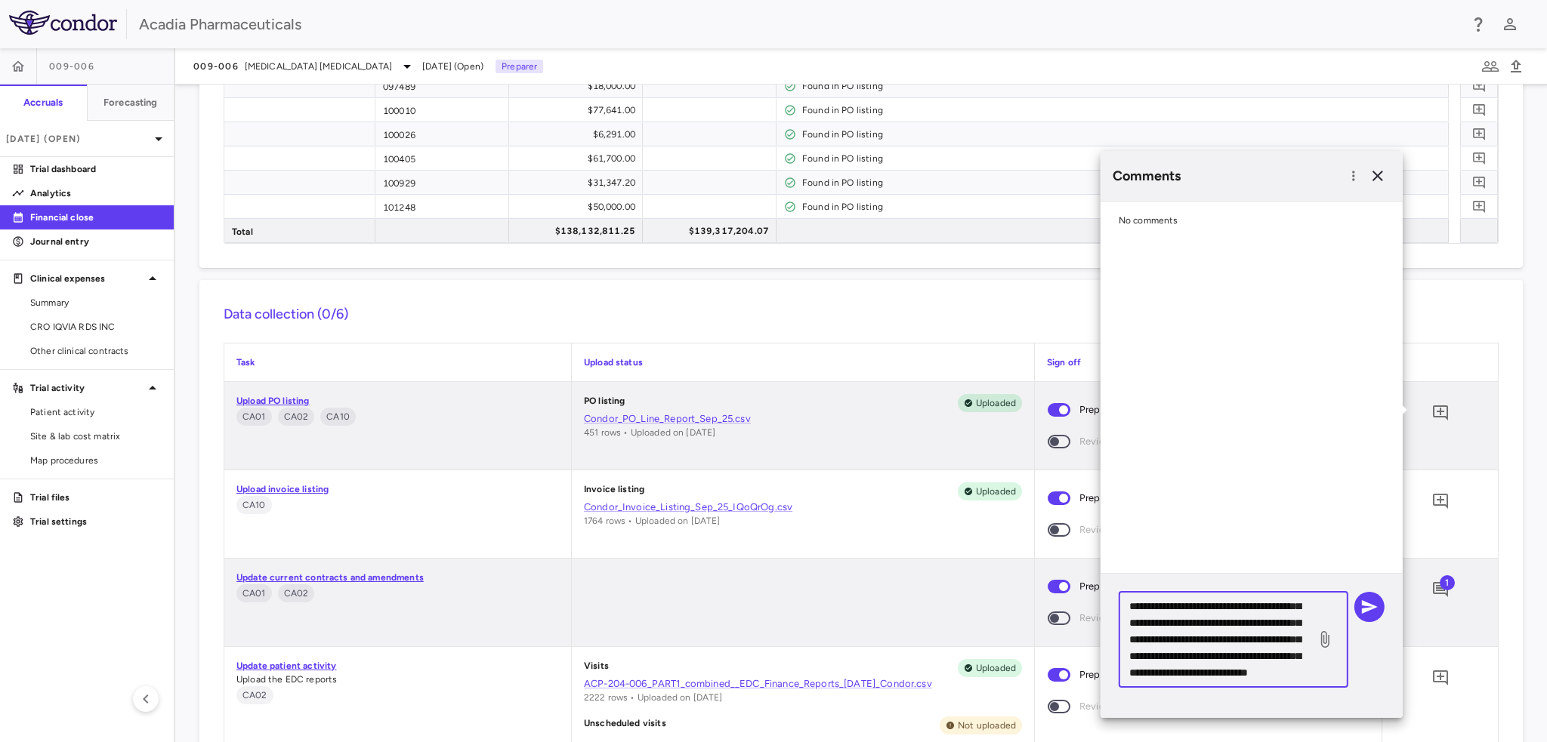
scroll to position [0, 0]
click at [1133, 607] on textarea "**********" at bounding box center [1217, 639] width 177 height 83
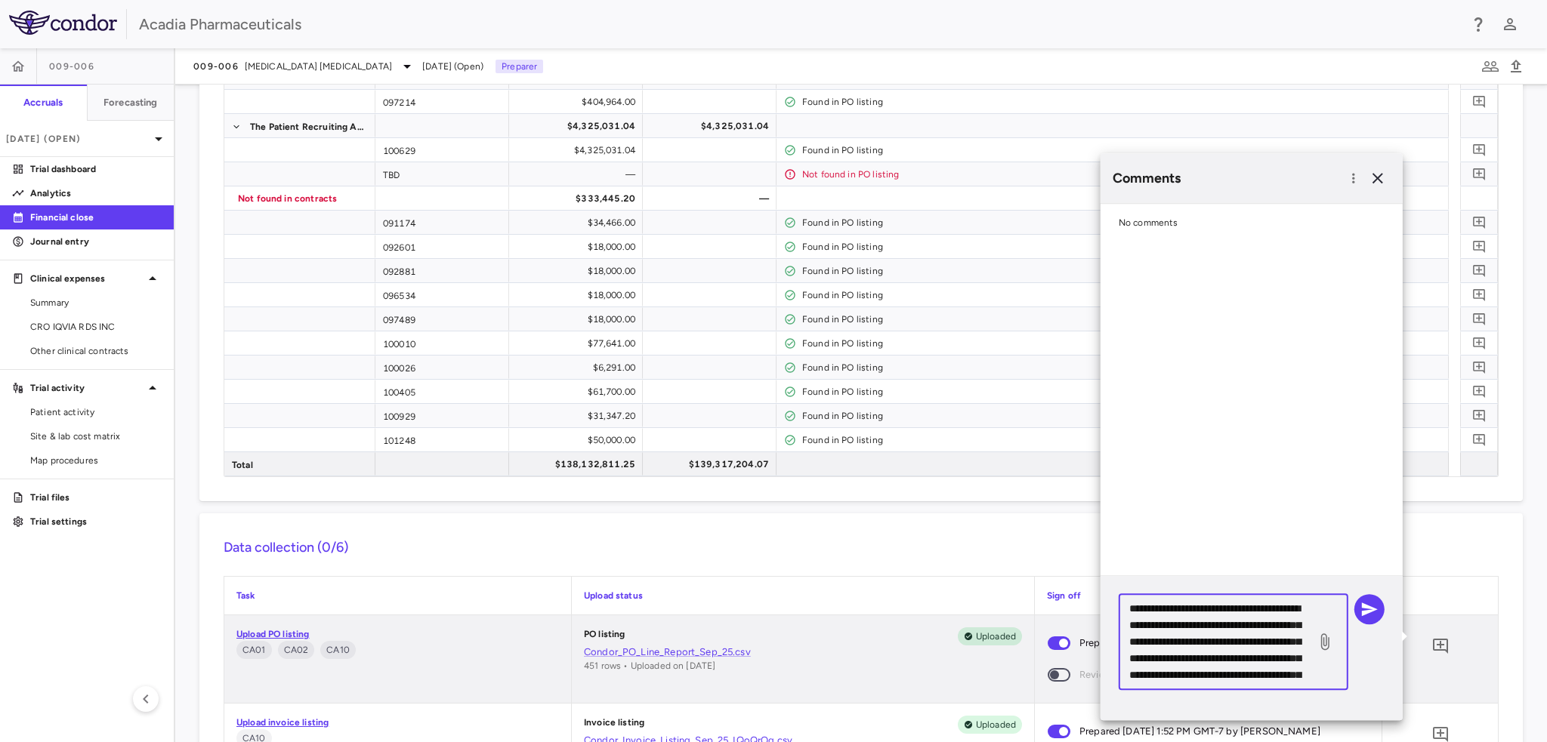
scroll to position [1360, 0]
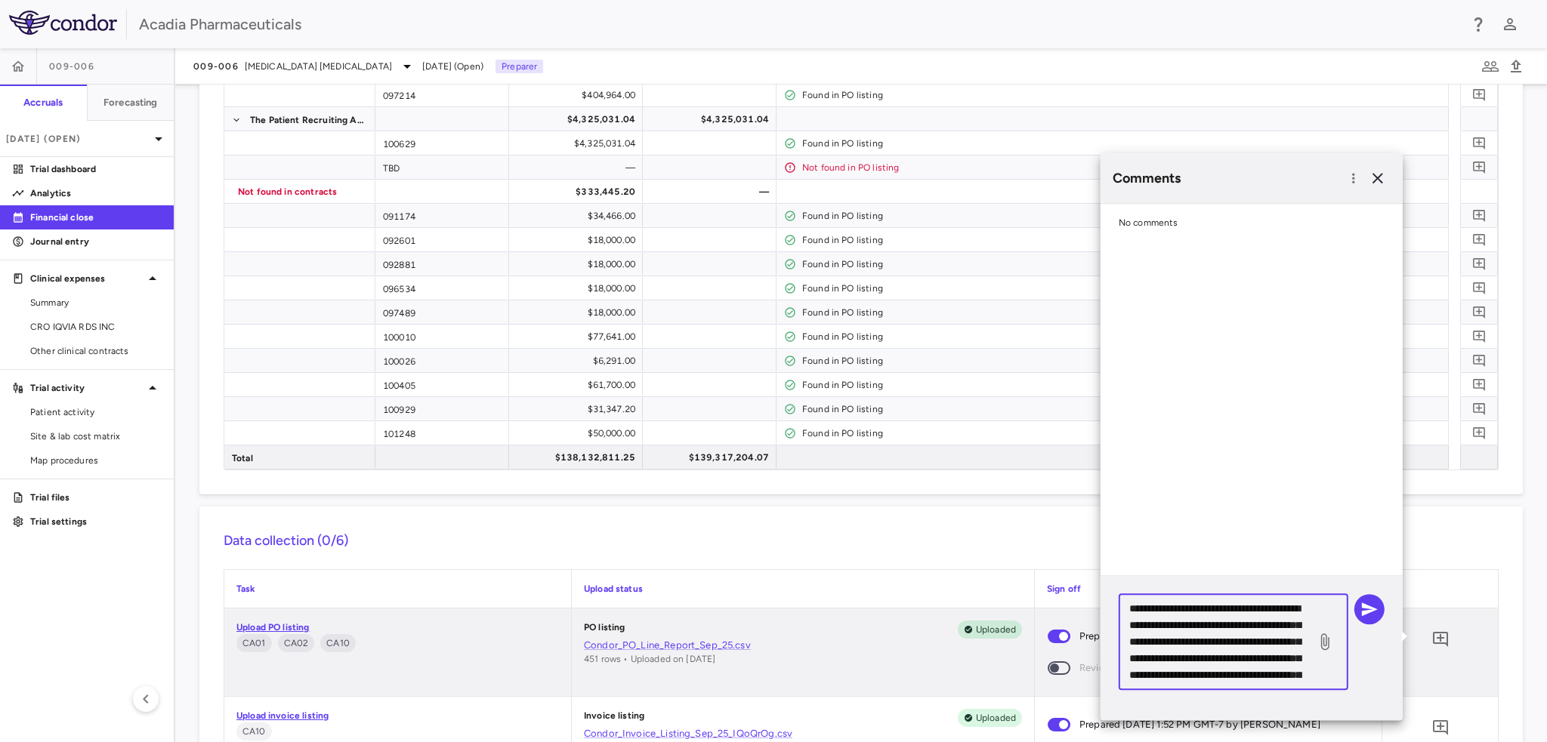
click at [1184, 619] on textarea "**********" at bounding box center [1217, 641] width 177 height 83
click at [1159, 640] on textarea "**********" at bounding box center [1217, 641] width 177 height 83
type textarea "**********"
click at [1369, 613] on icon "button" at bounding box center [1369, 609] width 18 height 18
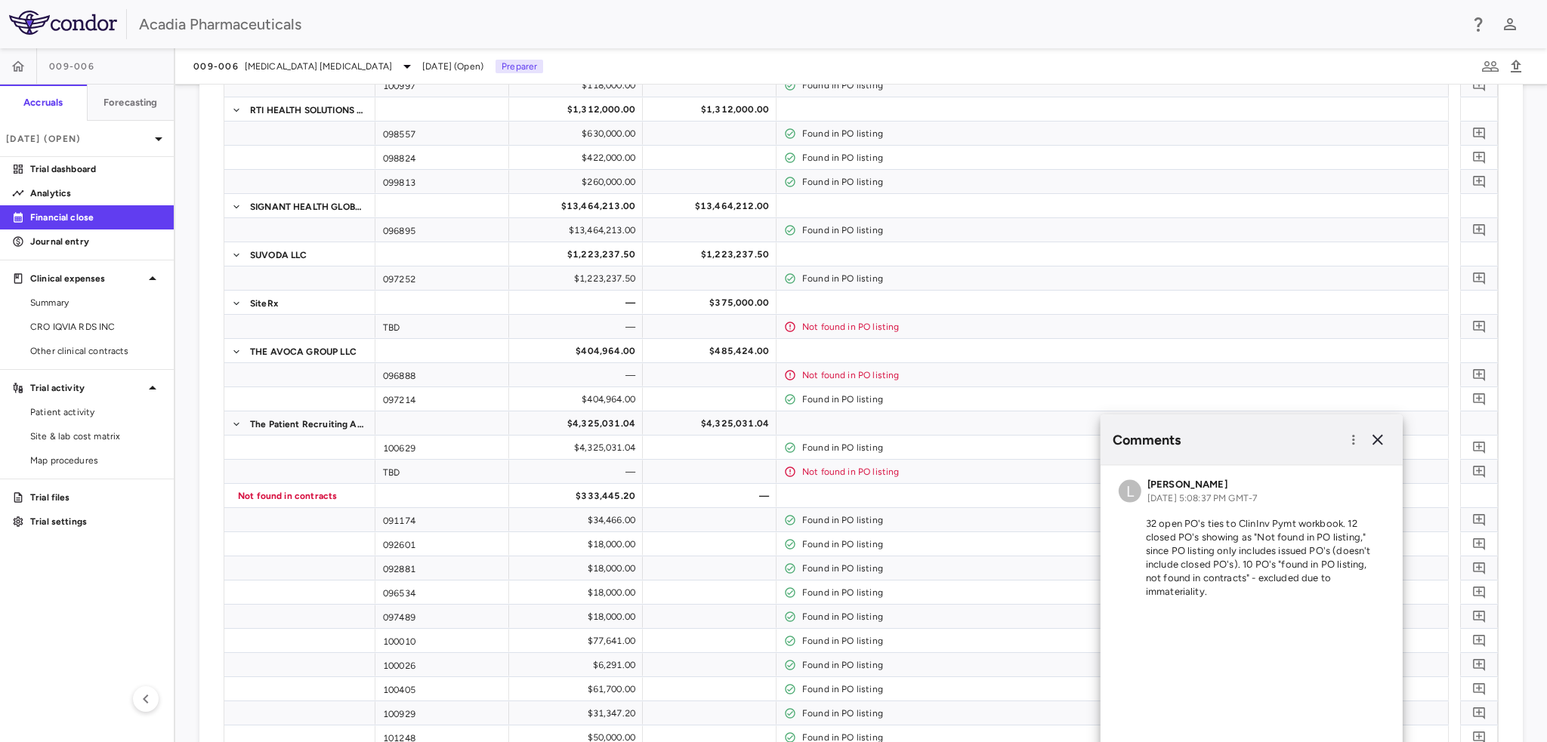
scroll to position [1057, 0]
click at [1352, 555] on p "32 open PO's ties to ClinInv Pymt workbook. 12 closed PO's showing as "Not foun…" at bounding box center [1252, 558] width 266 height 82
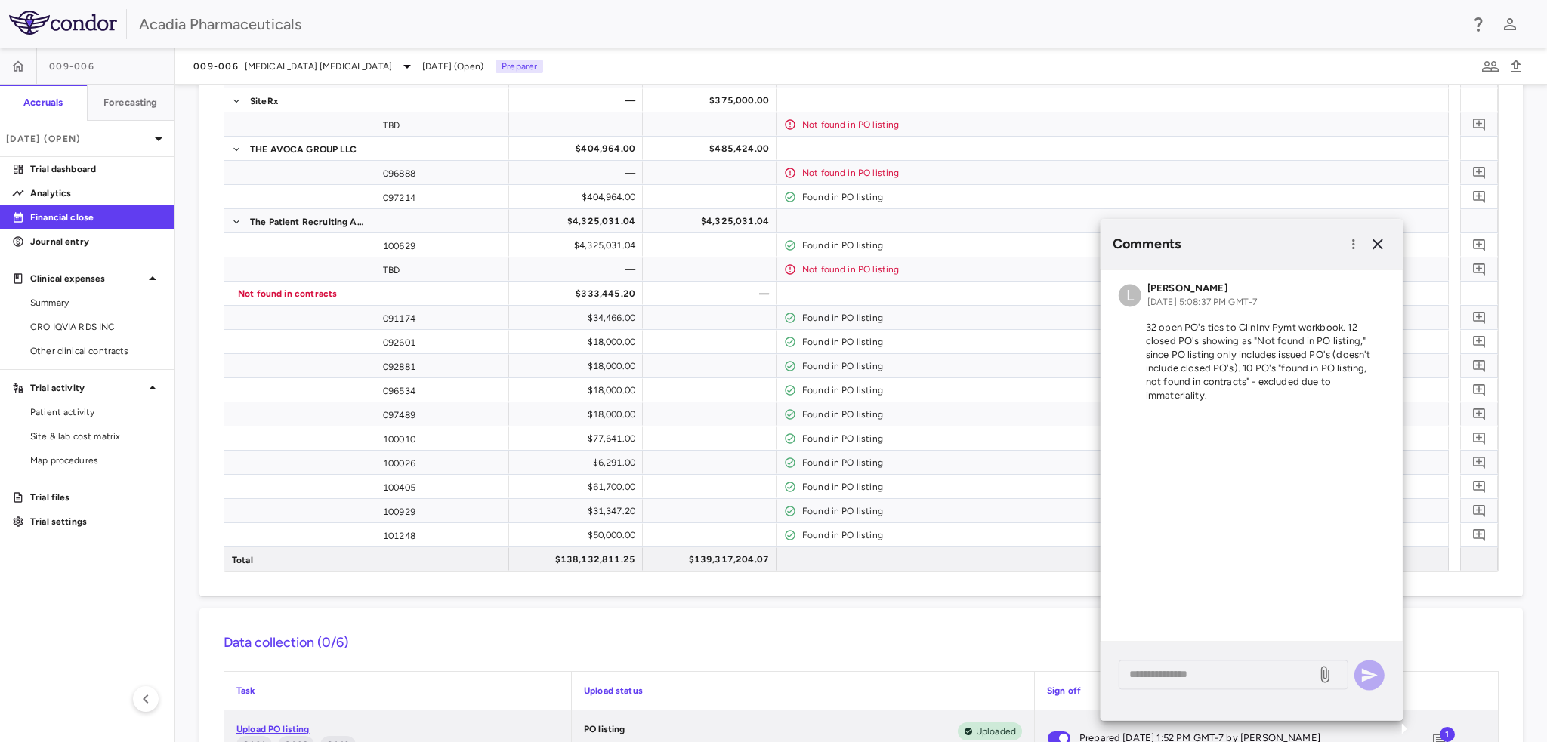
scroll to position [1284, 0]
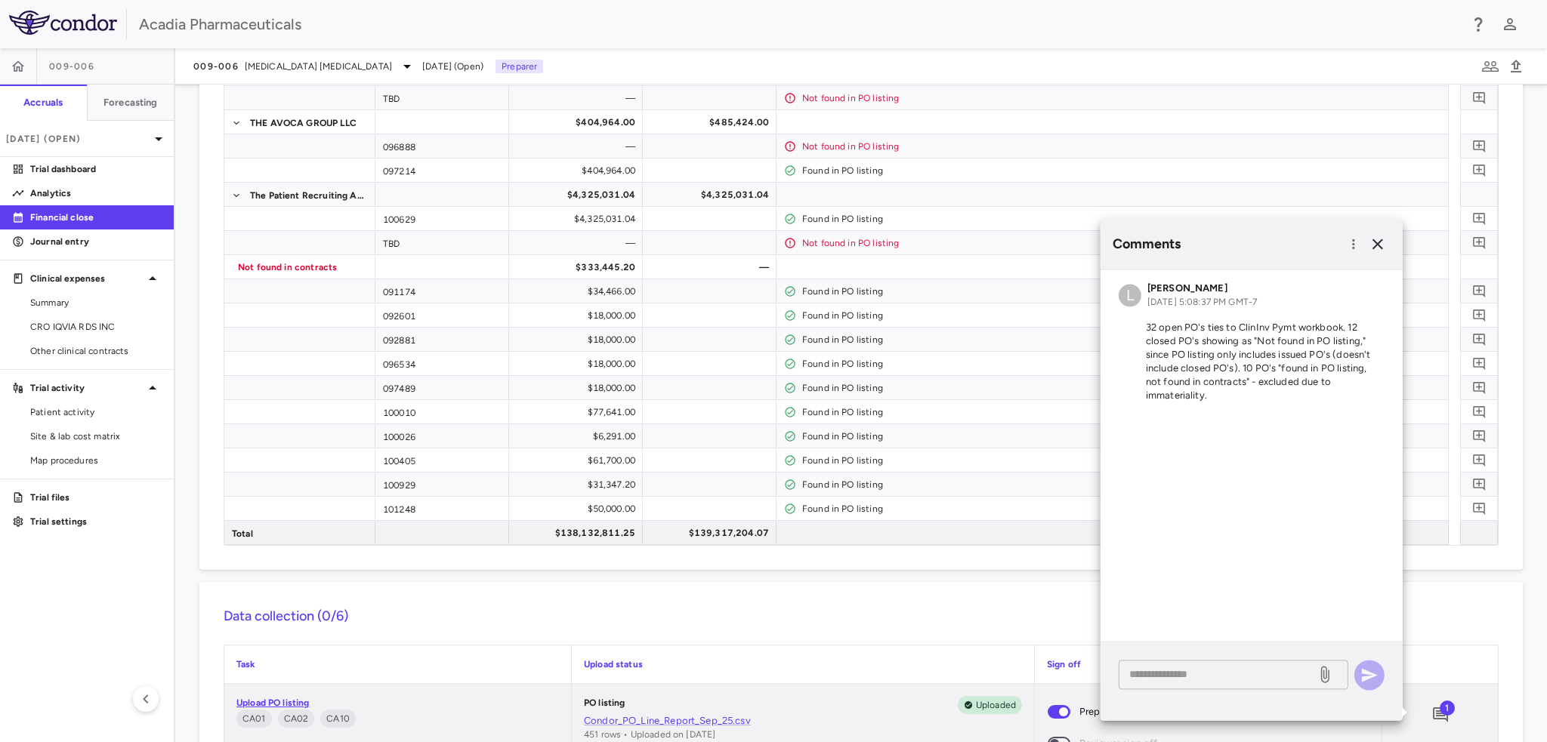
click at [1145, 673] on textarea at bounding box center [1217, 674] width 177 height 17
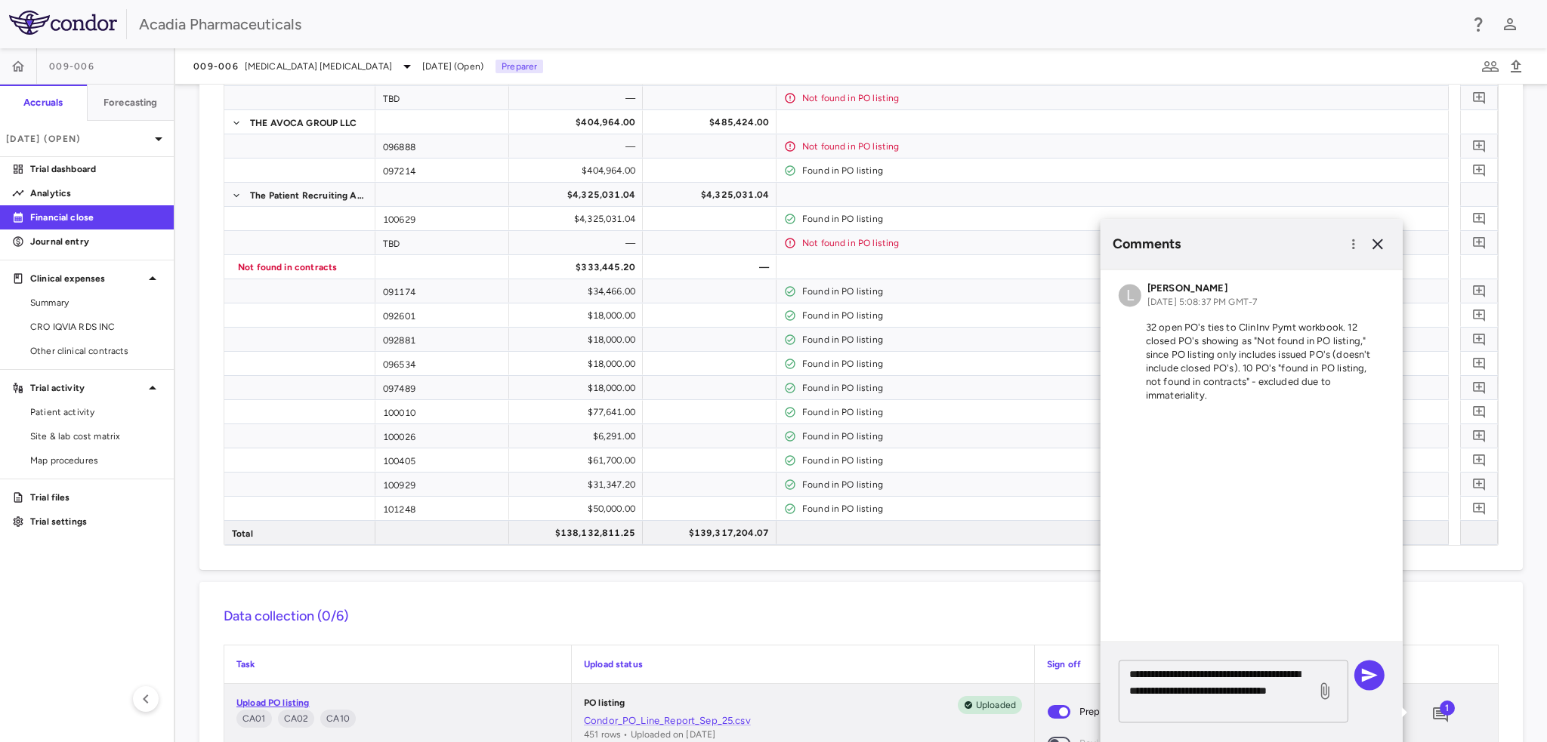
click at [1253, 696] on textarea "**********" at bounding box center [1217, 691] width 177 height 50
click at [1247, 715] on textarea "**********" at bounding box center [1217, 691] width 177 height 50
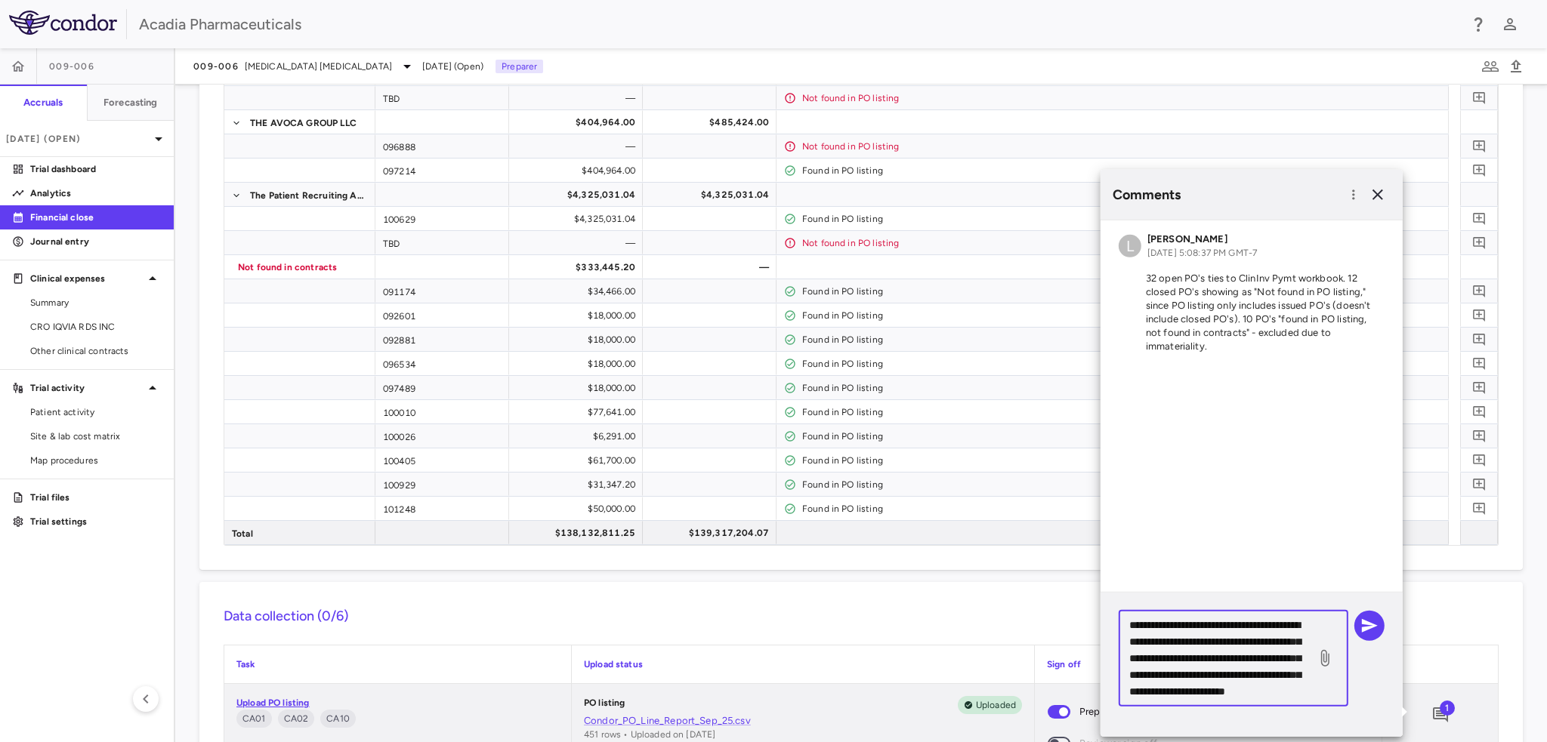
scroll to position [48, 0]
click at [1235, 677] on textarea "**********" at bounding box center [1217, 658] width 177 height 83
click at [1263, 694] on textarea "**********" at bounding box center [1217, 658] width 177 height 83
type textarea "**********"
click at [1364, 628] on icon "button" at bounding box center [1370, 626] width 16 height 14
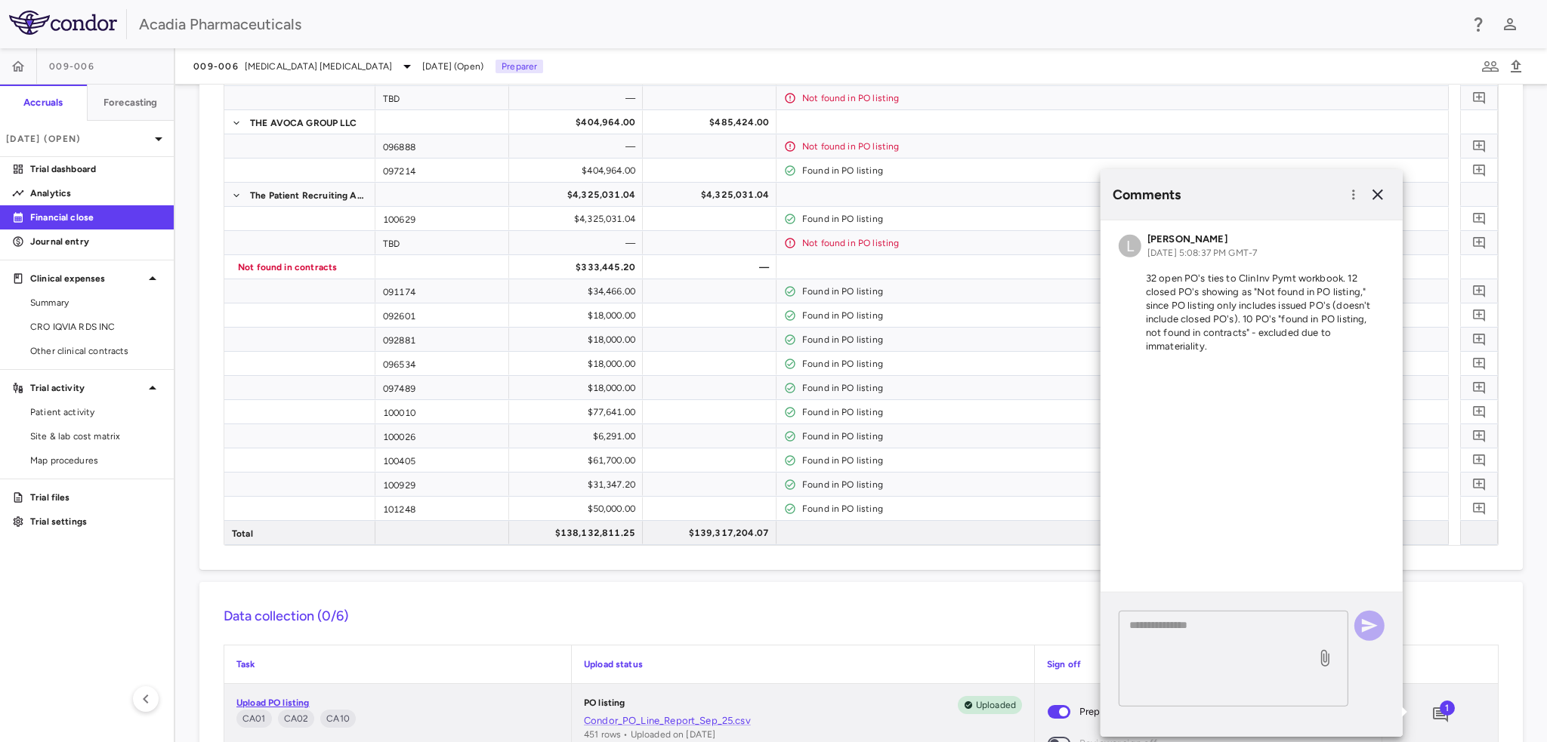
scroll to position [0, 0]
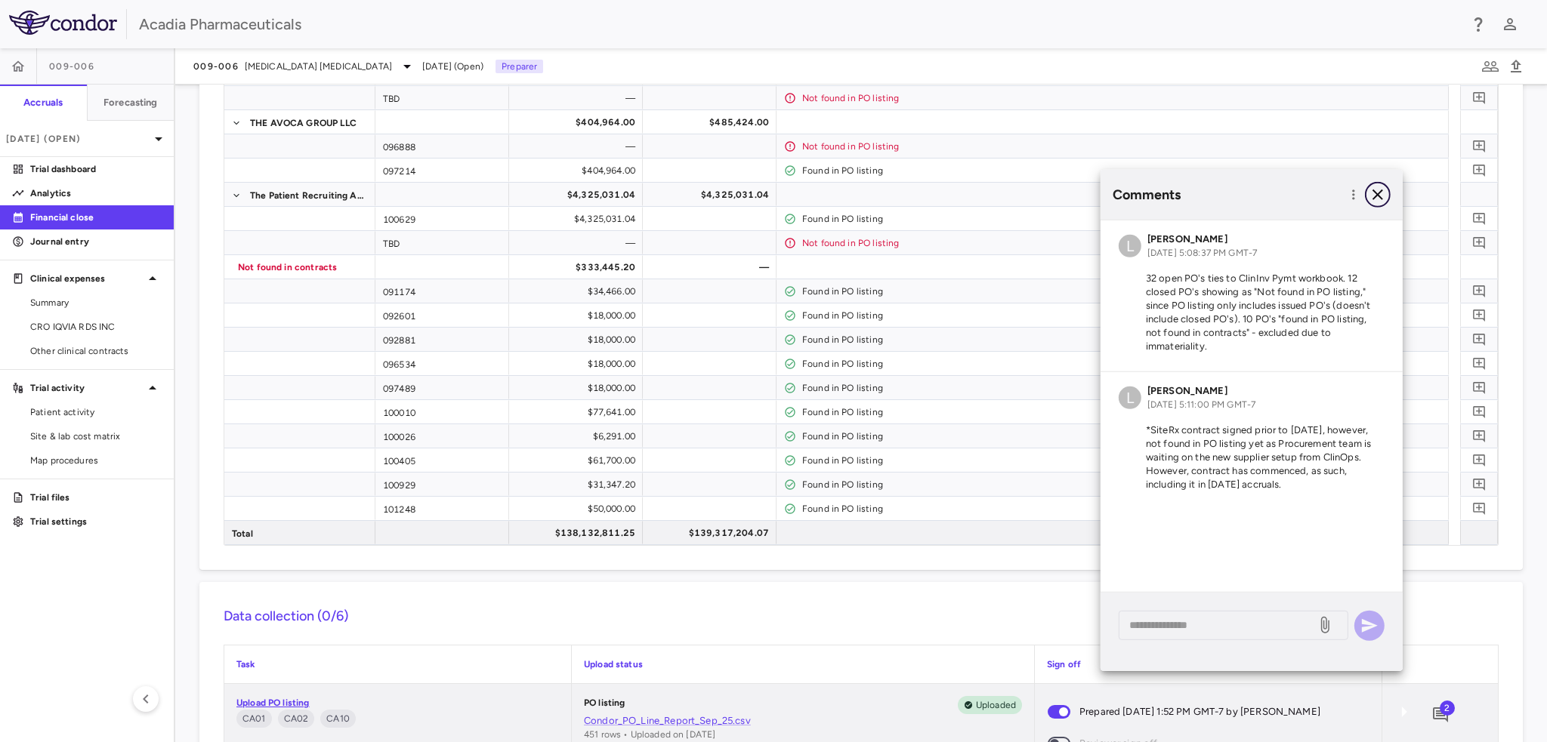
click at [1381, 195] on icon "button" at bounding box center [1378, 195] width 18 height 18
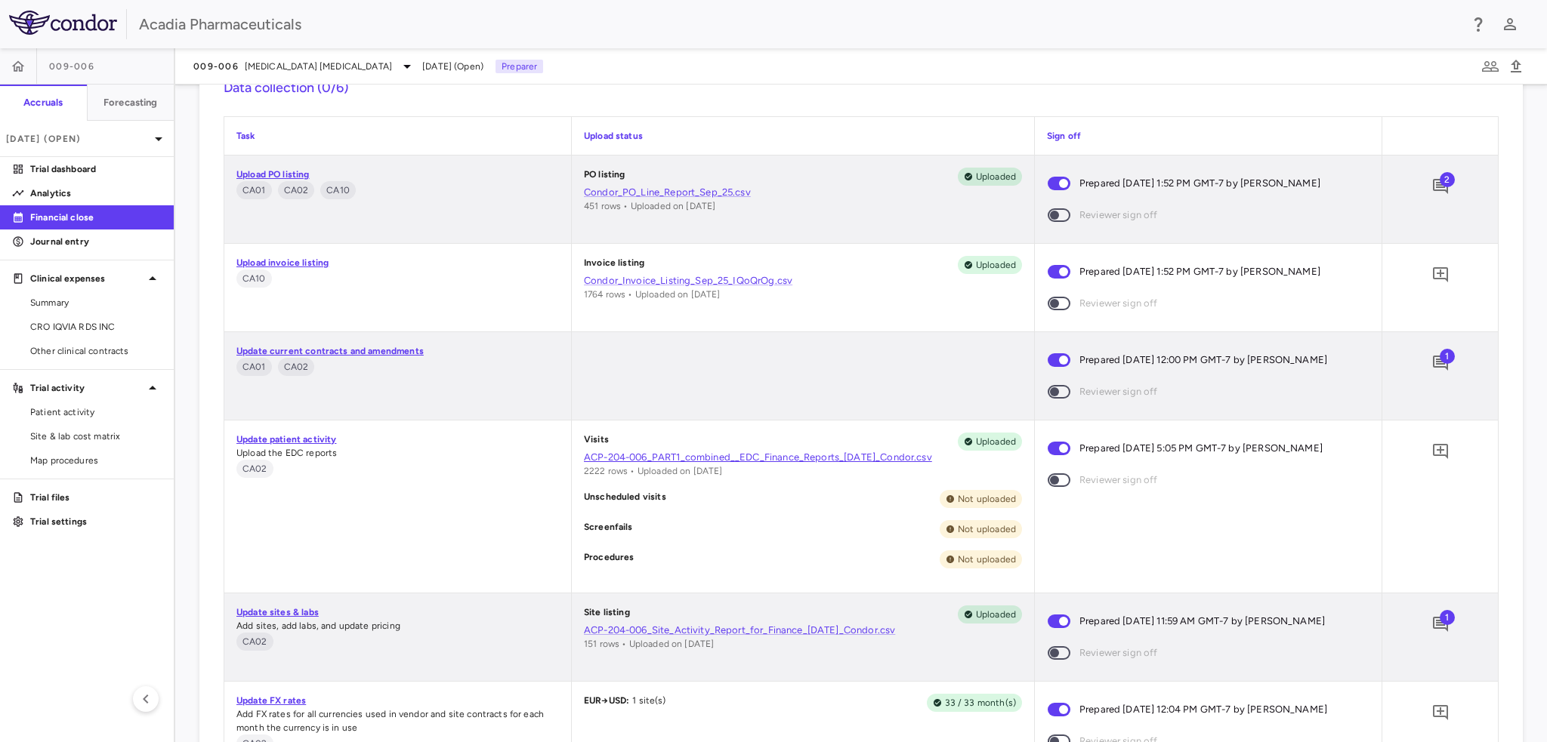
scroll to position [1888, 0]
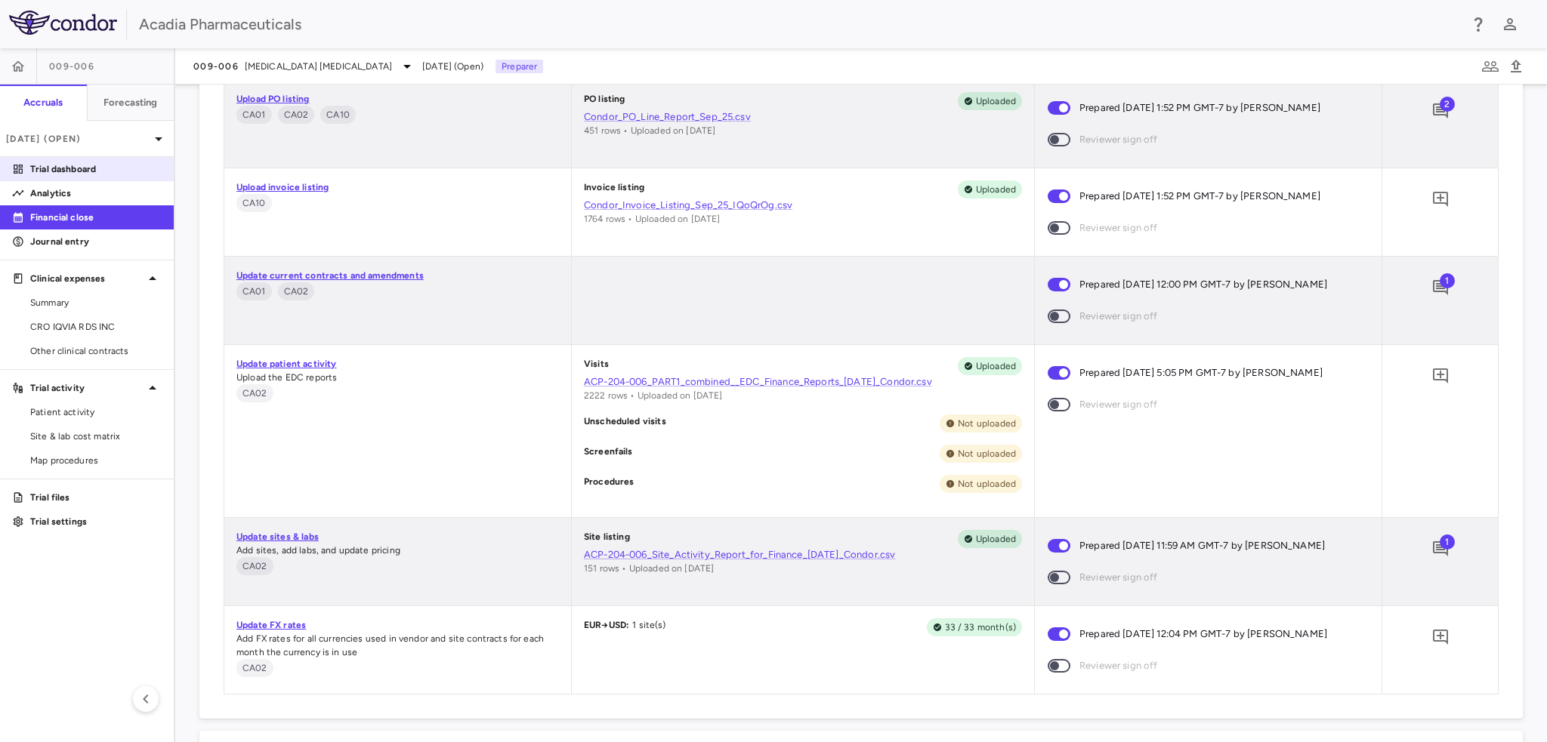
click at [73, 174] on p "Trial dashboard" at bounding box center [95, 169] width 131 height 14
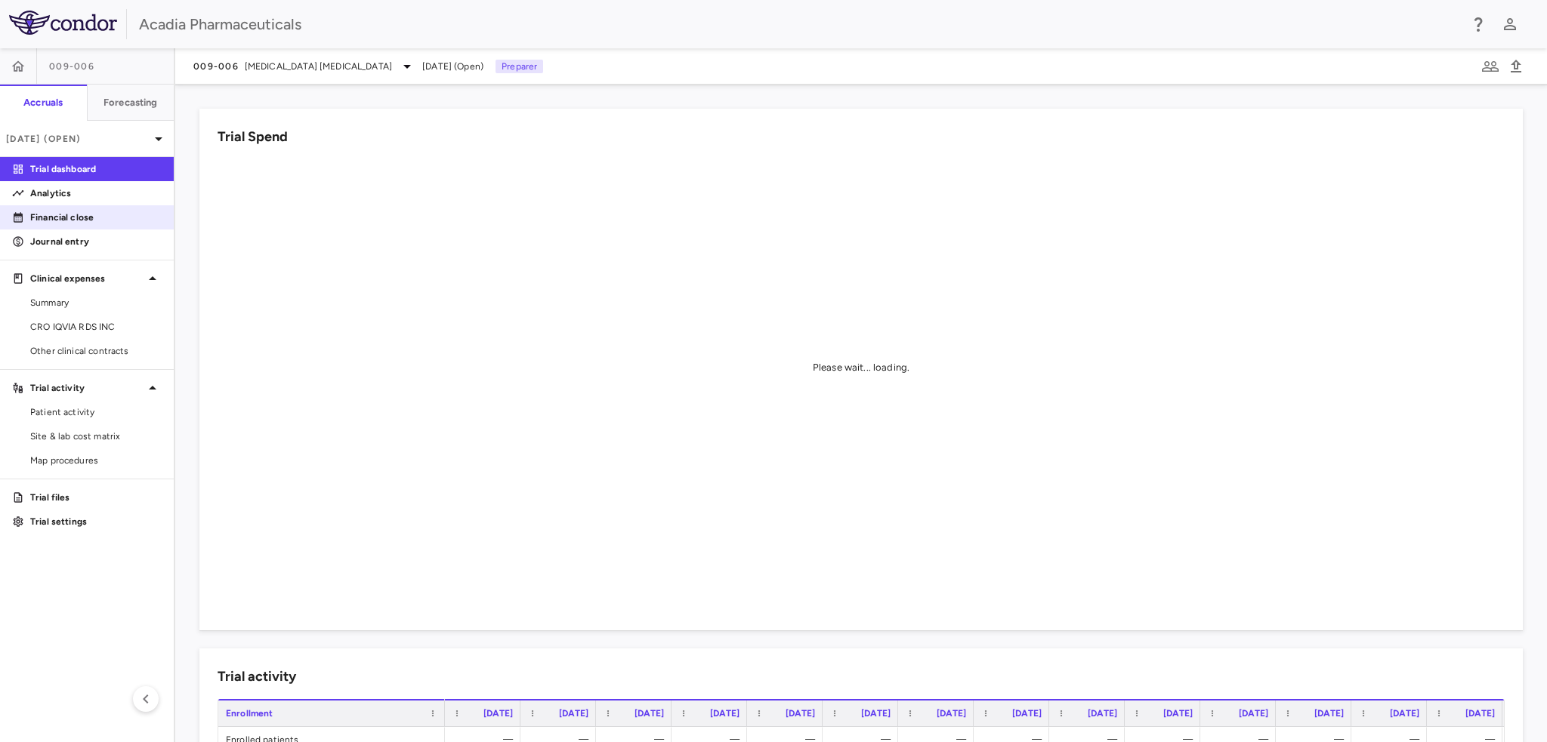
click at [69, 221] on p "Financial close" at bounding box center [95, 218] width 131 height 14
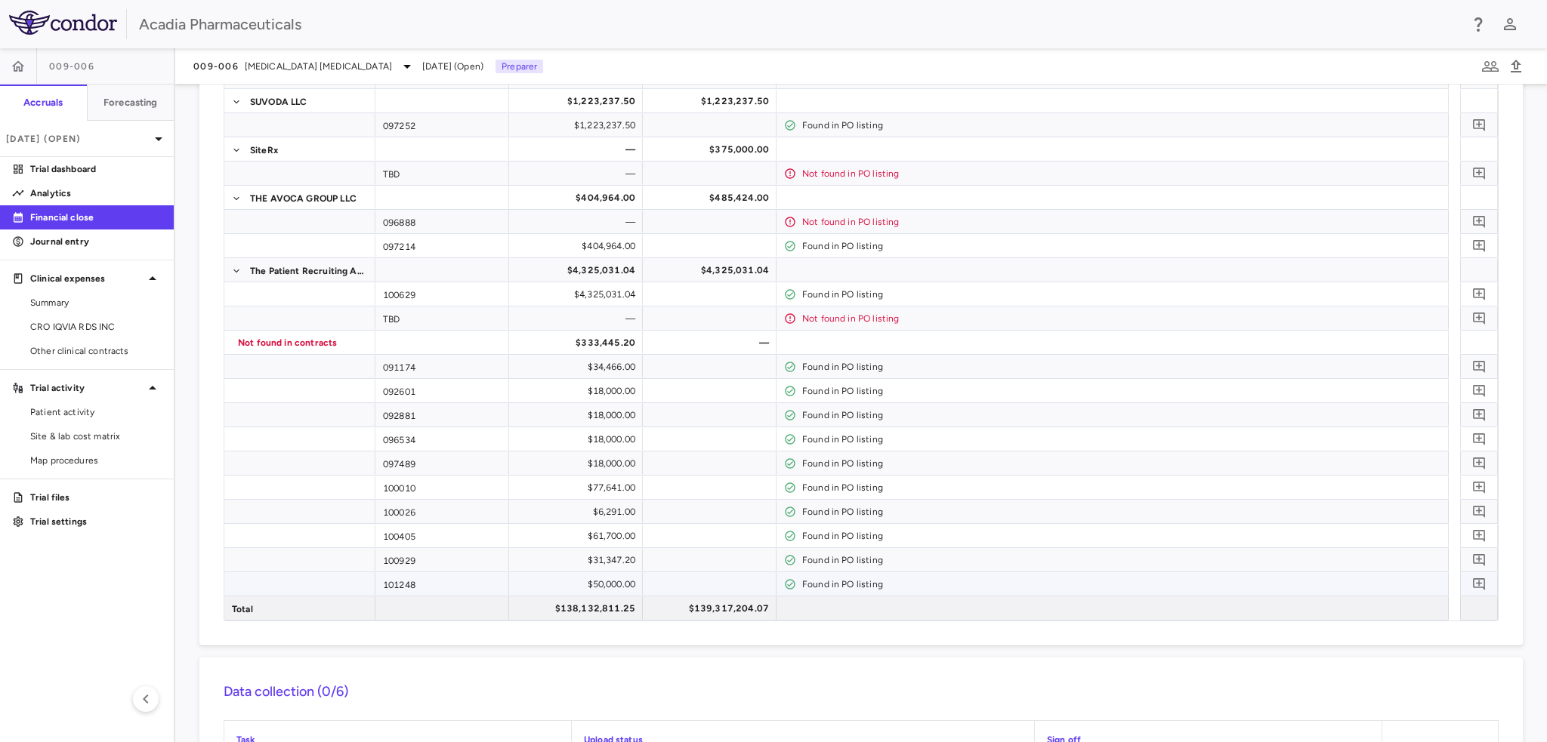
scroll to position [1586, 0]
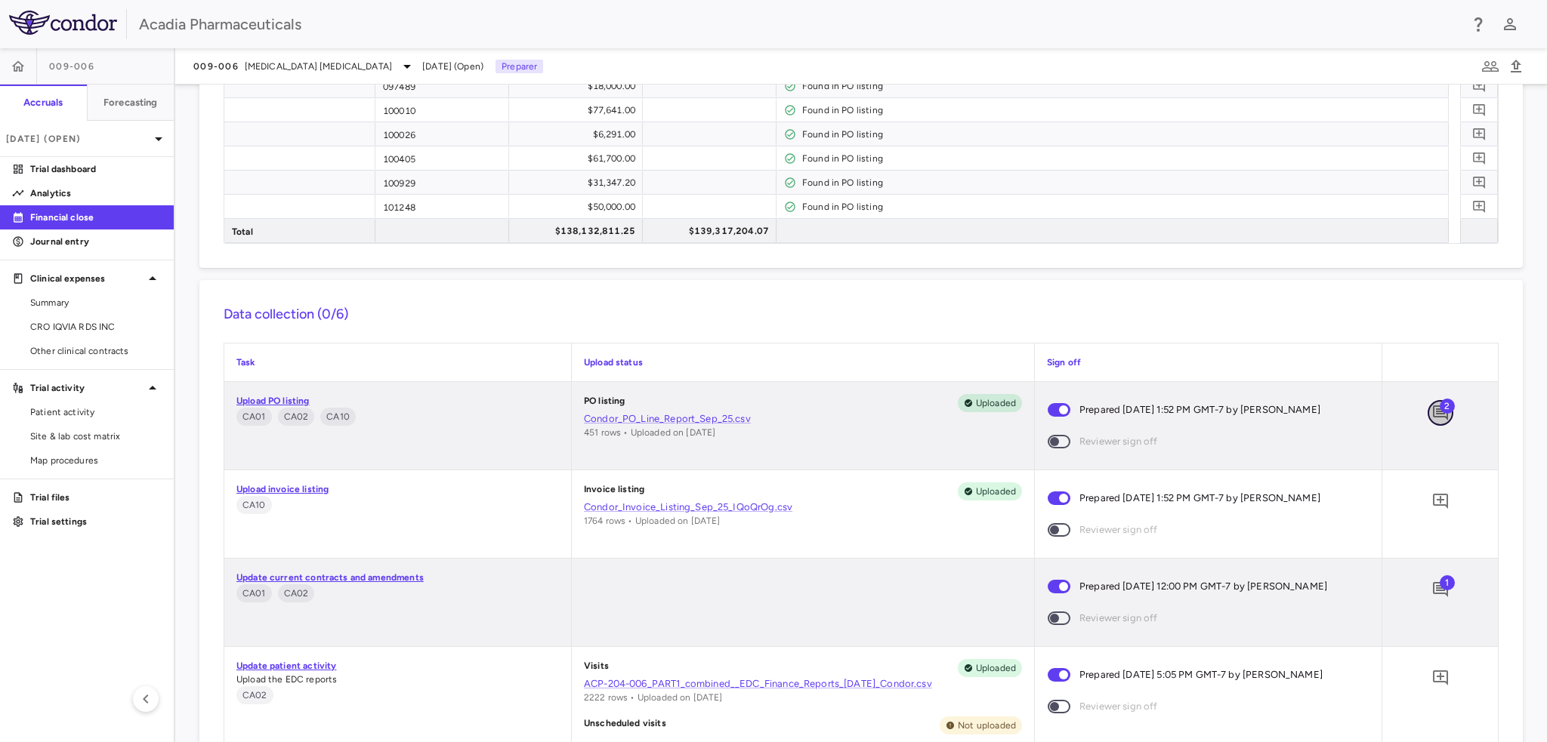
click at [1437, 414] on icon "Add comment" at bounding box center [1440, 413] width 18 height 18
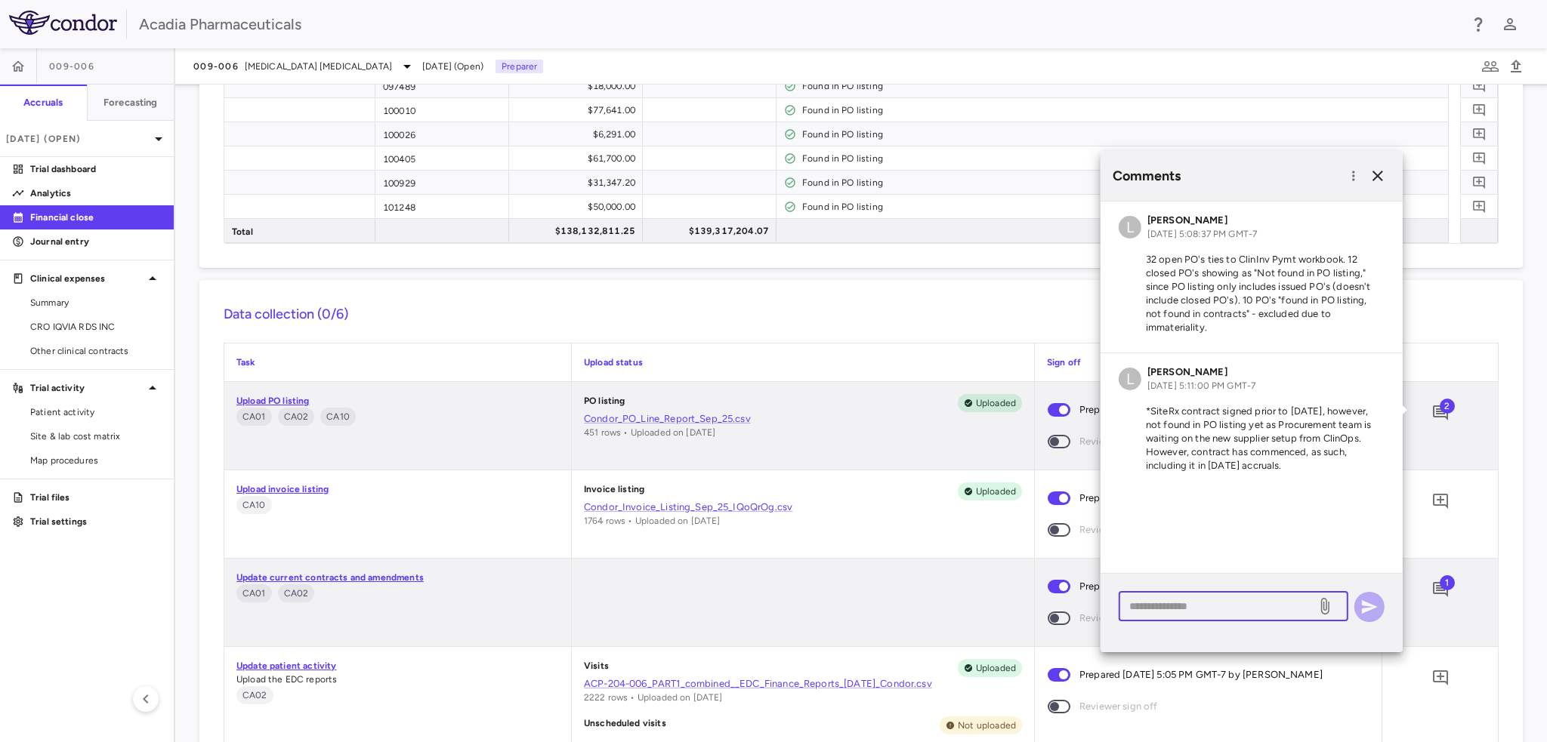
click at [1207, 610] on textarea at bounding box center [1217, 606] width 177 height 17
type textarea "**********"
click at [1375, 609] on icon "button" at bounding box center [1369, 607] width 18 height 18
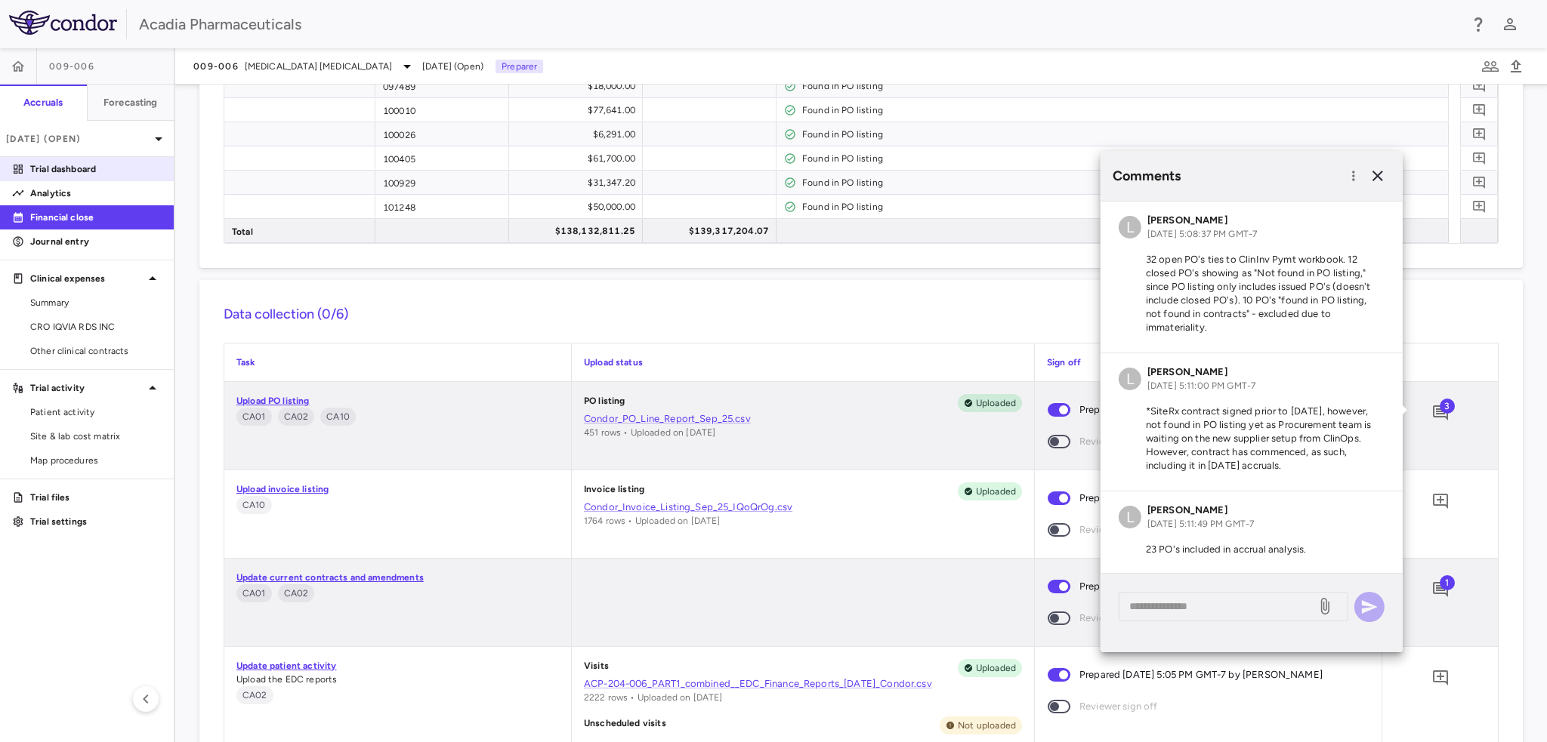
click at [73, 168] on p "Trial dashboard" at bounding box center [95, 169] width 131 height 14
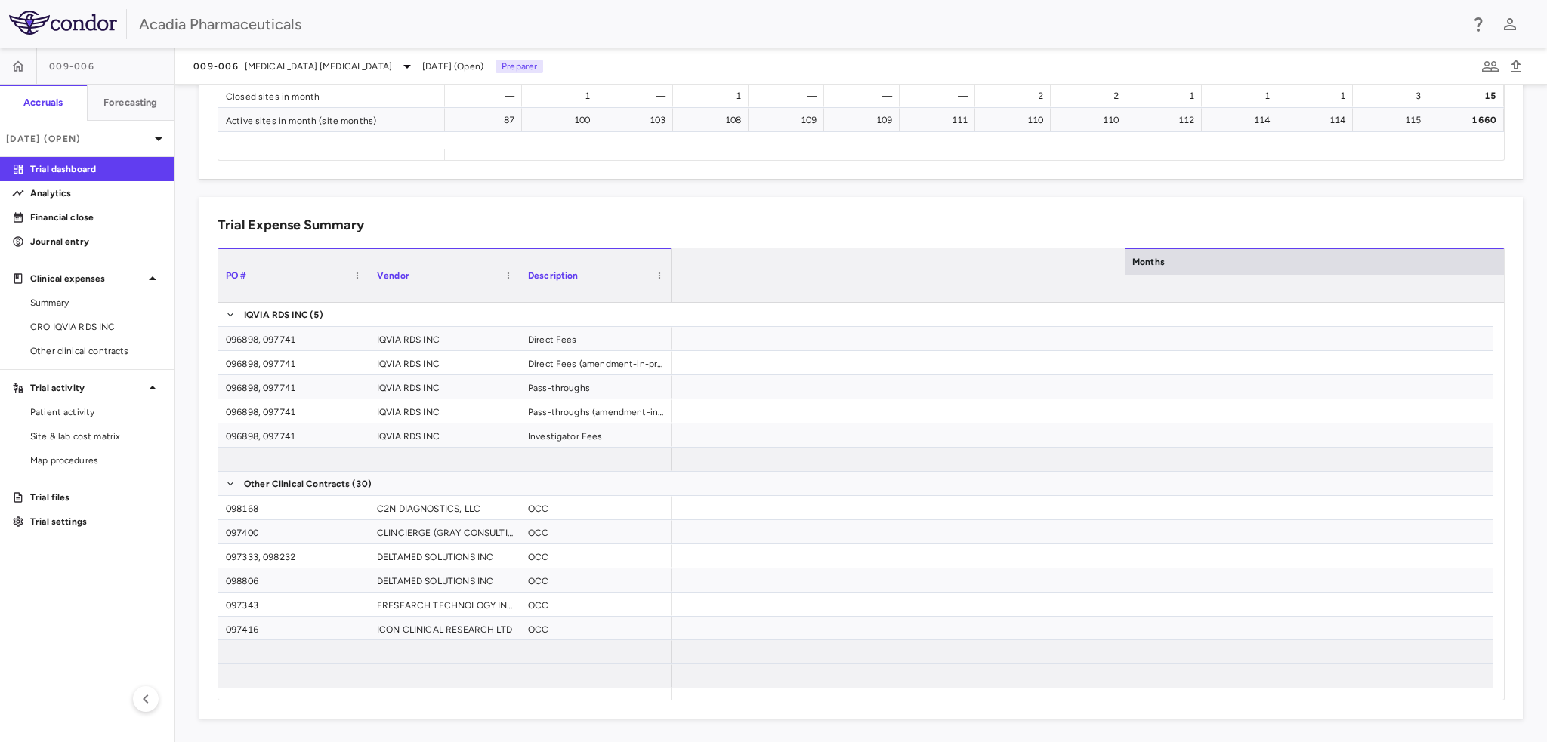
scroll to position [0, 4628]
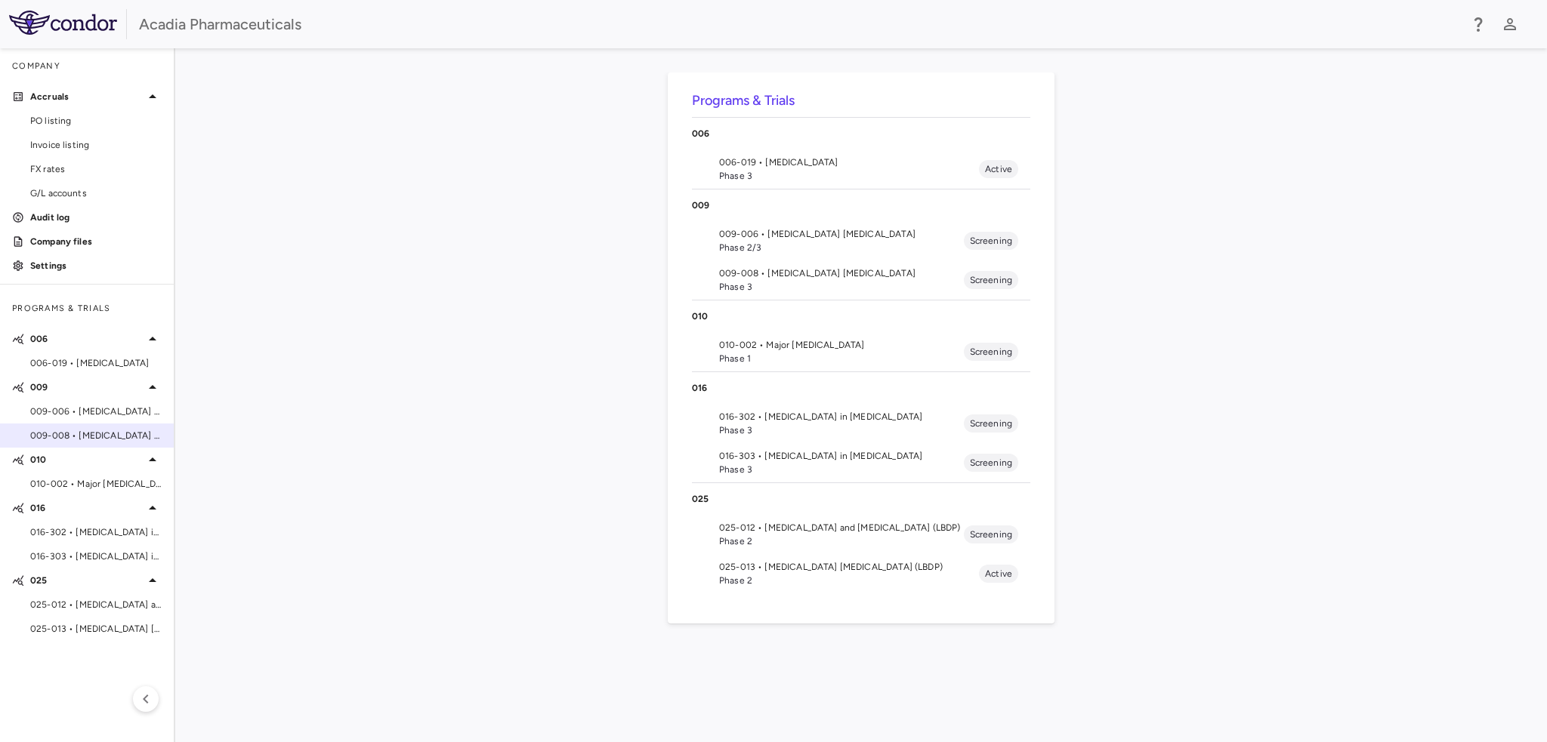
click at [83, 442] on span "009-008 • Alzheimer's Disease Psychosis" at bounding box center [95, 436] width 131 height 14
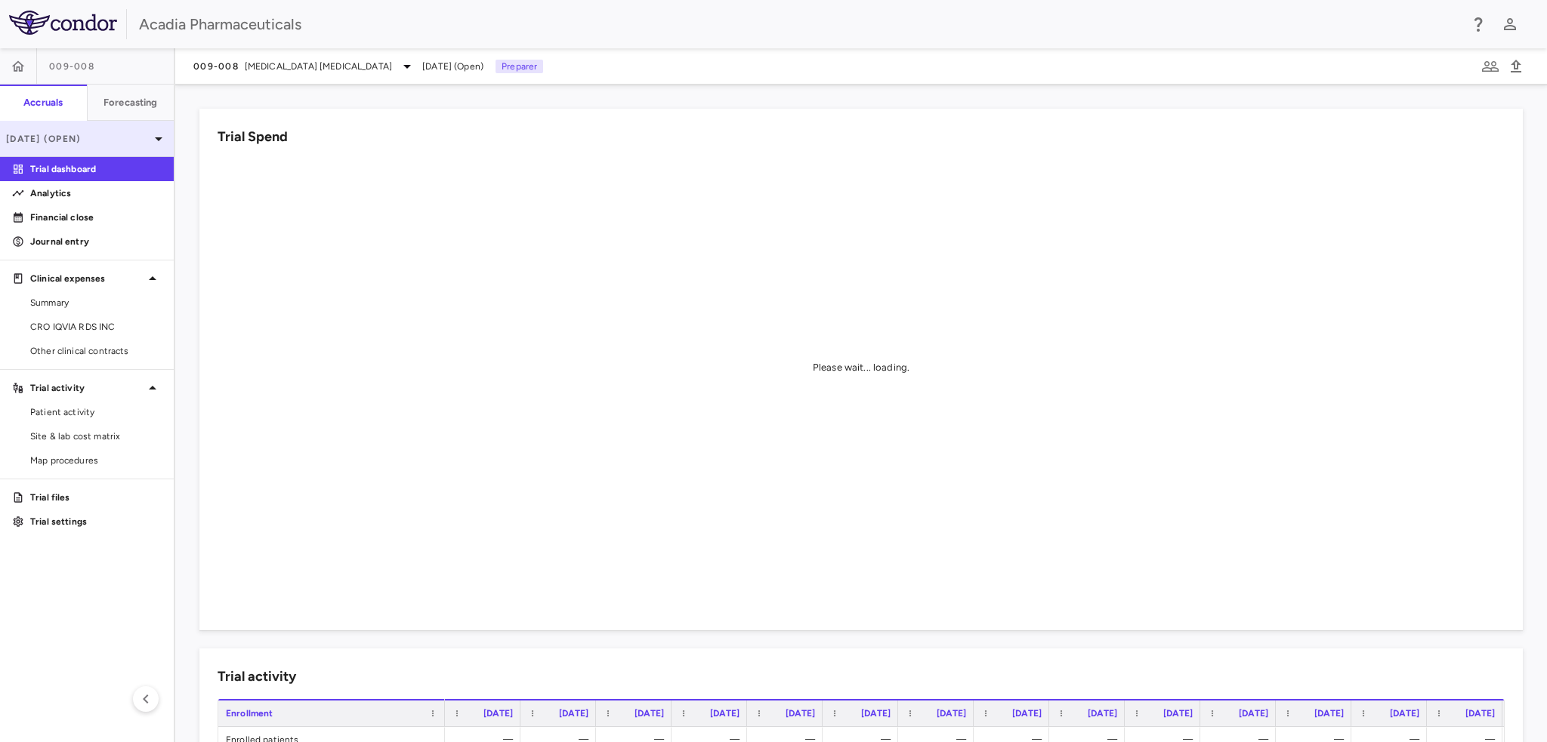
click at [144, 145] on div "[DATE] (Open)" at bounding box center [87, 139] width 174 height 36
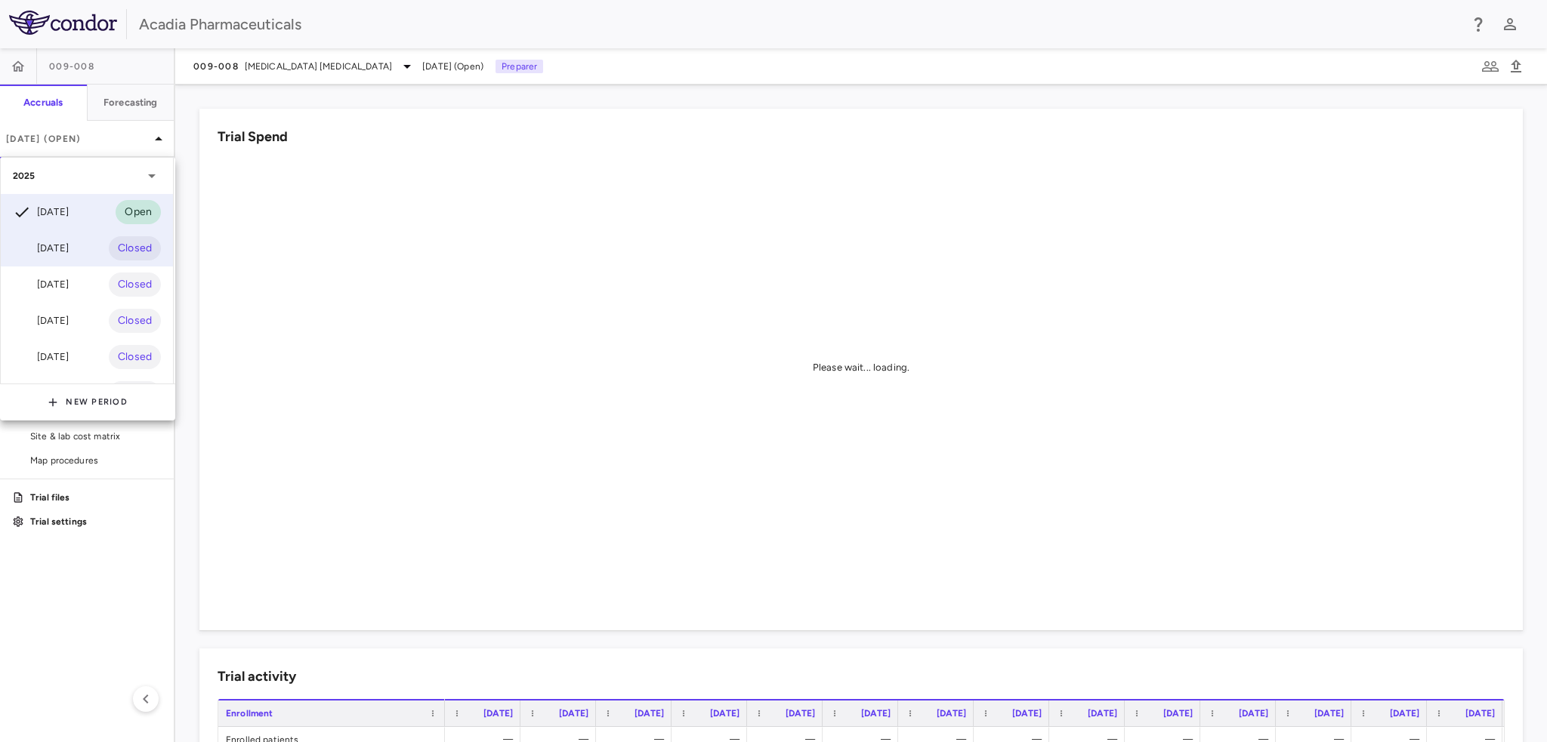
click at [69, 242] on div "[DATE]" at bounding box center [41, 248] width 56 height 18
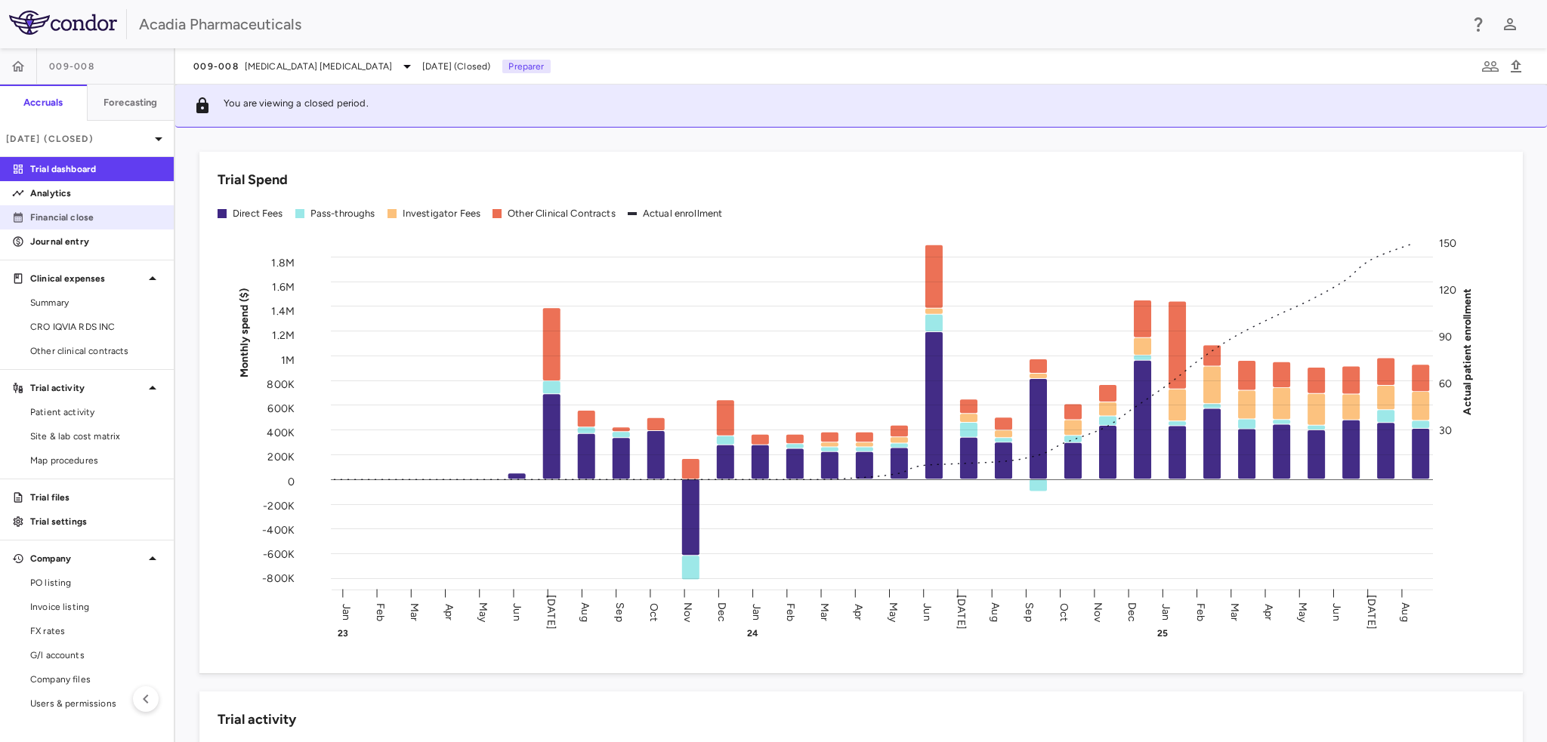
click at [29, 215] on div "Financial close" at bounding box center [92, 218] width 137 height 14
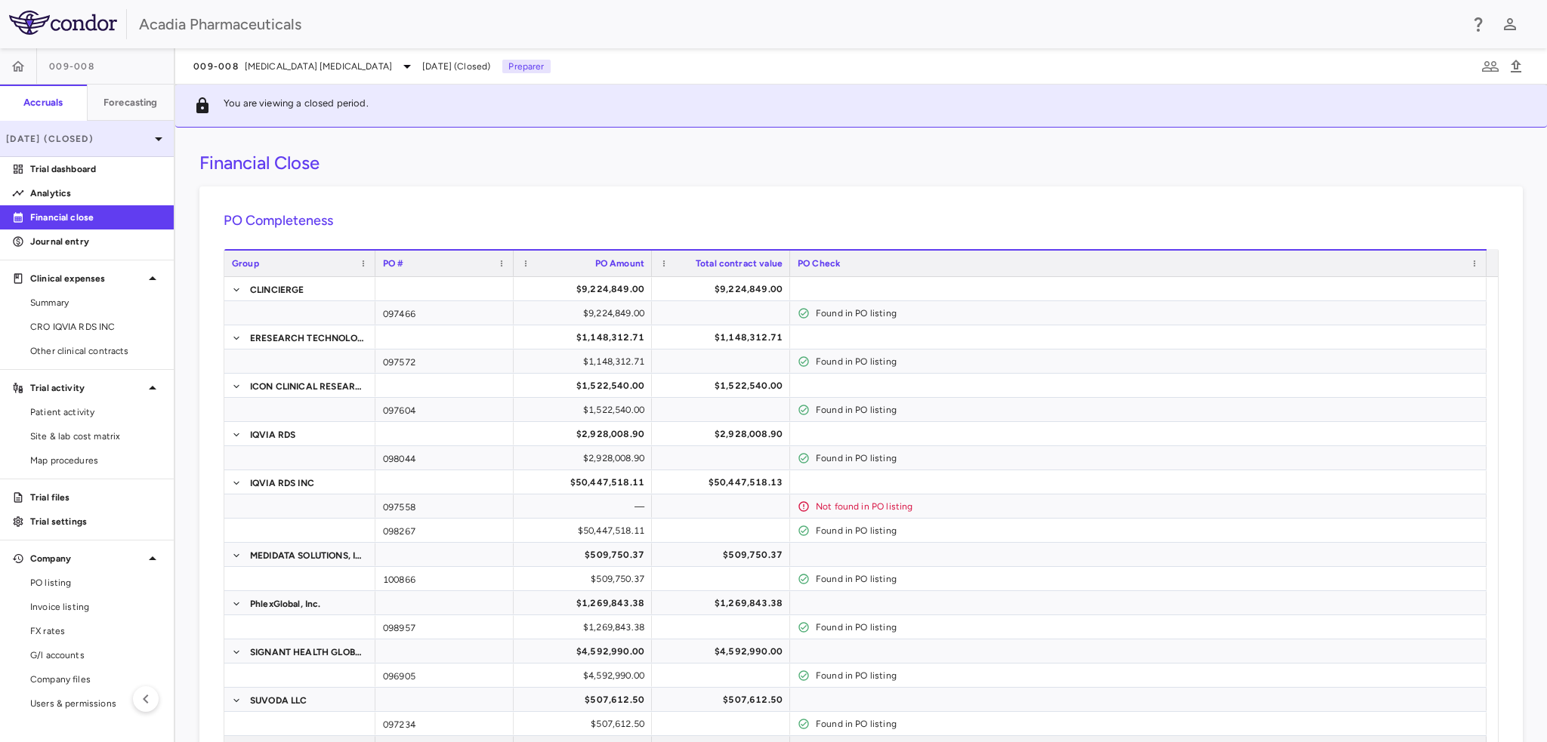
click at [118, 132] on p "[DATE] (Closed)" at bounding box center [78, 139] width 144 height 14
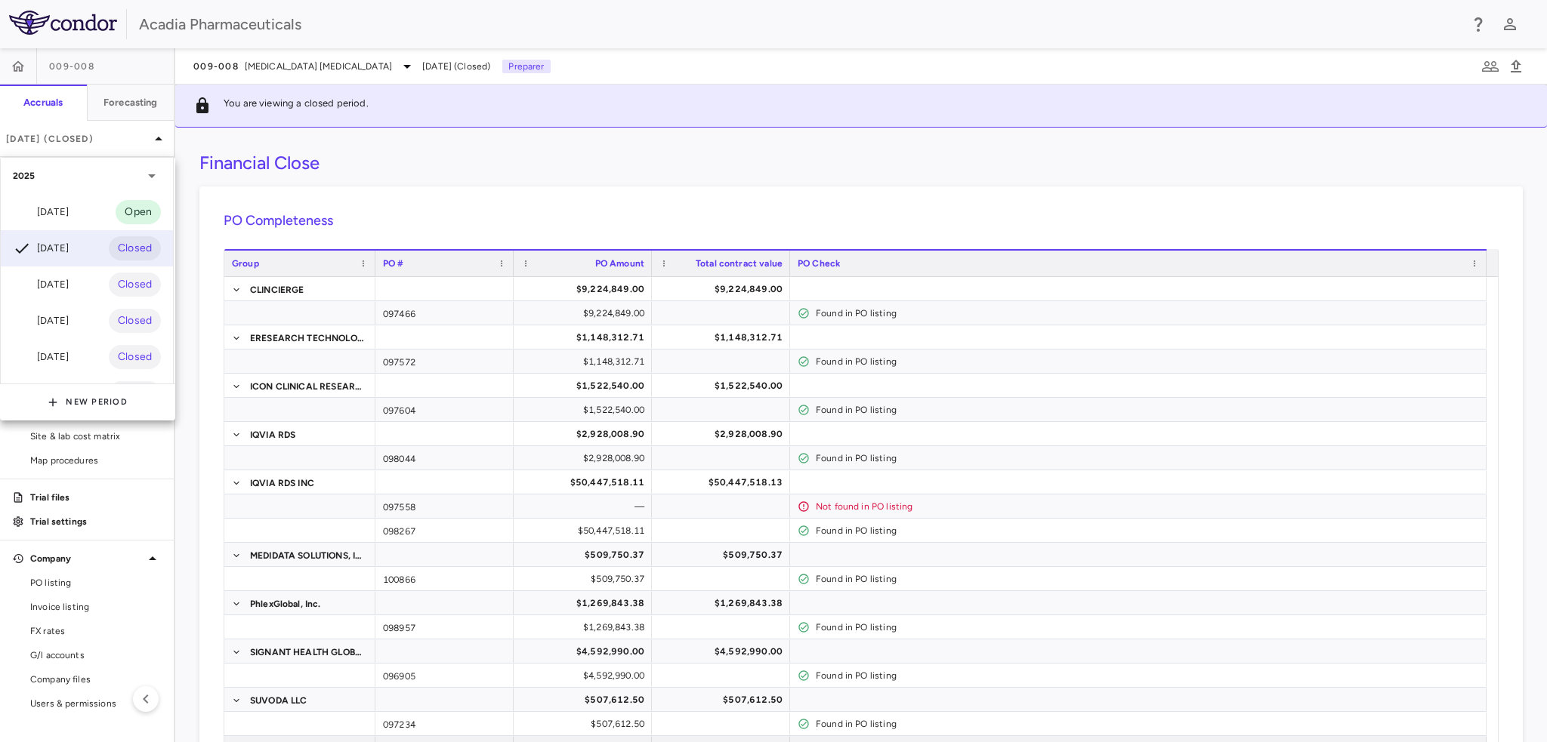
click at [18, 66] on div at bounding box center [773, 371] width 1547 height 742
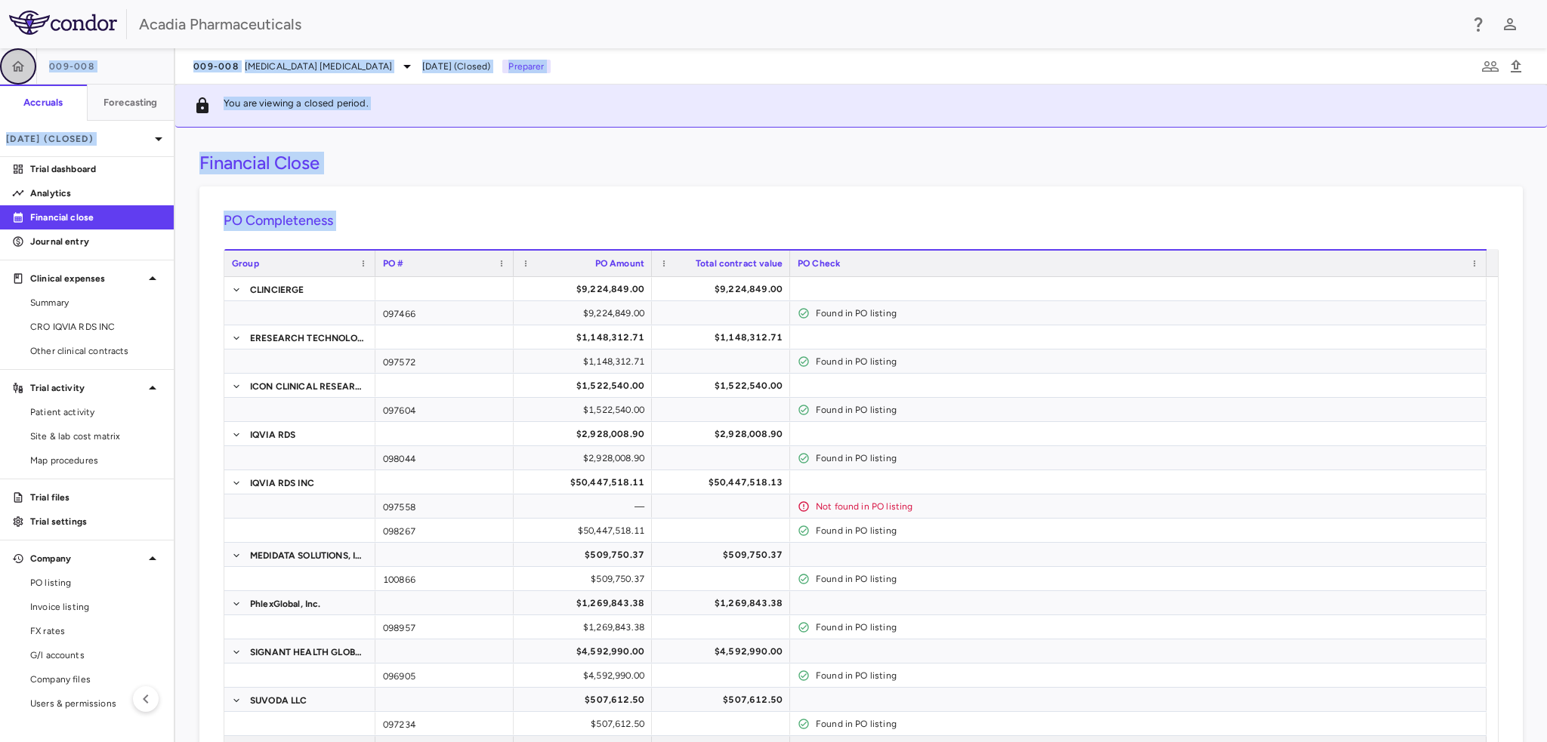
click at [17, 63] on icon "button" at bounding box center [18, 65] width 13 height 11
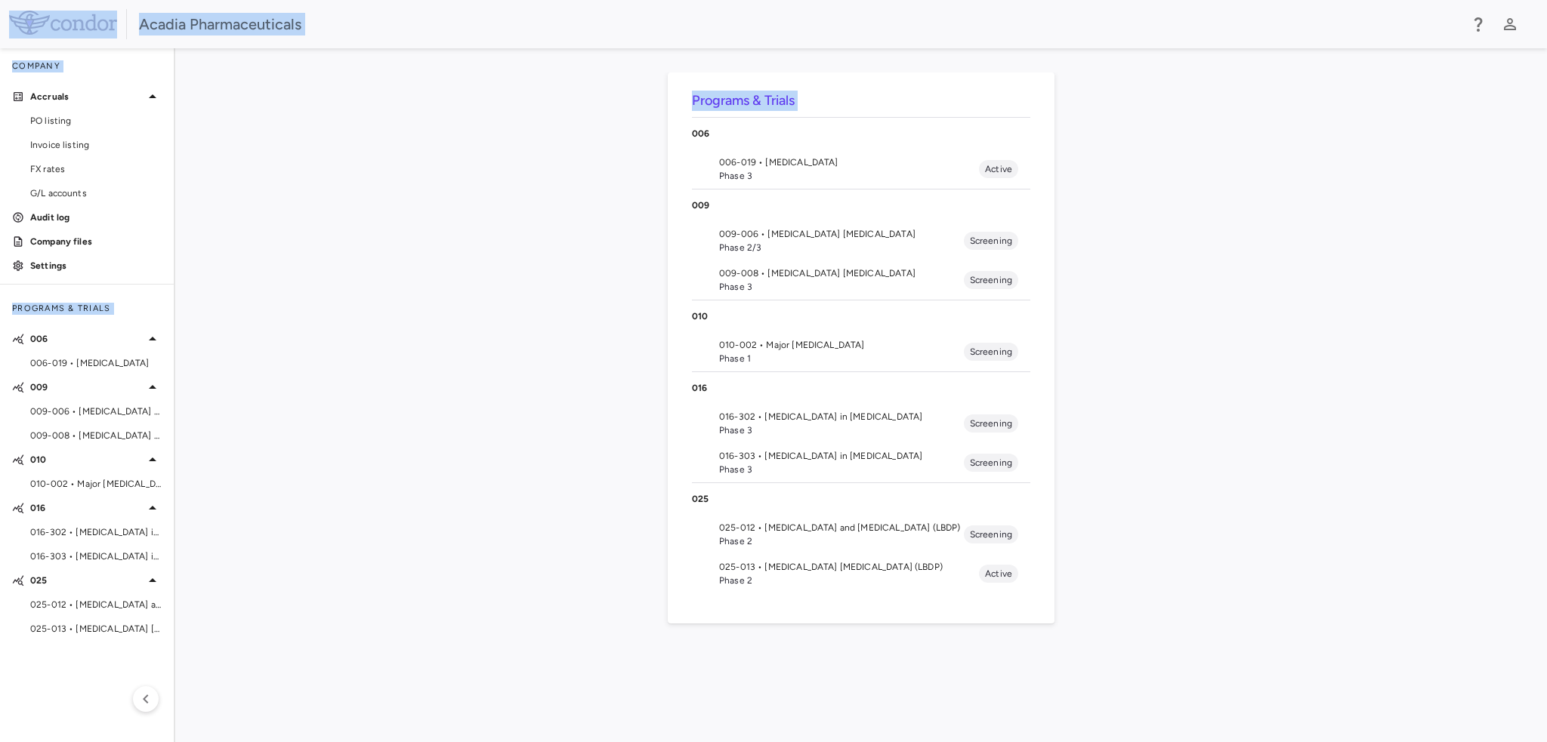
click at [801, 246] on span "Phase 2/3" at bounding box center [841, 248] width 245 height 14
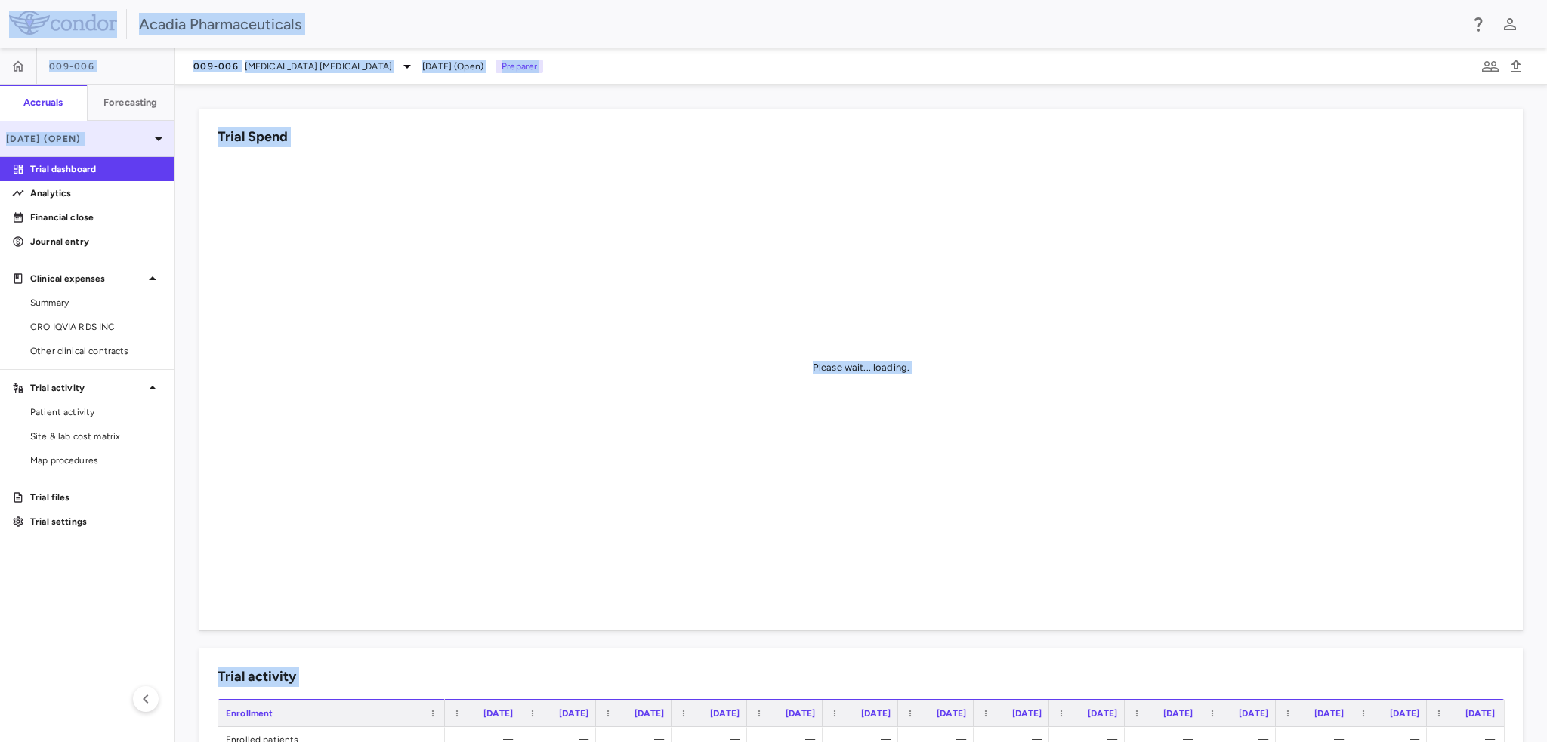
click at [157, 139] on icon at bounding box center [159, 139] width 8 height 4
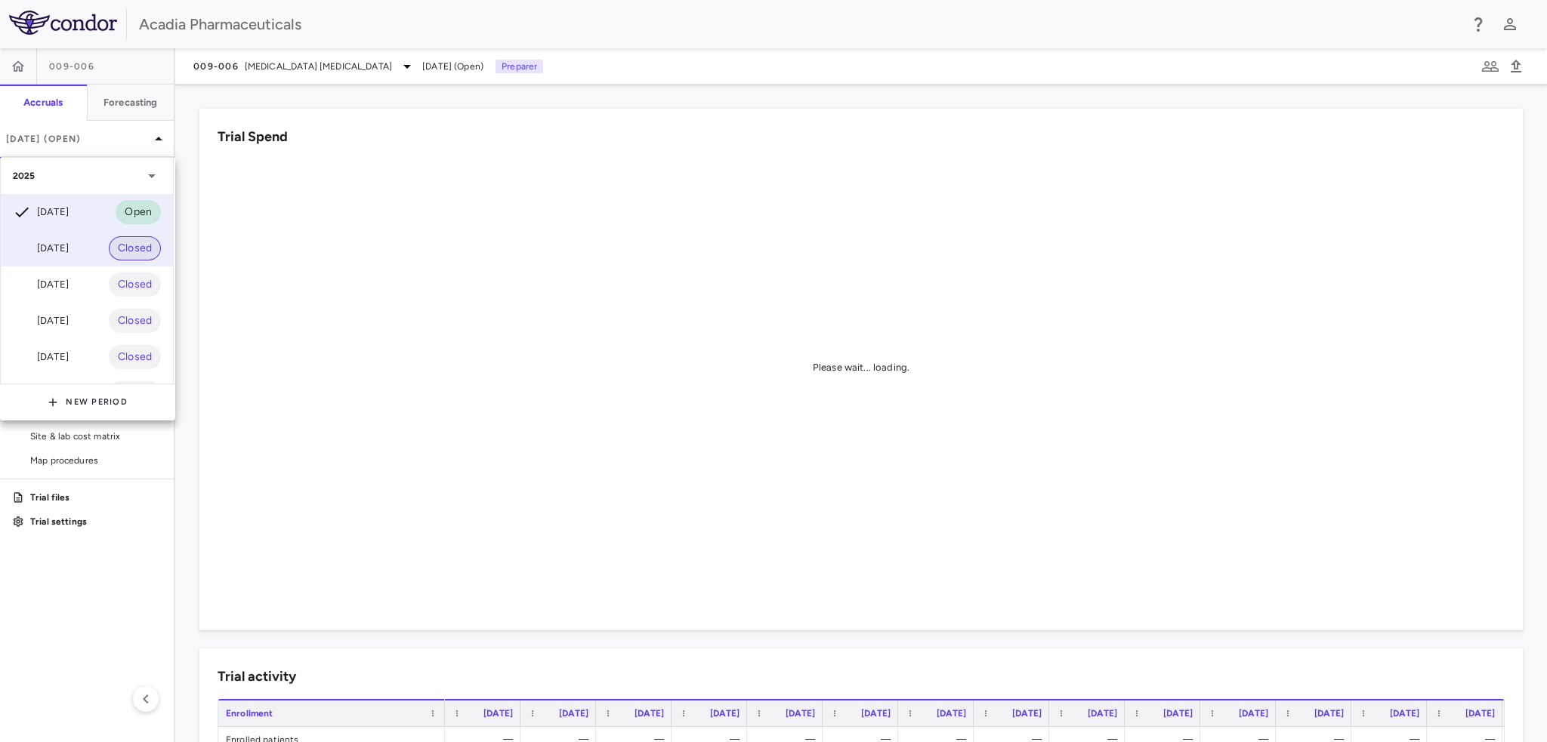
click at [113, 241] on span "Closed" at bounding box center [135, 248] width 52 height 17
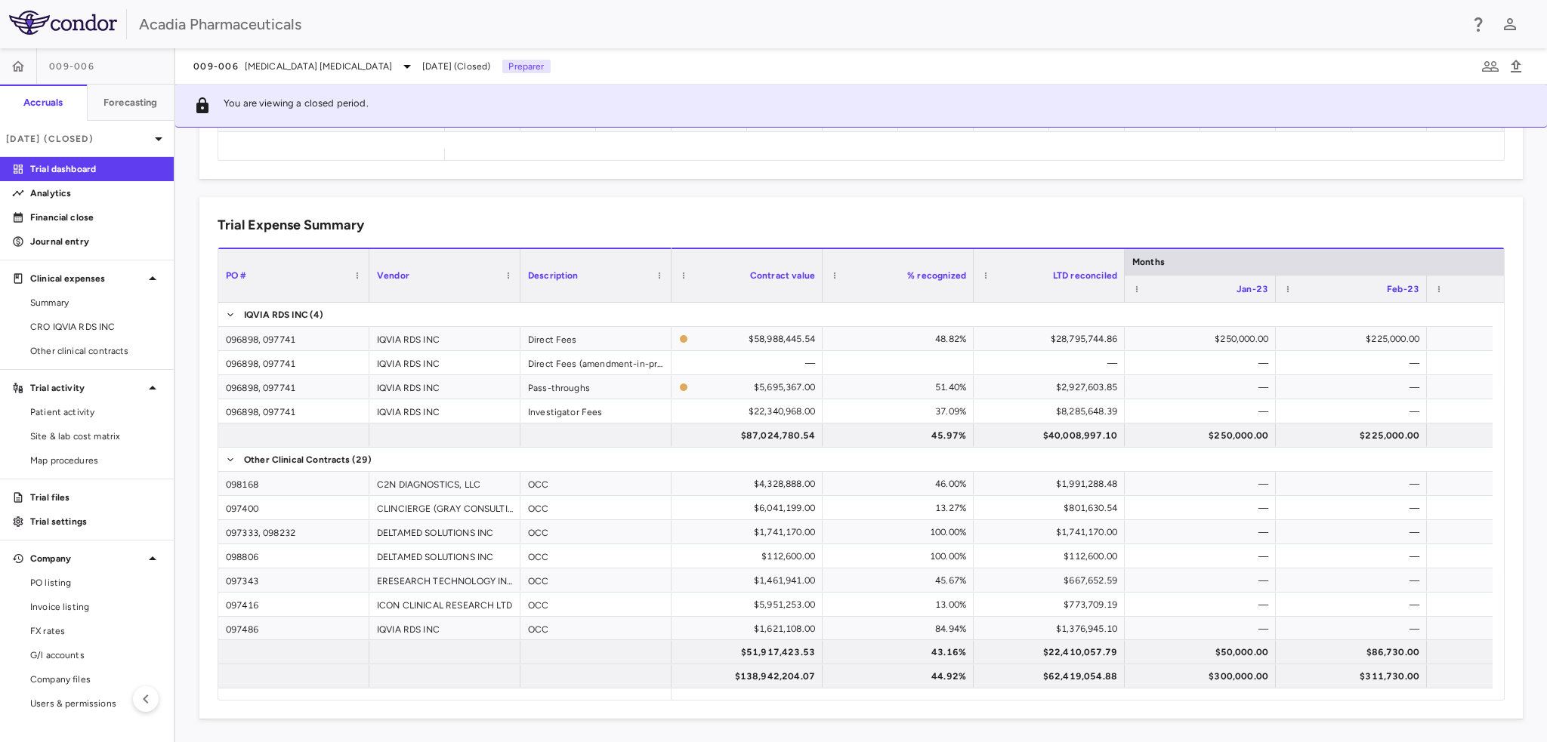
scroll to position [541, 0]
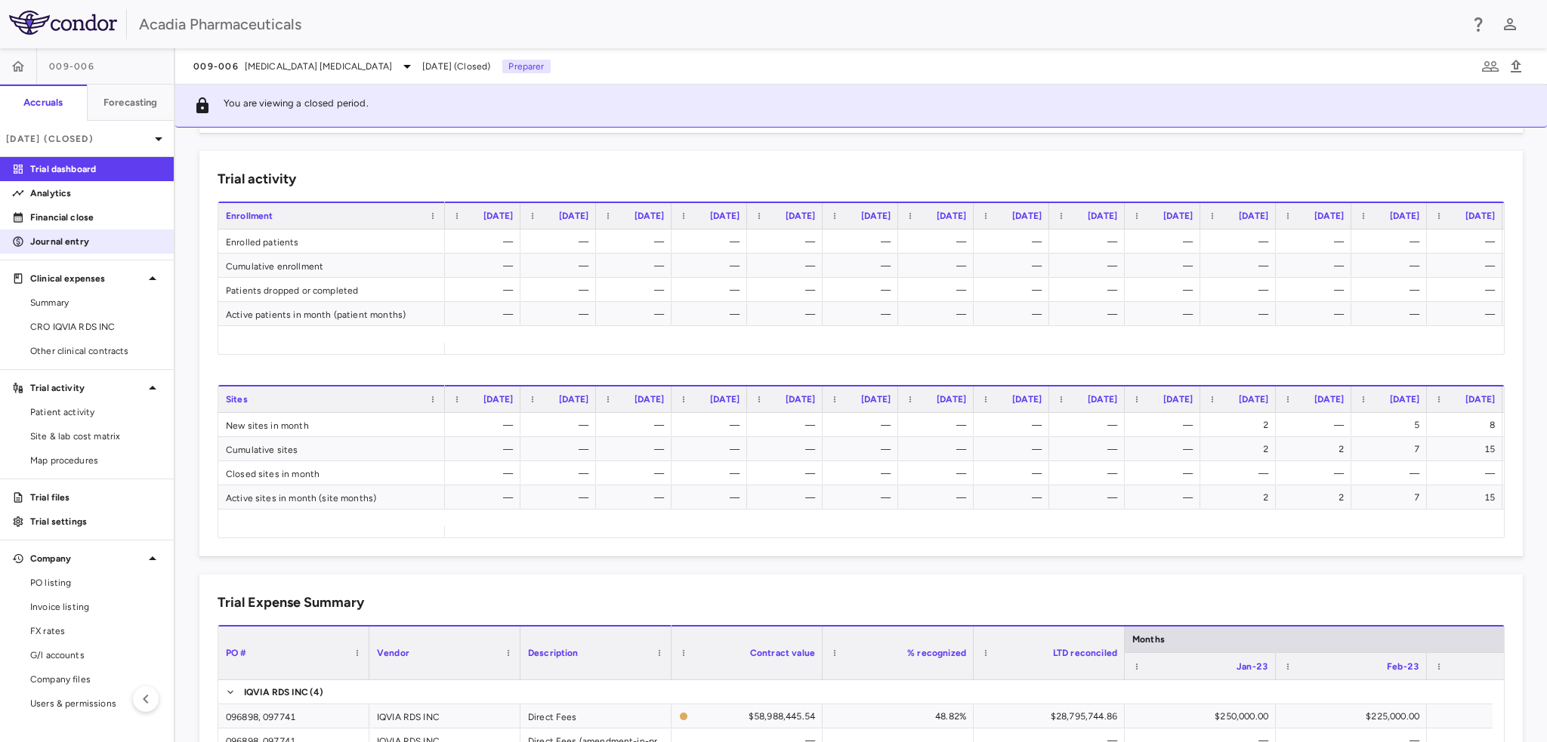
click at [117, 230] on link "Journal entry" at bounding box center [87, 241] width 174 height 23
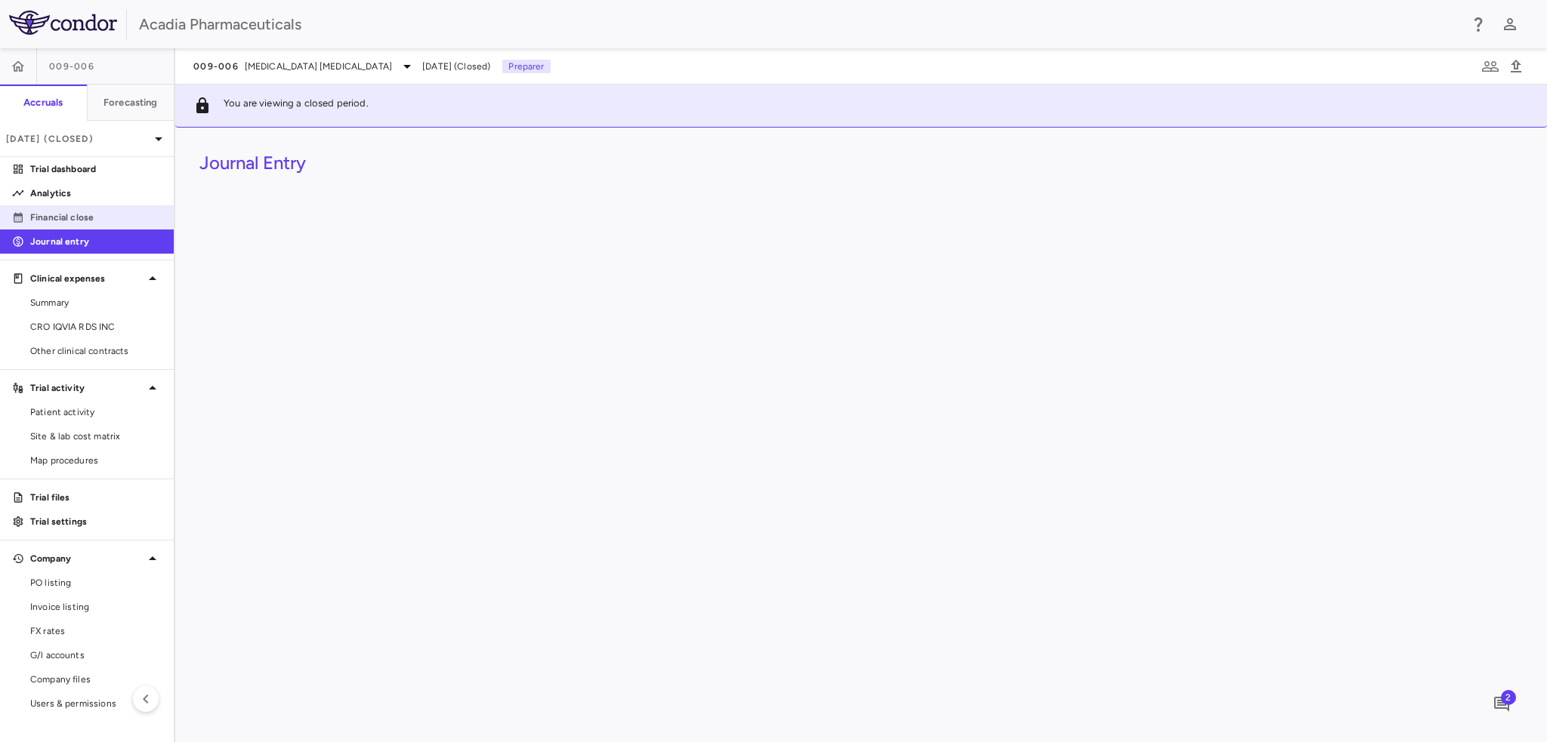
click at [112, 220] on p "Financial close" at bounding box center [95, 218] width 131 height 14
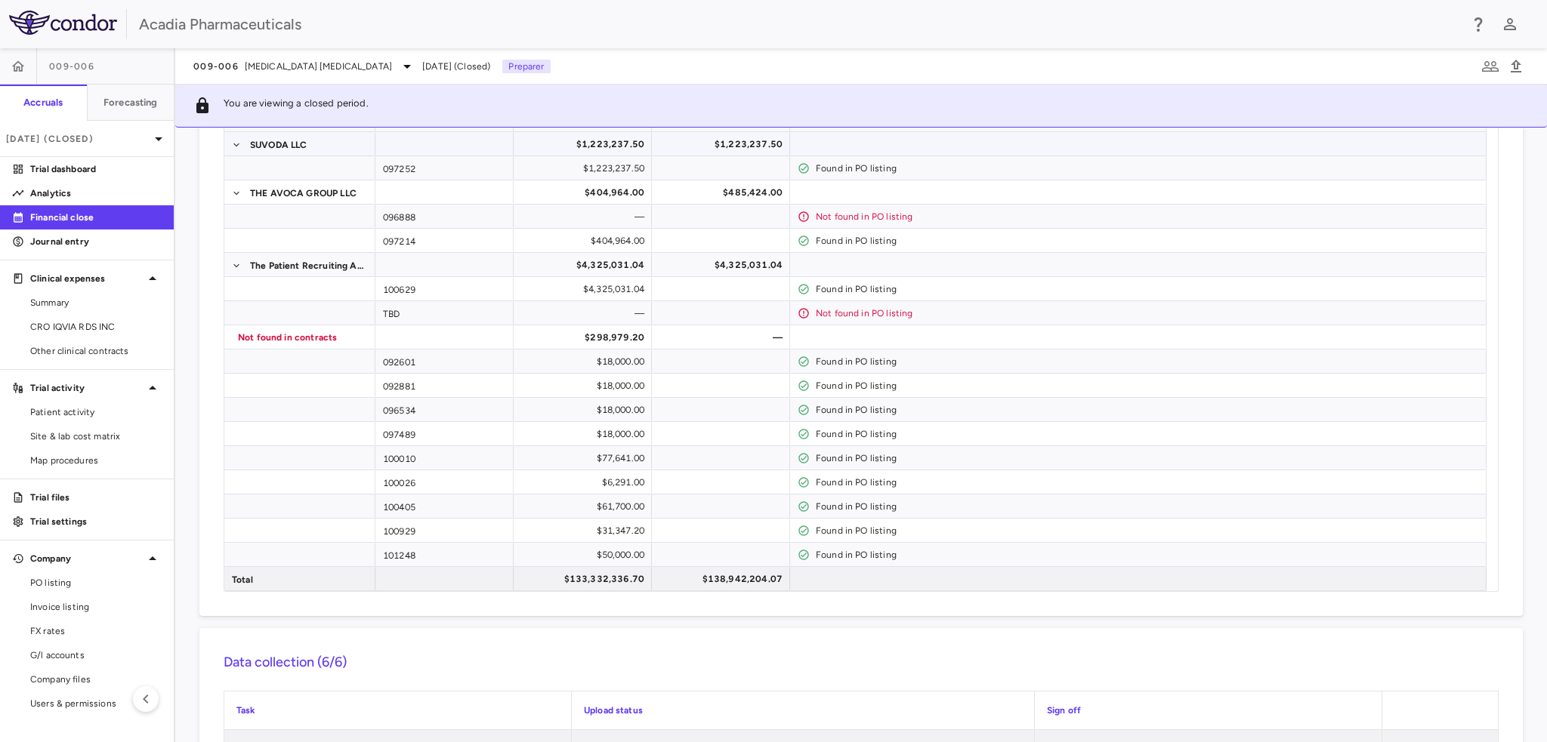
scroll to position [1586, 0]
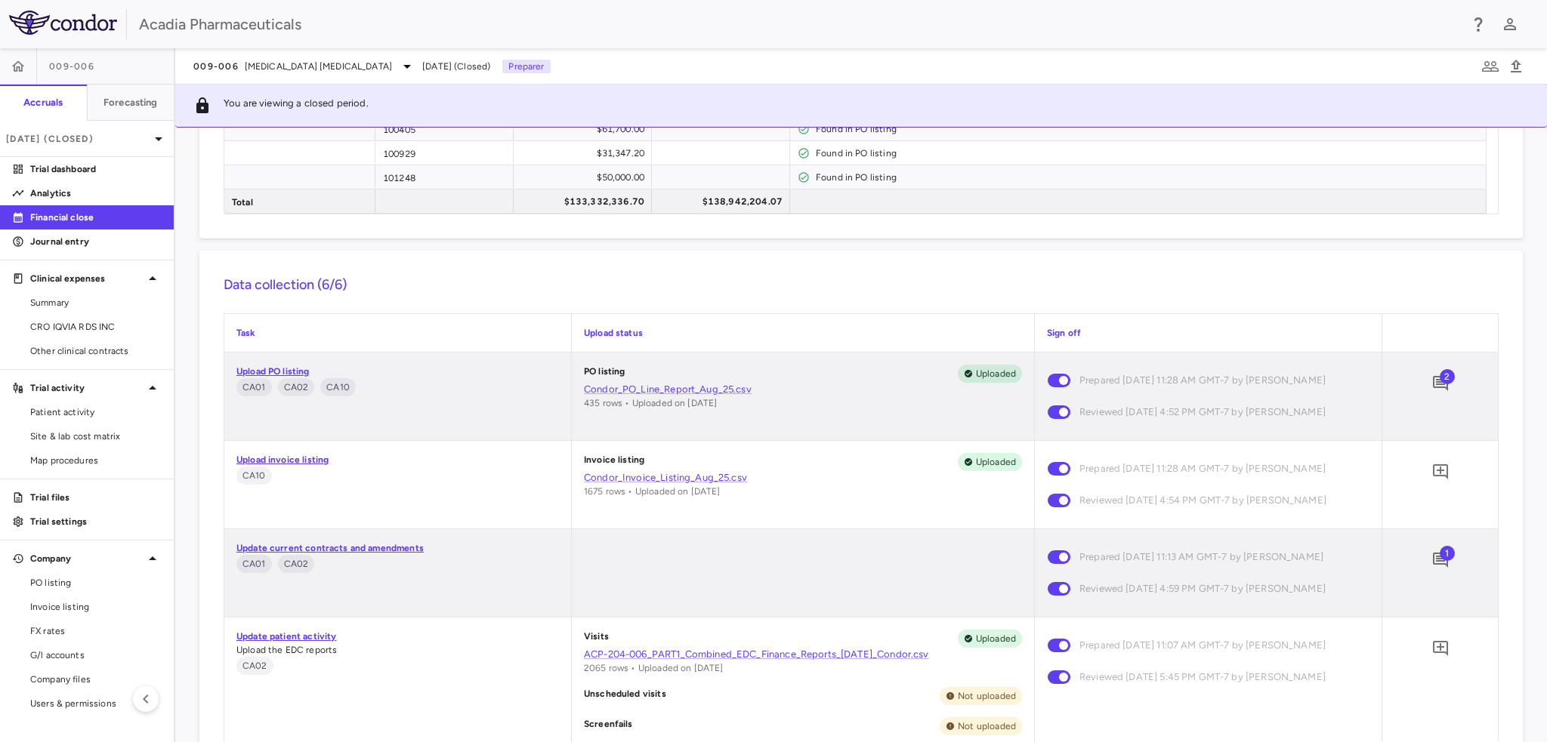
click at [1440, 374] on span "2" at bounding box center [1447, 376] width 15 height 15
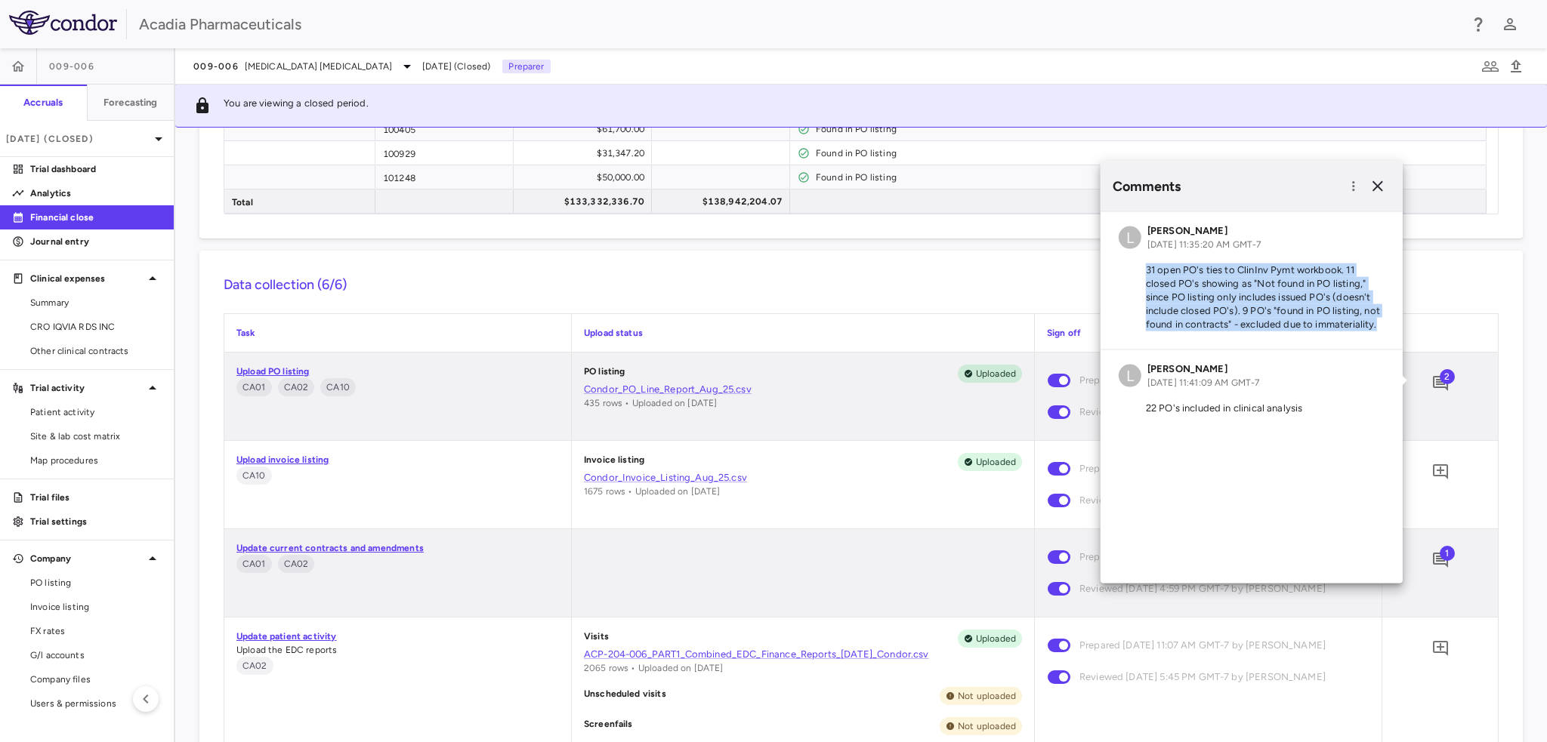
drag, startPoint x: 1147, startPoint y: 271, endPoint x: 1382, endPoint y: 330, distance: 242.9
click at [1382, 330] on p "31 open PO's ties to ClinInv Pymt workbook. 11 closed PO's showing as "Not foun…" at bounding box center [1252, 298] width 266 height 68
copy p "31 open PO's ties to ClinInv Pymt workbook. 11 closed PO's showing as "Not foun…"
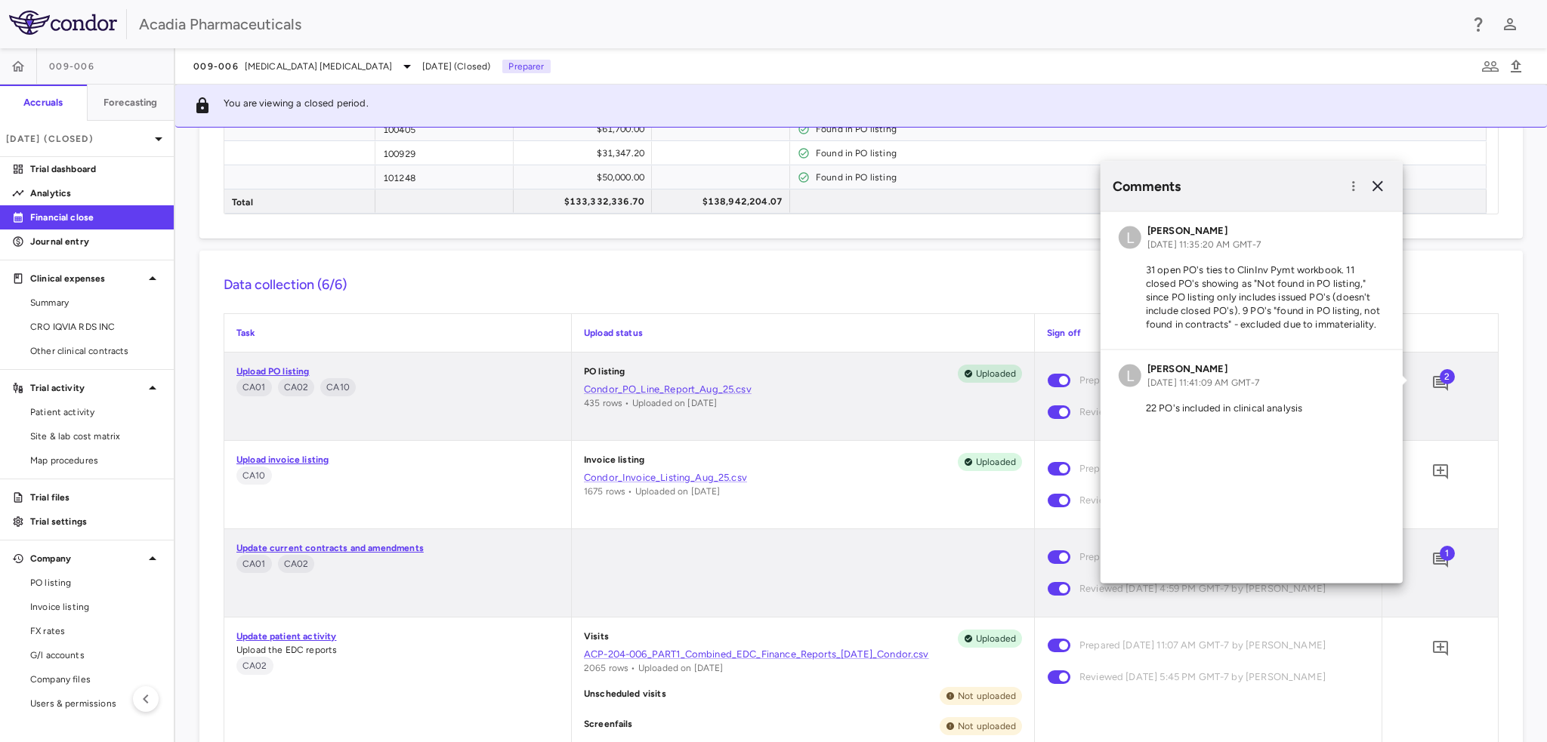
click at [980, 292] on h6 "Data collection (6/6)" at bounding box center [861, 285] width 1275 height 20
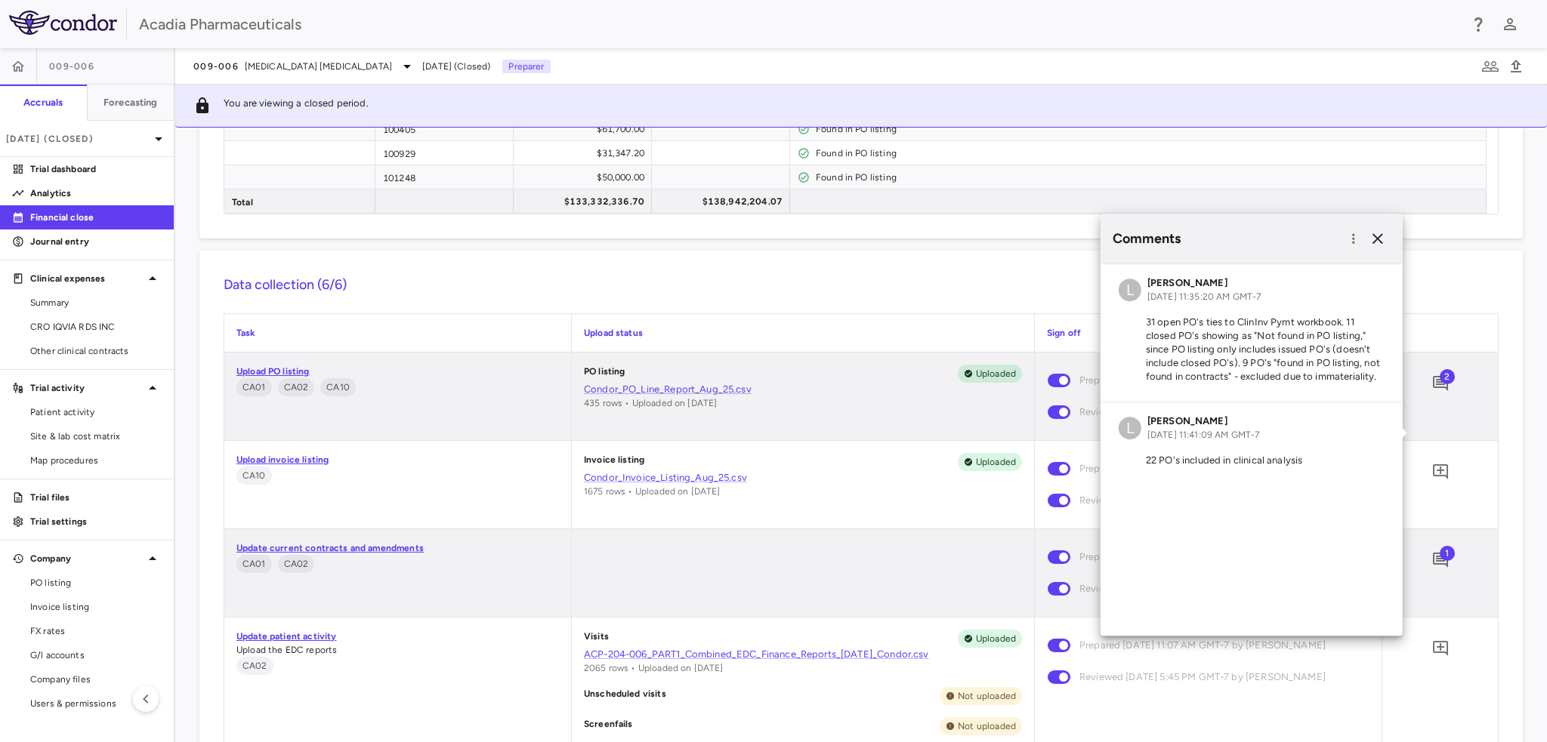
scroll to position [1208, 0]
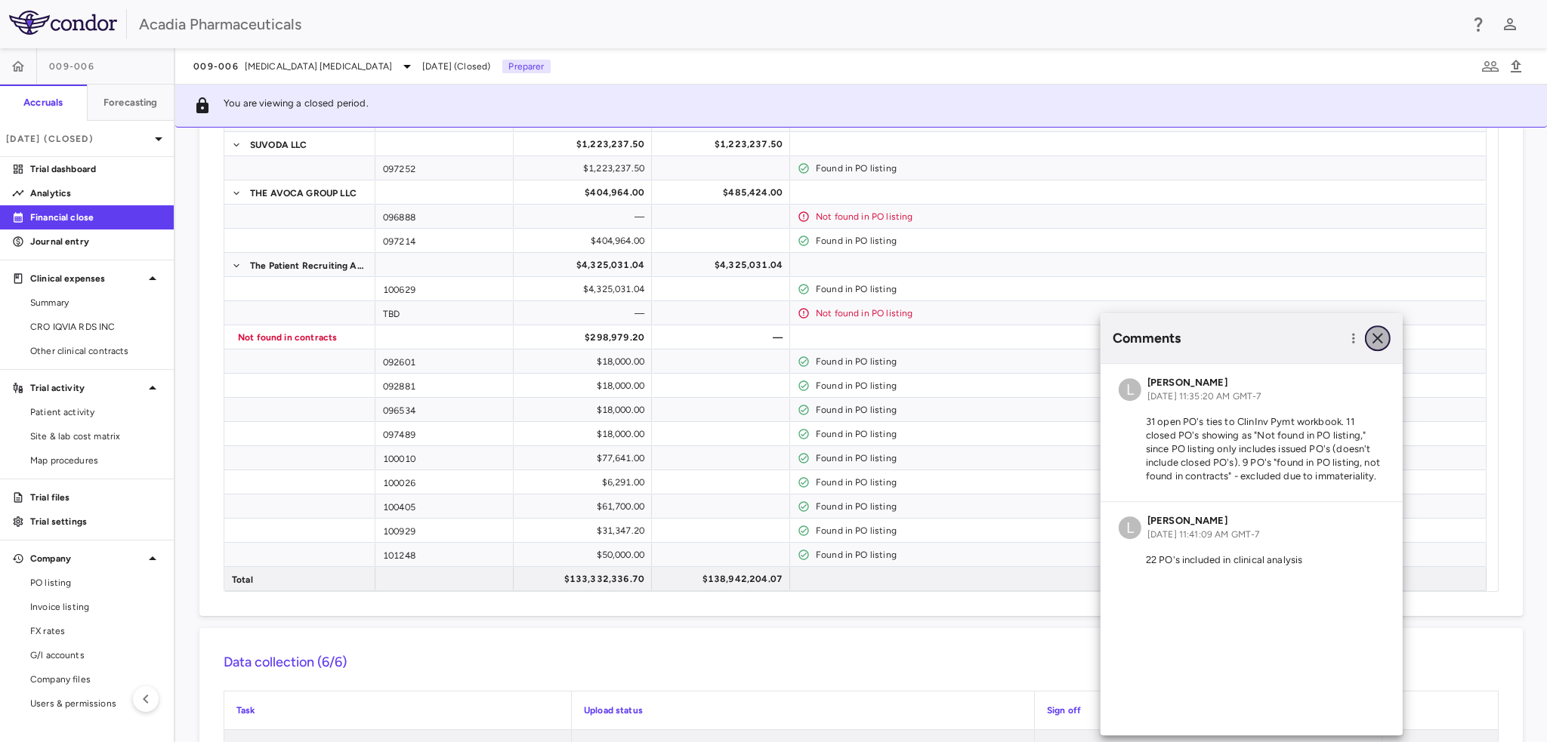
drag, startPoint x: 1383, startPoint y: 340, endPoint x: 1360, endPoint y: 335, distance: 23.8
click at [1379, 338] on icon "button" at bounding box center [1378, 338] width 18 height 18
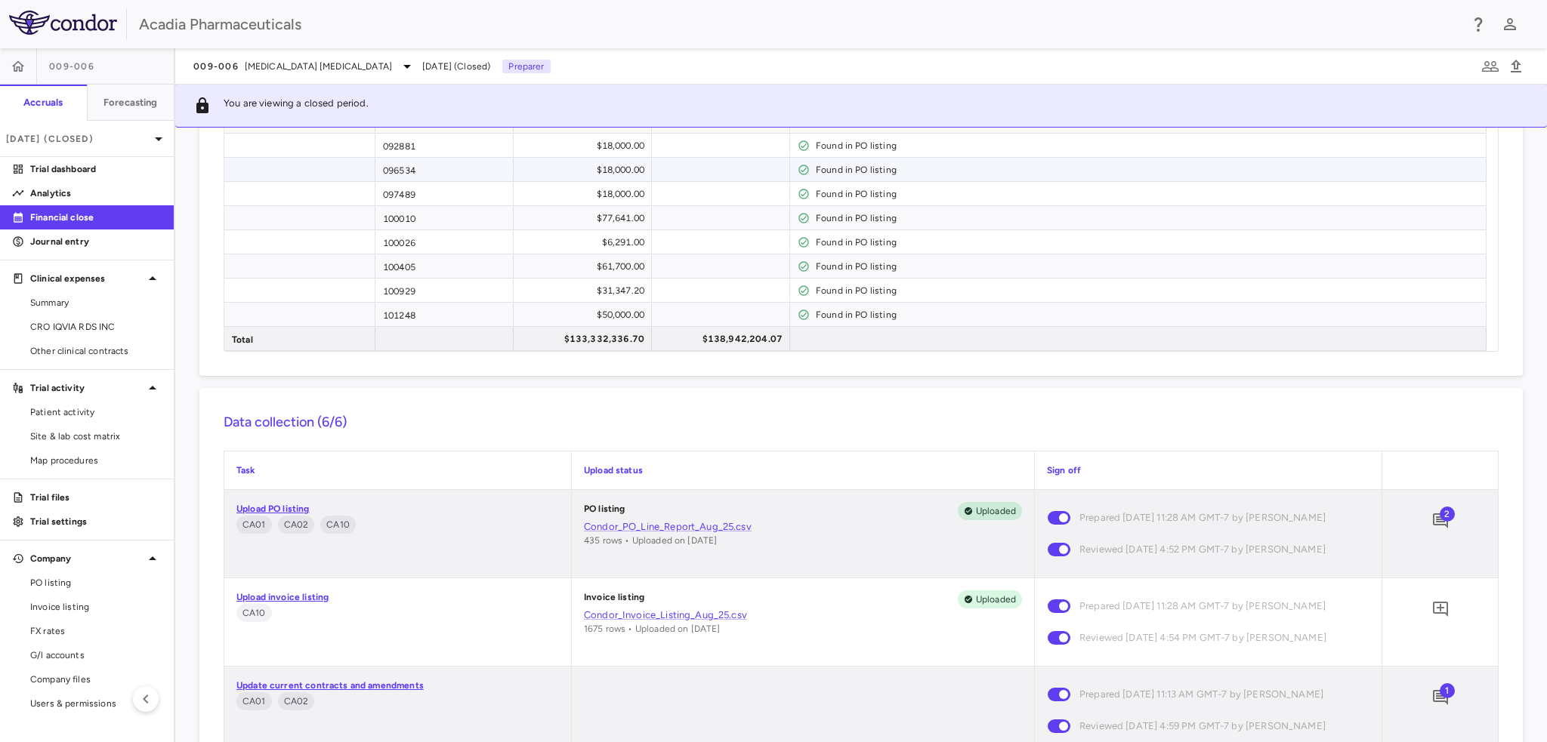
scroll to position [1586, 0]
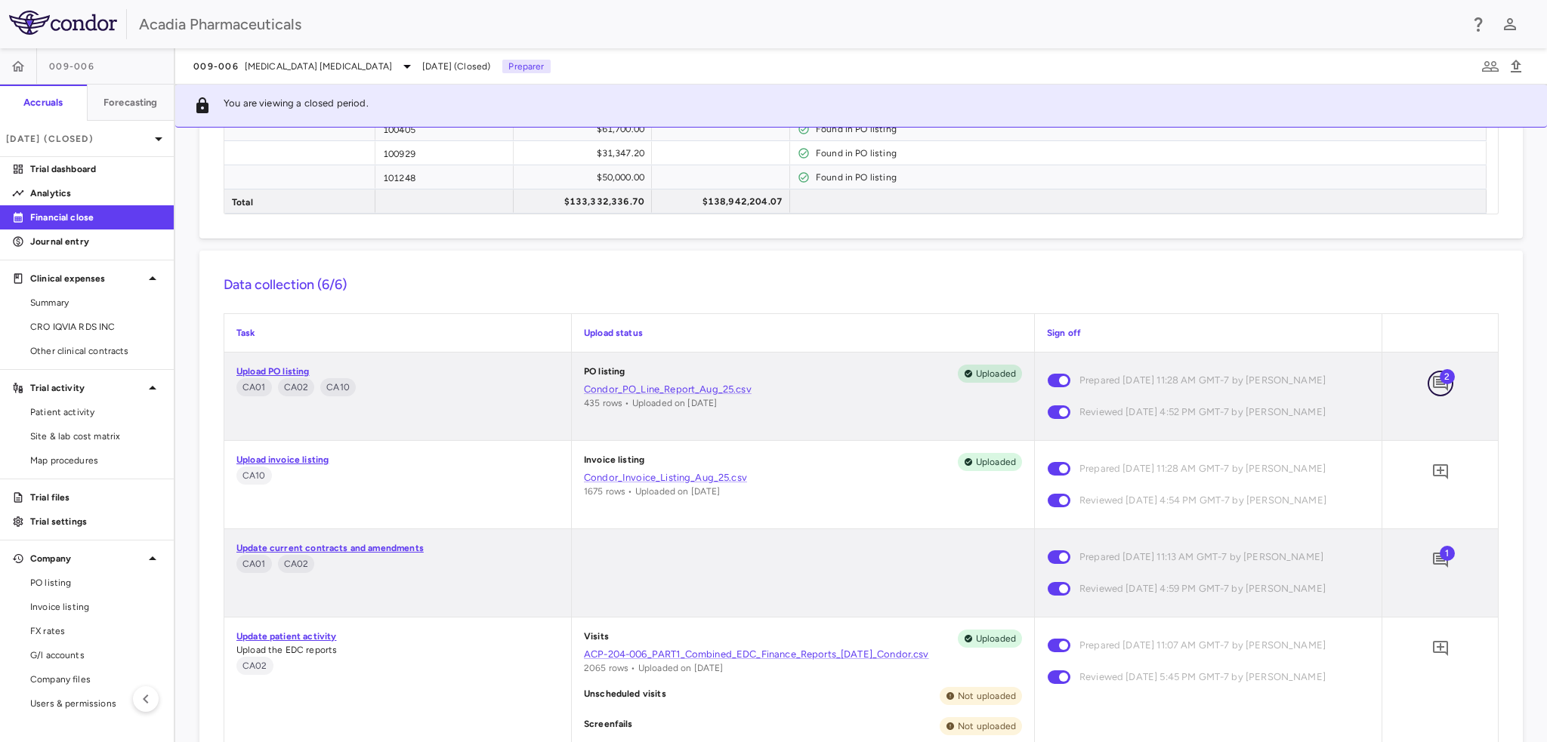
click at [1431, 388] on icon "Add comment" at bounding box center [1440, 384] width 18 height 18
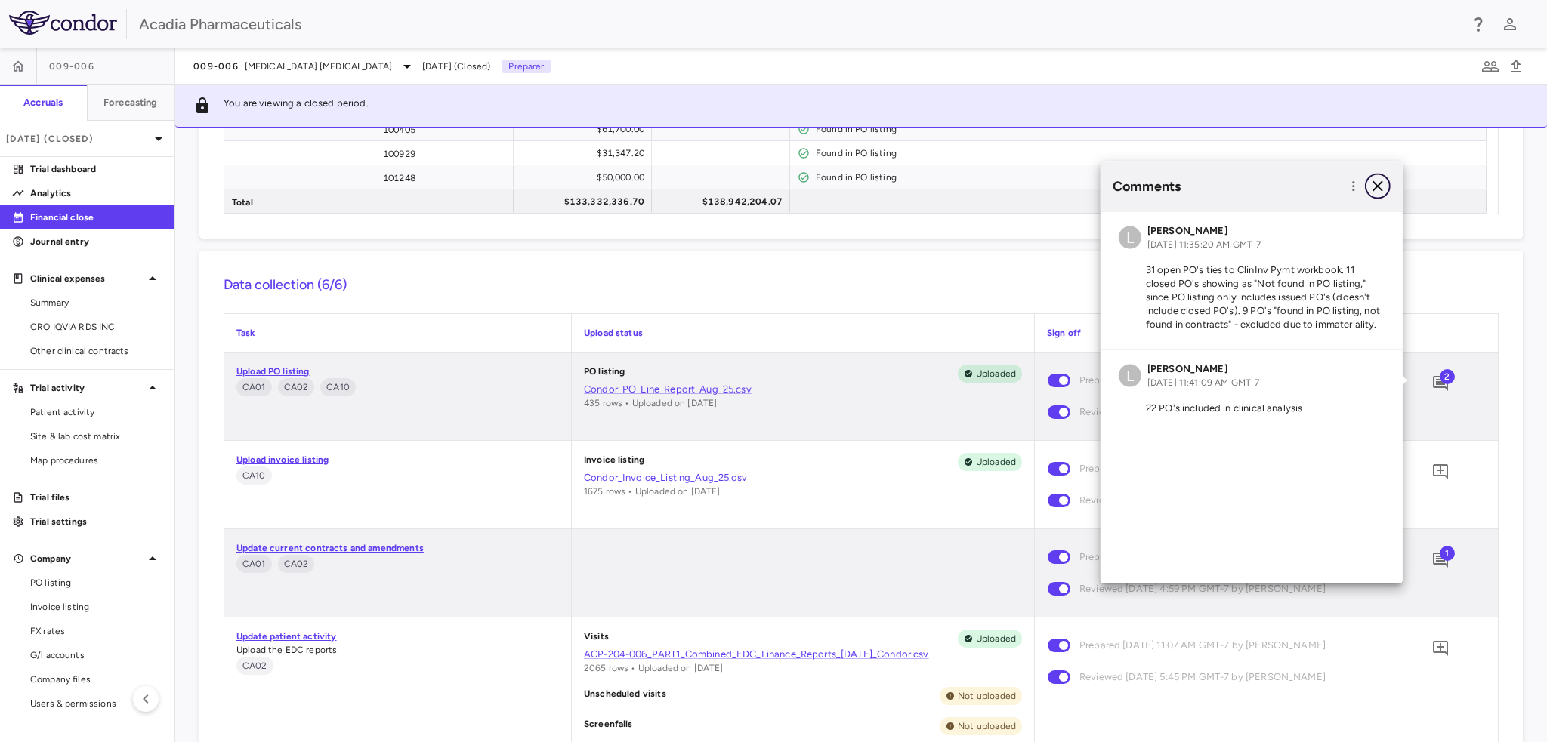
click at [1369, 190] on icon "button" at bounding box center [1378, 186] width 18 height 18
